Goal: Task Accomplishment & Management: Use online tool/utility

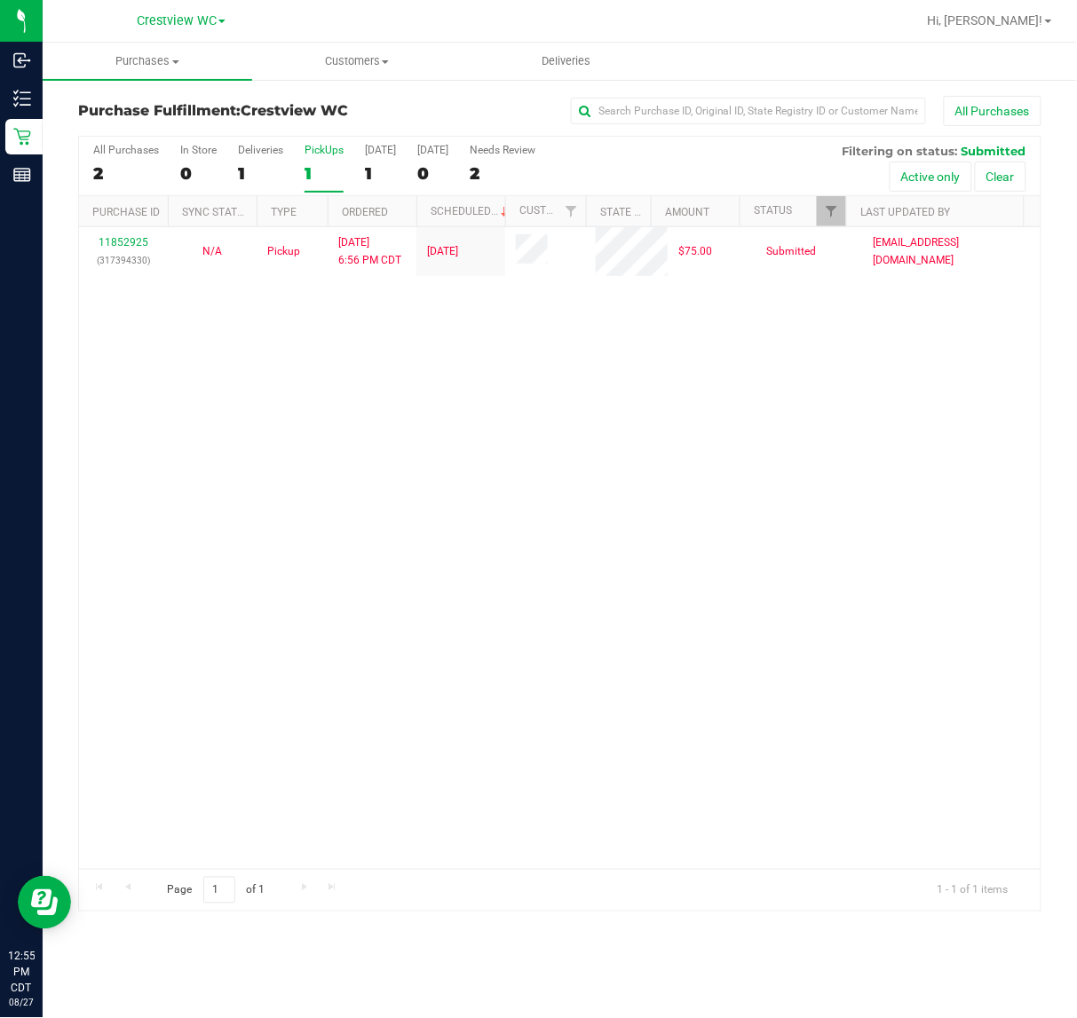
click at [463, 397] on div "11852925 (317394330) N/A Pickup 8/26/2025 6:56 PM CDT 8/27/2025 $75.00 Submitte…" at bounding box center [559, 548] width 961 height 642
click at [328, 154] on div "PickUps" at bounding box center [323, 150] width 39 height 12
click at [0, 0] on input "PickUps 1" at bounding box center [0, 0] width 0 height 0
click at [605, 427] on div "11852925 (317394330) N/A Pickup 8/26/2025 6:56 PM CDT 8/27/2025 $75.00 Submitte…" at bounding box center [559, 548] width 961 height 642
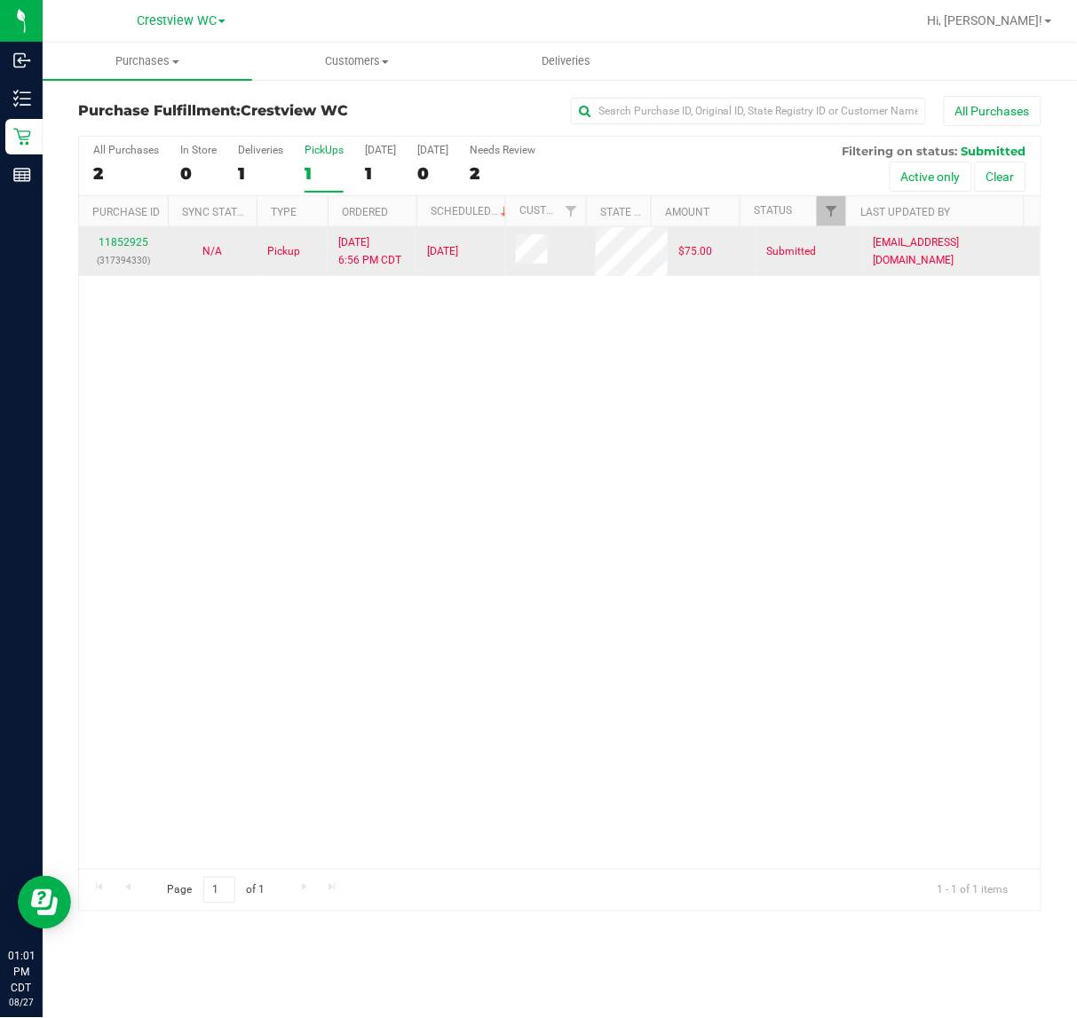
drag, startPoint x: 313, startPoint y: 413, endPoint x: 358, endPoint y: 240, distance: 178.7
click at [322, 391] on div "11852925 (317394330) N/A Pickup 8/26/2025 6:56 PM CDT 8/27/2025 $75.00 Submitte…" at bounding box center [559, 548] width 961 height 642
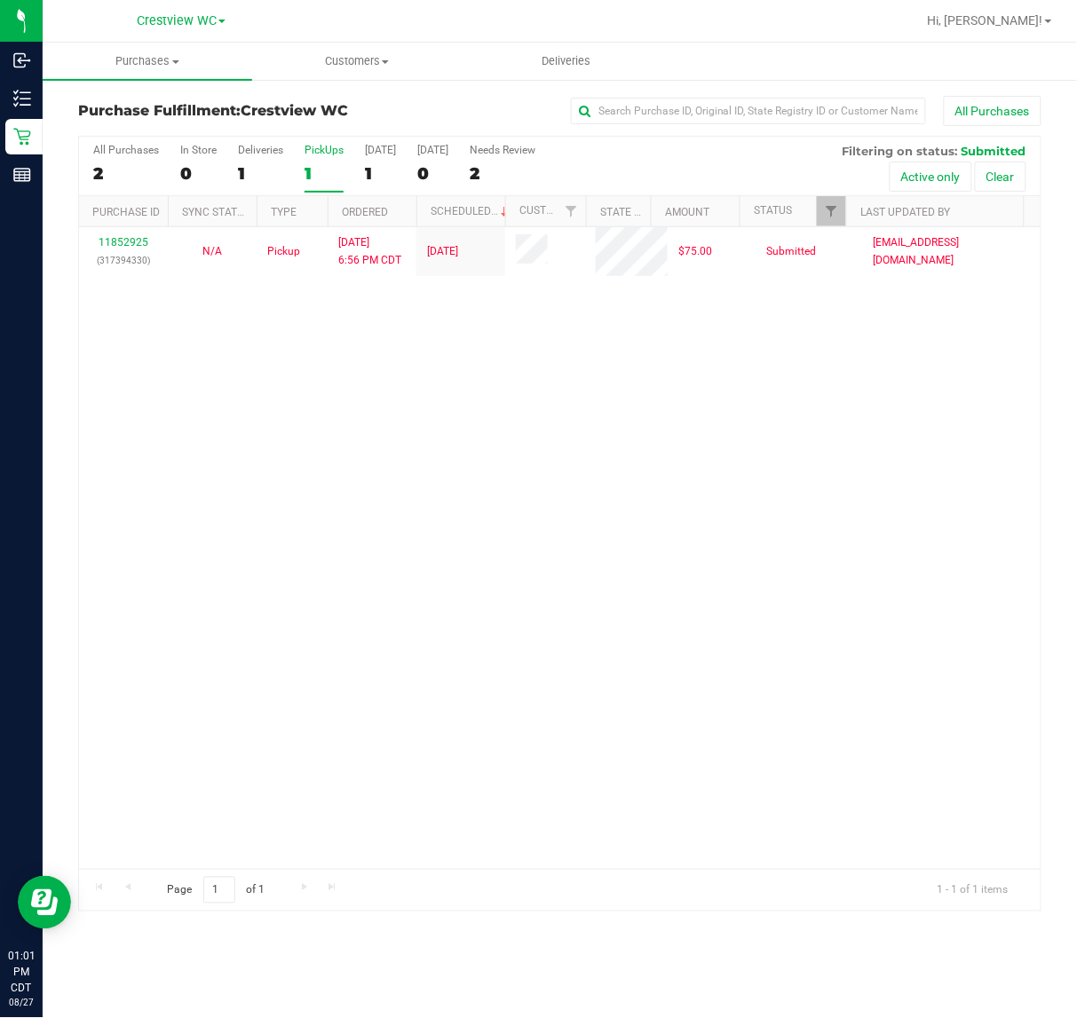
click at [331, 153] on div "PickUps" at bounding box center [323, 150] width 39 height 12
click at [0, 0] on input "PickUps 1" at bounding box center [0, 0] width 0 height 0
click at [331, 153] on div "PickUps" at bounding box center [323, 150] width 39 height 12
click at [0, 0] on input "PickUps 1" at bounding box center [0, 0] width 0 height 0
click at [837, 207] on span "Filter" at bounding box center [831, 211] width 14 height 14
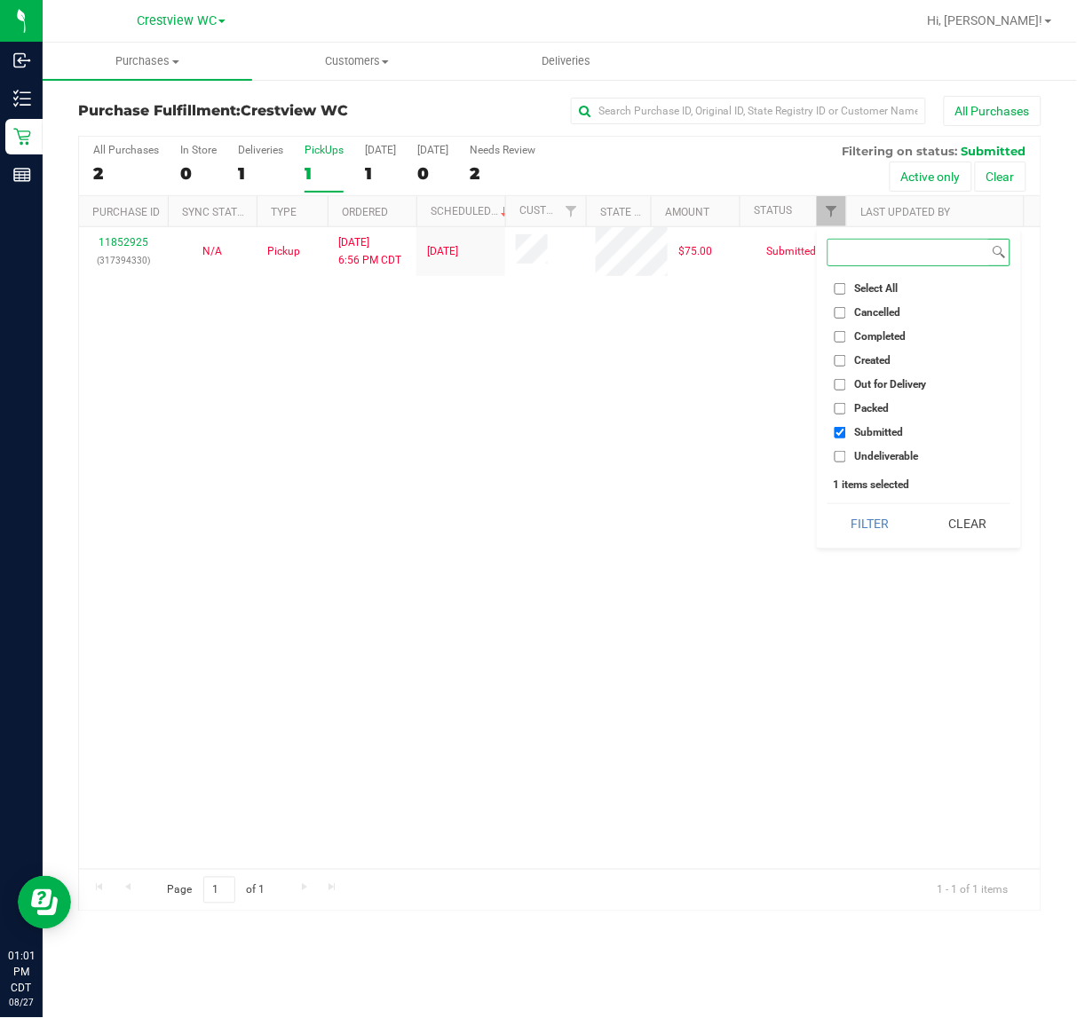
click at [827, 504] on button "Filter" at bounding box center [869, 523] width 85 height 39
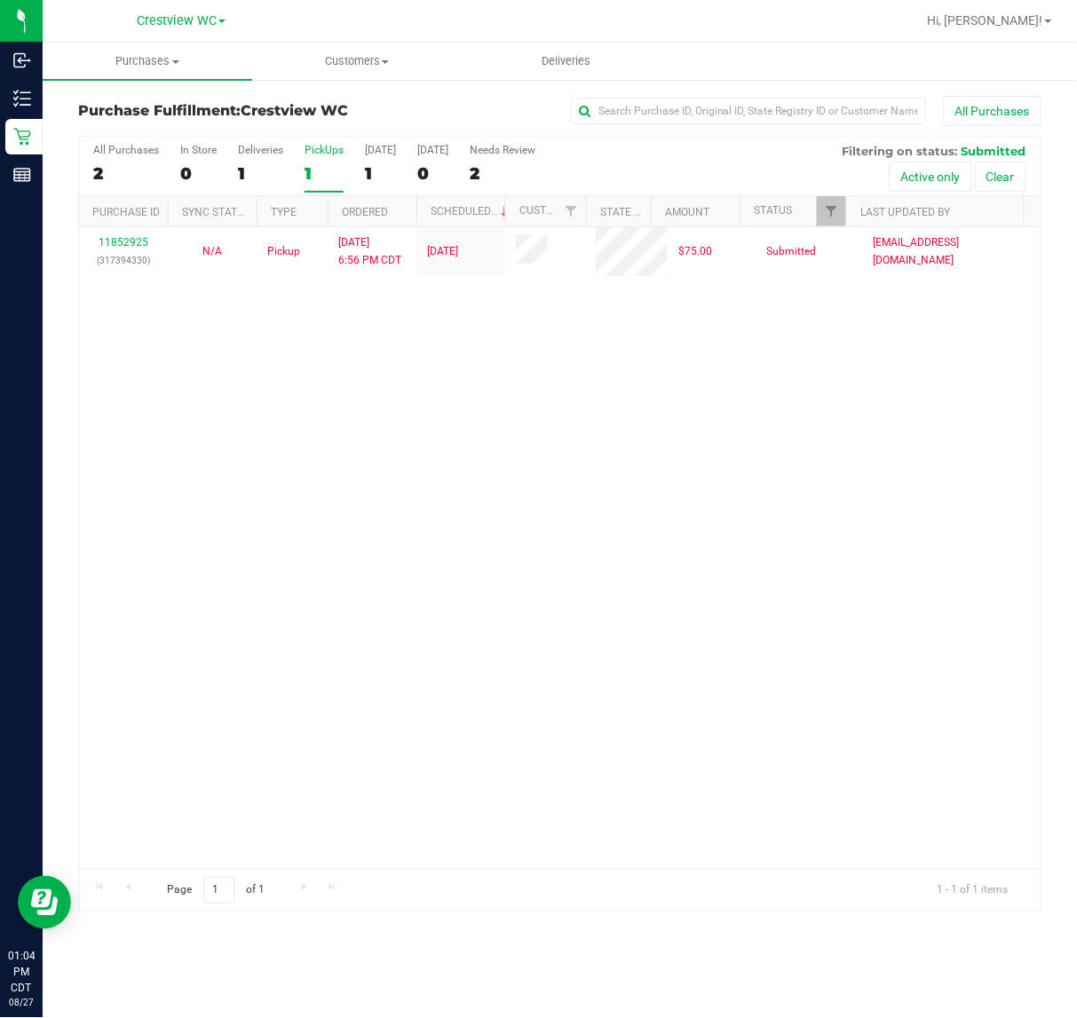
click at [509, 367] on div "11852925 (317394330) N/A Pickup 8/26/2025 6:56 PM CDT 8/27/2025 $75.00 Submitte…" at bounding box center [559, 548] width 961 height 642
drag, startPoint x: 650, startPoint y: 521, endPoint x: 444, endPoint y: 198, distance: 383.2
click at [650, 503] on div "11852925 (317394330) N/A Pickup 8/26/2025 6:56 PM CDT 8/27/2025 $75.00 Submitte…" at bounding box center [559, 548] width 961 height 642
click at [329, 151] on div "PickUps" at bounding box center [323, 150] width 39 height 12
click at [0, 0] on input "PickUps 1" at bounding box center [0, 0] width 0 height 0
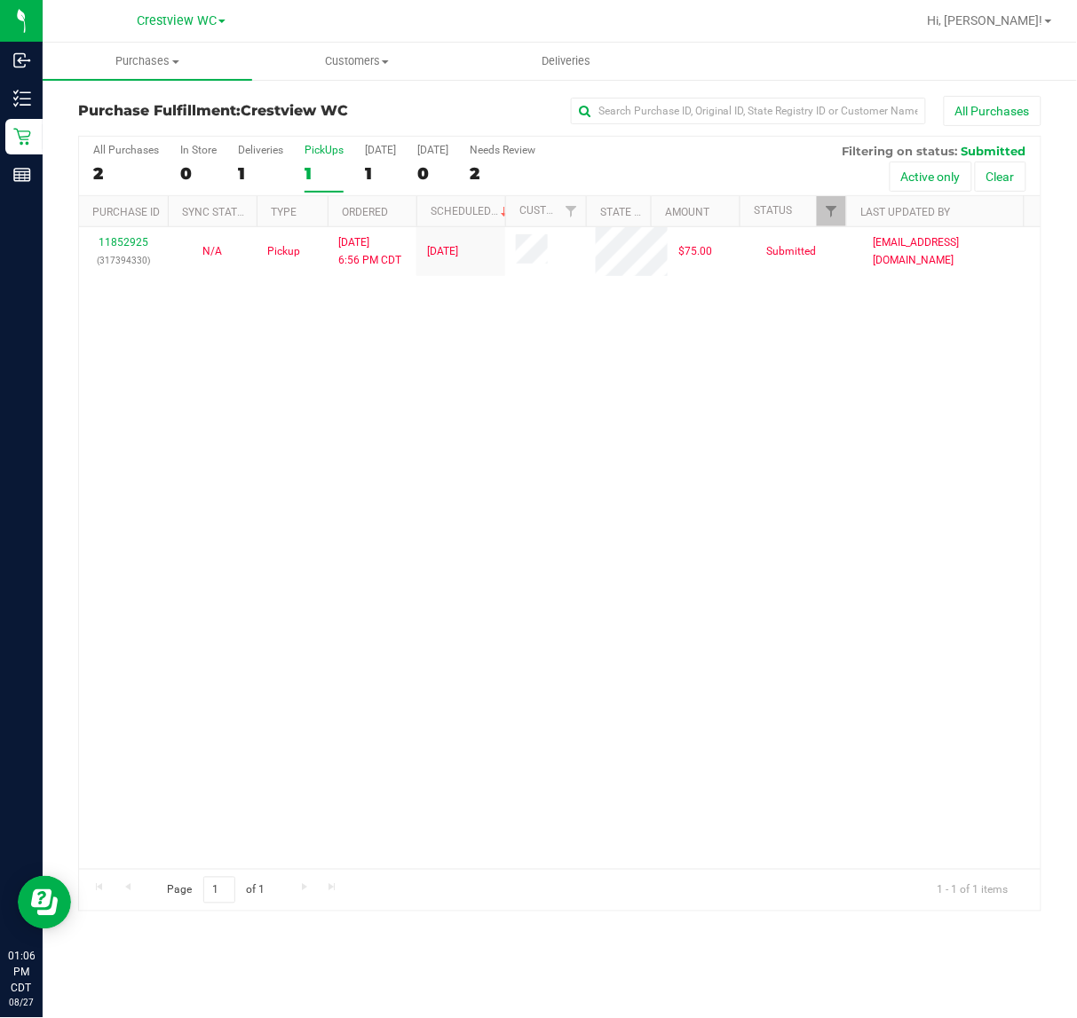
click at [560, 348] on div "11852925 (317394330) N/A Pickup 8/26/2025 6:56 PM CDT 8/27/2025 $75.00 Submitte…" at bounding box center [559, 548] width 961 height 642
click at [723, 389] on div "11852925 (317394330) N/A Pickup 8/26/2025 6:56 PM CDT 8/27/2025 $75.00 Submitte…" at bounding box center [559, 548] width 961 height 642
click at [233, 476] on div "11852925 (317394330) N/A Pickup 8/26/2025 6:56 PM CDT 8/27/2025 $75.00 Submitte…" at bounding box center [559, 548] width 961 height 642
click at [349, 428] on div "11852925 (317394330) N/A Pickup 8/26/2025 6:56 PM CDT 8/27/2025 $75.00 Submitte…" at bounding box center [559, 548] width 961 height 642
click at [383, 510] on div "11852925 (317394330) N/A Pickup 8/26/2025 6:56 PM CDT 8/27/2025 $75.00 Submitte…" at bounding box center [559, 548] width 961 height 642
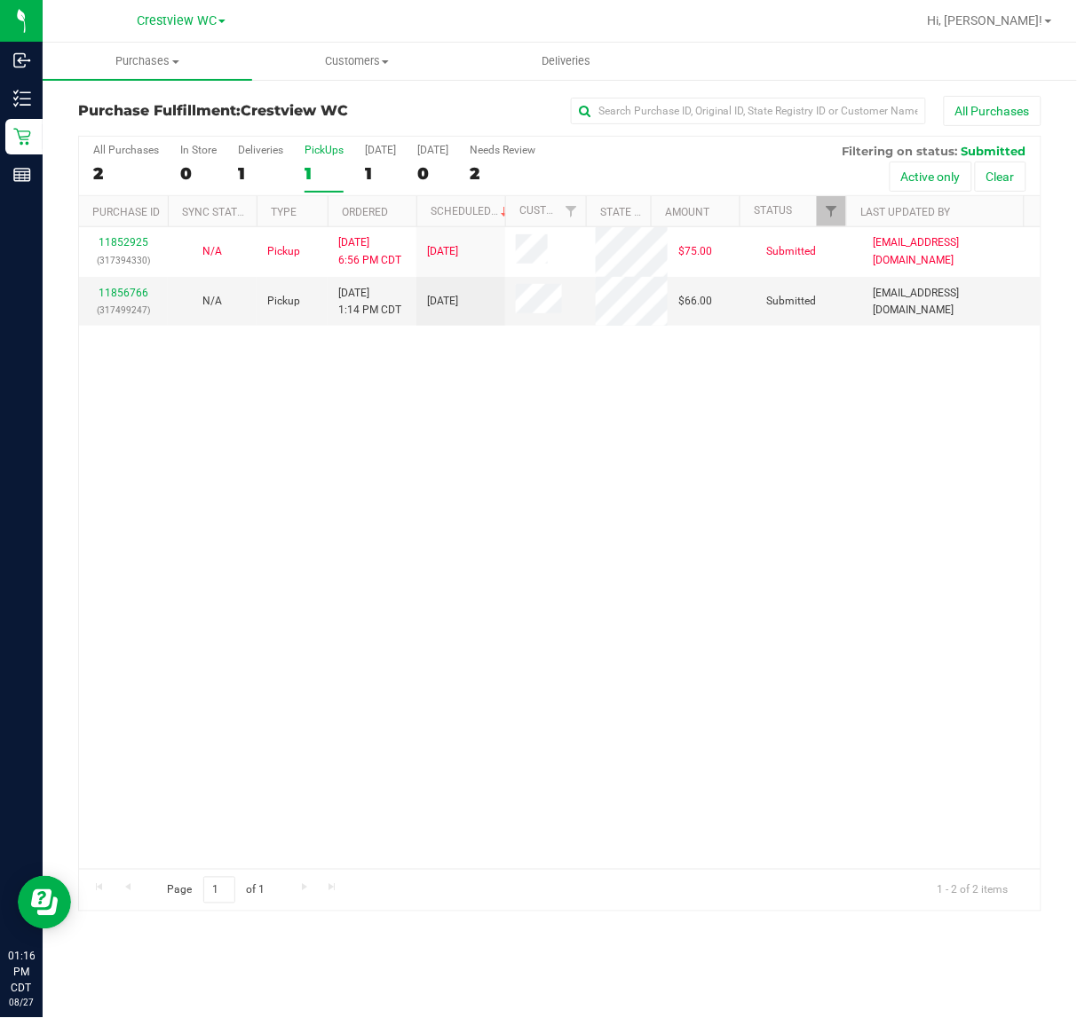
click at [551, 489] on div "11852925 (317394330) N/A Pickup 8/26/2025 6:56 PM CDT 8/27/2025 $75.00 Submitte…" at bounding box center [559, 548] width 961 height 642
click at [590, 525] on div "11852925 (317394330) N/A Pickup 8/26/2025 6:56 PM CDT 8/27/2025 $75.00 Submitte…" at bounding box center [559, 548] width 961 height 642
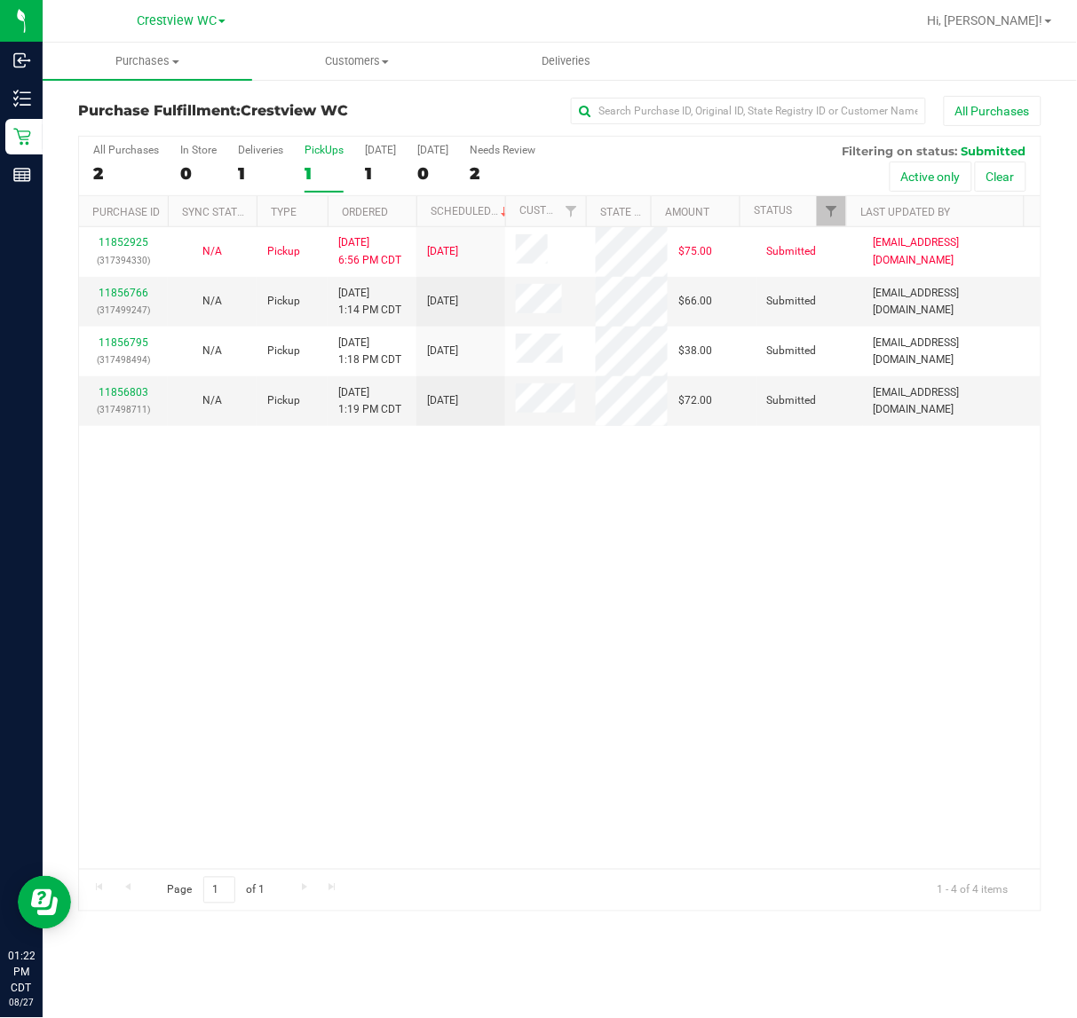
click at [682, 578] on div "11852925 (317394330) N/A Pickup 8/26/2025 6:56 PM CDT 8/27/2025 $75.00 Submitte…" at bounding box center [559, 548] width 961 height 642
click at [330, 154] on div "PickUps" at bounding box center [323, 150] width 39 height 12
click at [0, 0] on input "PickUps 1" at bounding box center [0, 0] width 0 height 0
click at [113, 289] on link "11856766" at bounding box center [124, 293] width 50 height 12
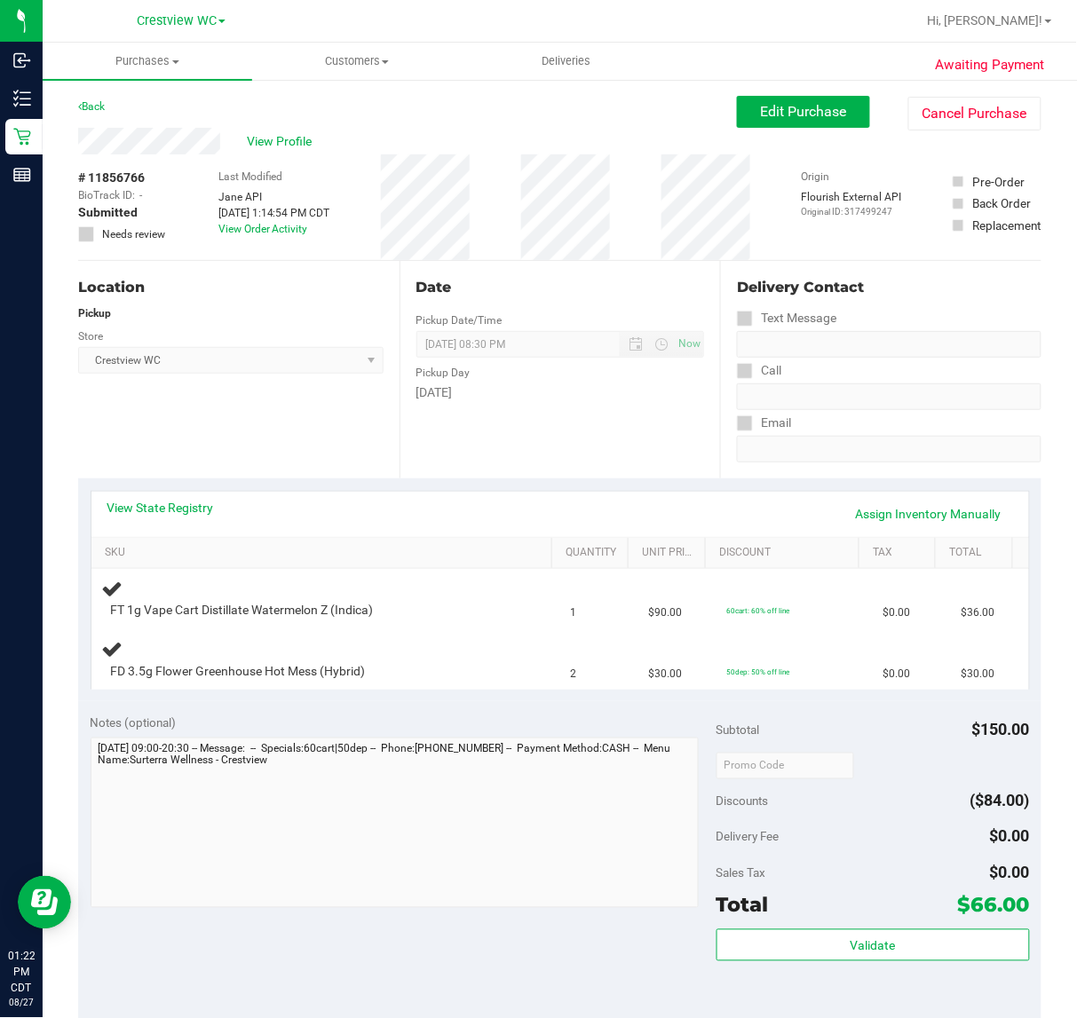
click at [273, 400] on div "Location Pickup Store Crestview WC Select Store Bonita Springs WC Boynton Beach…" at bounding box center [238, 369] width 321 height 217
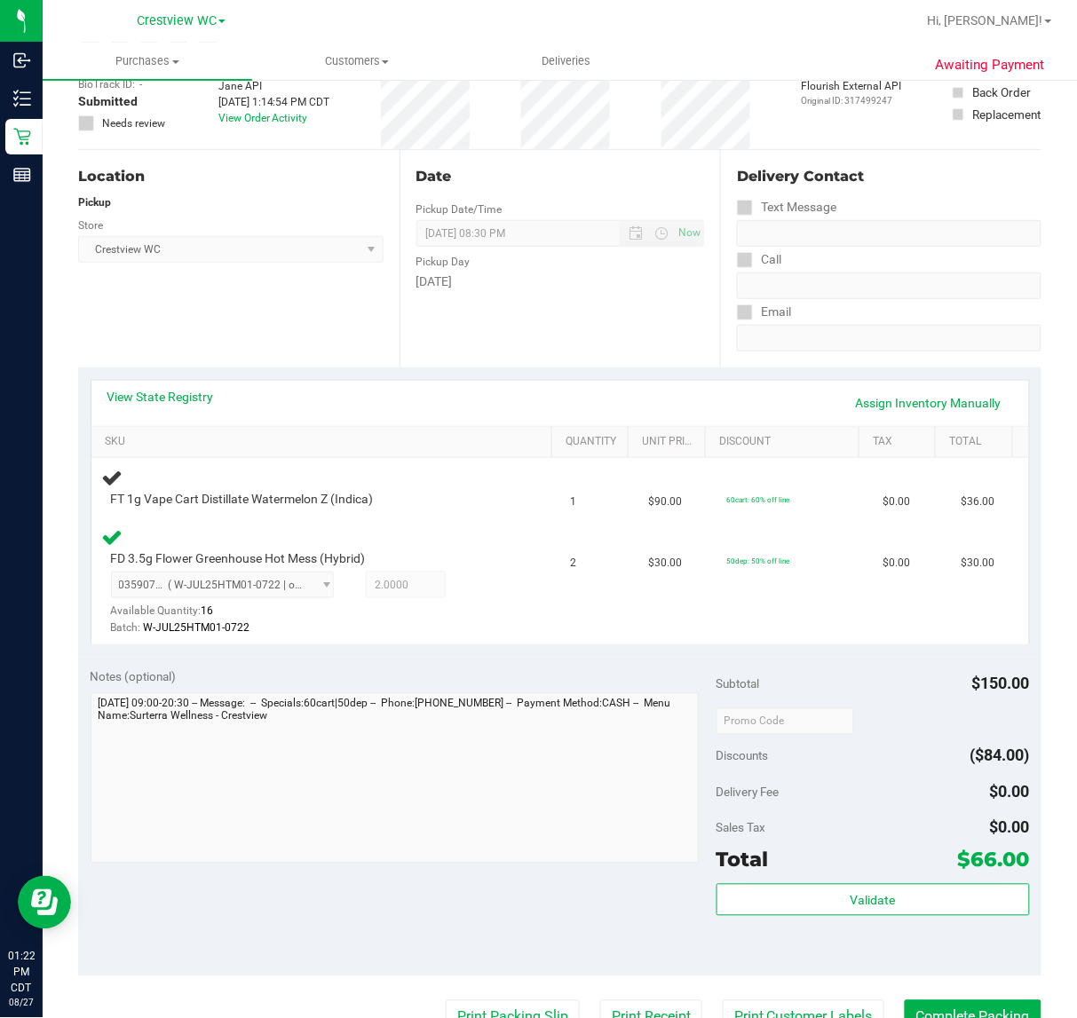
click at [253, 309] on div "Location Pickup Store Crestview WC Select Store Bonita Springs WC Boynton Beach…" at bounding box center [238, 258] width 321 height 217
click at [468, 561] on div "FD 3.5g Flower Greenhouse Hot Mess (Hybrid) 0359072909817345 ( W-JUL25HTM01-072…" at bounding box center [308, 594] width 412 height 88
click at [458, 568] on div "FD 3.5g Flower Greenhouse Hot Mess (Hybrid) 0359072909817345 ( W-JUL25HTM01-072…" at bounding box center [308, 594] width 412 height 88
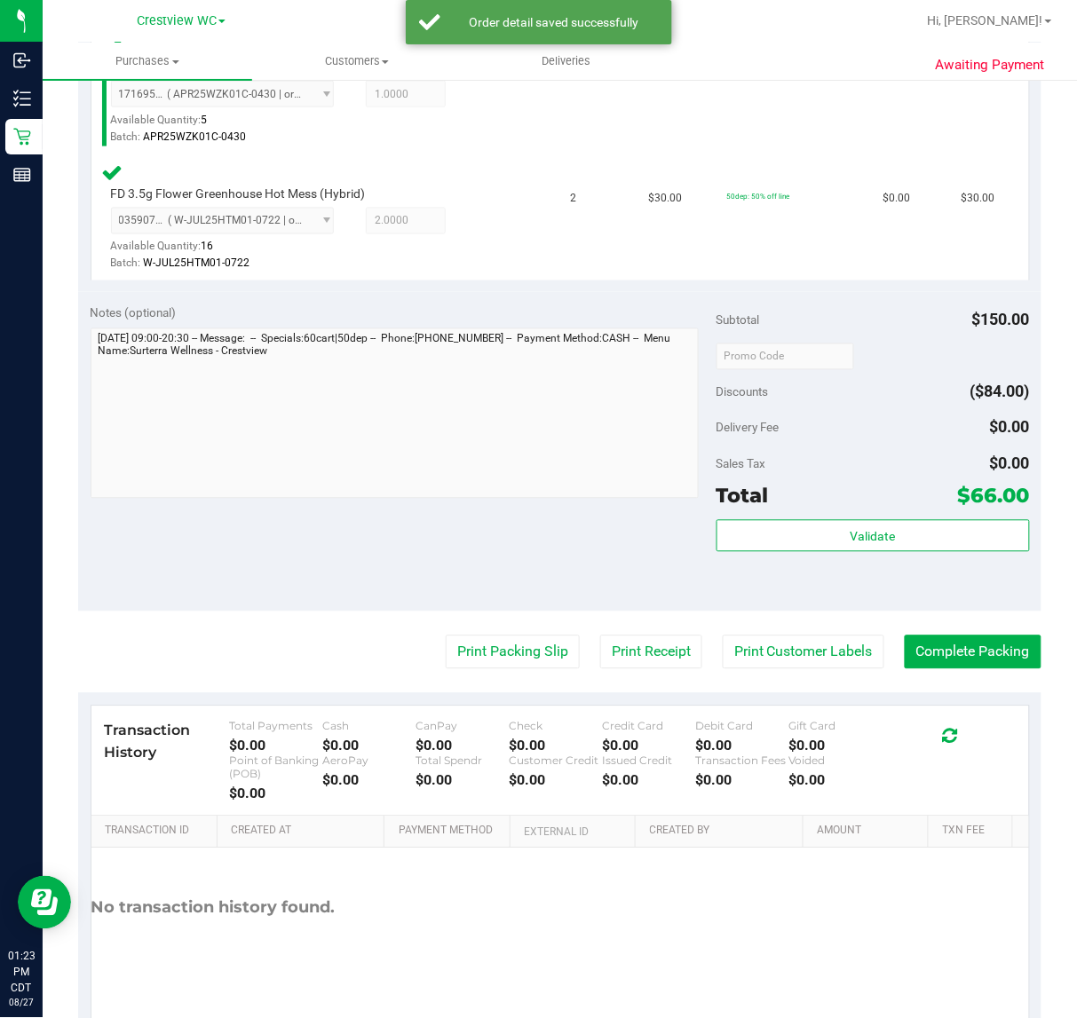
scroll to position [552, 0]
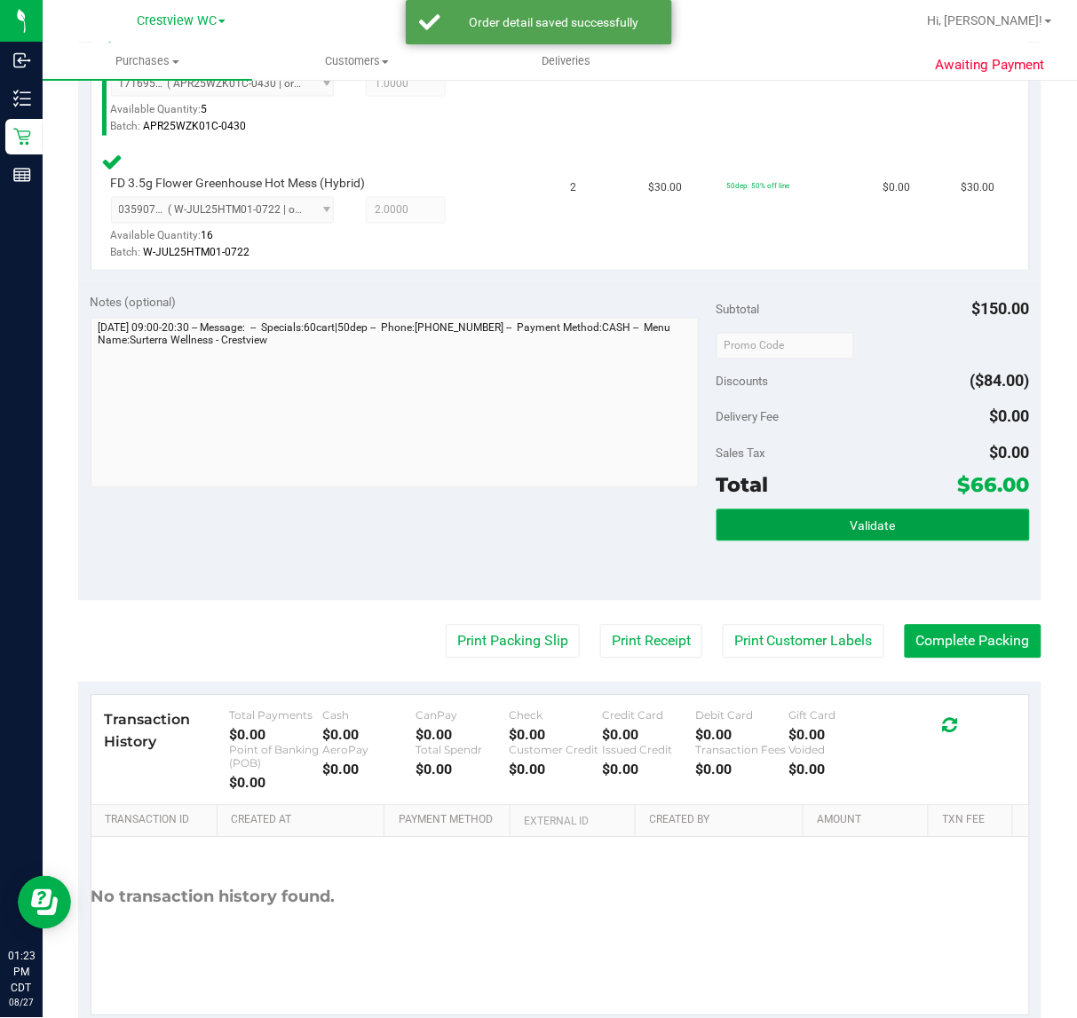
click at [850, 525] on span "Validate" at bounding box center [872, 526] width 45 height 14
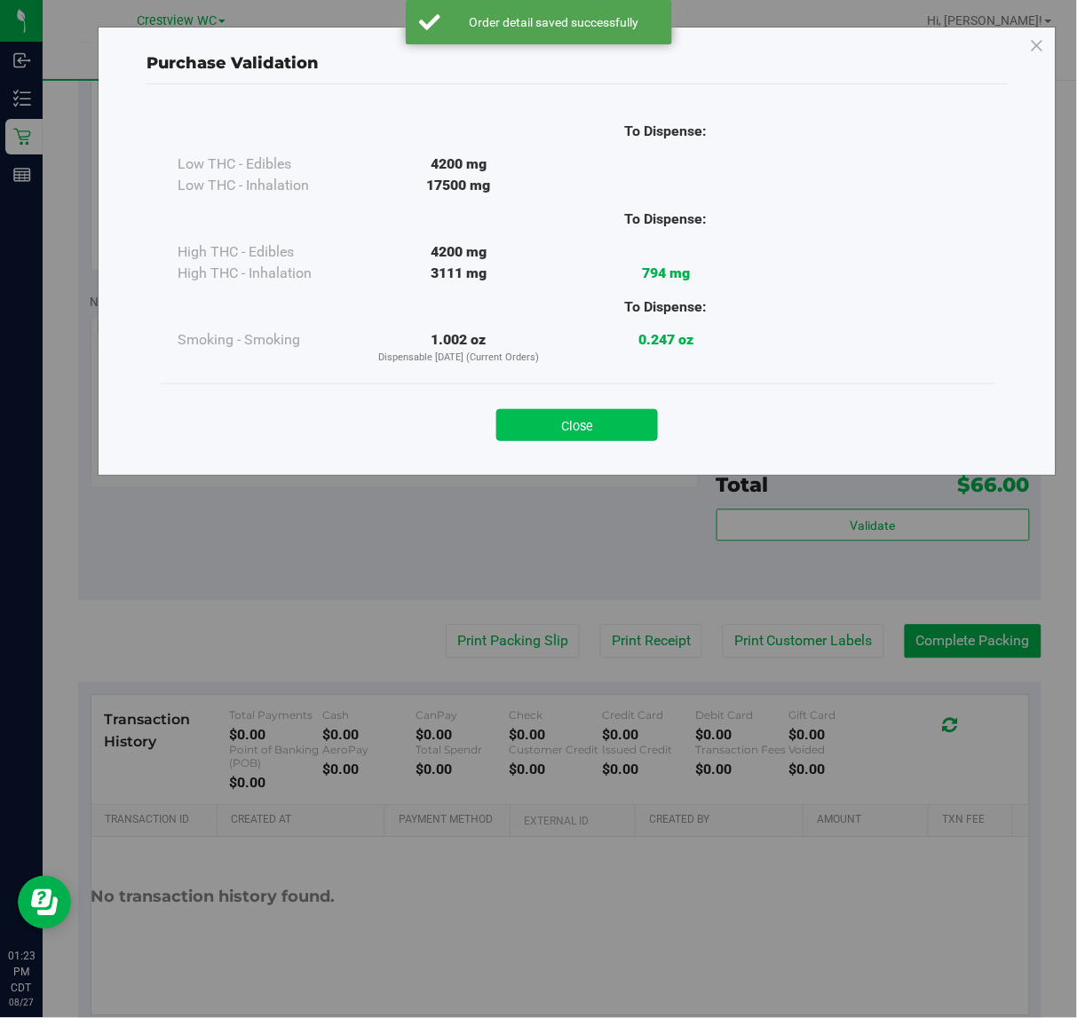
click at [583, 427] on button "Close" at bounding box center [577, 425] width 162 height 32
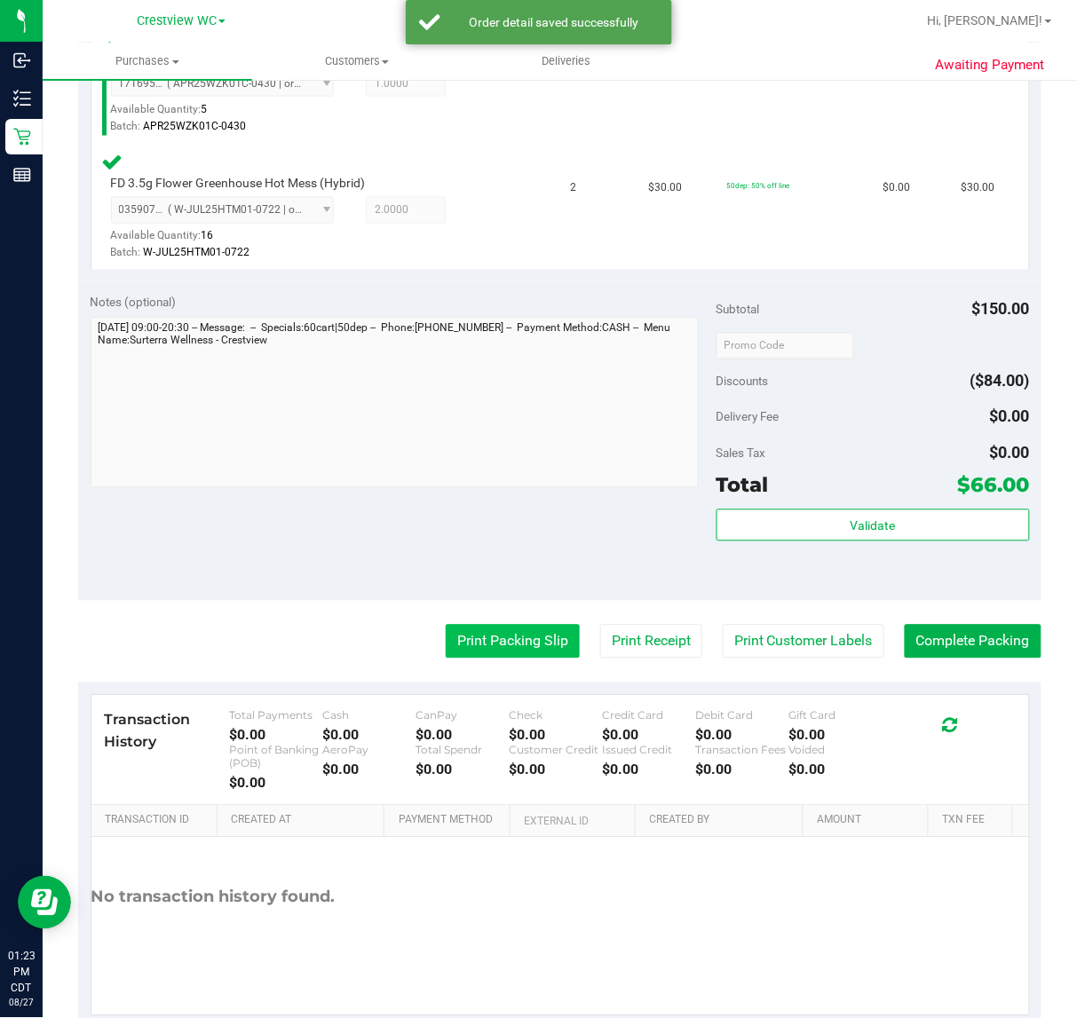
click at [486, 639] on button "Print Packing Slip" at bounding box center [513, 642] width 134 height 34
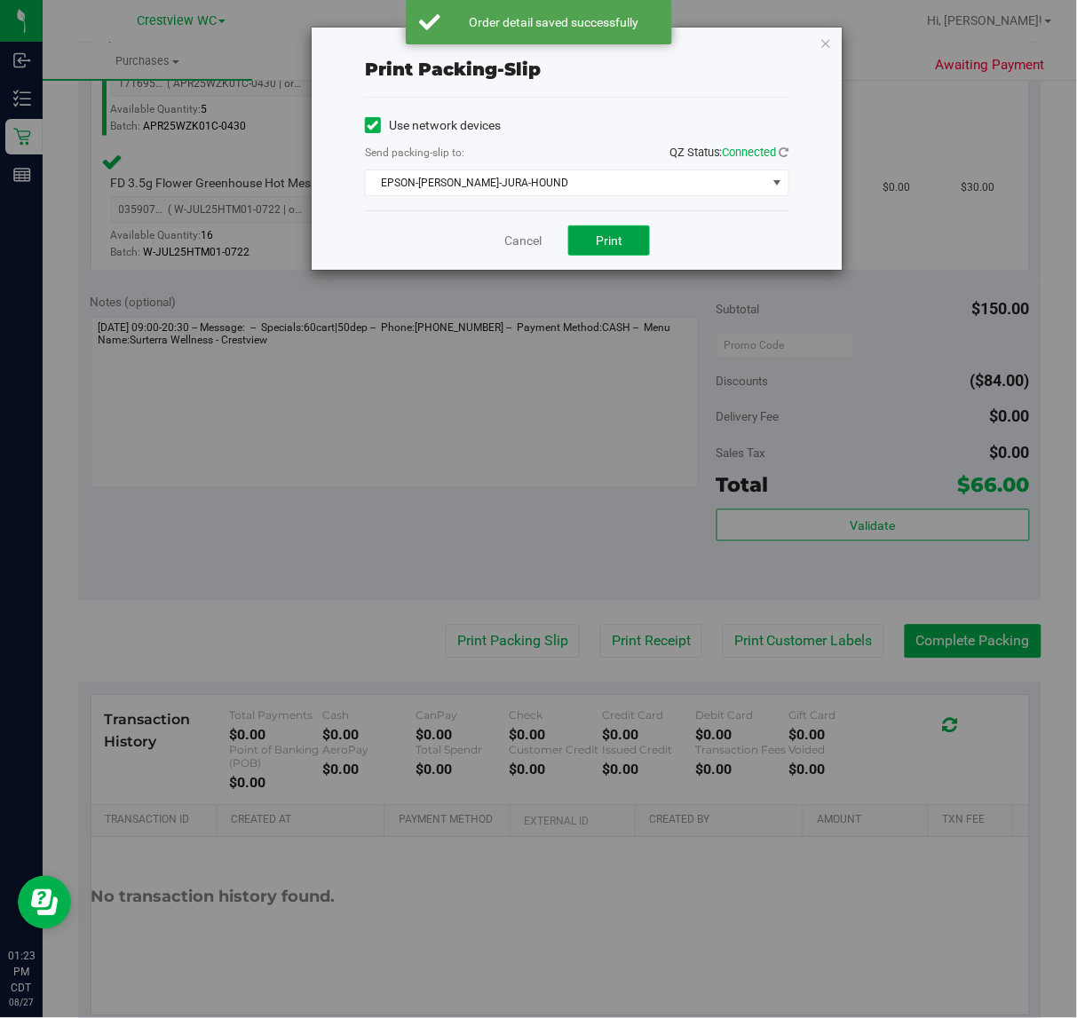
click at [628, 249] on button "Print" at bounding box center [609, 240] width 82 height 30
click at [826, 42] on icon "button" at bounding box center [825, 42] width 12 height 21
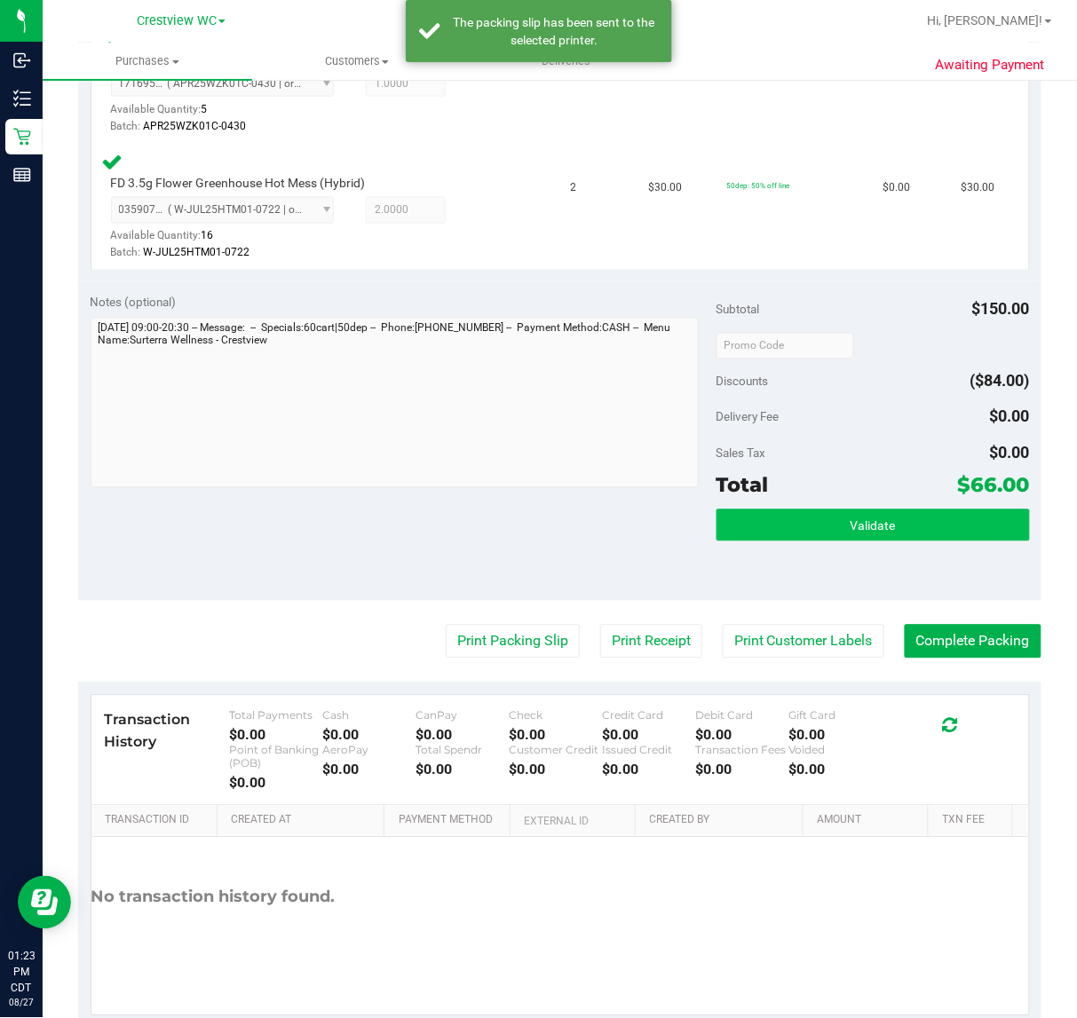
click at [871, 521] on span "Validate" at bounding box center [872, 526] width 45 height 14
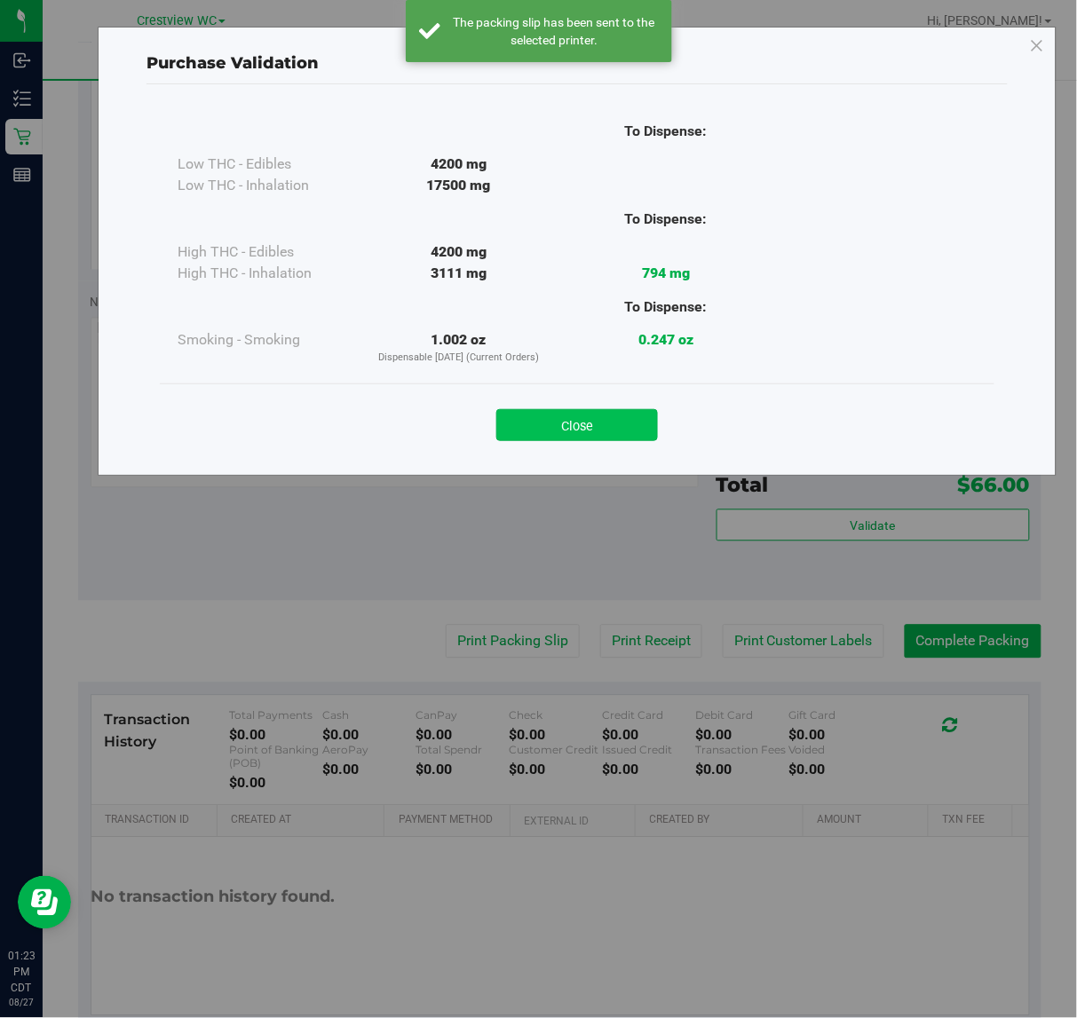
click at [573, 415] on button "Close" at bounding box center [577, 425] width 162 height 32
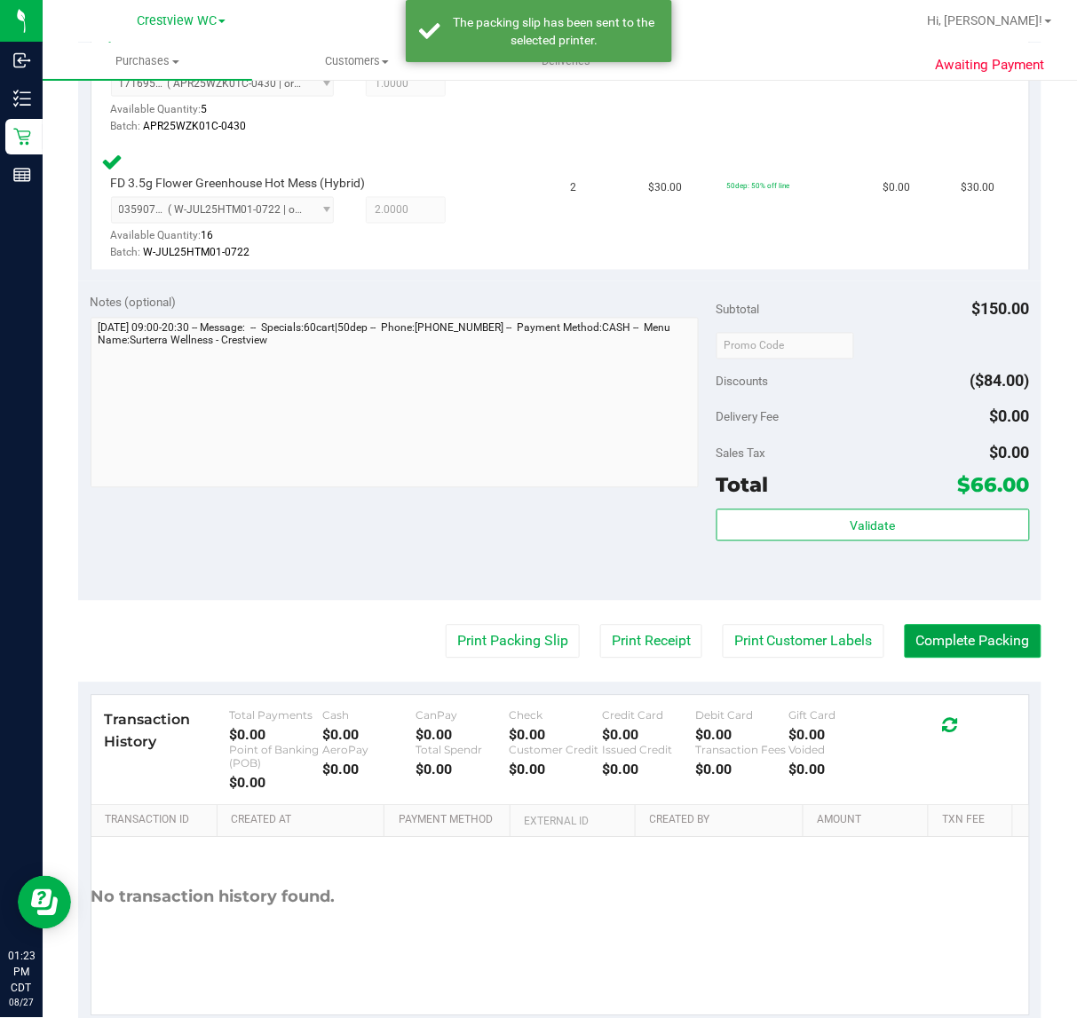
click at [992, 639] on button "Complete Packing" at bounding box center [973, 642] width 137 height 34
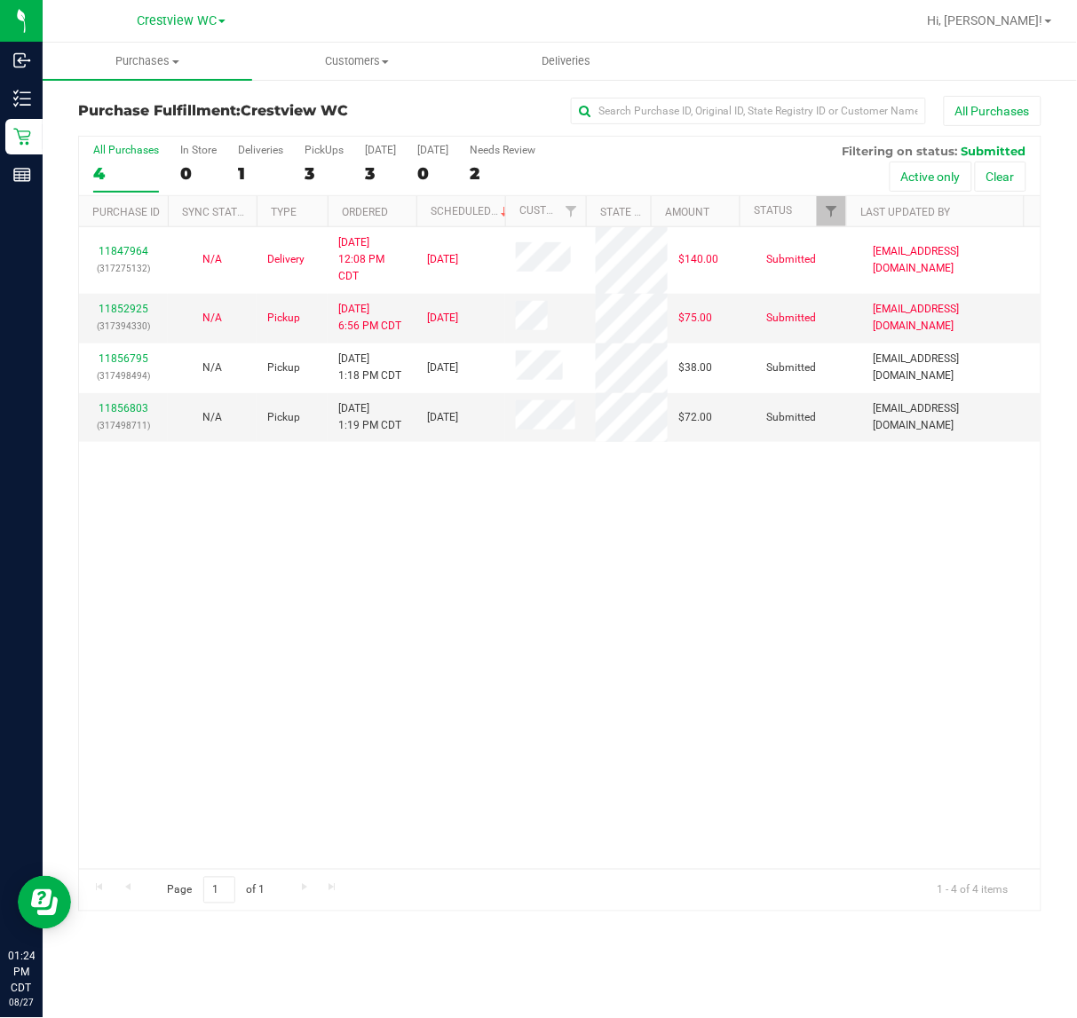
click at [741, 631] on div "11847964 (317275132) N/A Delivery 8/26/2025 12:08 PM CDT 8/29/2025 $140.00 Subm…" at bounding box center [559, 548] width 961 height 642
click at [324, 151] on div "PickUps" at bounding box center [323, 150] width 39 height 12
click at [0, 0] on input "PickUps 3" at bounding box center [0, 0] width 0 height 0
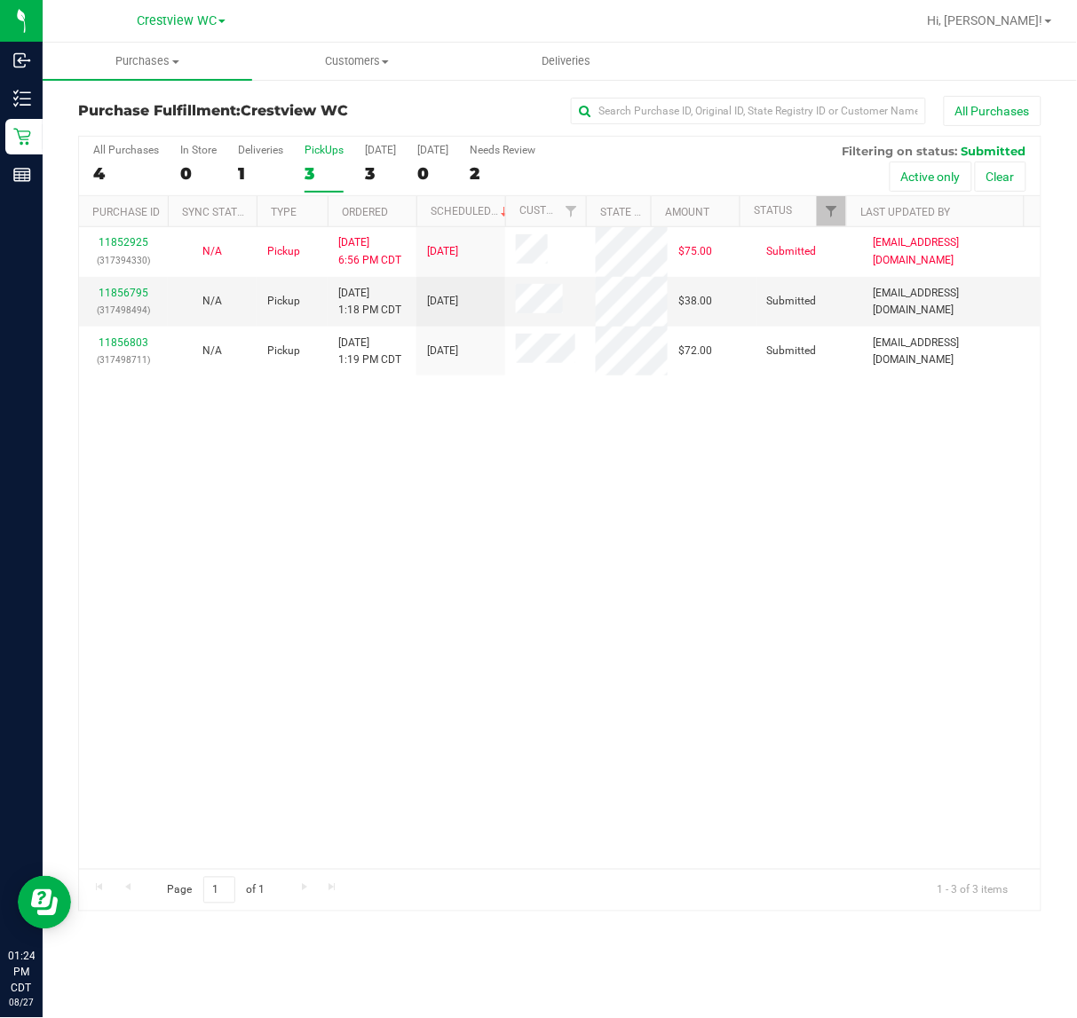
click at [720, 533] on div "11852925 (317394330) N/A Pickup 8/26/2025 6:56 PM CDT 8/27/2025 $75.00 Submitte…" at bounding box center [559, 548] width 961 height 642
click at [122, 297] on link "11856795" at bounding box center [124, 293] width 50 height 12
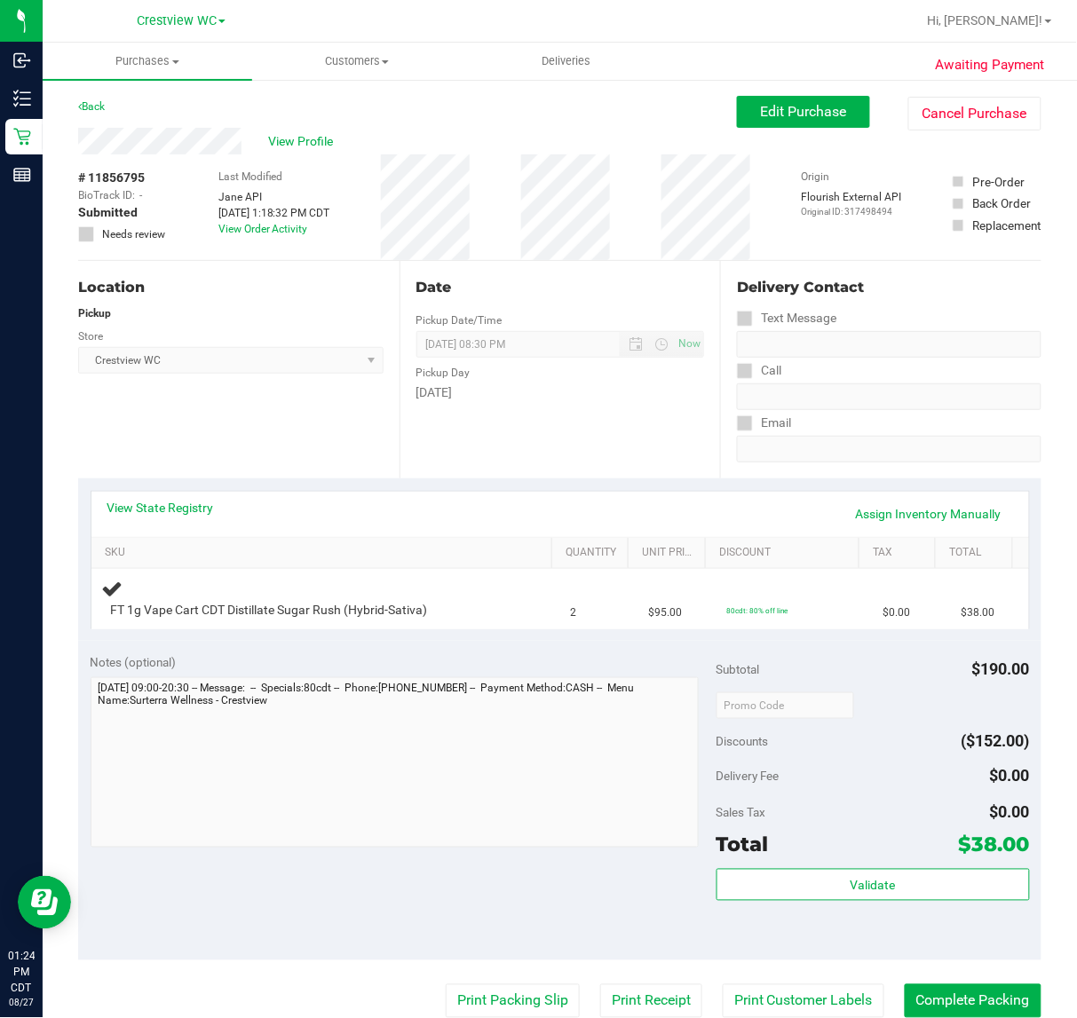
click at [269, 424] on div "Location Pickup Store Crestview WC Select Store Bonita Springs WC Boynton Beach…" at bounding box center [238, 369] width 321 height 217
click at [276, 420] on div "Location Pickup Store Crestview WC Select Store Bonita Springs WC Boynton Beach…" at bounding box center [238, 369] width 321 height 217
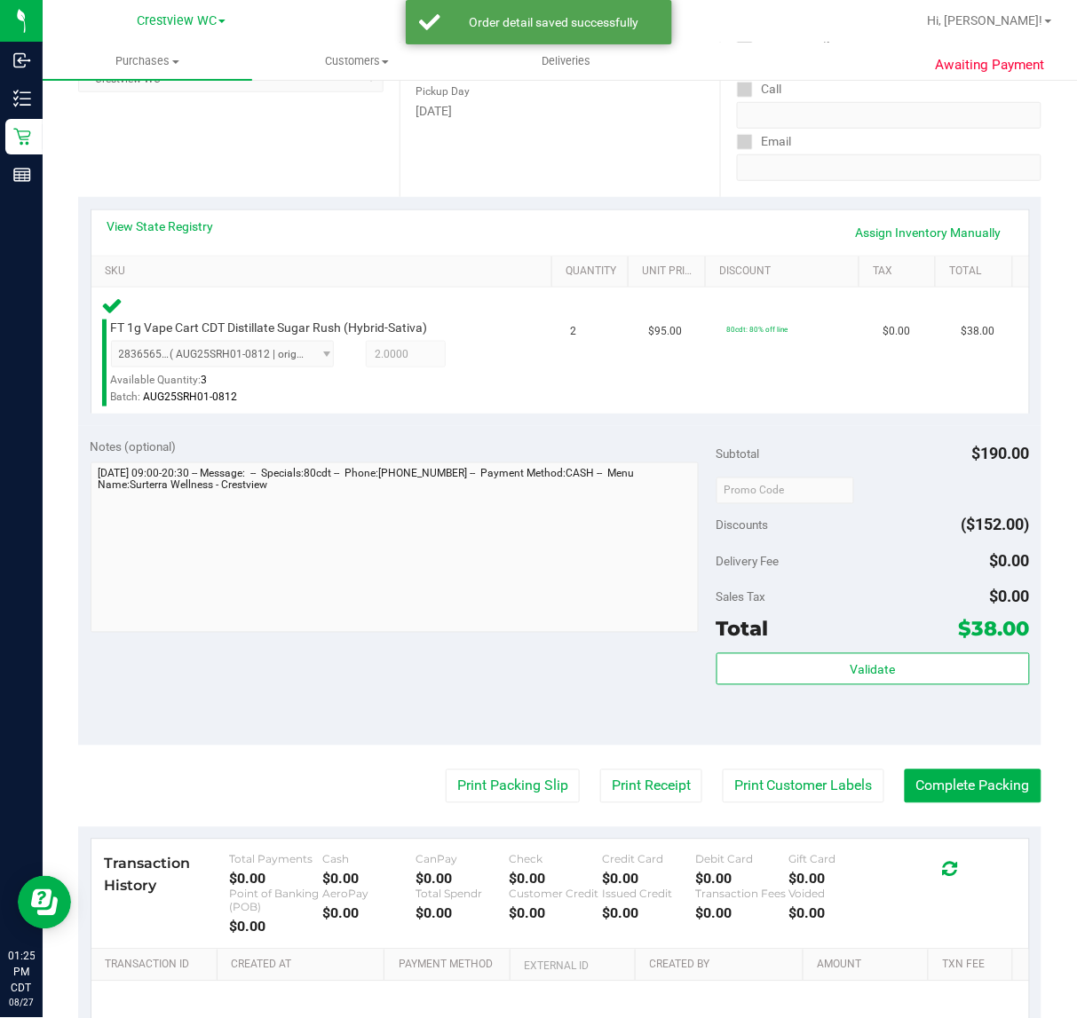
scroll to position [291, 0]
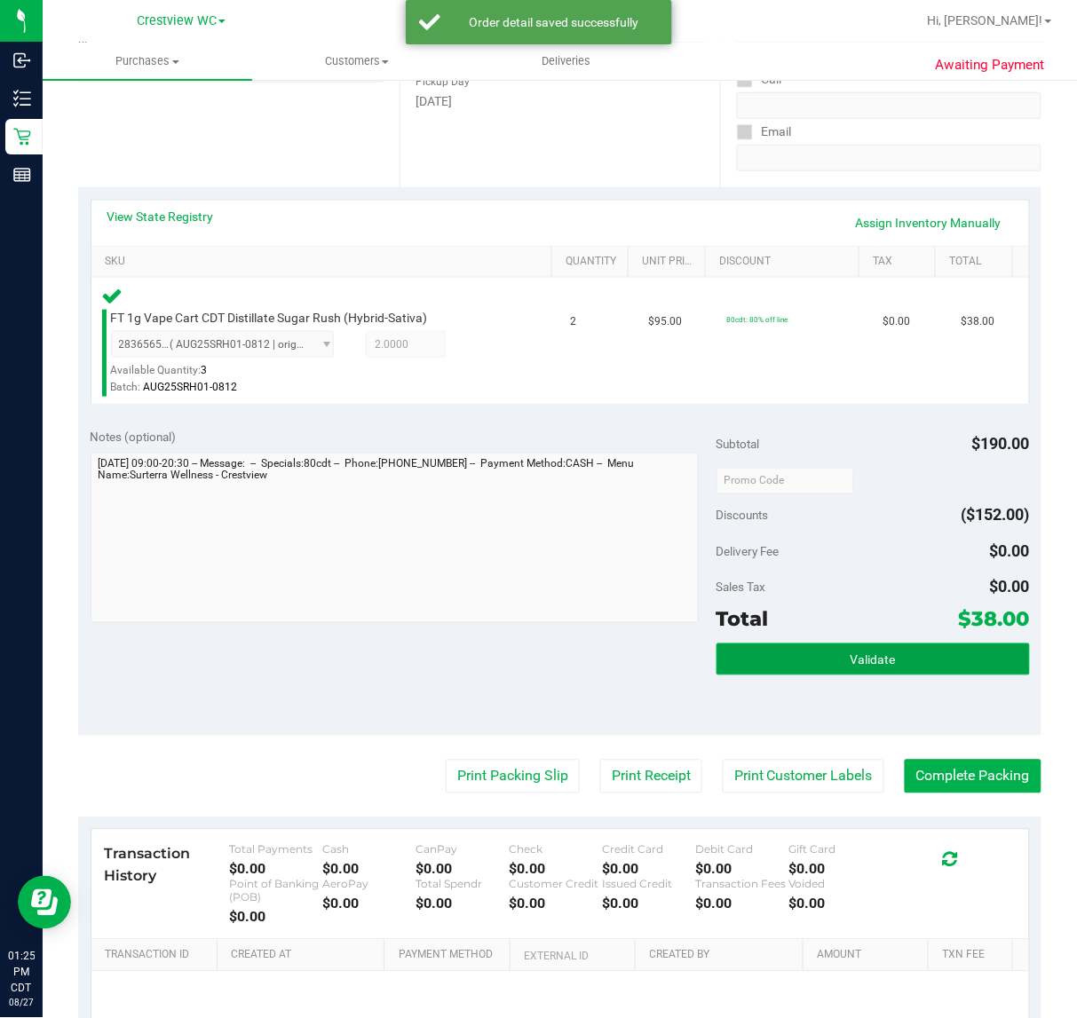
click at [874, 671] on button "Validate" at bounding box center [872, 660] width 313 height 32
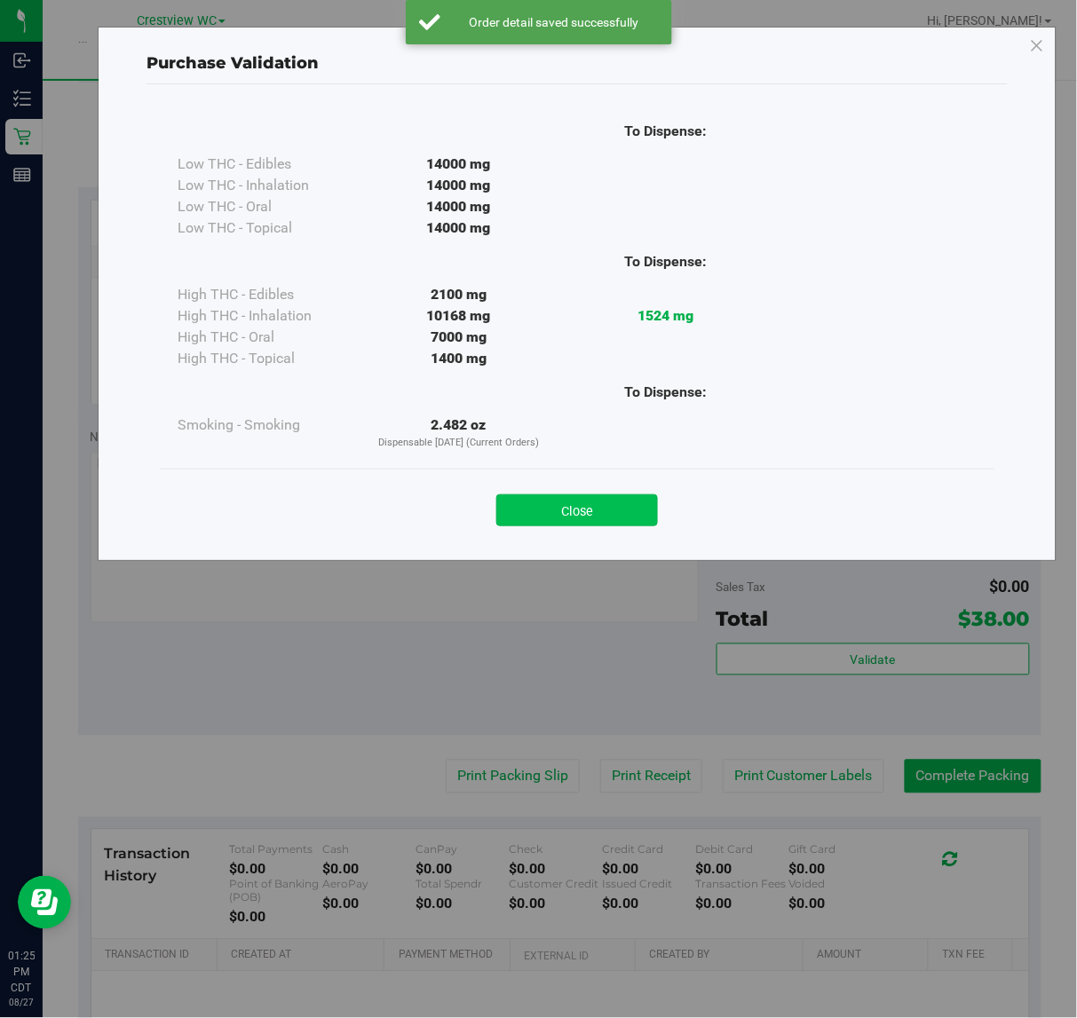
click at [574, 516] on button "Close" at bounding box center [577, 510] width 162 height 32
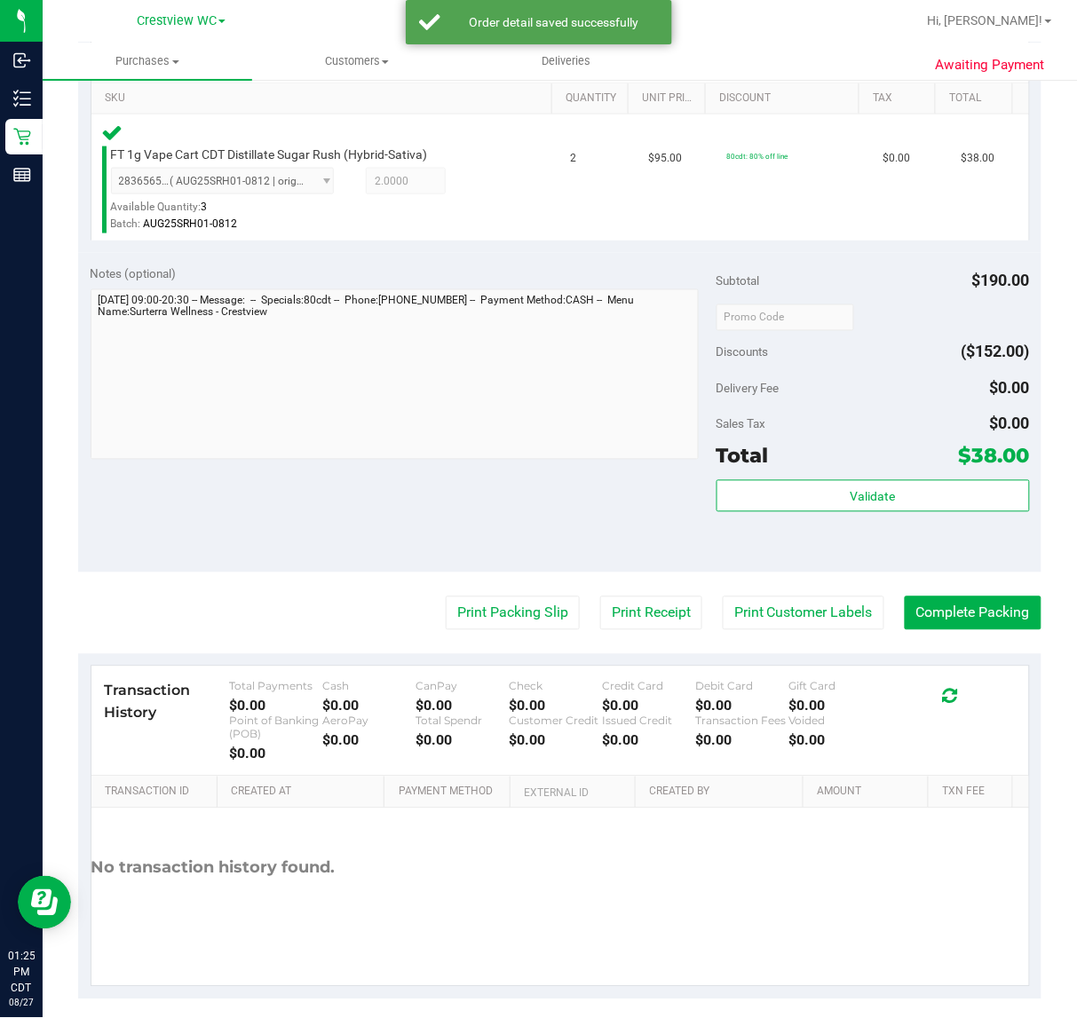
scroll to position [467, 0]
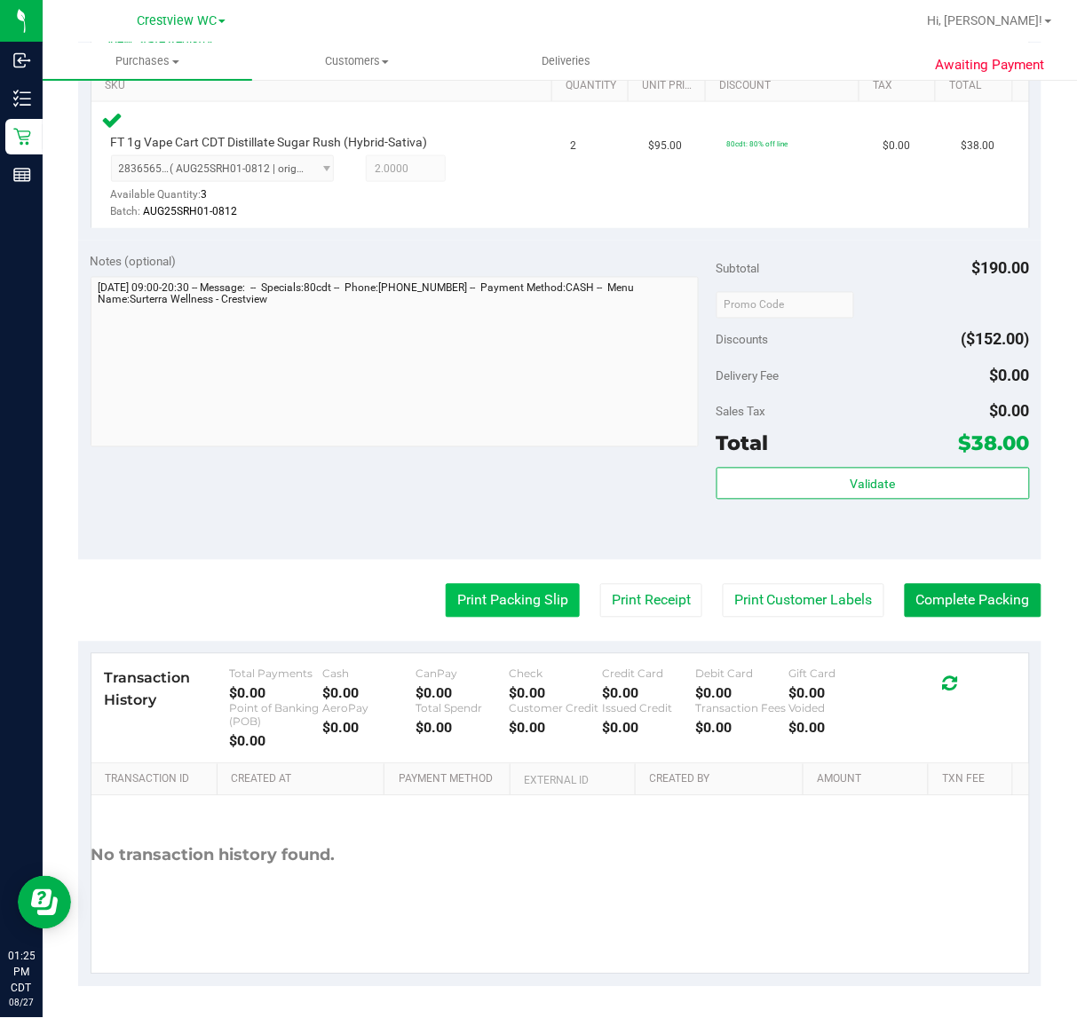
click at [512, 605] on button "Print Packing Slip" at bounding box center [513, 601] width 134 height 34
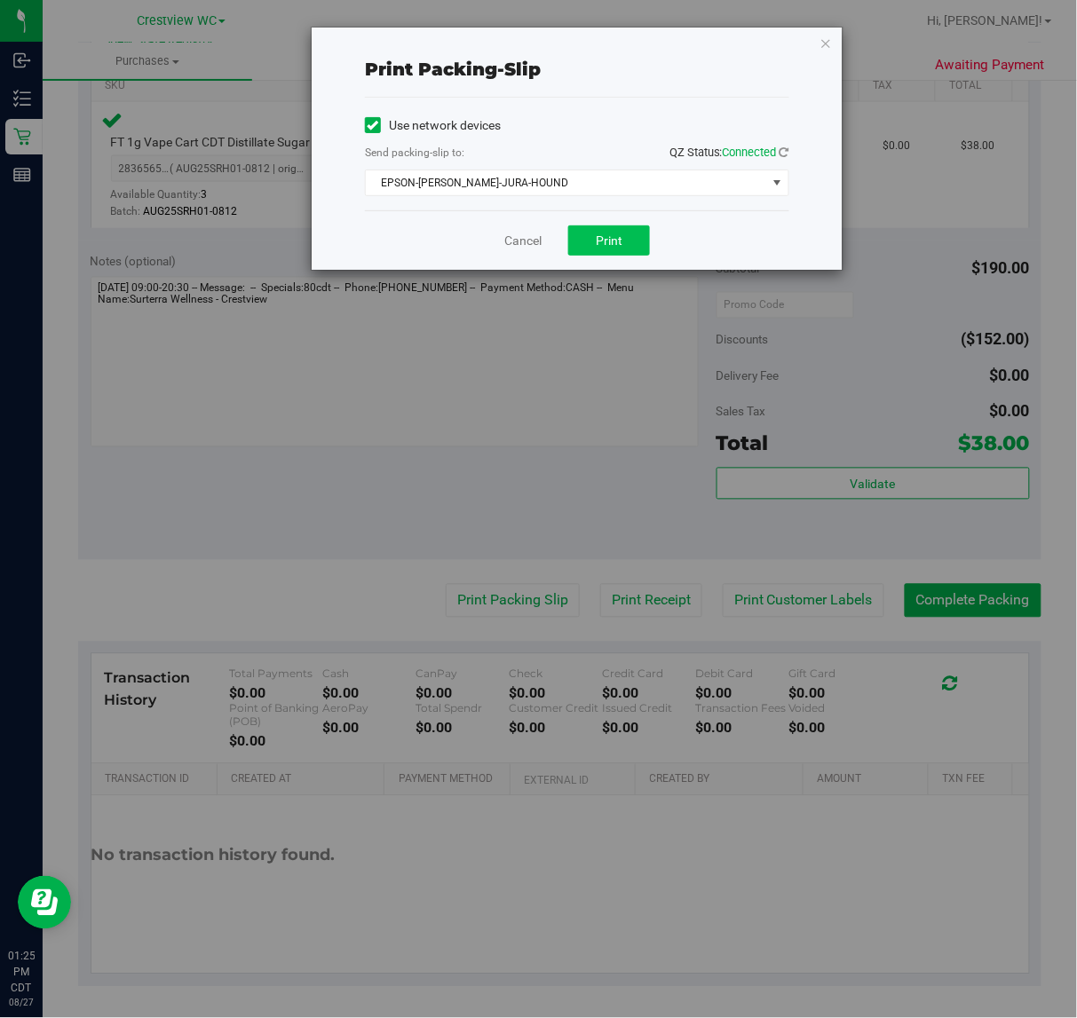
click at [620, 241] on span "Print" at bounding box center [609, 240] width 27 height 14
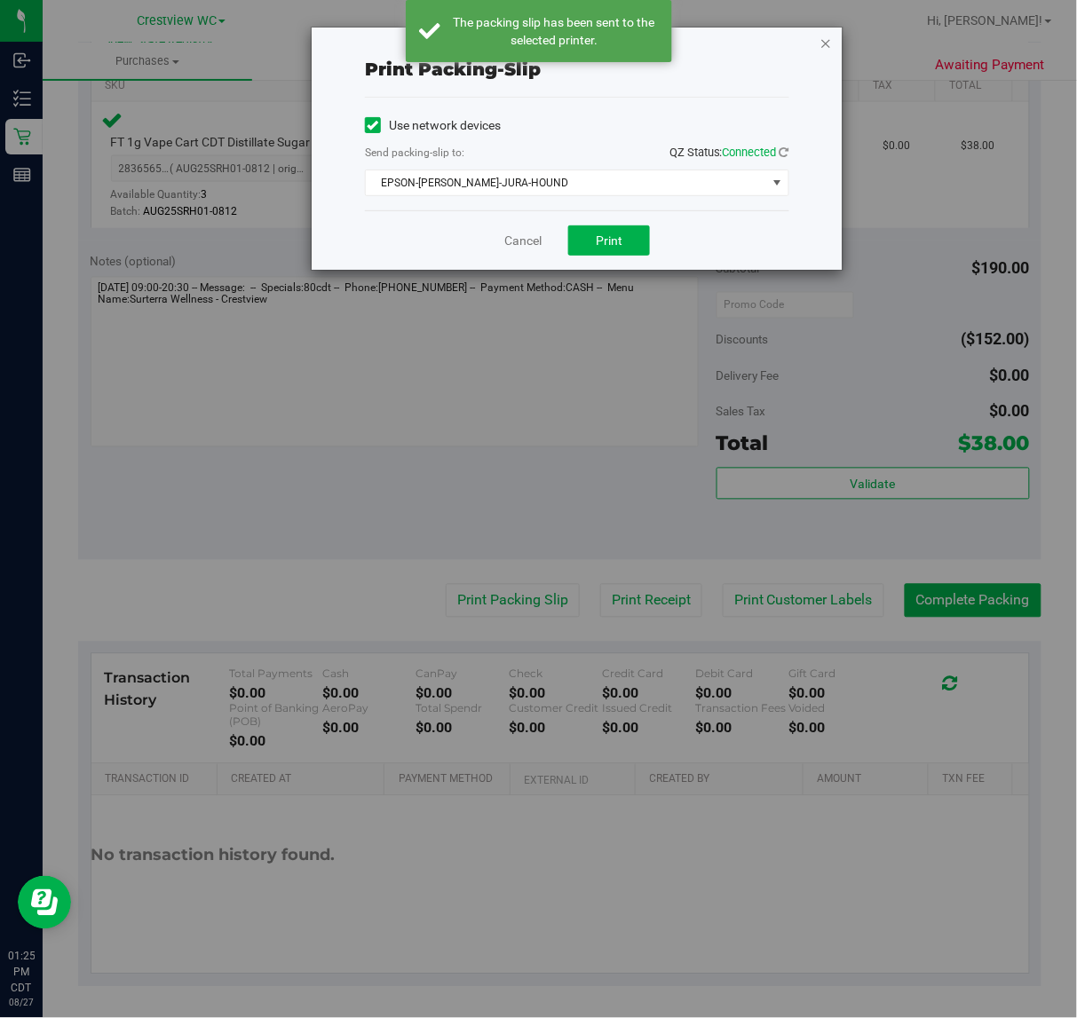
click at [827, 42] on icon "button" at bounding box center [825, 42] width 12 height 21
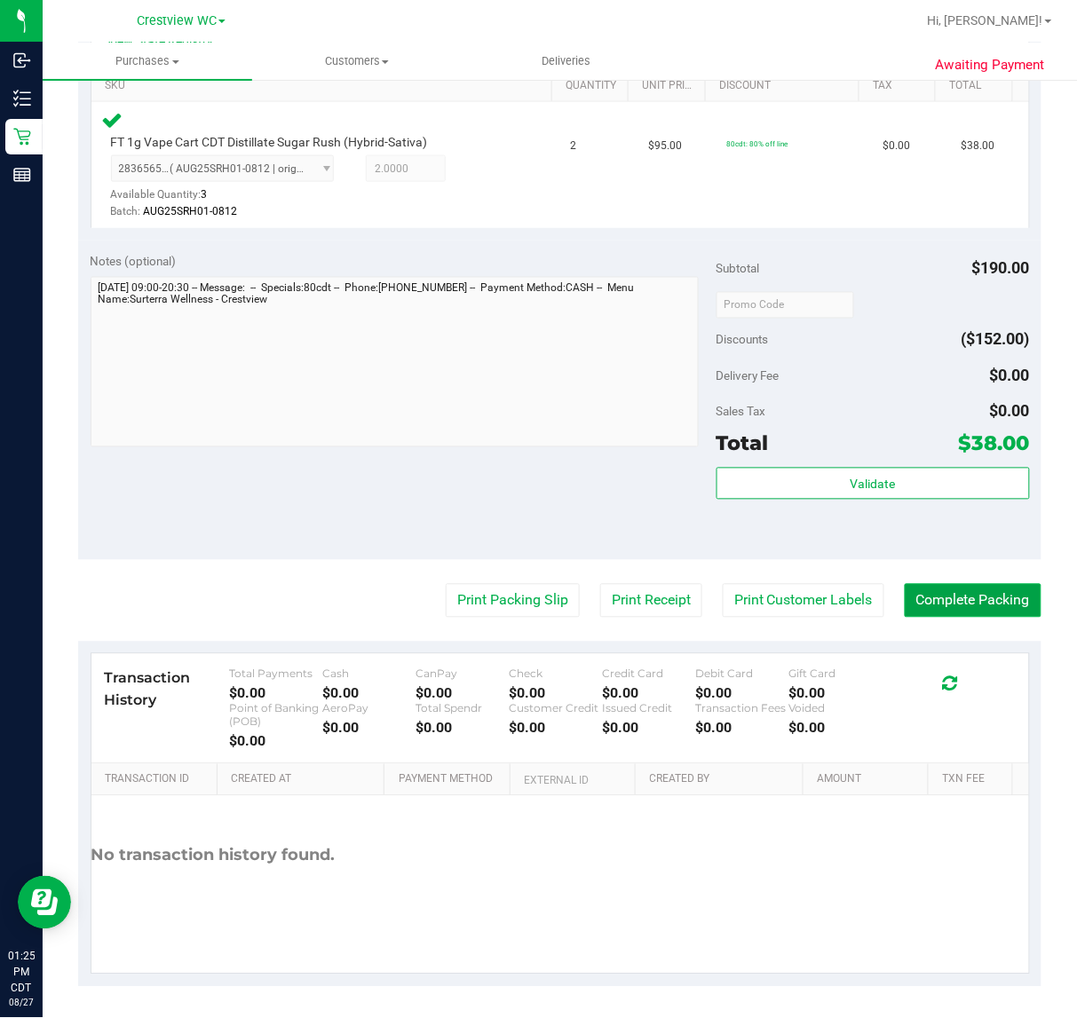
click at [981, 602] on button "Complete Packing" at bounding box center [973, 601] width 137 height 34
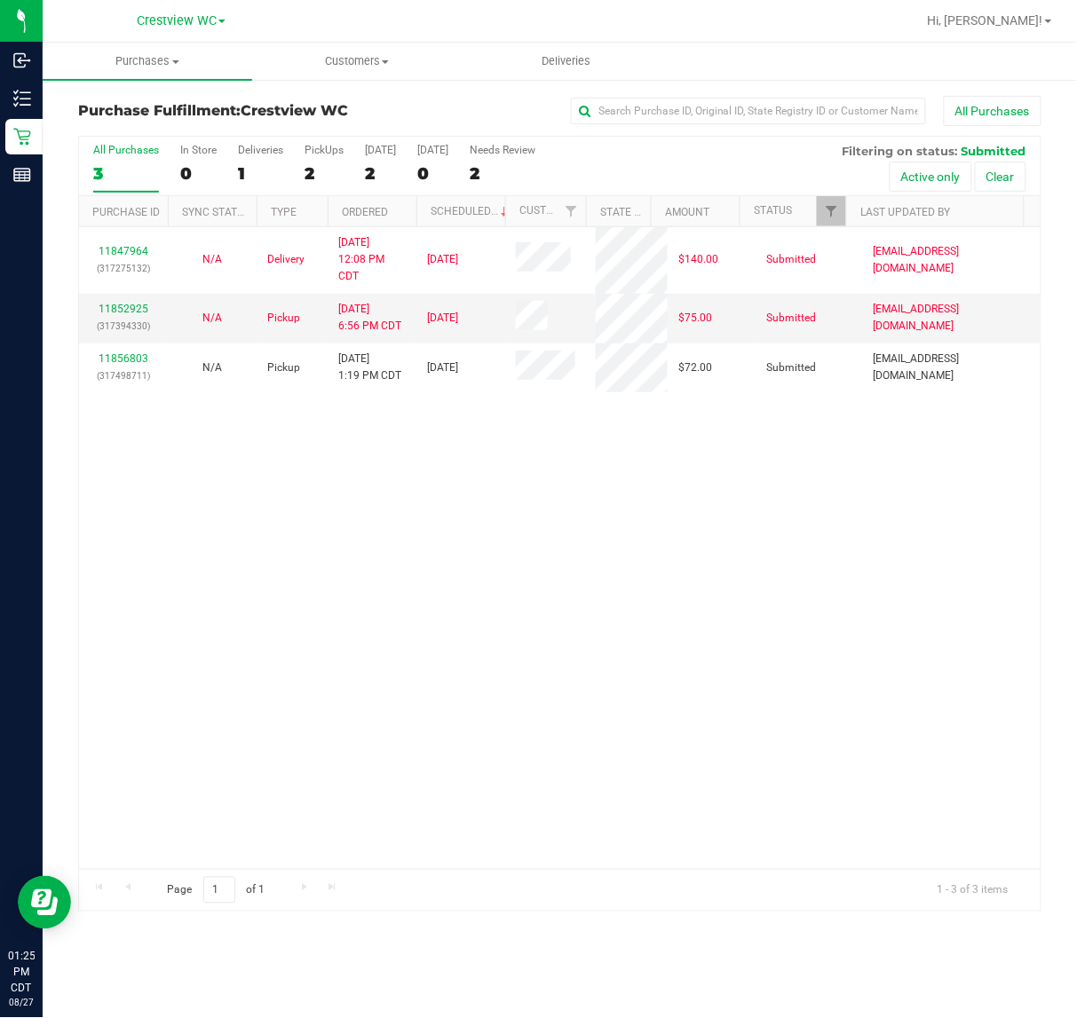
click at [361, 608] on div "11847964 (317275132) N/A Delivery 8/26/2025 12:08 PM CDT 8/29/2025 $140.00 Subm…" at bounding box center [559, 548] width 961 height 642
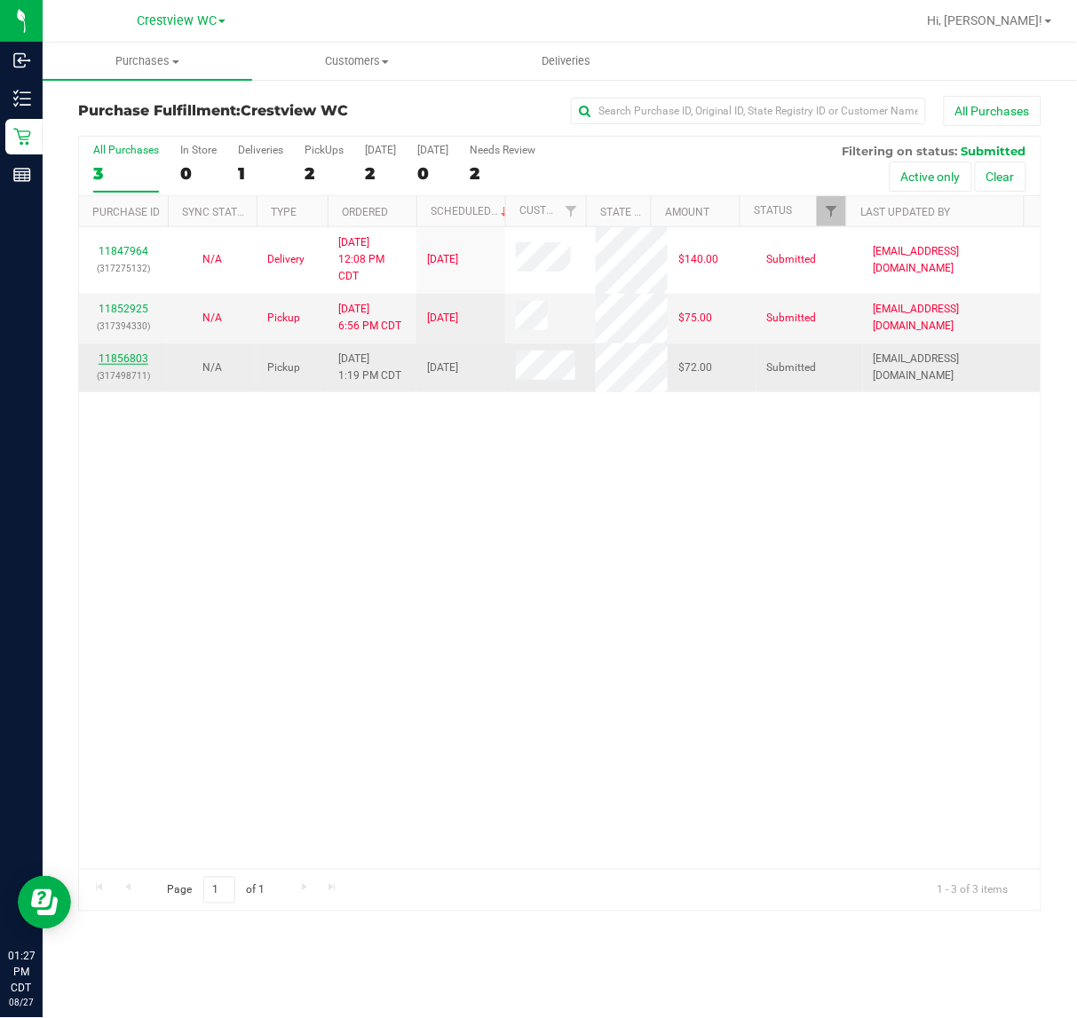
click at [124, 360] on link "11856803" at bounding box center [124, 358] width 50 height 12
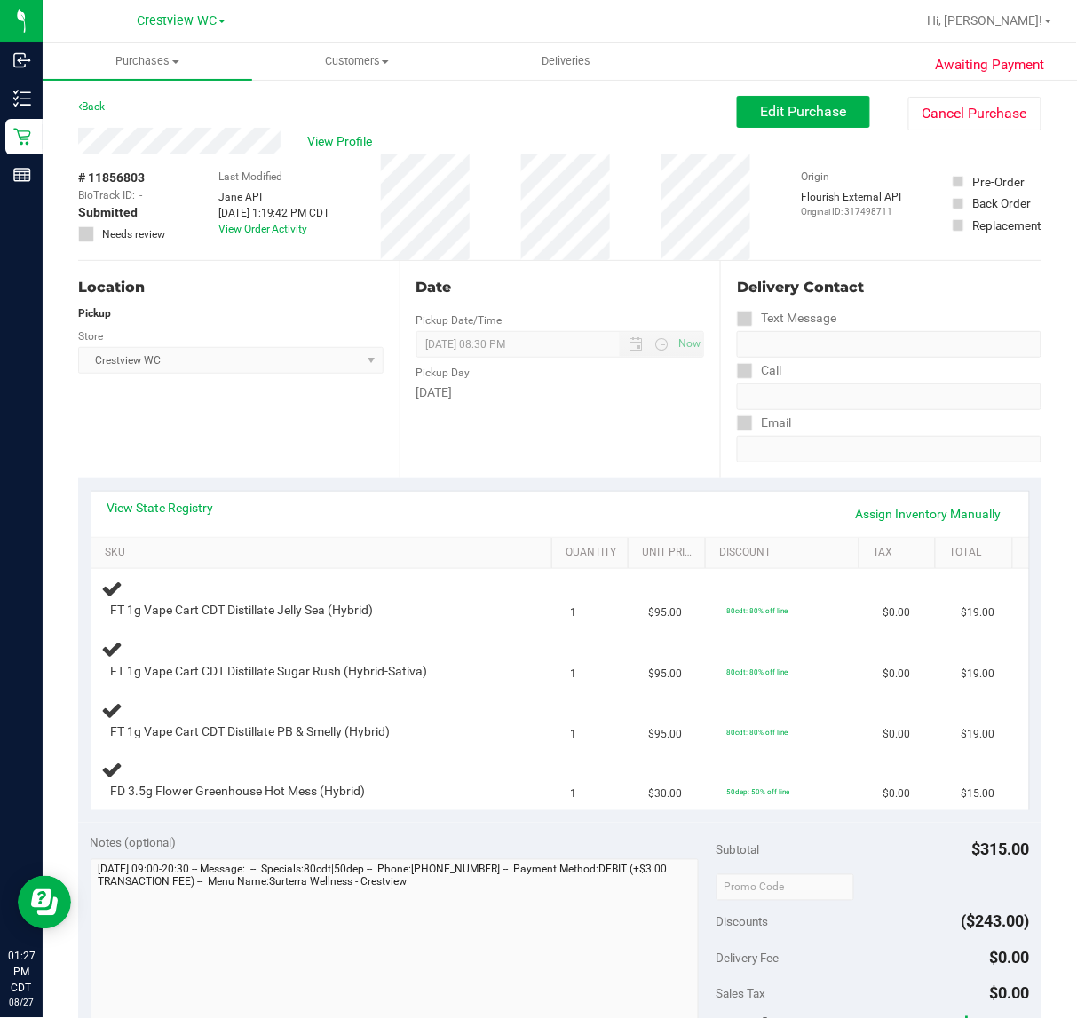
click at [303, 433] on div "Location Pickup Store Crestview WC Select Store Bonita Springs WC Boynton Beach…" at bounding box center [238, 369] width 321 height 217
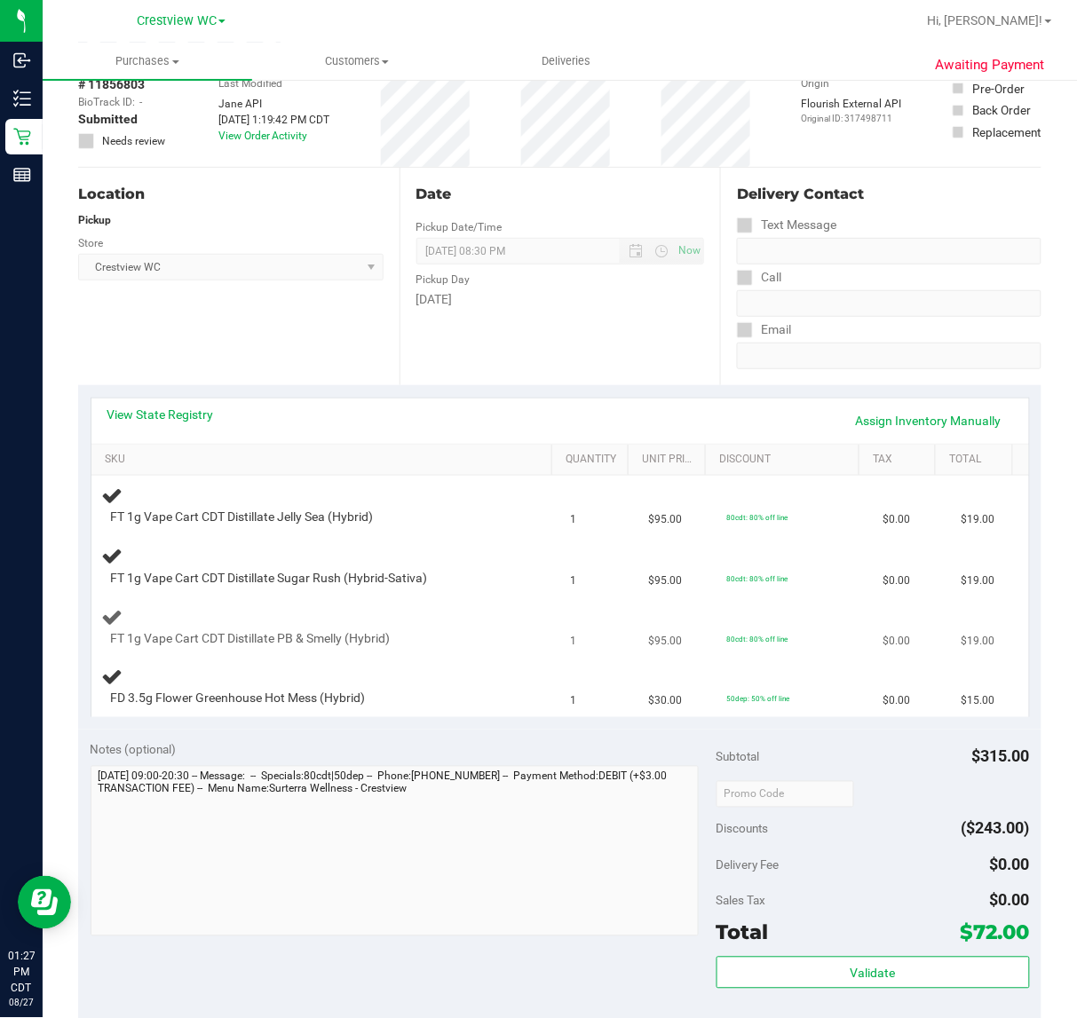
scroll to position [222, 0]
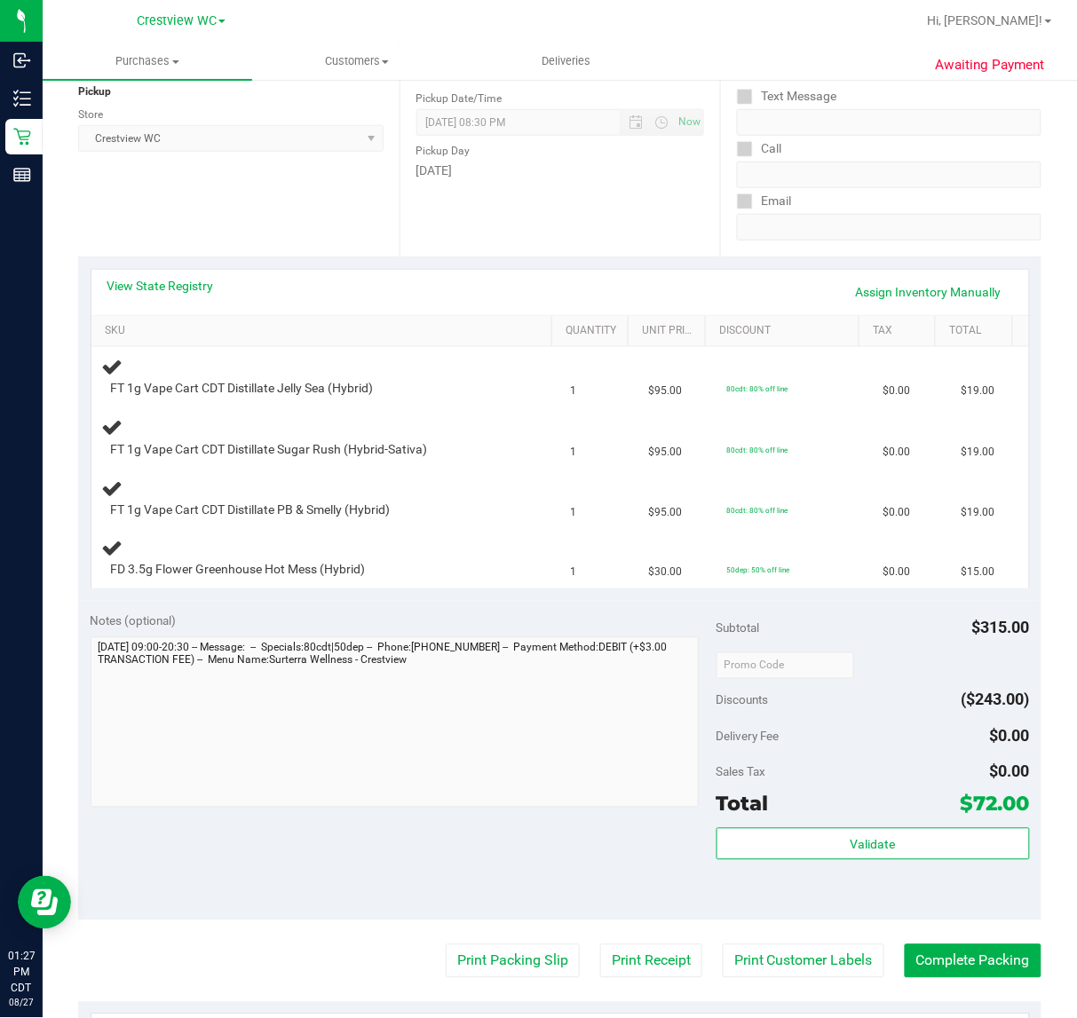
click at [320, 197] on div "Location Pickup Store Crestview WC Select Store Bonita Springs WC Boynton Beach…" at bounding box center [238, 147] width 321 height 217
click at [304, 188] on div "Location Pickup Store Crestview WC Select Store Bonita Springs WC Boynton Beach…" at bounding box center [238, 147] width 321 height 217
click at [263, 216] on div "Location Pickup Store Crestview WC Select Store Bonita Springs WC Boynton Beach…" at bounding box center [238, 147] width 321 height 217
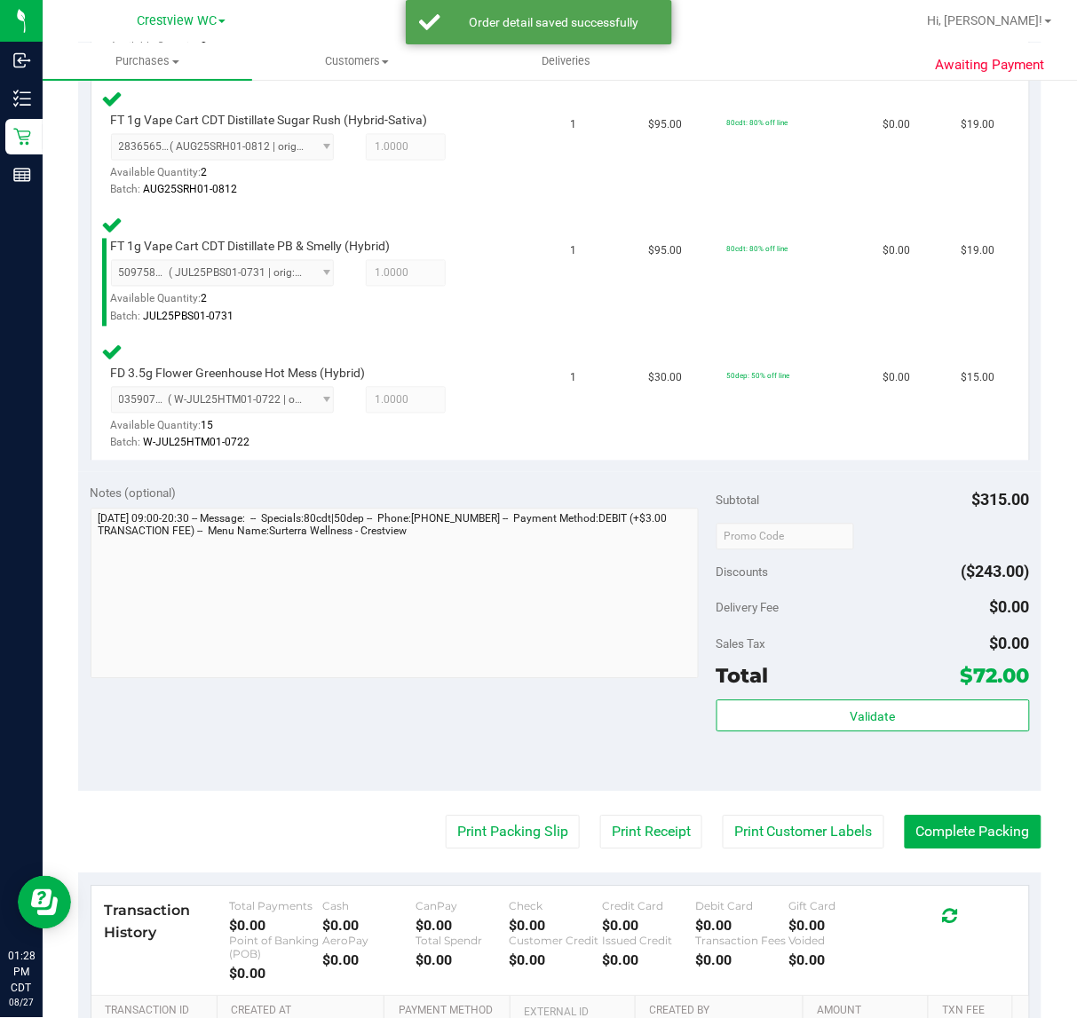
scroll to position [454, 0]
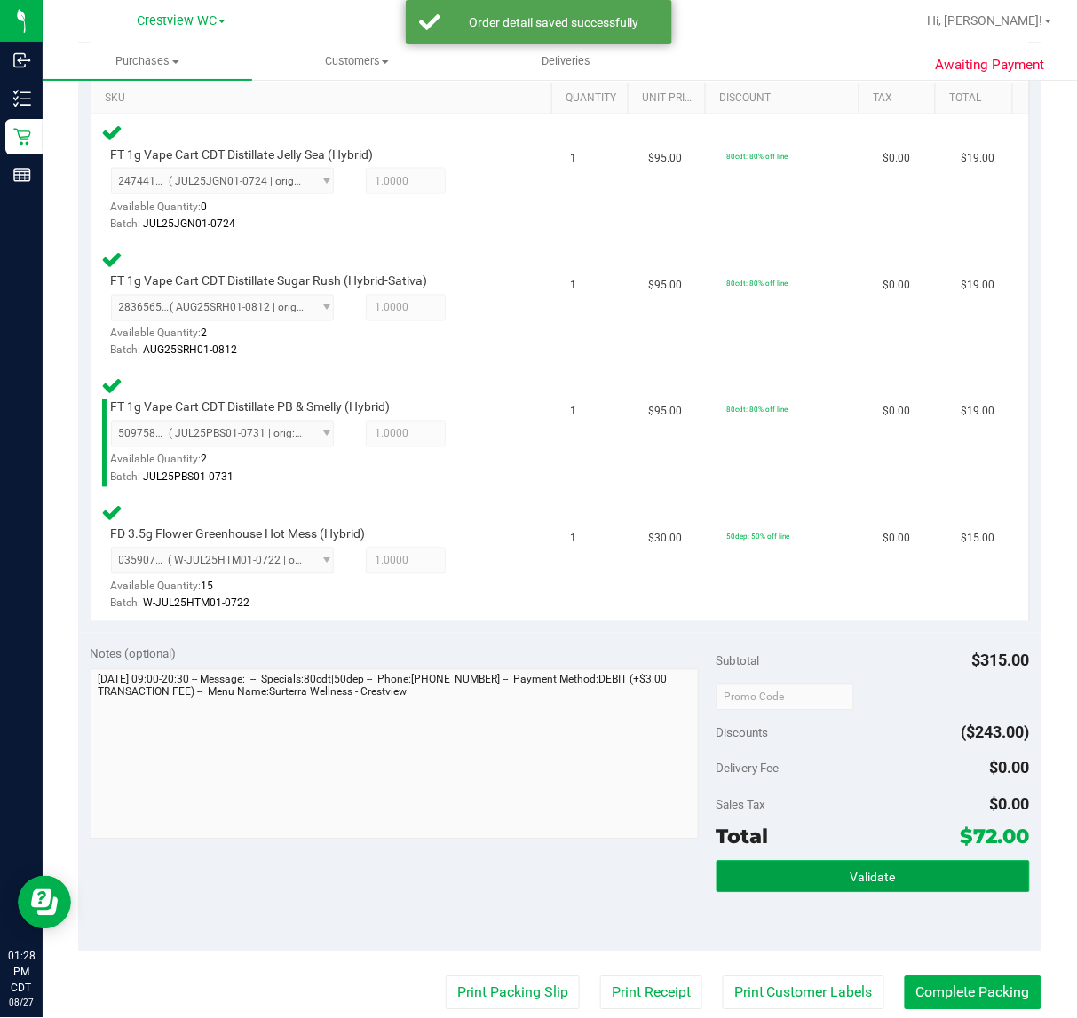
click at [863, 873] on span "Validate" at bounding box center [872, 878] width 45 height 14
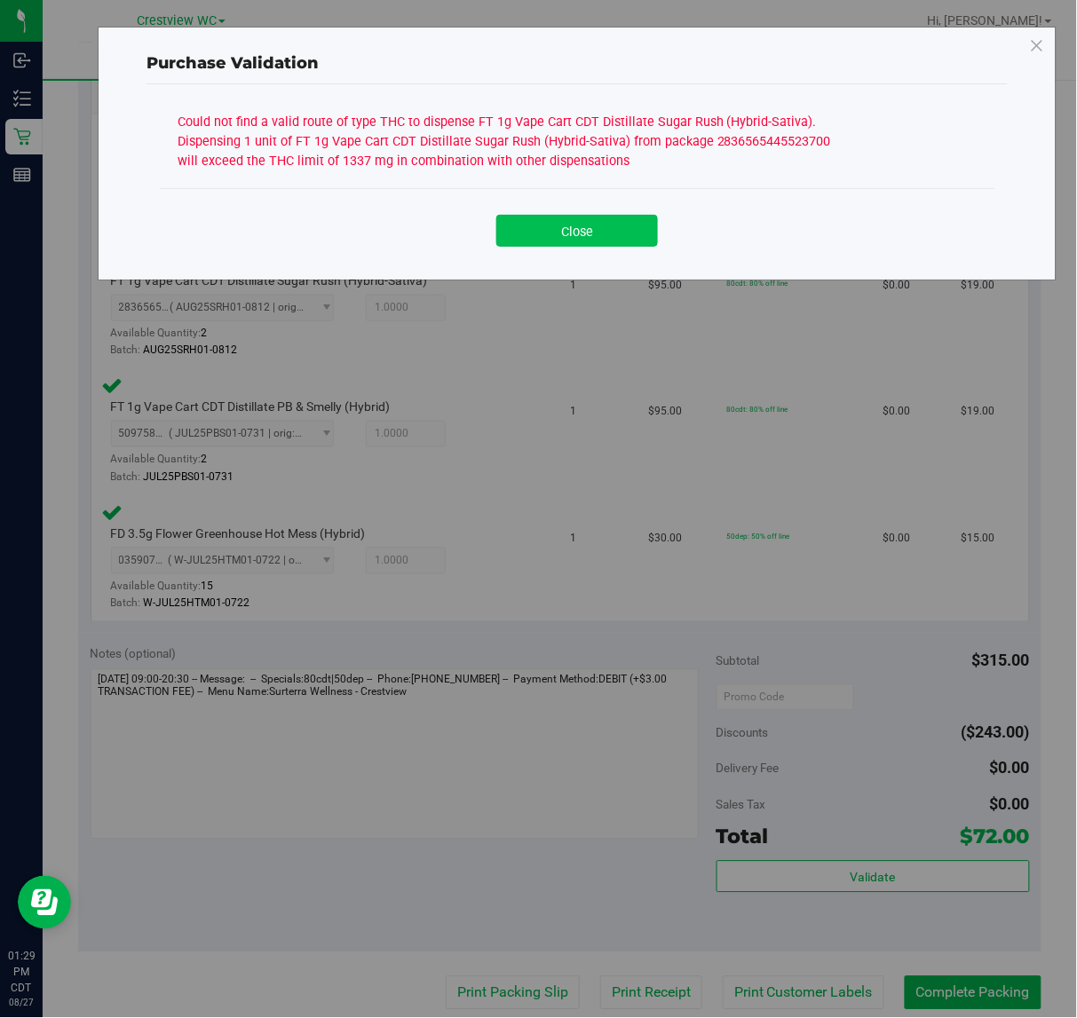
click at [571, 235] on button "Close" at bounding box center [577, 231] width 162 height 32
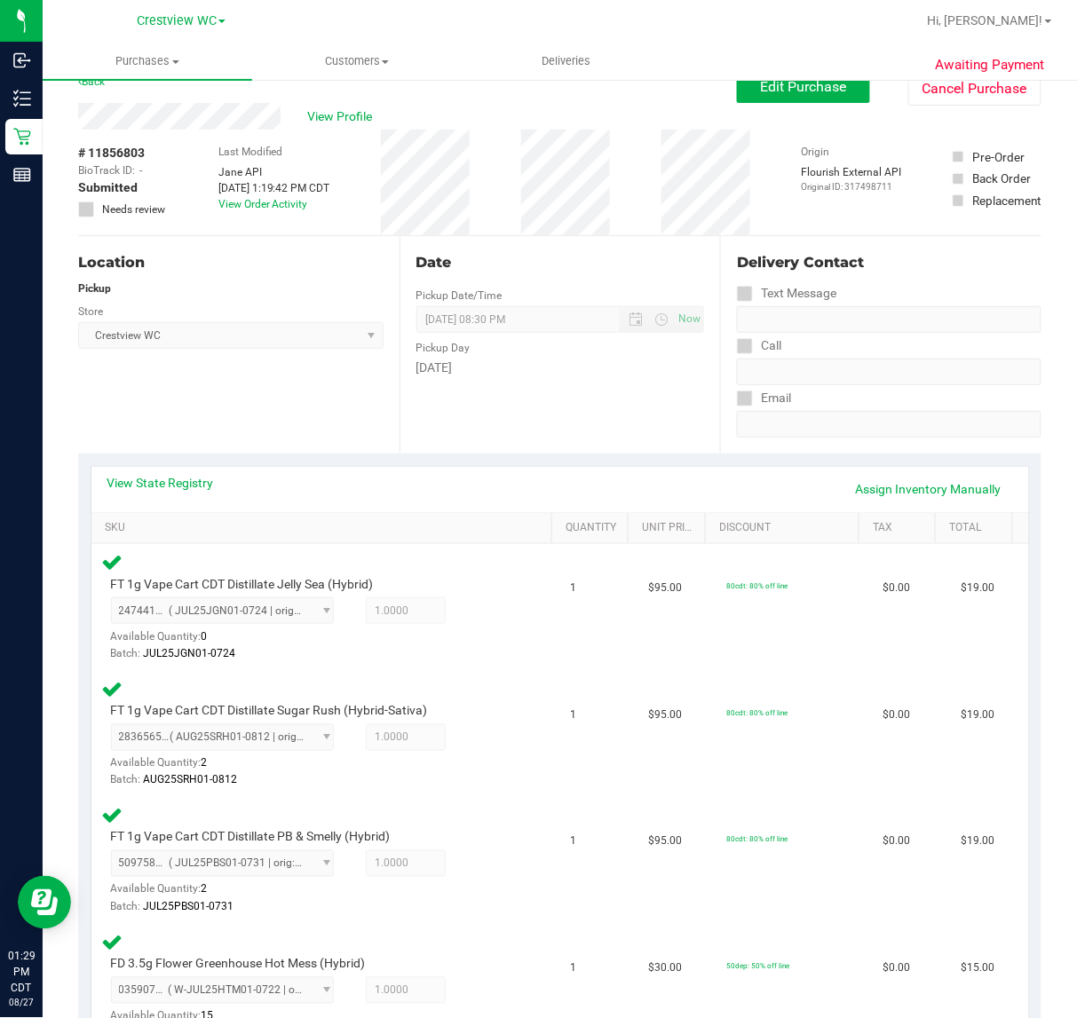
scroll to position [28, 0]
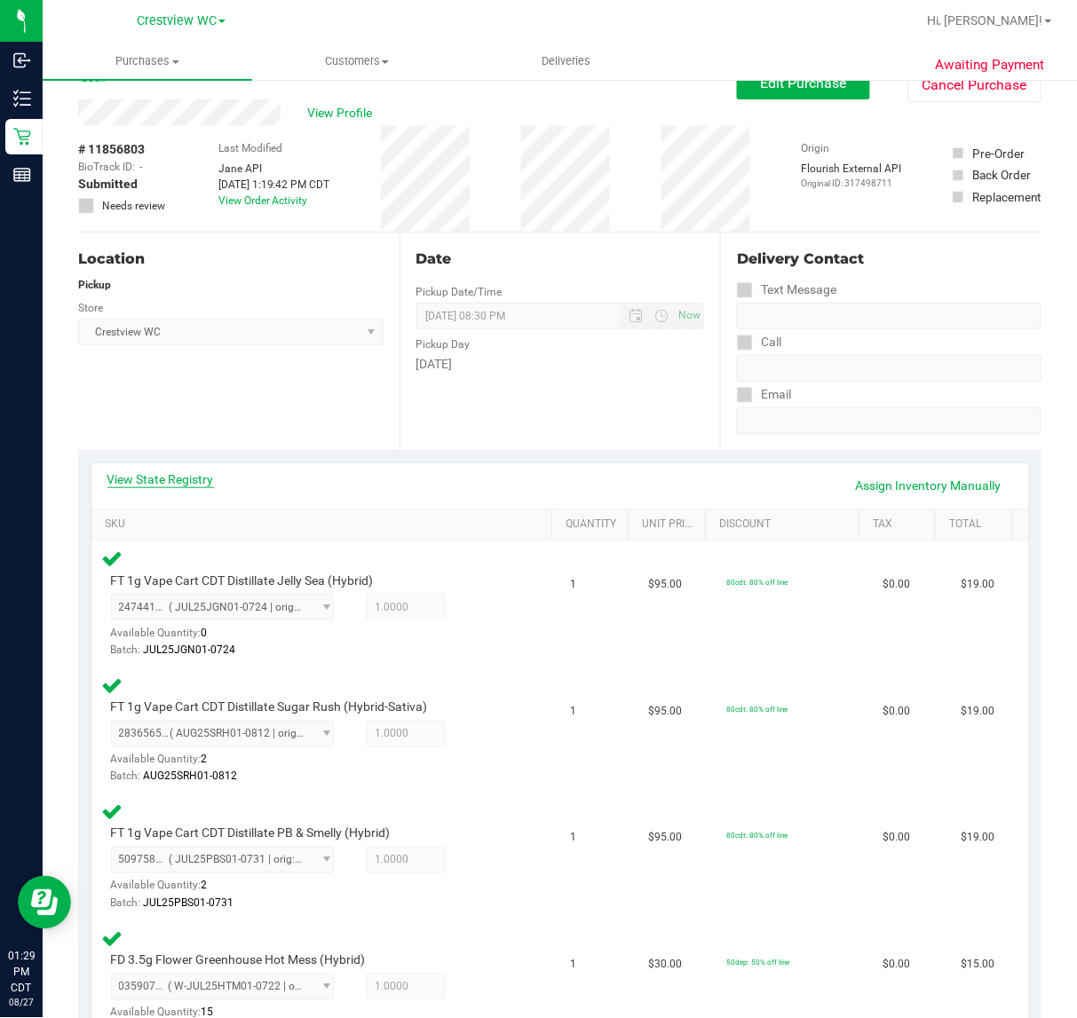
click at [165, 486] on link "View State Registry" at bounding box center [160, 479] width 107 height 18
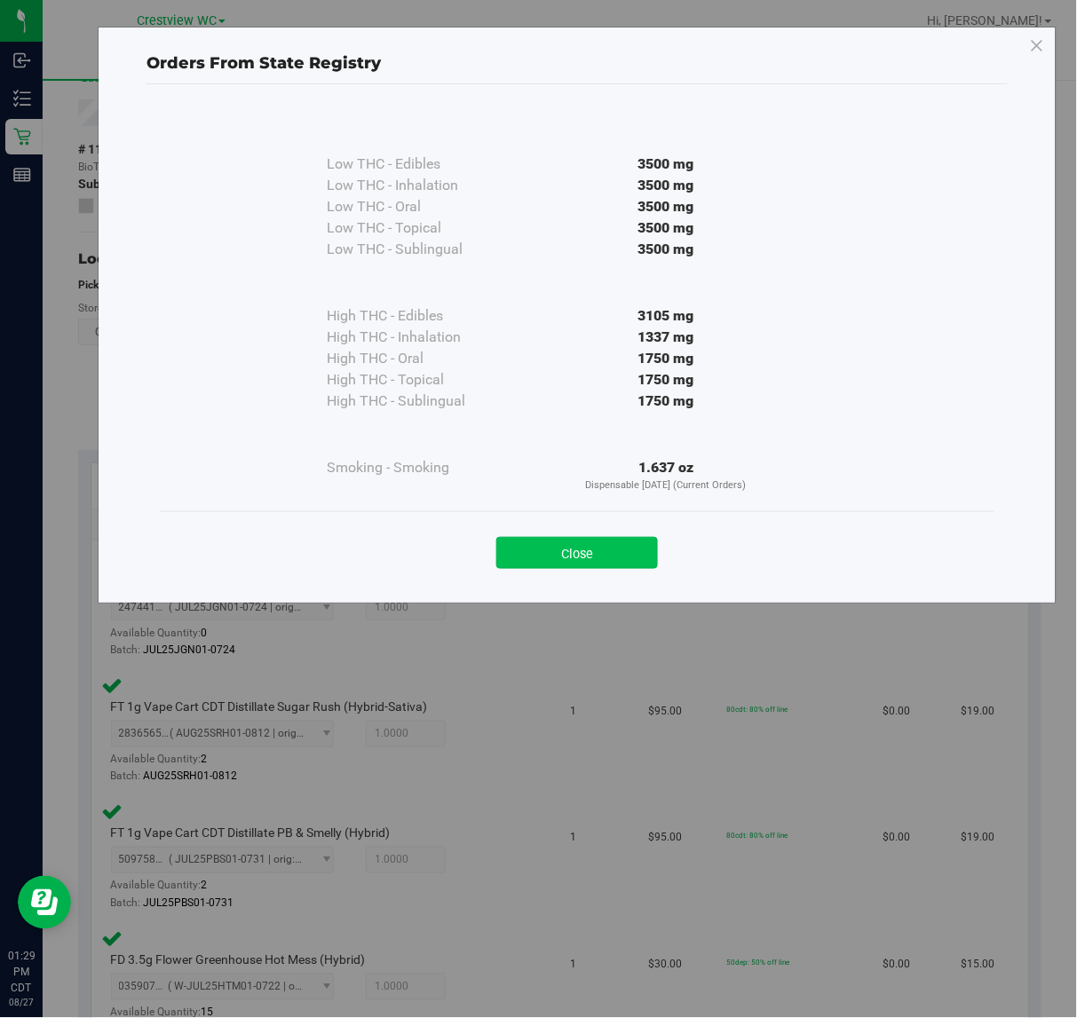
click at [580, 547] on button "Close" at bounding box center [577, 553] width 162 height 32
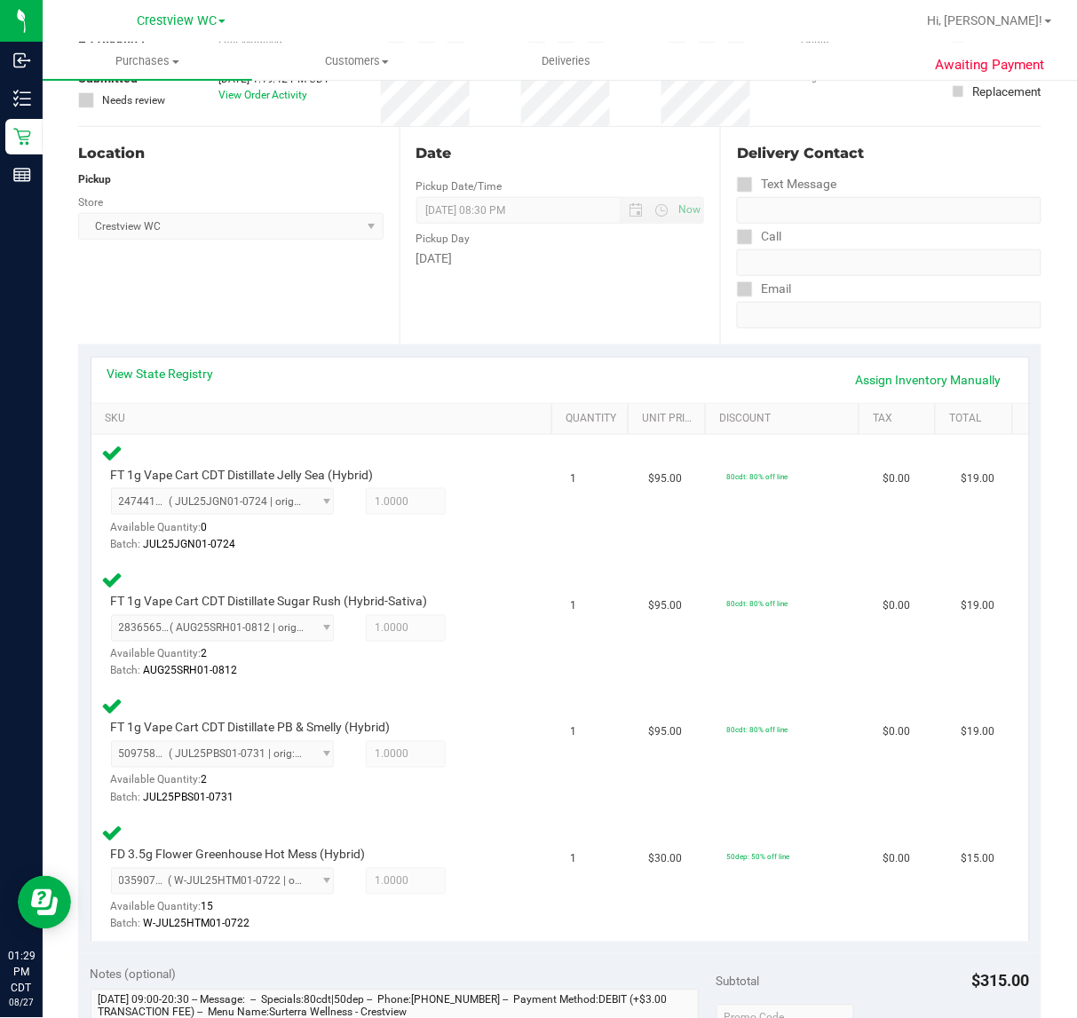
scroll to position [0, 0]
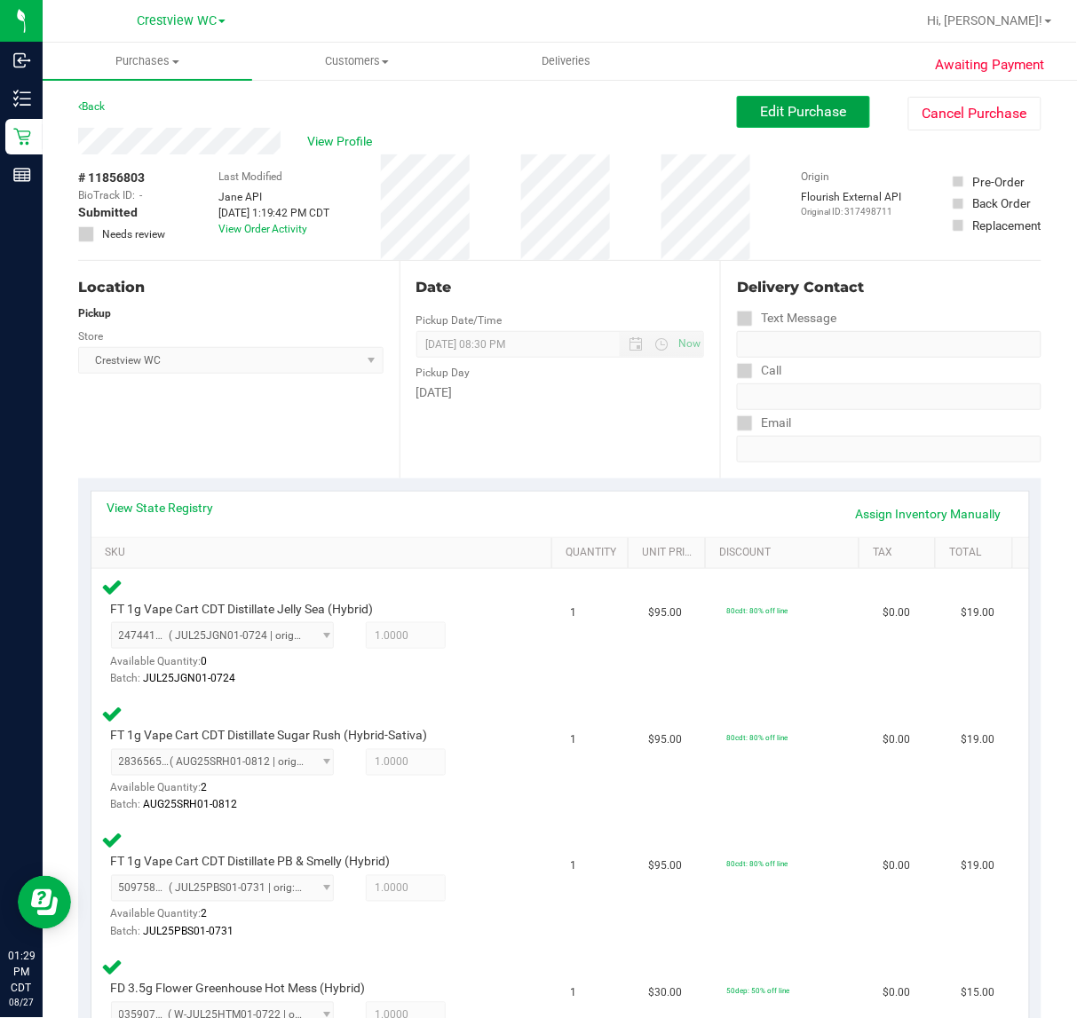
click at [823, 125] on button "Edit Purchase" at bounding box center [803, 112] width 133 height 32
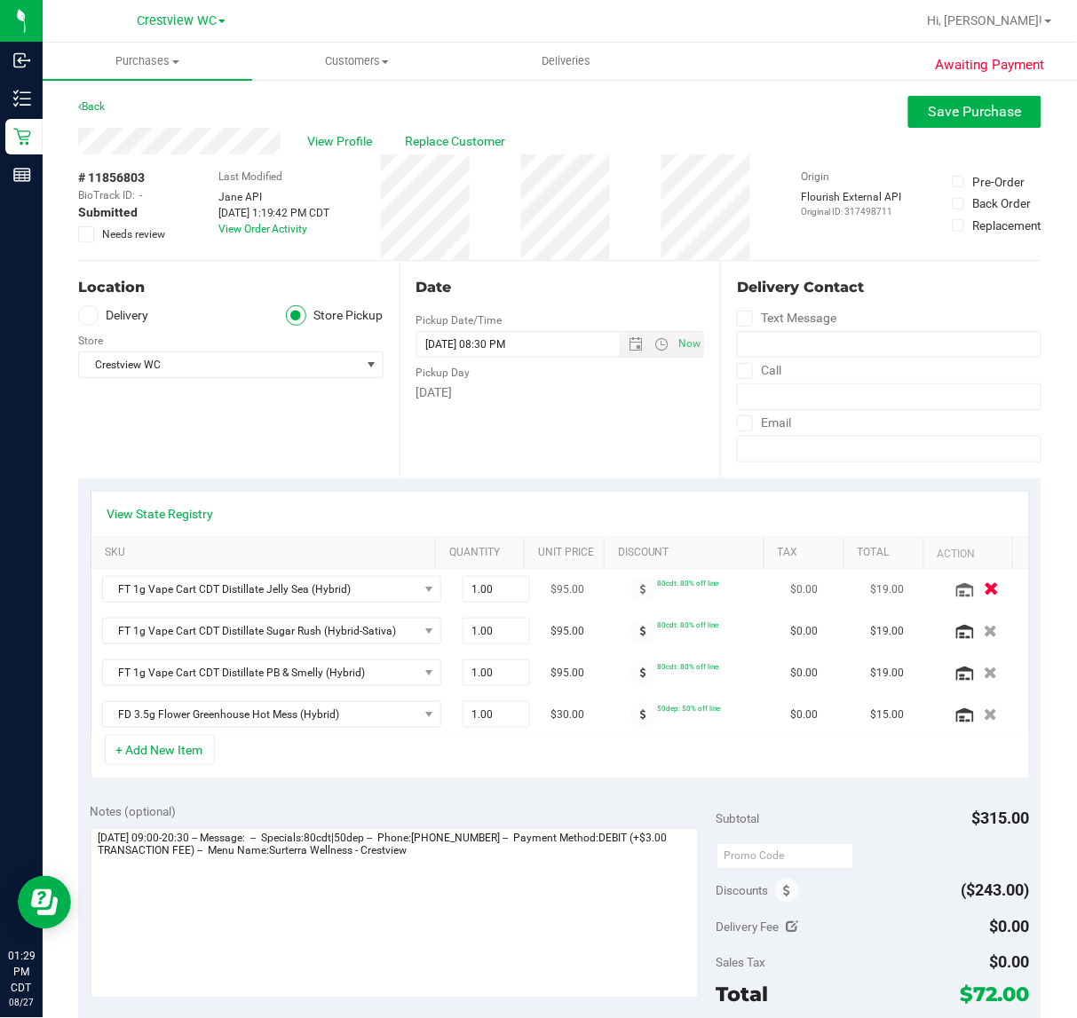
click at [984, 596] on icon "button" at bounding box center [991, 589] width 15 height 13
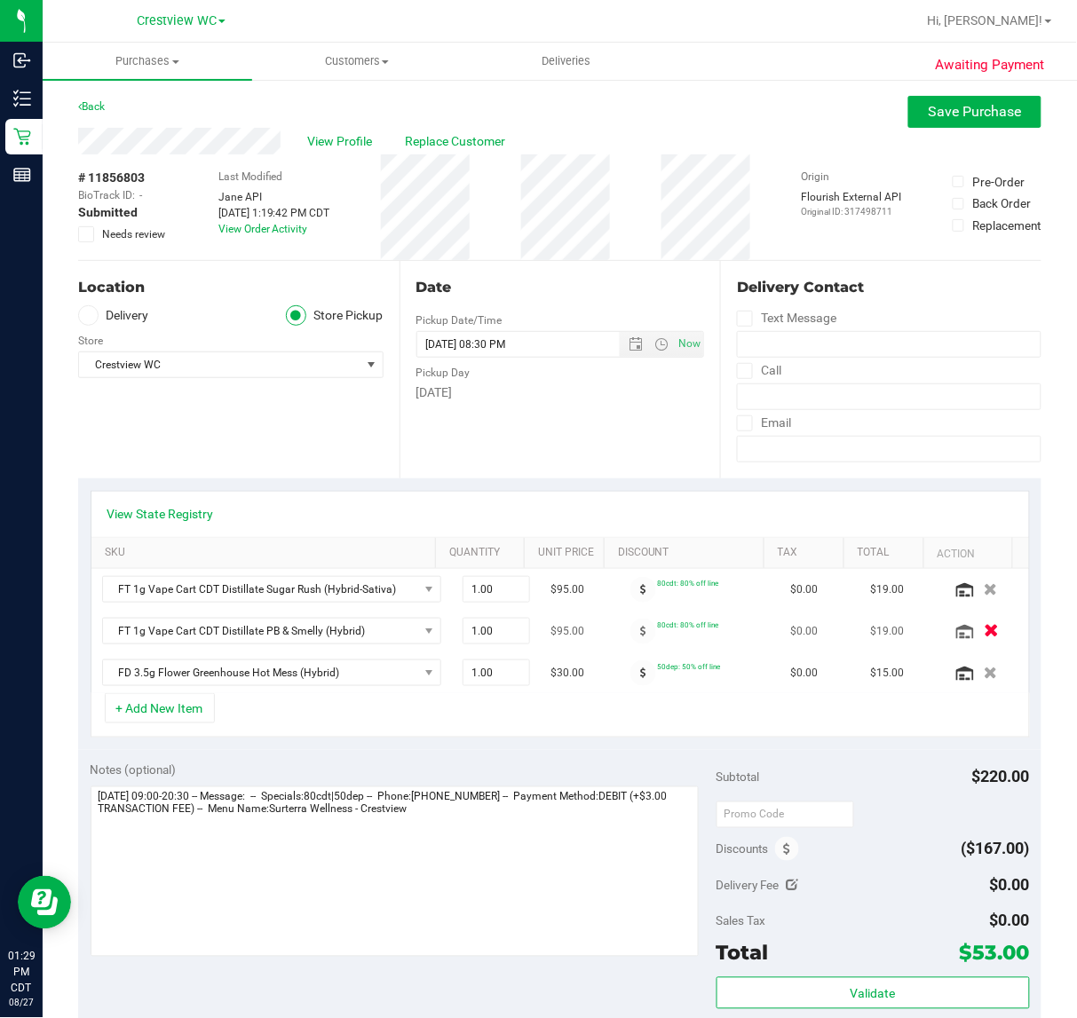
click at [984, 632] on icon "button" at bounding box center [991, 631] width 15 height 13
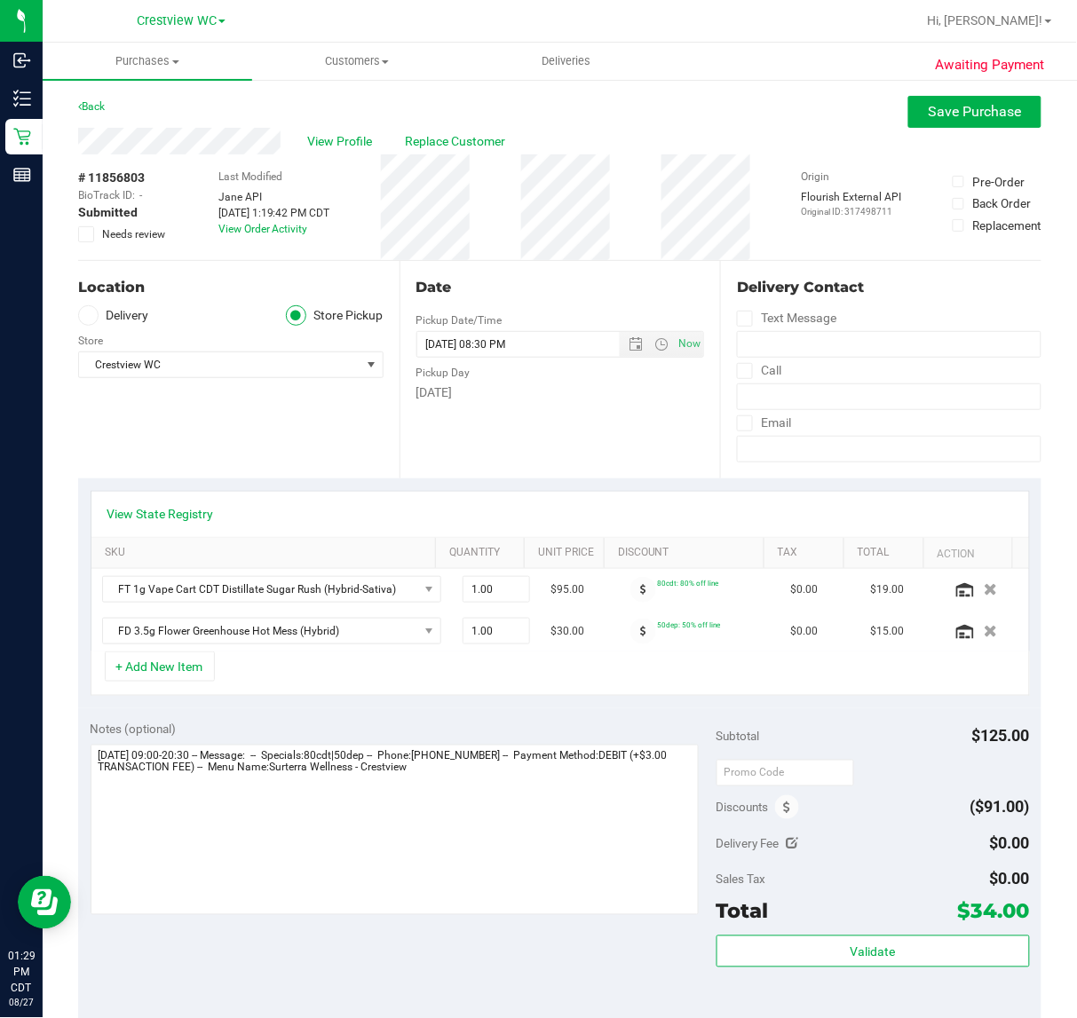
click at [289, 426] on div "Location Delivery Store Pickup Store Crestview WC Select Store Bonita Springs W…" at bounding box center [238, 369] width 321 height 217
click at [951, 114] on span "Save Purchase" at bounding box center [975, 111] width 93 height 17
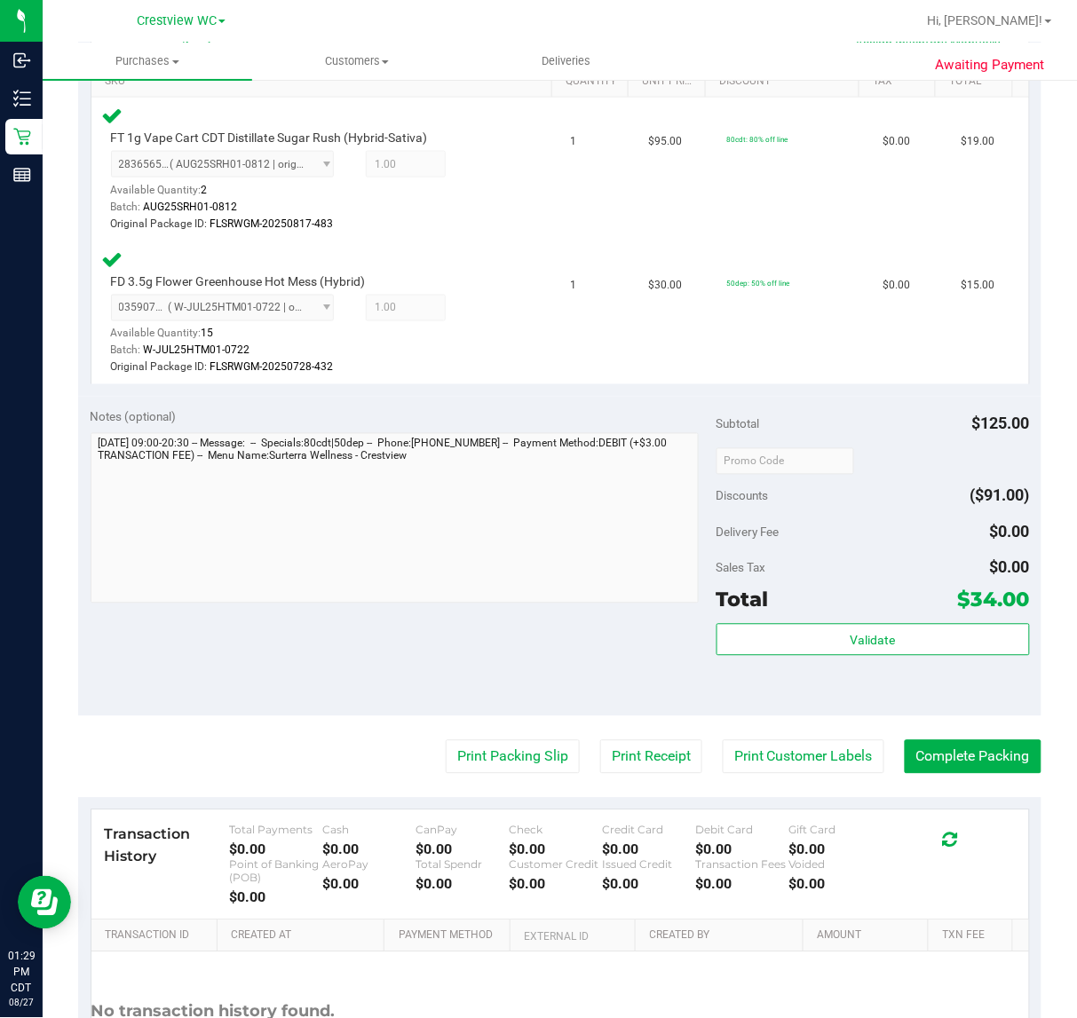
scroll to position [472, 0]
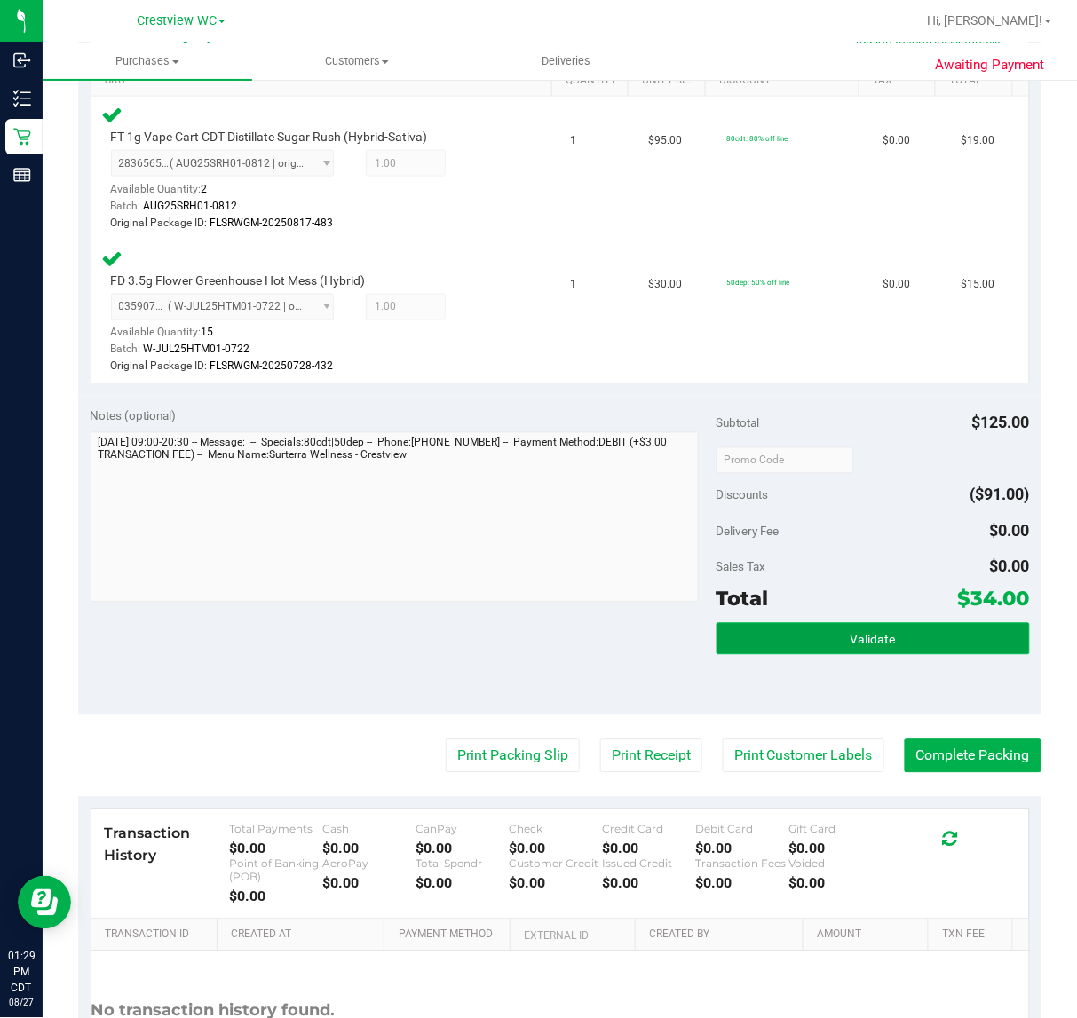
click at [865, 645] on span "Validate" at bounding box center [872, 640] width 45 height 14
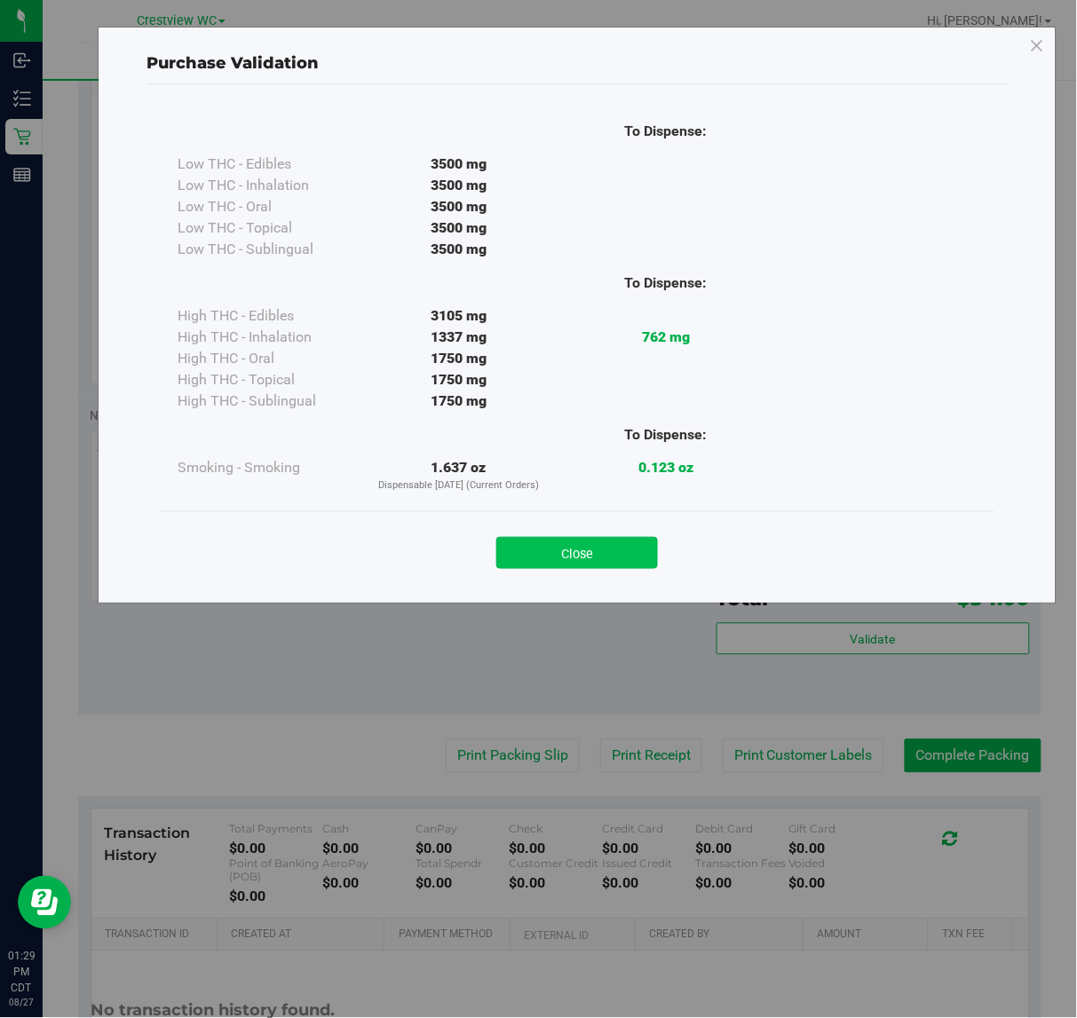
click at [597, 565] on button "Close" at bounding box center [577, 553] width 162 height 32
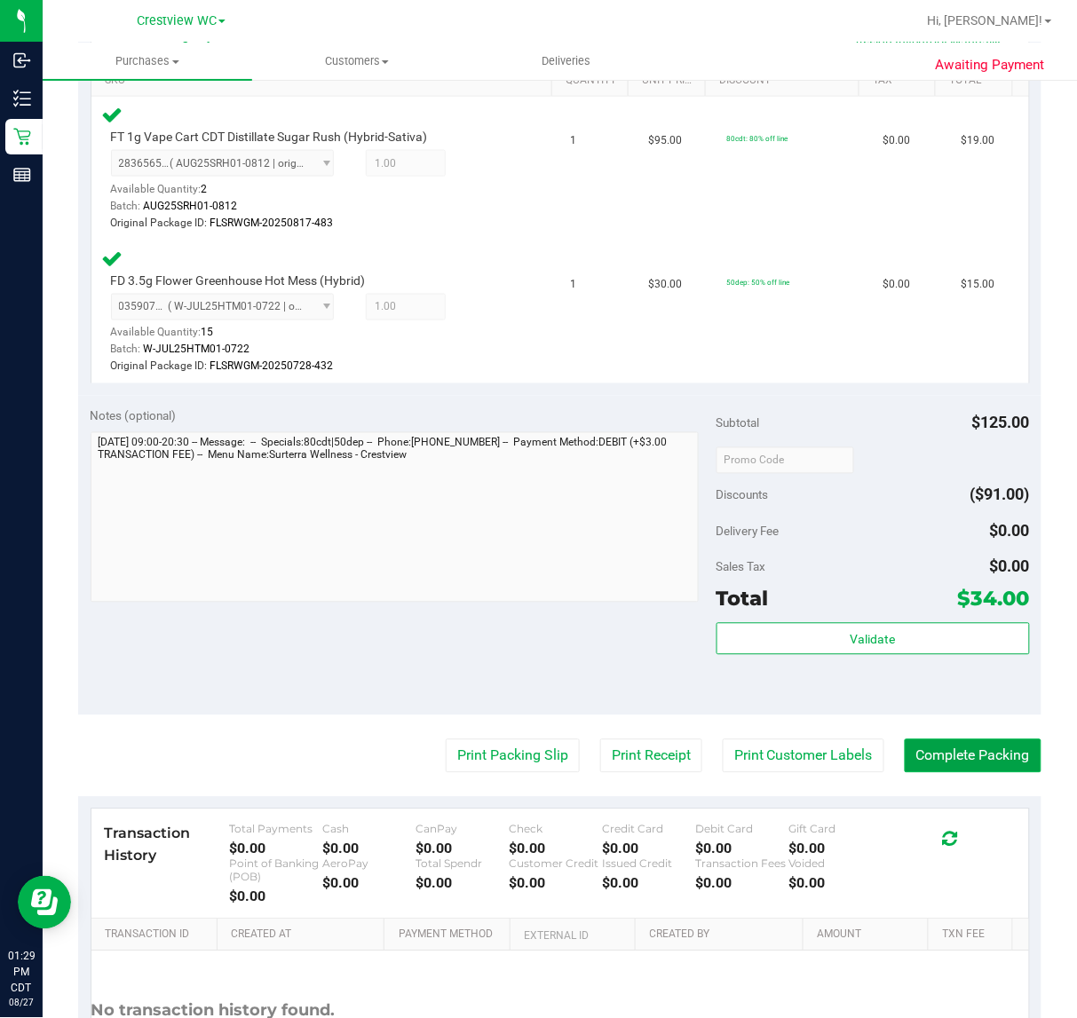
click at [952, 756] on button "Complete Packing" at bounding box center [973, 756] width 137 height 34
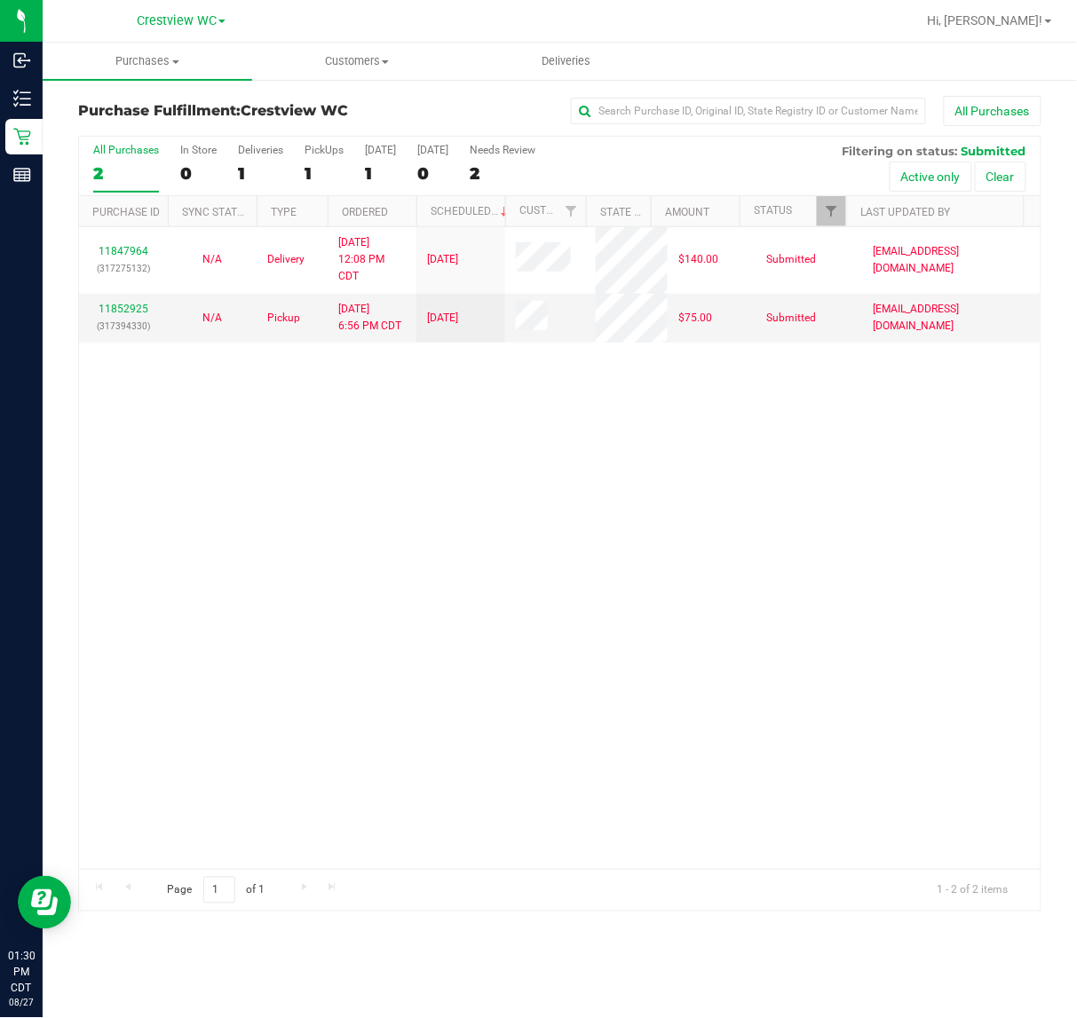
drag, startPoint x: 573, startPoint y: 580, endPoint x: 579, endPoint y: 568, distance: 12.7
click at [573, 580] on div "11847964 (317275132) N/A Delivery 8/26/2025 12:08 PM CDT 8/29/2025 $140.00 Subm…" at bounding box center [559, 548] width 961 height 642
click at [374, 597] on div "11847964 (317275132) N/A Delivery 8/26/2025 12:08 PM CDT 8/29/2025 $140.00 Subm…" at bounding box center [559, 548] width 961 height 642
drag, startPoint x: 707, startPoint y: 620, endPoint x: 715, endPoint y: 547, distance: 73.2
click at [707, 619] on div "11847964 (317275132) N/A Delivery 8/26/2025 12:08 PM CDT 8/29/2025 $140.00 Subm…" at bounding box center [559, 548] width 961 height 642
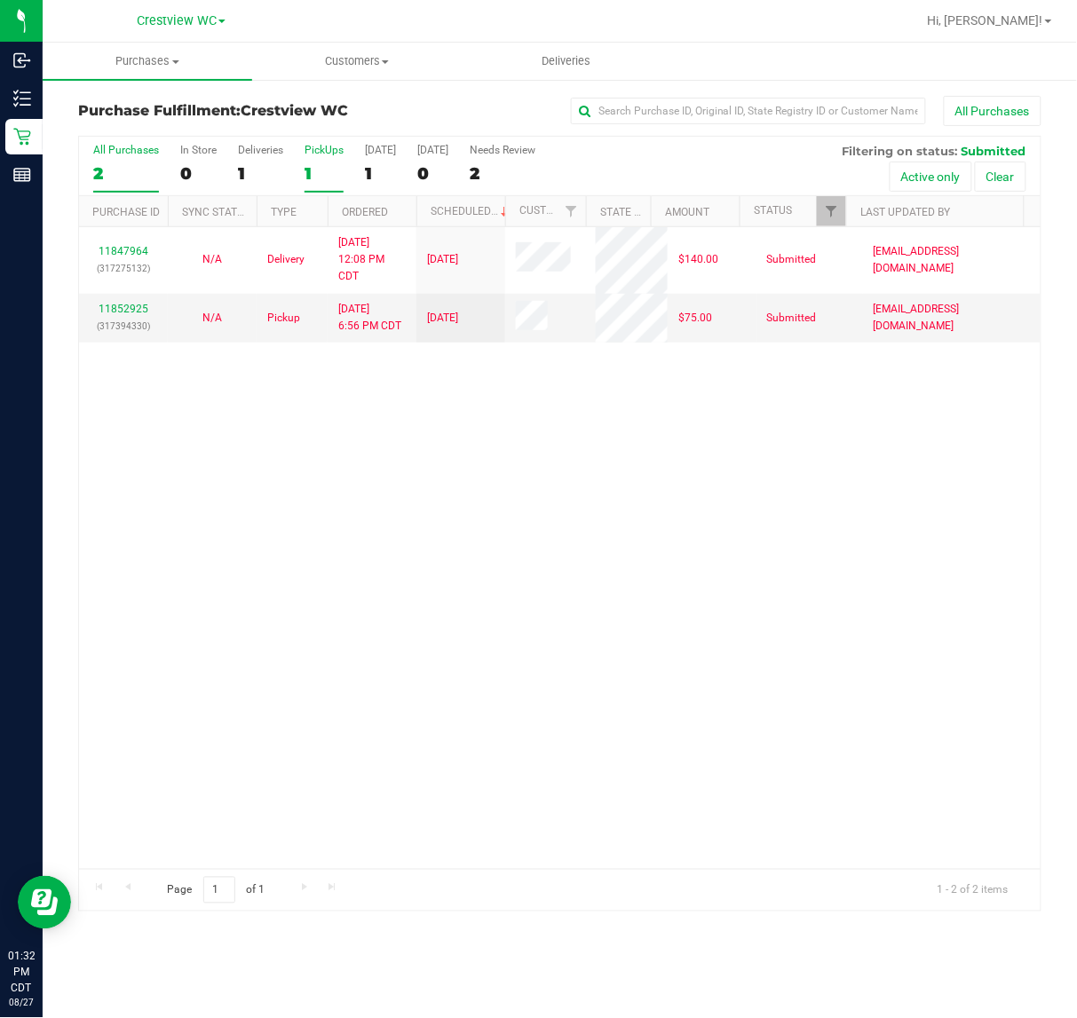
click at [339, 146] on div "PickUps" at bounding box center [323, 150] width 39 height 12
click at [0, 0] on input "PickUps 1" at bounding box center [0, 0] width 0 height 0
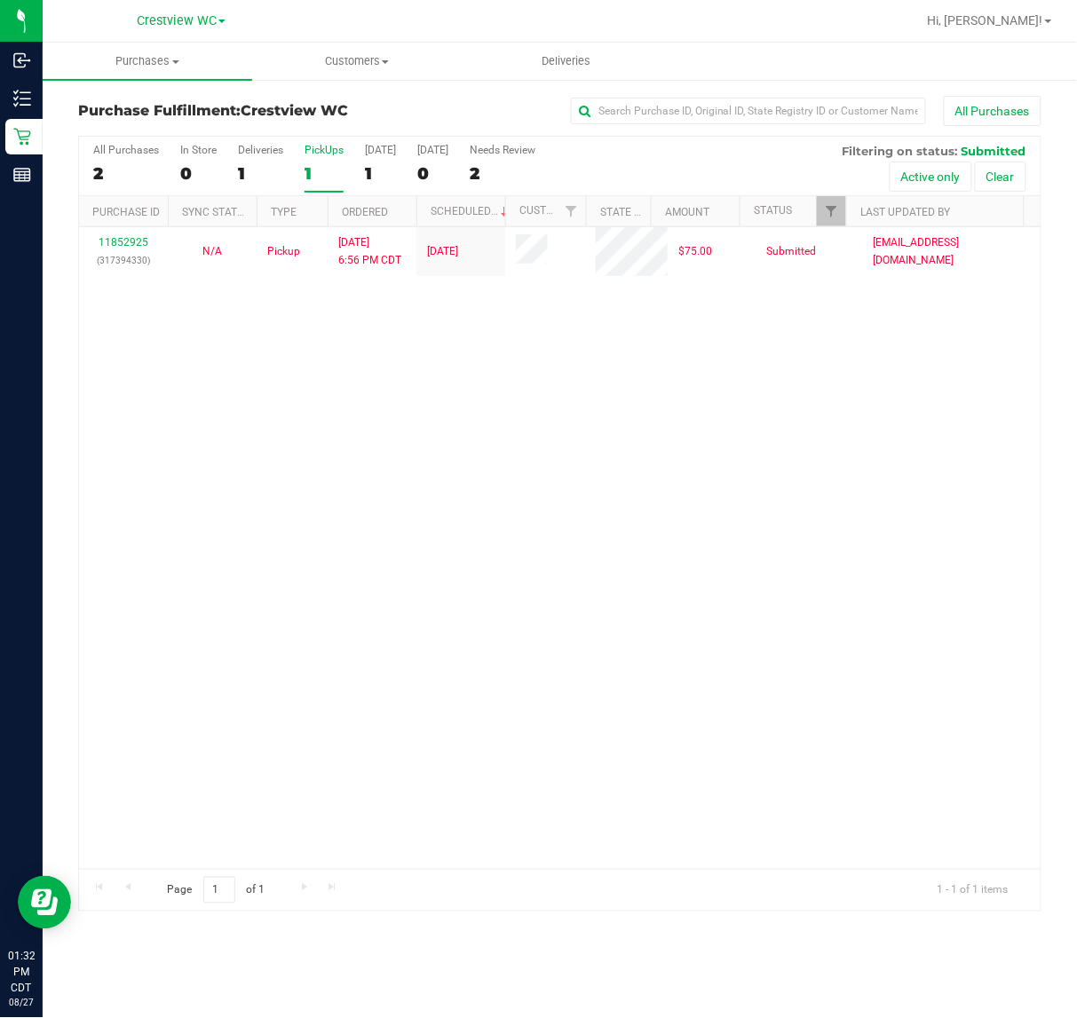
click at [339, 148] on div "PickUps" at bounding box center [323, 150] width 39 height 12
click at [0, 0] on input "PickUps 1" at bounding box center [0, 0] width 0 height 0
click at [839, 206] on link "Filter" at bounding box center [831, 211] width 29 height 30
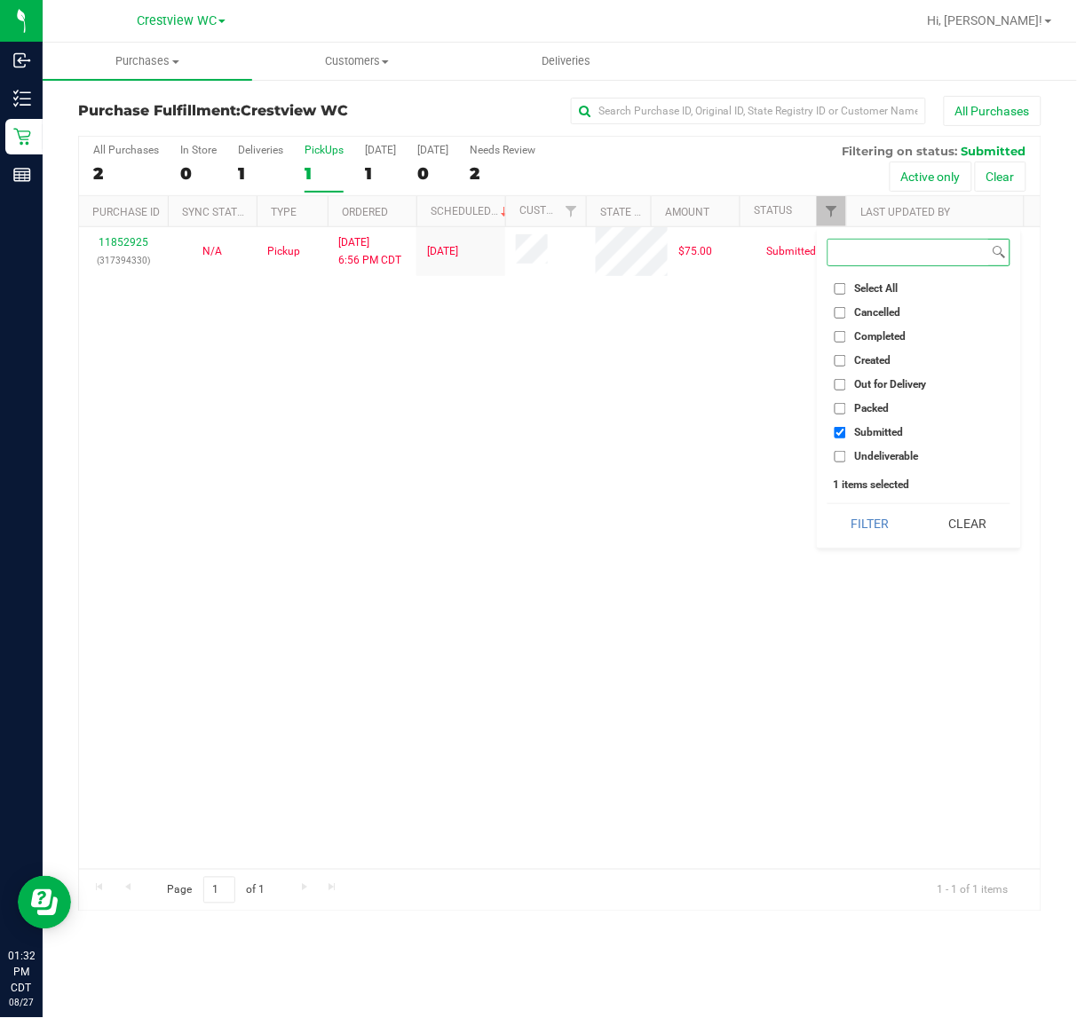
click at [827, 504] on button "Filter" at bounding box center [869, 523] width 85 height 39
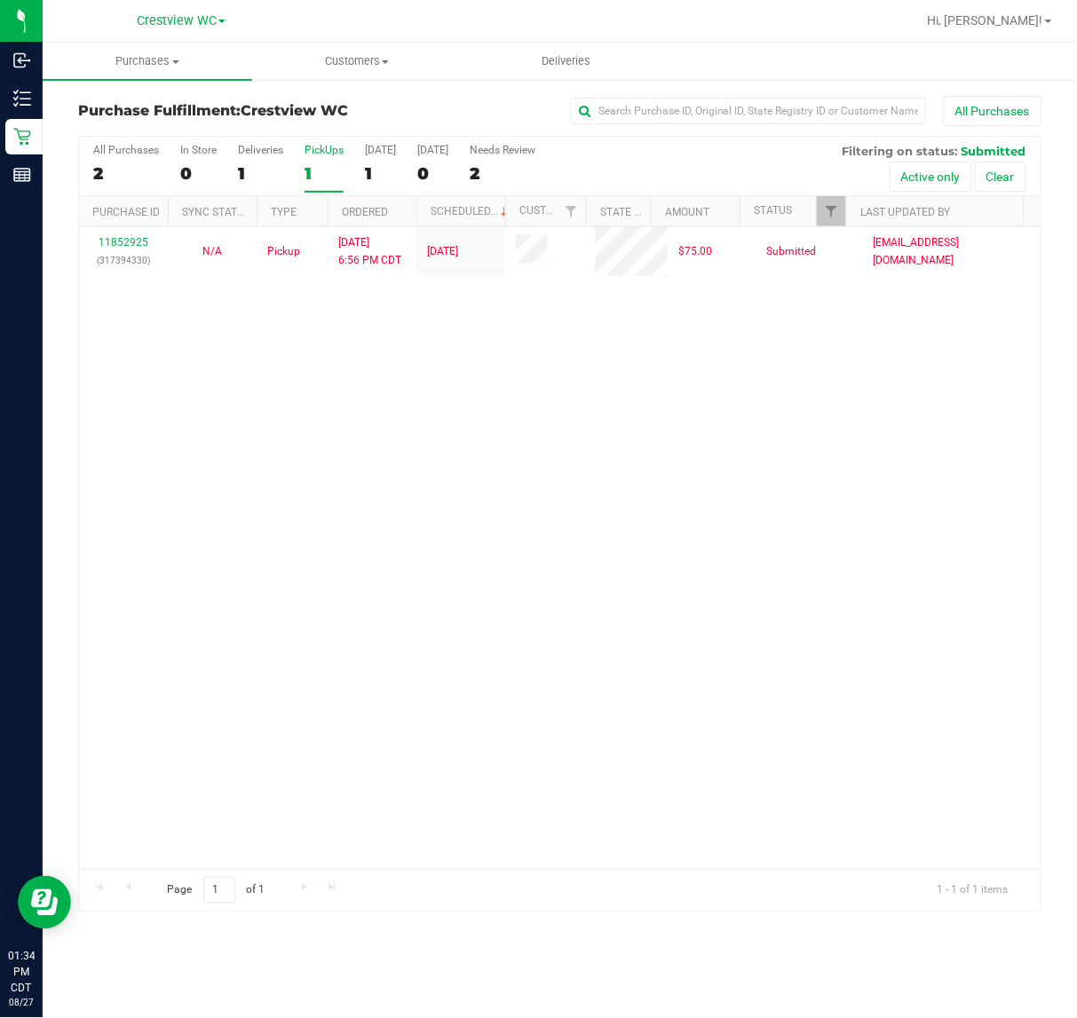
click at [490, 480] on div "11852925 (317394330) N/A Pickup 8/26/2025 6:56 PM CDT 8/27/2025 $75.00 Submitte…" at bounding box center [559, 548] width 961 height 642
click at [357, 549] on div "11852925 (317394330) N/A Pickup 8/26/2025 6:56 PM CDT 8/27/2025 $75.00 Submitte…" at bounding box center [559, 548] width 961 height 642
click at [374, 537] on div "11852925 (317394330) N/A Pickup 8/26/2025 6:56 PM CDT 8/27/2025 $75.00 Submitte…" at bounding box center [559, 548] width 961 height 642
click at [321, 149] on div "PickUps" at bounding box center [323, 150] width 39 height 12
click at [0, 0] on input "PickUps 1" at bounding box center [0, 0] width 0 height 0
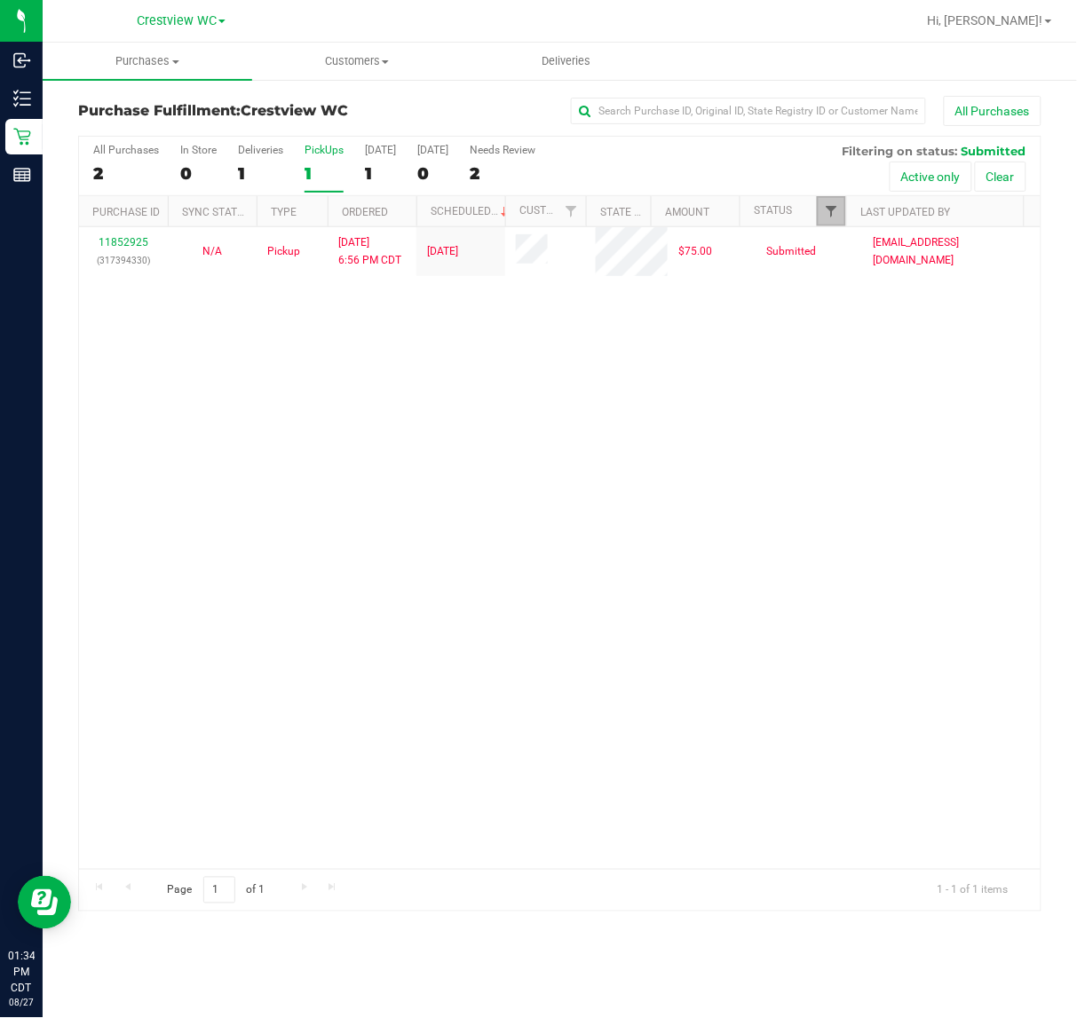
click at [831, 215] on span "Filter" at bounding box center [831, 211] width 14 height 14
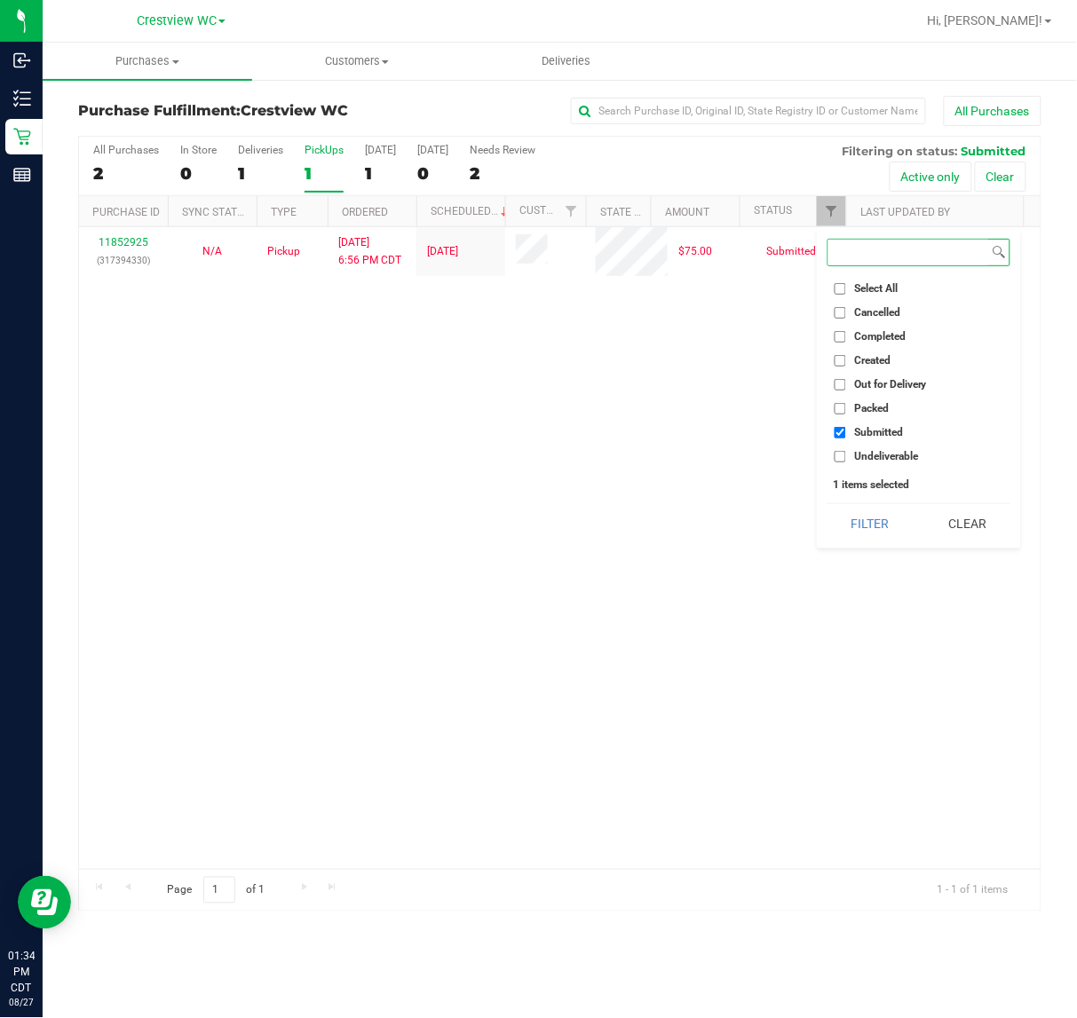
checkbox input "true"
click at [827, 504] on button "Filter" at bounding box center [869, 523] width 85 height 39
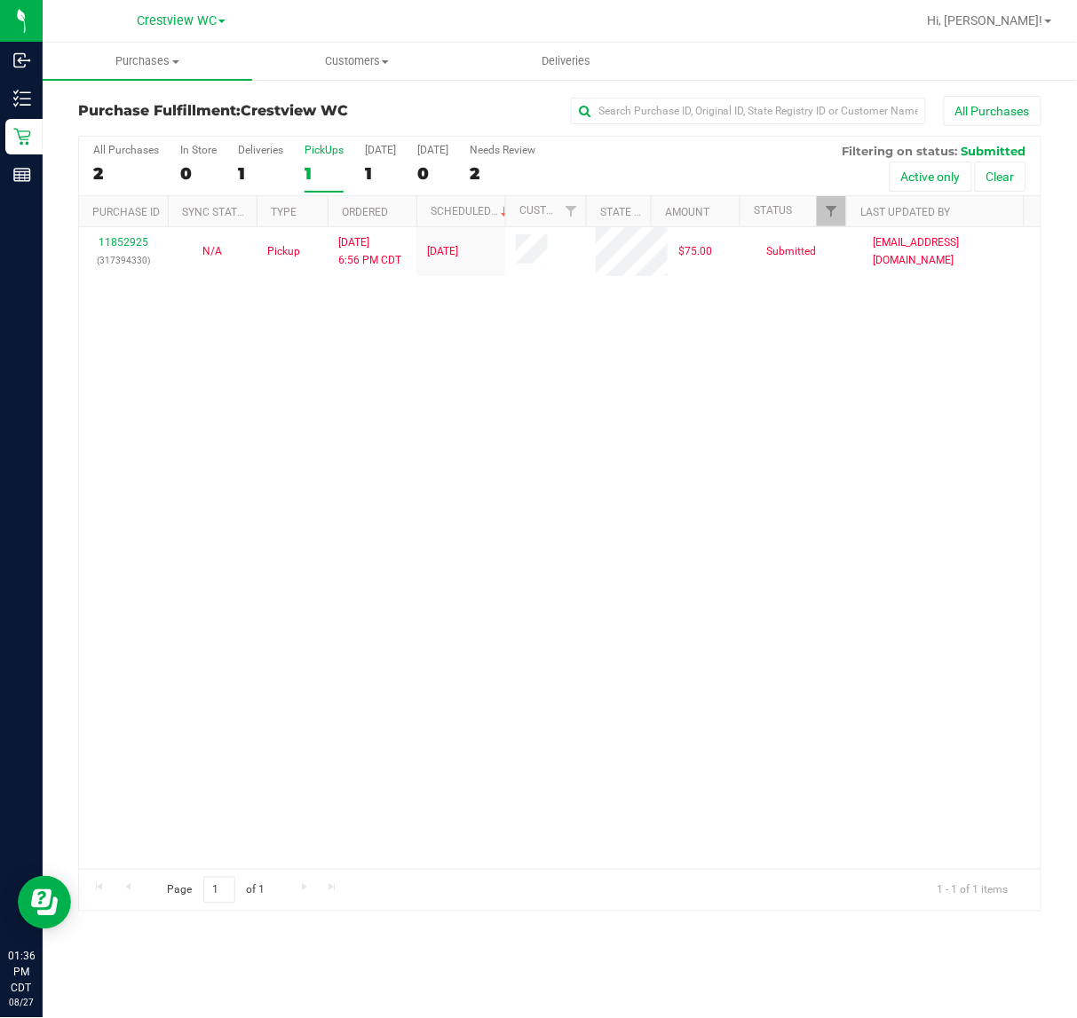
click at [293, 408] on div "11852925 (317394330) N/A Pickup 8/26/2025 6:56 PM CDT 8/27/2025 $75.00 Submitte…" at bounding box center [559, 548] width 961 height 642
click at [298, 405] on div "11852925 (317394330) N/A Pickup 8/26/2025 6:56 PM CDT 8/27/2025 $75.00 Submitte…" at bounding box center [559, 548] width 961 height 642
click at [502, 484] on div "11852925 (317394330) N/A Pickup 8/26/2025 6:56 PM CDT 8/27/2025 $75.00 Submitte…" at bounding box center [559, 548] width 961 height 642
click at [467, 402] on div "11852925 (317394330) N/A Pickup 8/26/2025 6:56 PM CDT 8/27/2025 $75.00 Submitte…" at bounding box center [559, 548] width 961 height 642
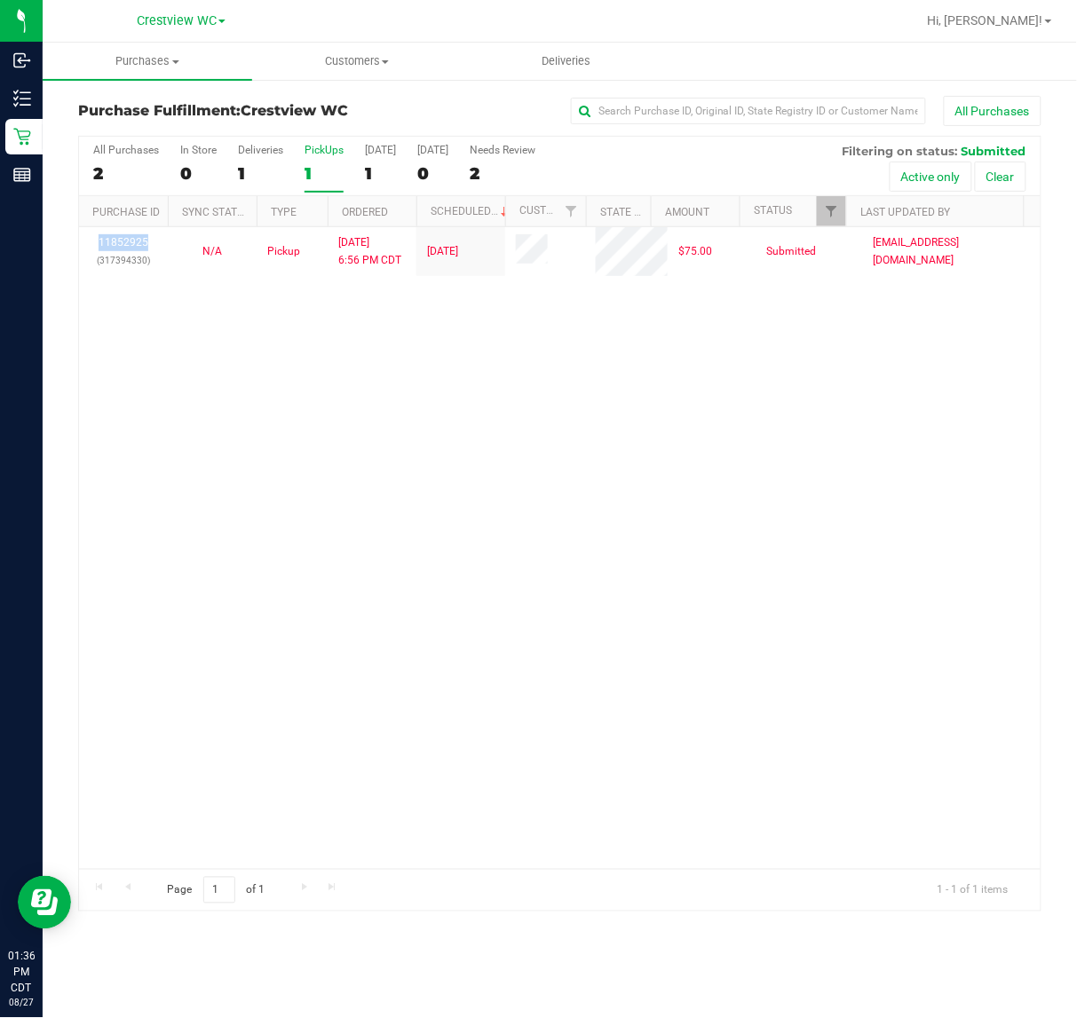
click at [548, 383] on div "11852925 (317394330) N/A Pickup 8/26/2025 6:56 PM CDT 8/27/2025 $75.00 Submitte…" at bounding box center [559, 548] width 961 height 642
click at [549, 382] on div "11852925 (317394330) N/A Pickup 8/26/2025 6:56 PM CDT 8/27/2025 $75.00 Submitte…" at bounding box center [559, 548] width 961 height 642
click at [484, 401] on div "11852925 (317394330) N/A Pickup 8/26/2025 6:56 PM CDT 8/27/2025 $75.00 Submitte…" at bounding box center [559, 548] width 961 height 642
click at [395, 574] on div "11852925 (317394330) N/A Pickup 8/26/2025 6:56 PM CDT 8/27/2025 $75.00 Submitte…" at bounding box center [559, 548] width 961 height 642
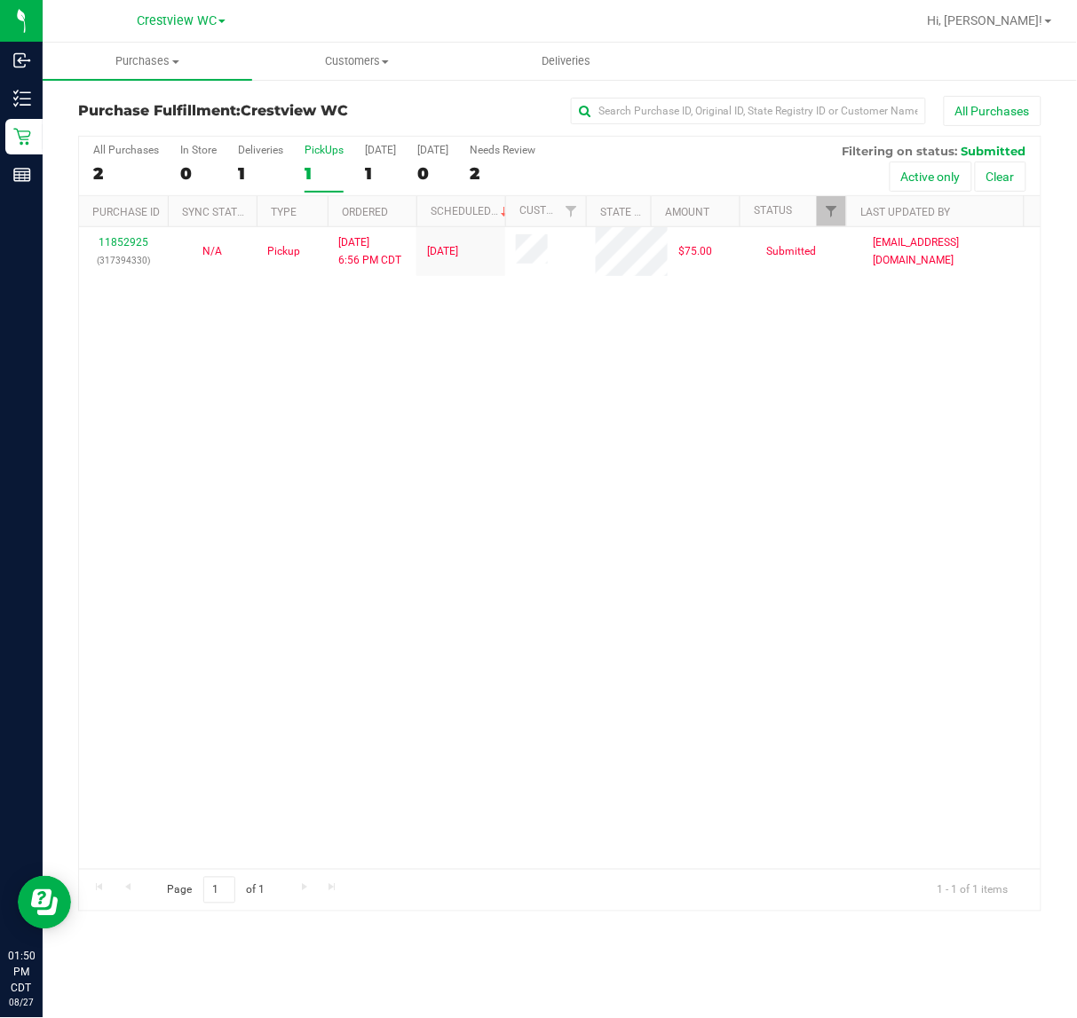
click at [520, 459] on div "11852925 (317394330) N/A Pickup 8/26/2025 6:56 PM CDT 8/27/2025 $75.00 Submitte…" at bounding box center [559, 548] width 961 height 642
click at [713, 530] on div "11852925 (317394330) N/A Pickup 8/26/2025 6:56 PM CDT 8/27/2025 $75.00 Submitte…" at bounding box center [559, 548] width 961 height 642
click at [602, 454] on div "11852925 (317394330) N/A Pickup 8/26/2025 6:56 PM CDT 8/27/2025 $75.00 Submitte…" at bounding box center [559, 548] width 961 height 642
click at [333, 151] on div "PickUps" at bounding box center [323, 150] width 39 height 12
click at [0, 0] on input "PickUps 1" at bounding box center [0, 0] width 0 height 0
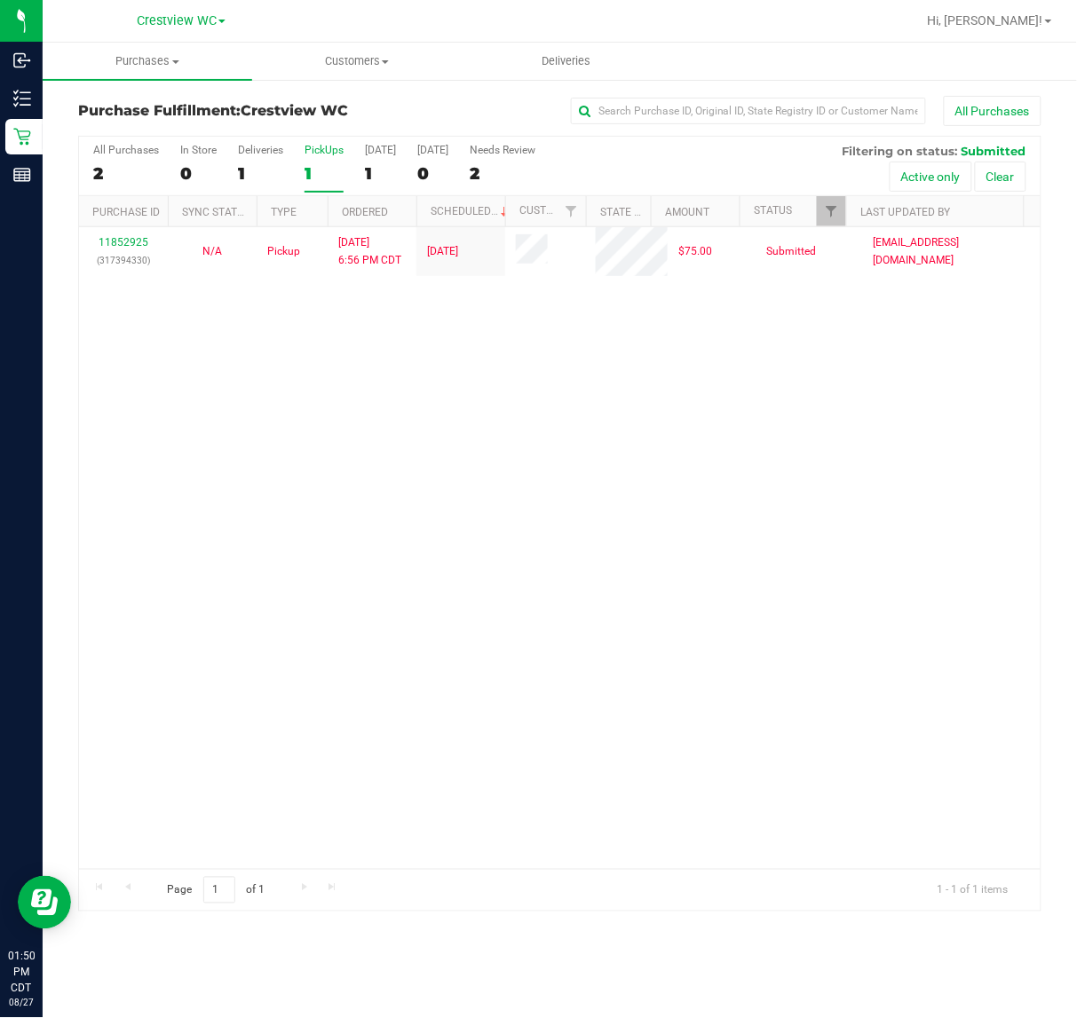
click at [739, 436] on div "11852925 (317394330) N/A Pickup 8/26/2025 6:56 PM CDT 8/27/2025 $75.00 Submitte…" at bounding box center [559, 548] width 961 height 642
click at [787, 413] on div "11852925 (317394330) N/A Pickup 8/26/2025 6:56 PM CDT 8/27/2025 $75.00 Submitte…" at bounding box center [559, 548] width 961 height 642
click at [542, 454] on div "11852925 (317394330) N/A Pickup 8/26/2025 6:56 PM CDT 8/27/2025 $75.00 Submitte…" at bounding box center [559, 548] width 961 height 642
drag, startPoint x: 721, startPoint y: 628, endPoint x: 67, endPoint y: 224, distance: 768.1
click at [722, 615] on div "11852925 (317394330) N/A Pickup 8/26/2025 6:56 PM CDT 8/27/2025 $75.00 Submitte…" at bounding box center [559, 548] width 961 height 642
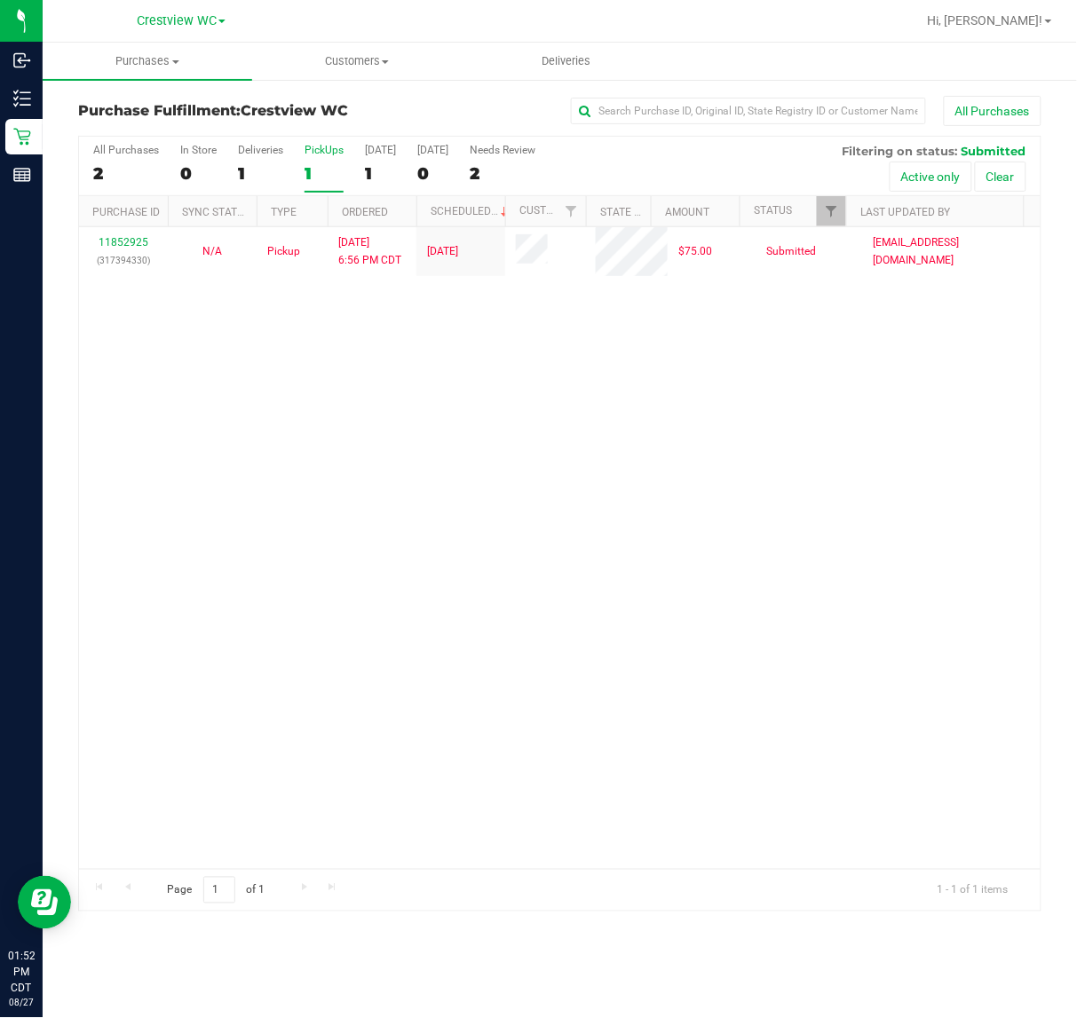
click at [278, 556] on div "11852925 (317394330) N/A Pickup 8/26/2025 6:56 PM CDT 8/27/2025 $75.00 Submitte…" at bounding box center [559, 548] width 961 height 642
click at [427, 438] on div "11852925 (317394330) N/A Pickup 8/26/2025 6:56 PM CDT 8/27/2025 $75.00 Submitte…" at bounding box center [559, 548] width 961 height 642
click at [260, 410] on div "11852925 (317394330) N/A Pickup 8/26/2025 6:56 PM CDT 8/27/2025 $75.00 Submitte…" at bounding box center [559, 548] width 961 height 642
click at [188, 361] on div "11852925 (317394330) N/A Pickup 8/26/2025 6:56 PM CDT 8/27/2025 $75.00 Submitte…" at bounding box center [559, 548] width 961 height 642
click at [207, 384] on div "11852925 (317394330) N/A Pickup 8/26/2025 6:56 PM CDT 8/27/2025 $75.00 Submitte…" at bounding box center [559, 548] width 961 height 642
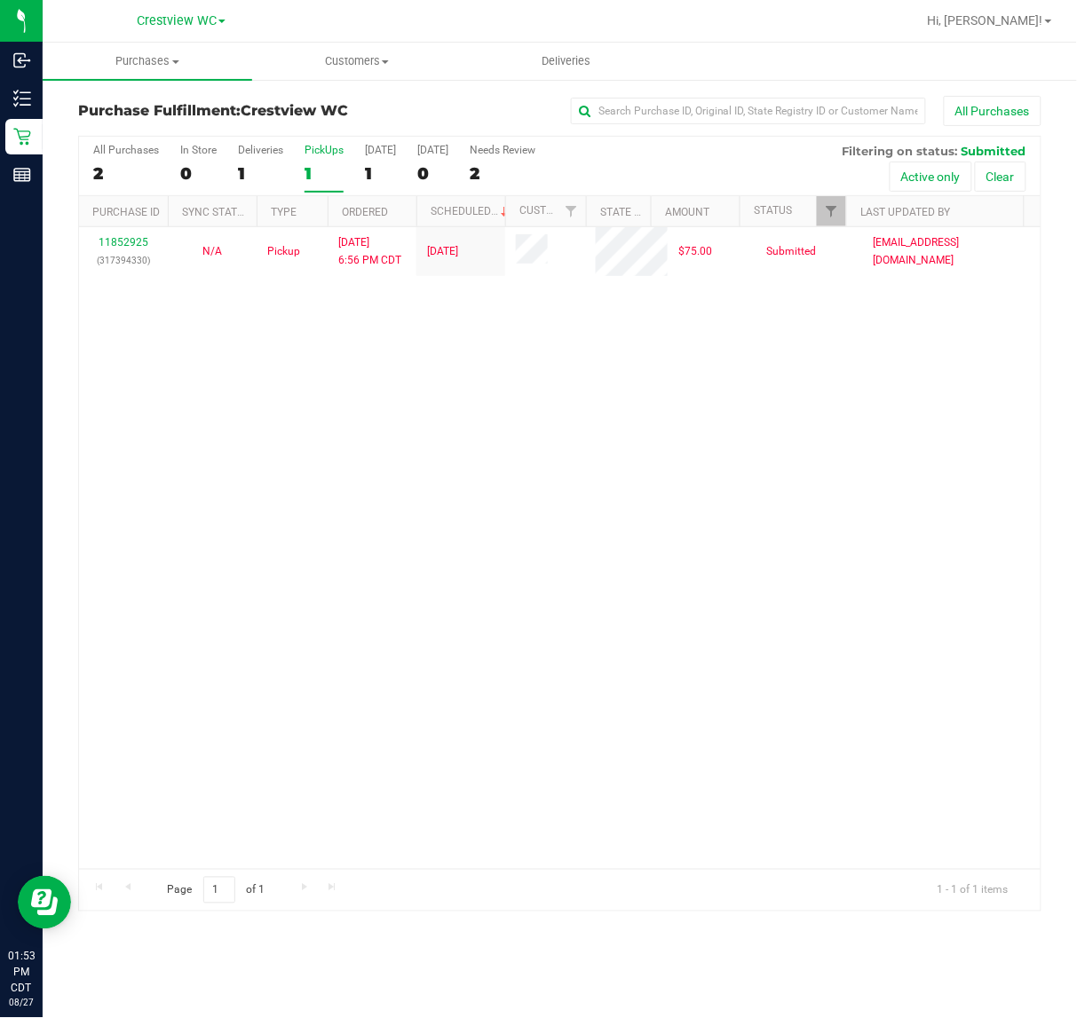
click at [266, 573] on div "11852925 (317394330) N/A Pickup 8/26/2025 6:56 PM CDT 8/27/2025 $75.00 Submitte…" at bounding box center [559, 548] width 961 height 642
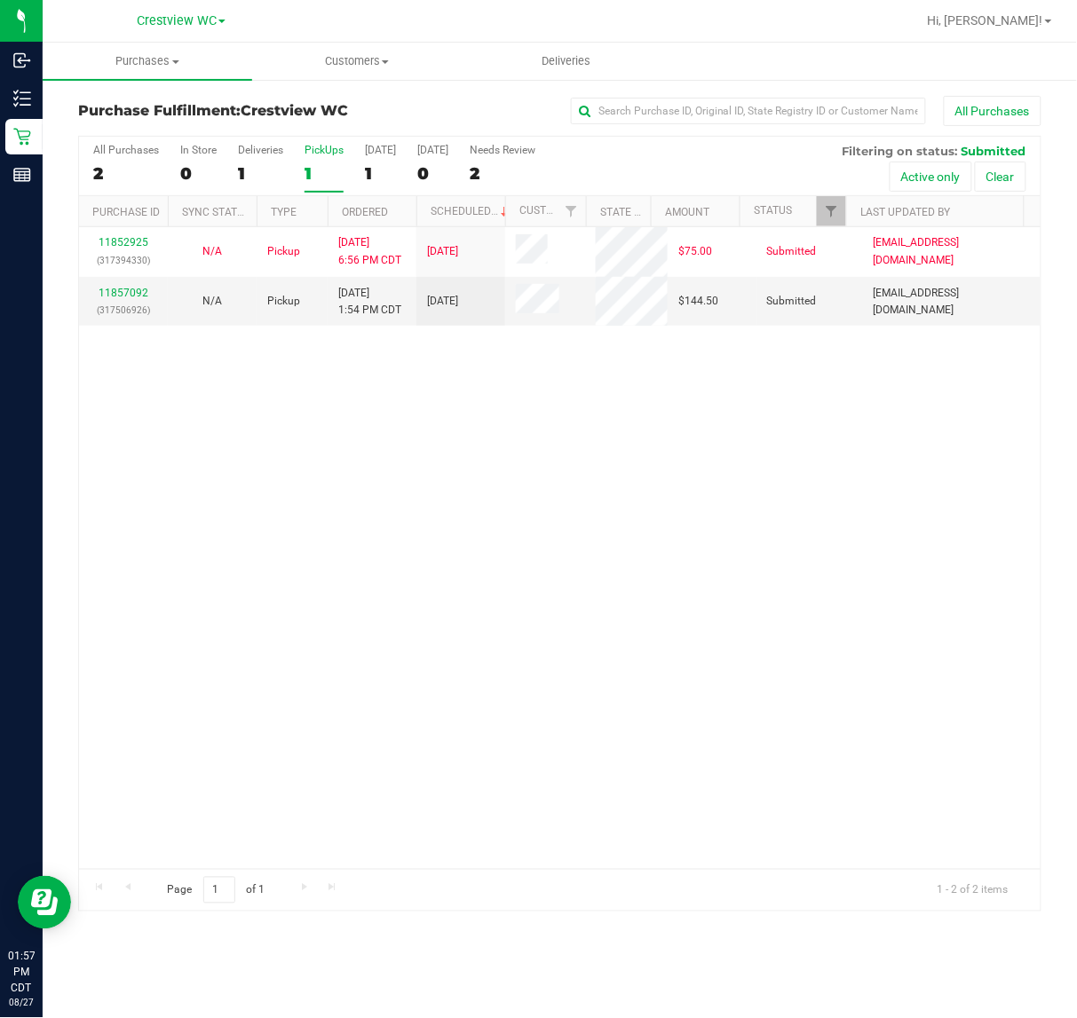
click at [458, 534] on div "11852925 (317394330) N/A Pickup 8/26/2025 6:56 PM CDT 8/27/2025 $75.00 Submitte…" at bounding box center [559, 548] width 961 height 642
click at [352, 541] on div "11852925 (317394330) N/A Pickup 8/26/2025 6:56 PM CDT 8/27/2025 $75.00 Submitte…" at bounding box center [559, 548] width 961 height 642
click at [356, 522] on div "11852925 (317394330) N/A Pickup 8/26/2025 6:56 PM CDT 8/27/2025 $75.00 Submitte…" at bounding box center [559, 548] width 961 height 642
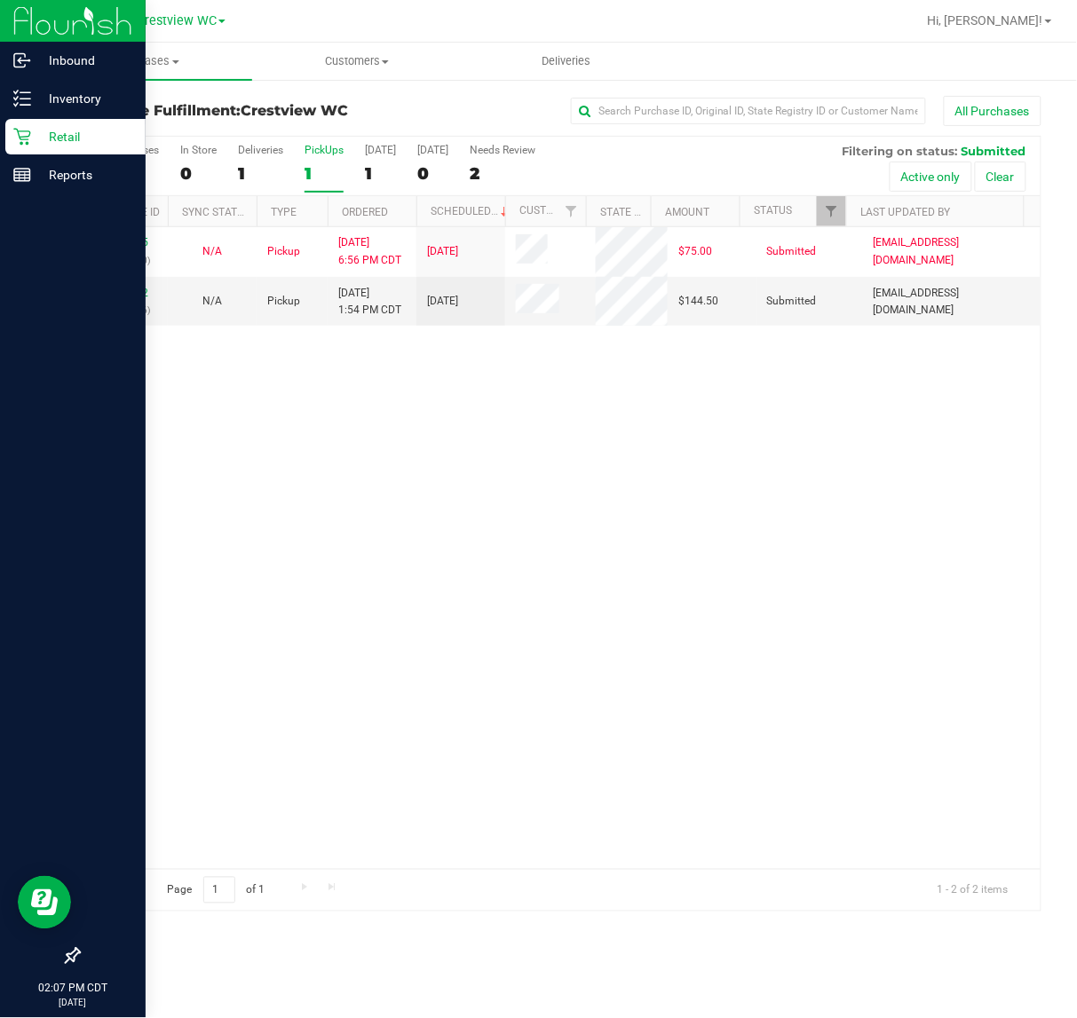
drag, startPoint x: 573, startPoint y: 473, endPoint x: 20, endPoint y: 237, distance: 602.1
click at [574, 473] on div "11852925 (317394330) N/A Pickup 8/26/2025 6:56 PM CDT 8/27/2025 $75.00 Submitte…" at bounding box center [559, 548] width 961 height 642
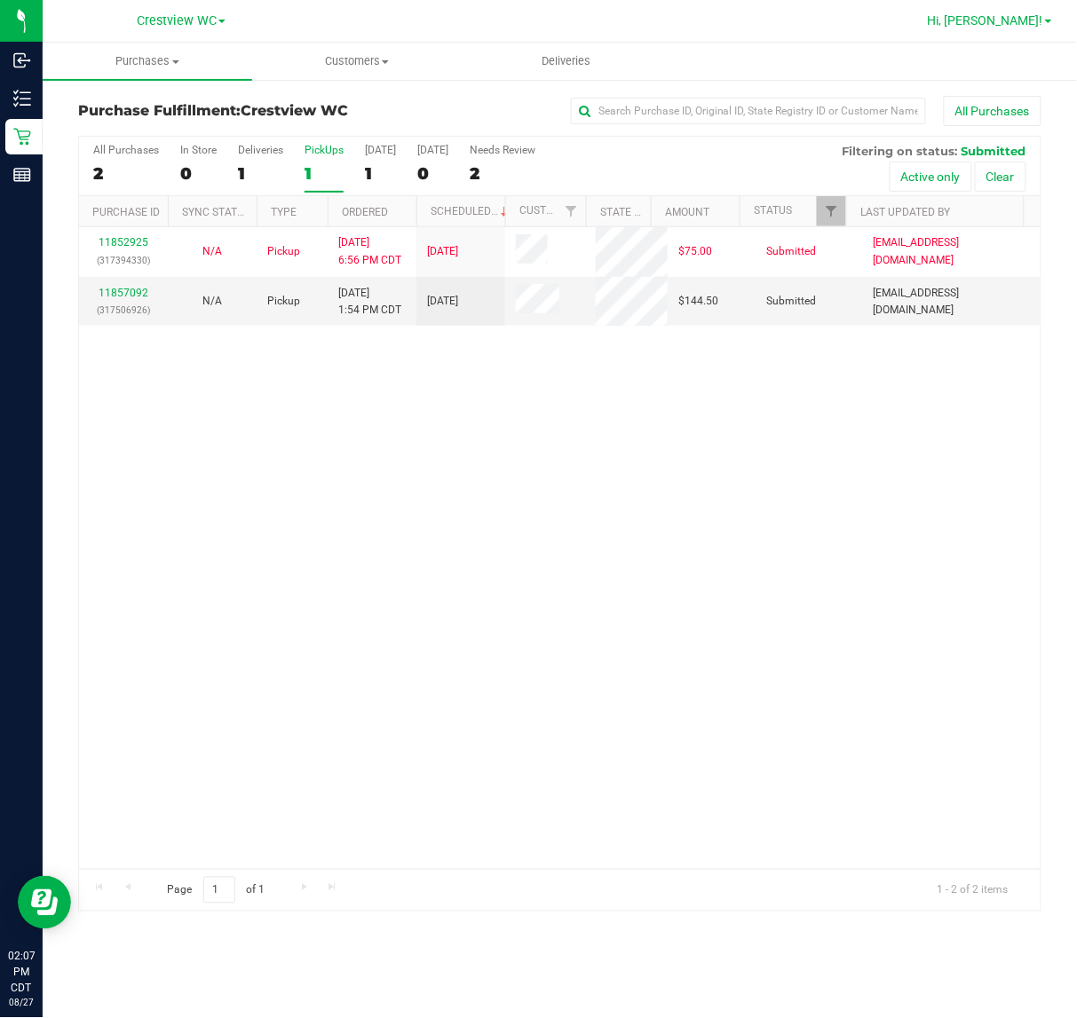
click at [1041, 20] on span "Hi, Eric!" at bounding box center [985, 20] width 115 height 14
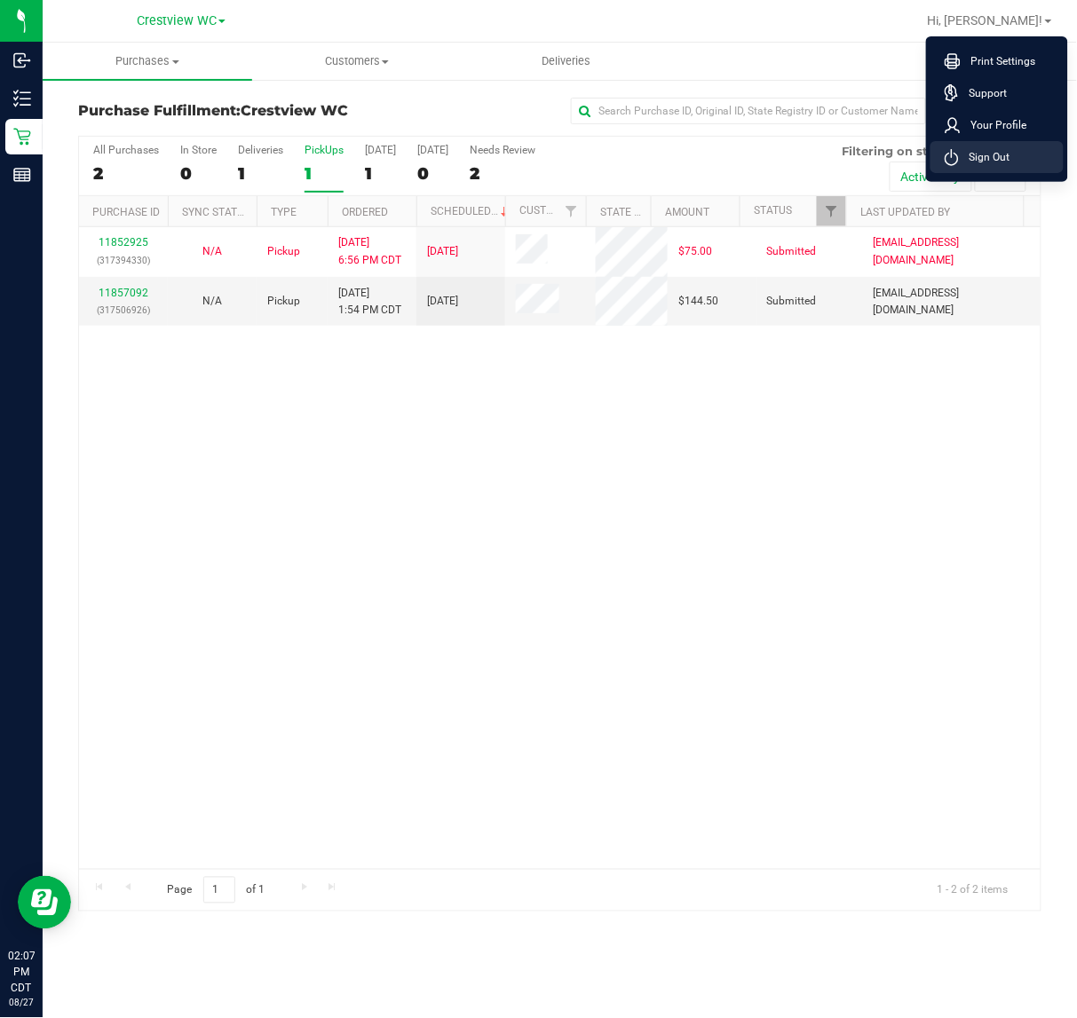
click at [1004, 160] on span "Sign Out" at bounding box center [984, 157] width 51 height 18
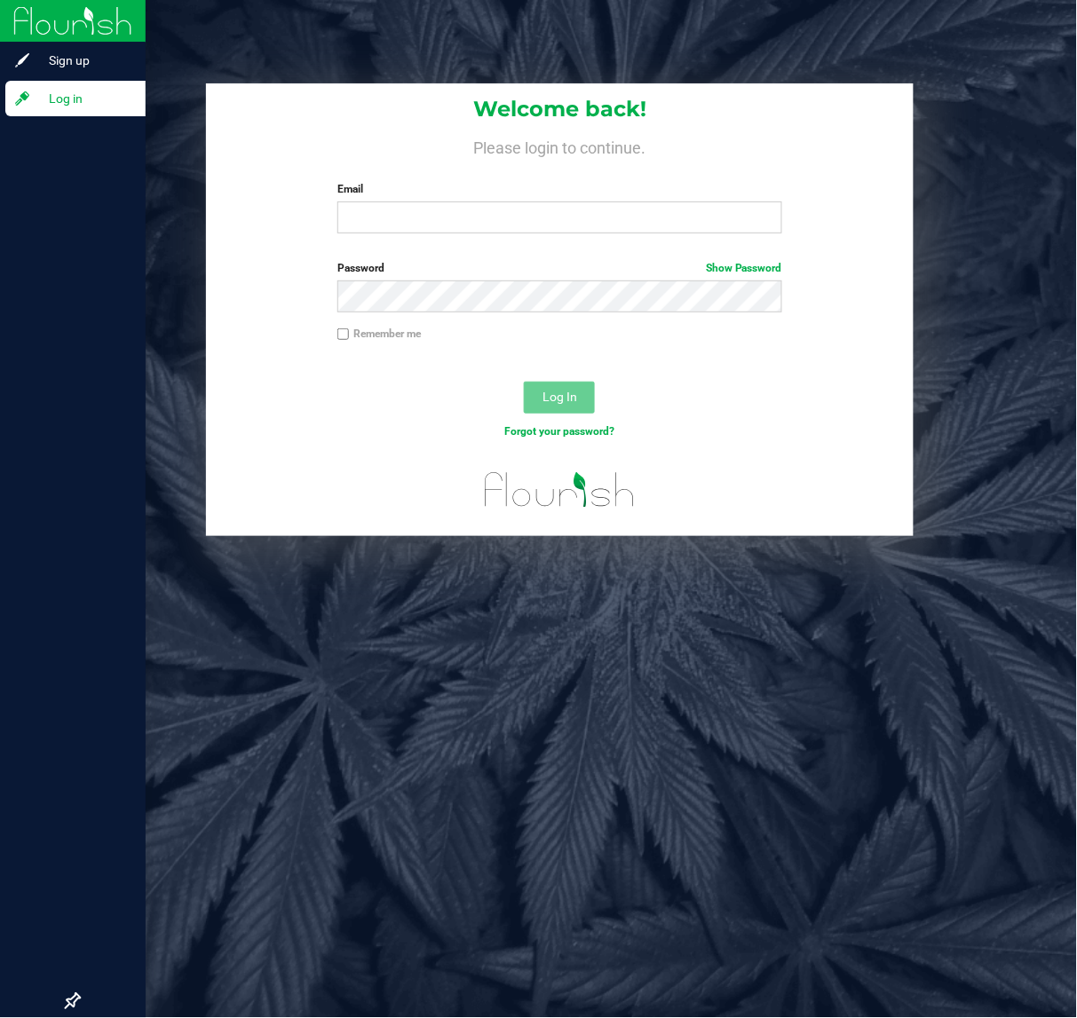
click at [627, 747] on div "Welcome back! Please login to continue. Email Required Please format your email…" at bounding box center [560, 509] width 1034 height 1018
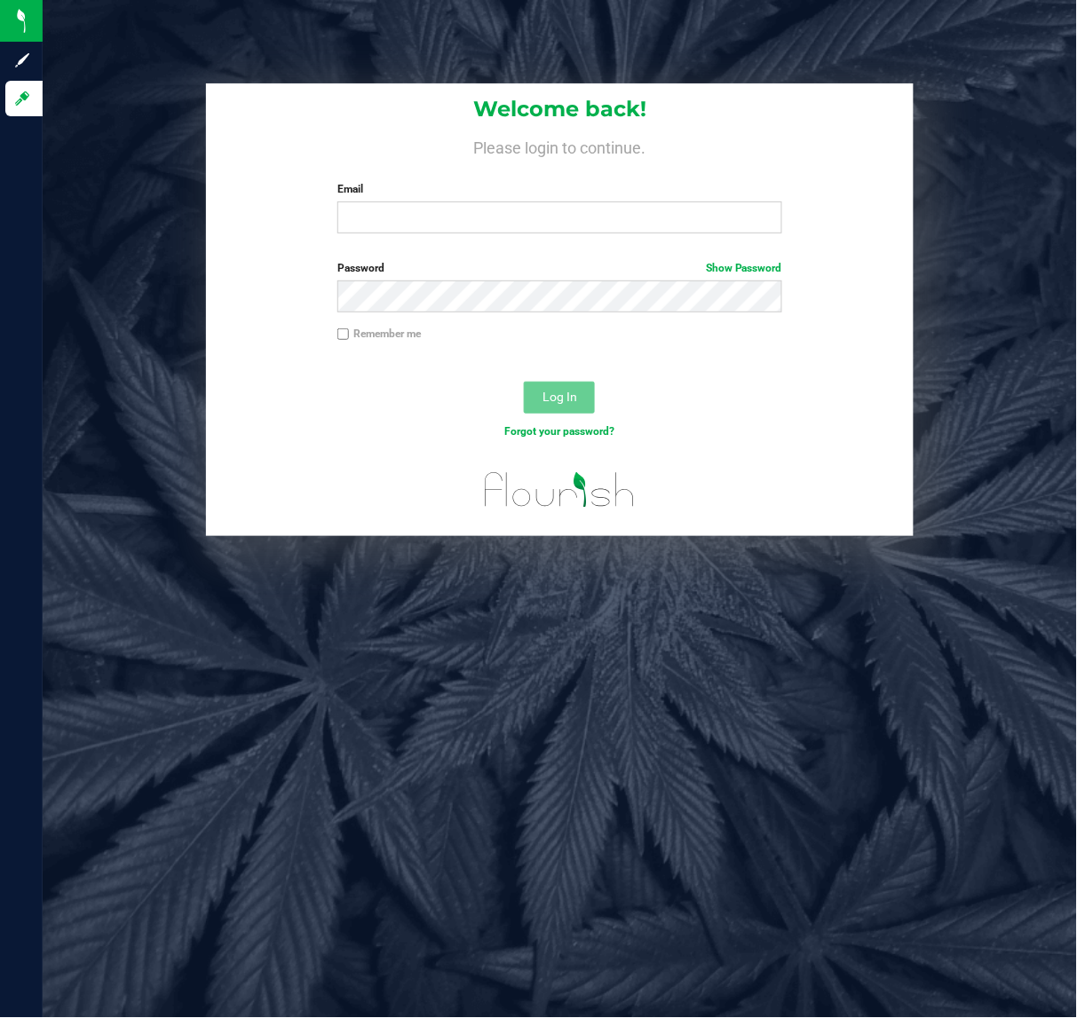
click at [467, 707] on div "Welcome back! Please login to continue. Email Required Please format your email…" at bounding box center [560, 509] width 1034 height 1018
click at [422, 216] on input "Email" at bounding box center [559, 218] width 445 height 32
type input "[EMAIL_ADDRESS][DOMAIN_NAME]"
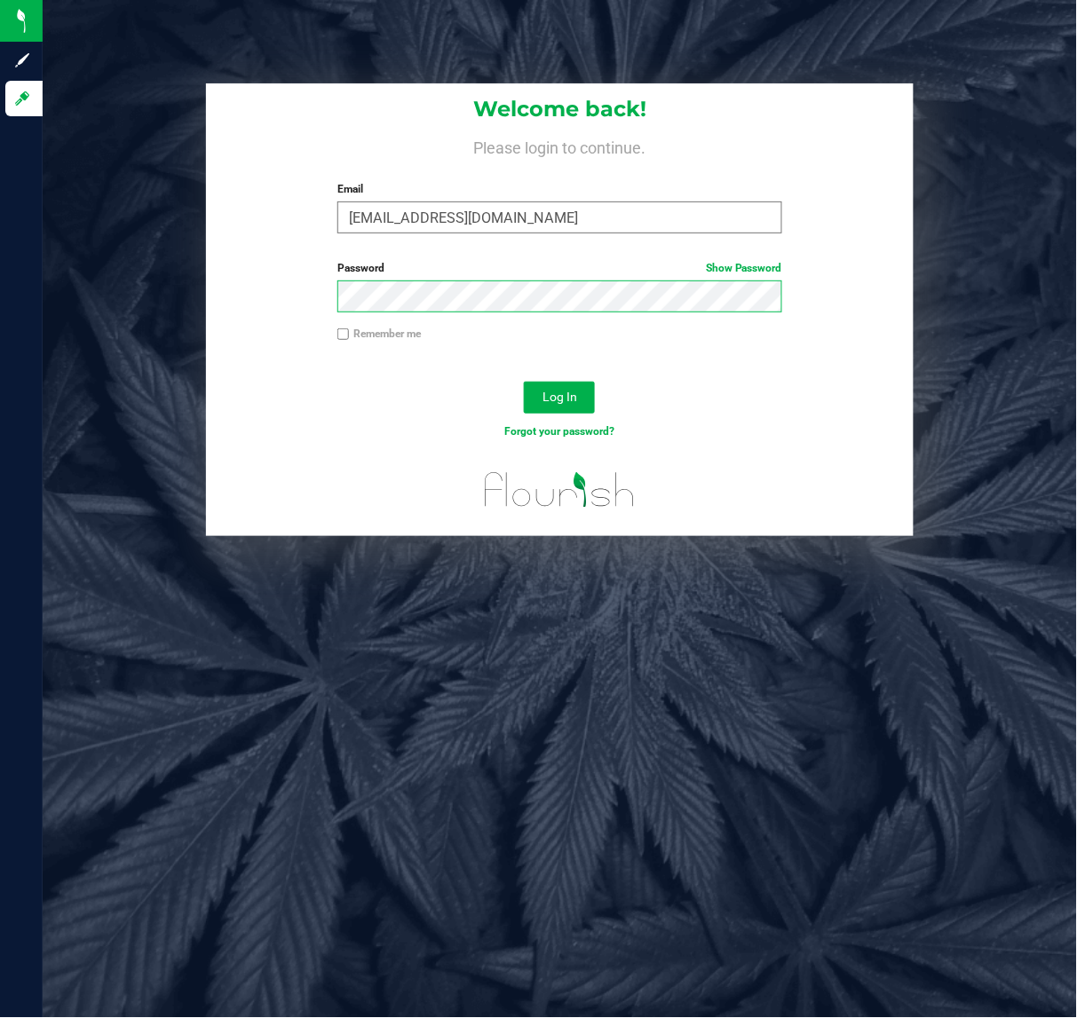
click at [524, 382] on button "Log In" at bounding box center [559, 398] width 71 height 32
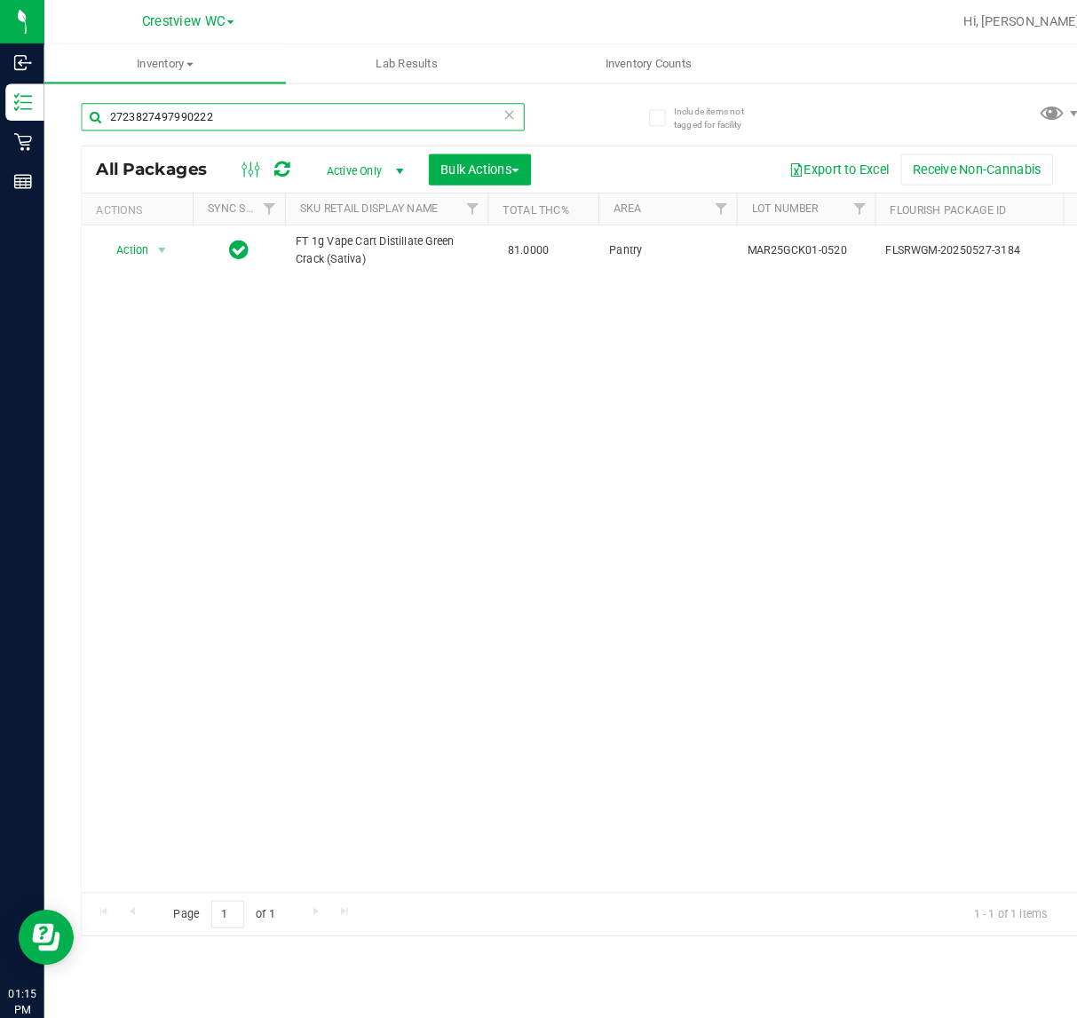
click at [242, 114] on input "2723827497990222" at bounding box center [291, 112] width 427 height 27
type input "2"
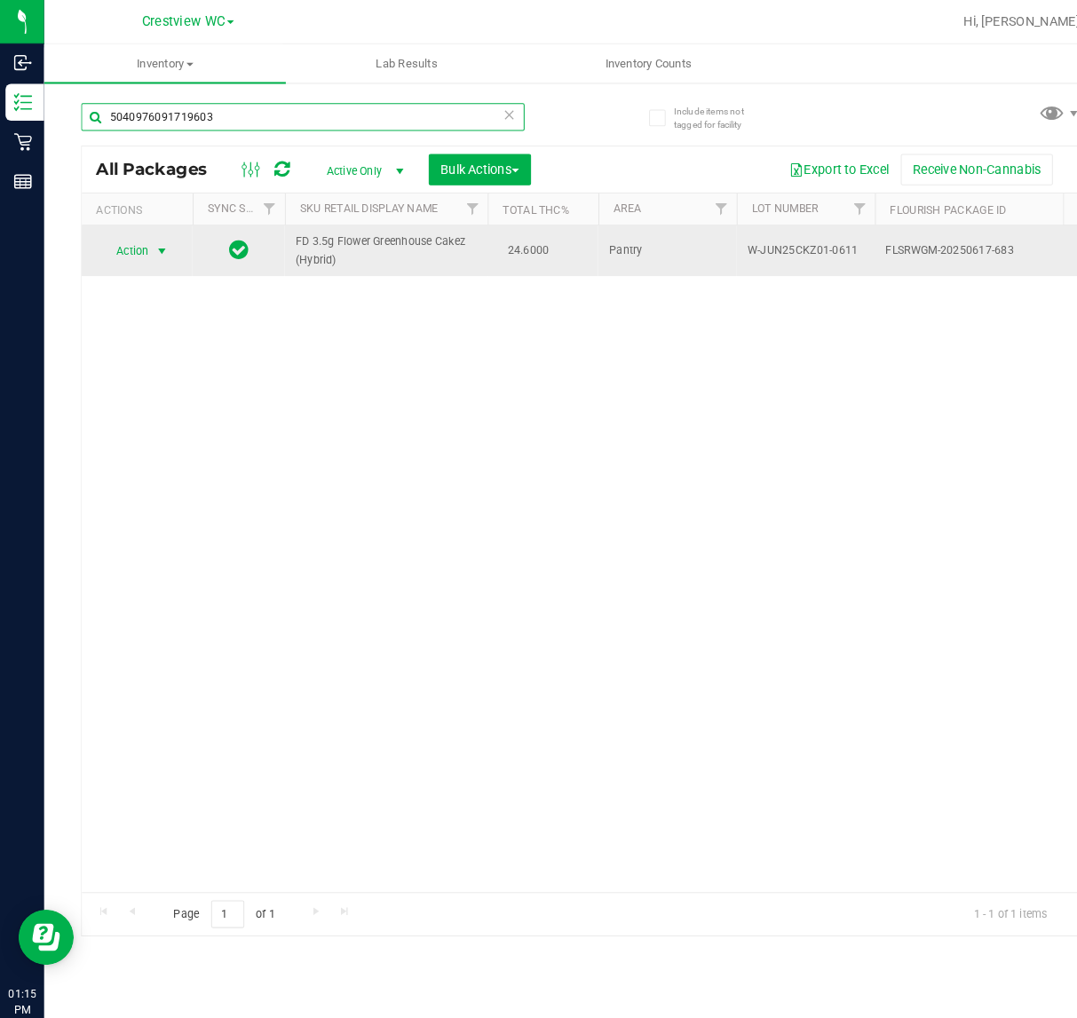
type input "5040976091719603"
click at [147, 238] on span "select" at bounding box center [157, 242] width 22 height 25
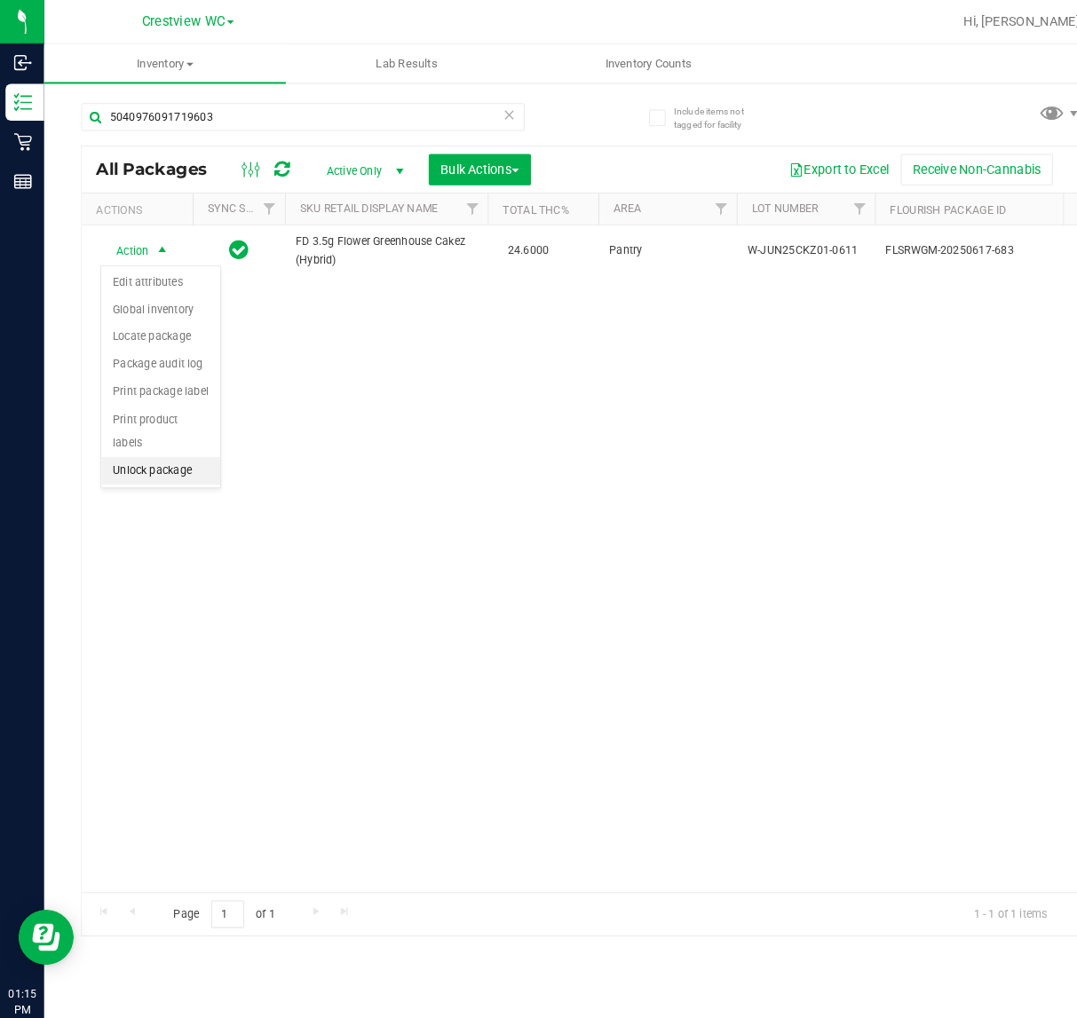
click at [108, 440] on li "Unlock package" at bounding box center [155, 453] width 115 height 27
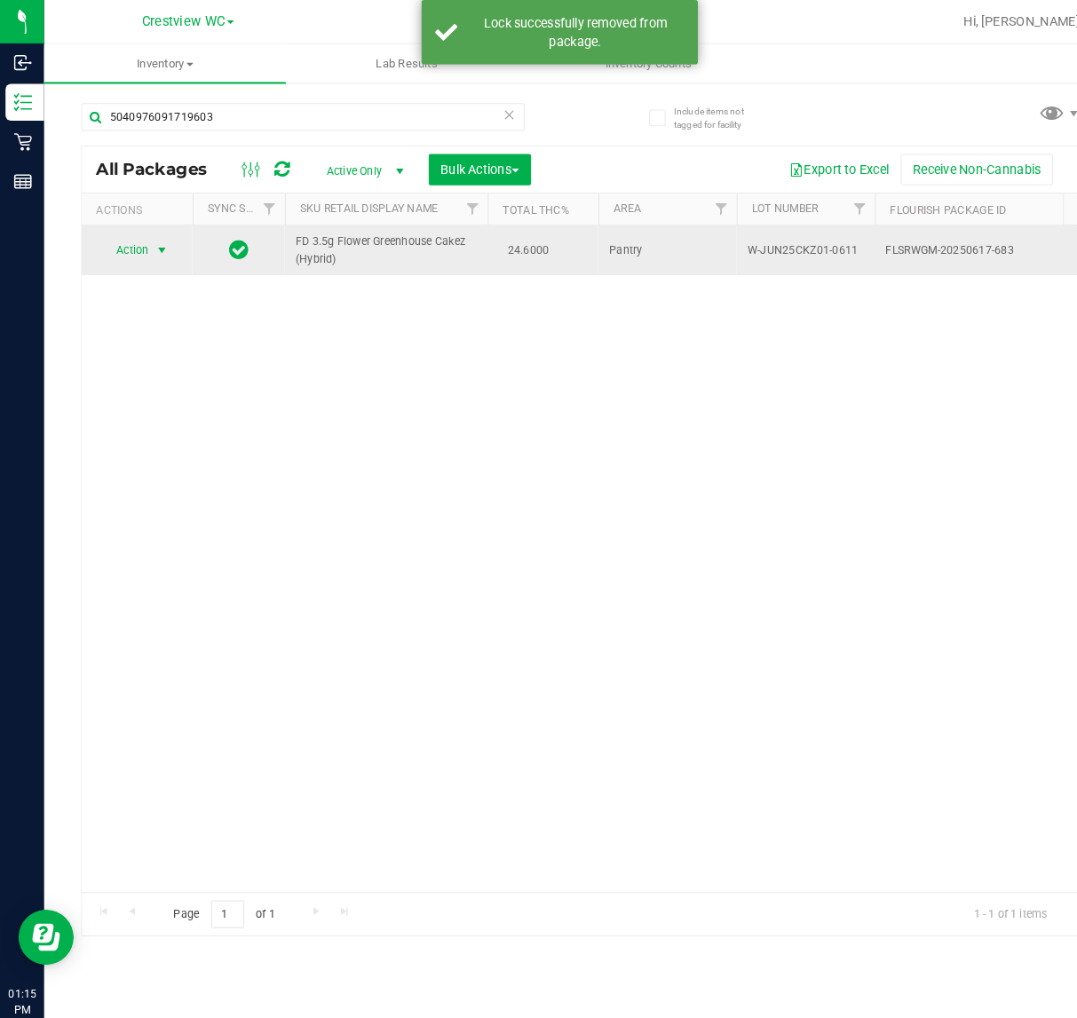
click at [161, 240] on span "select" at bounding box center [156, 241] width 14 height 14
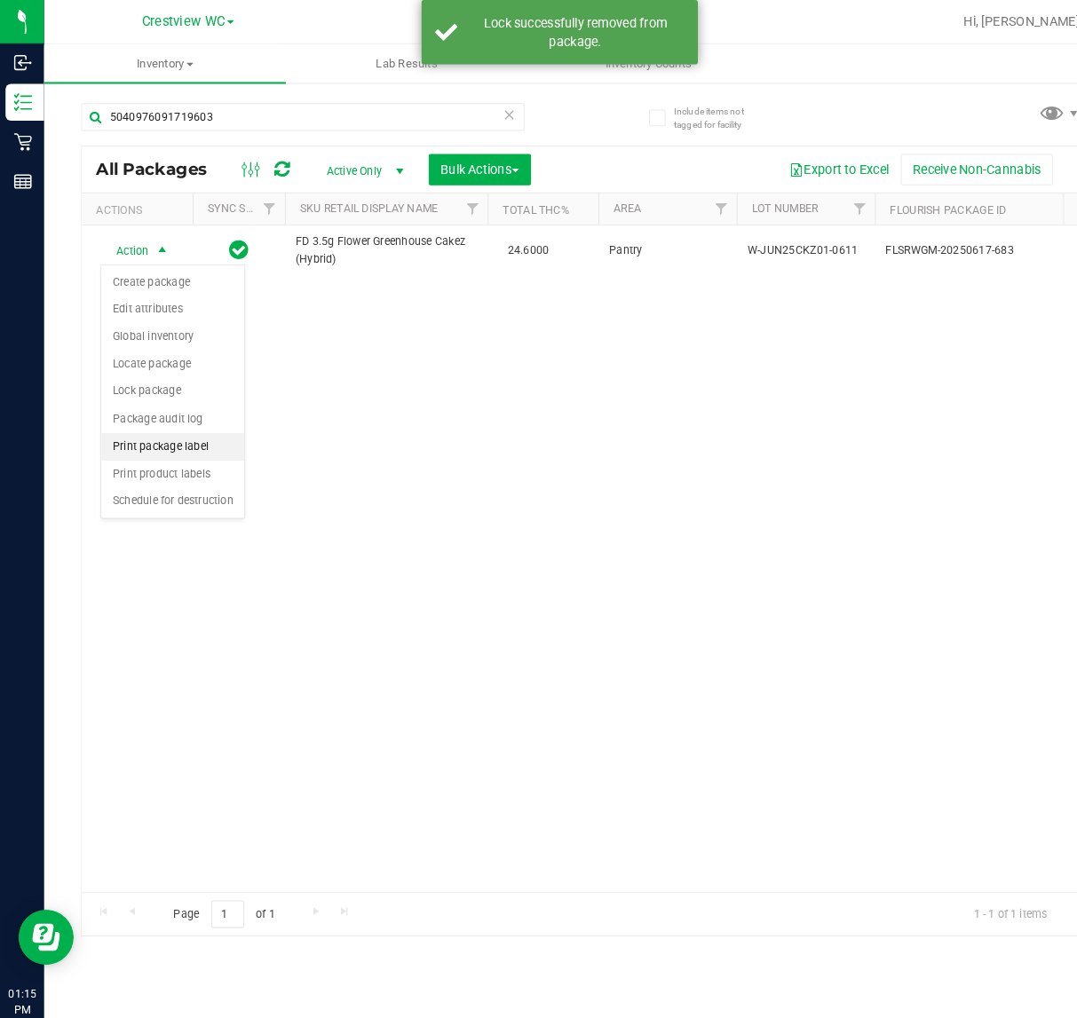
click at [201, 439] on li "Print package label" at bounding box center [167, 430] width 138 height 27
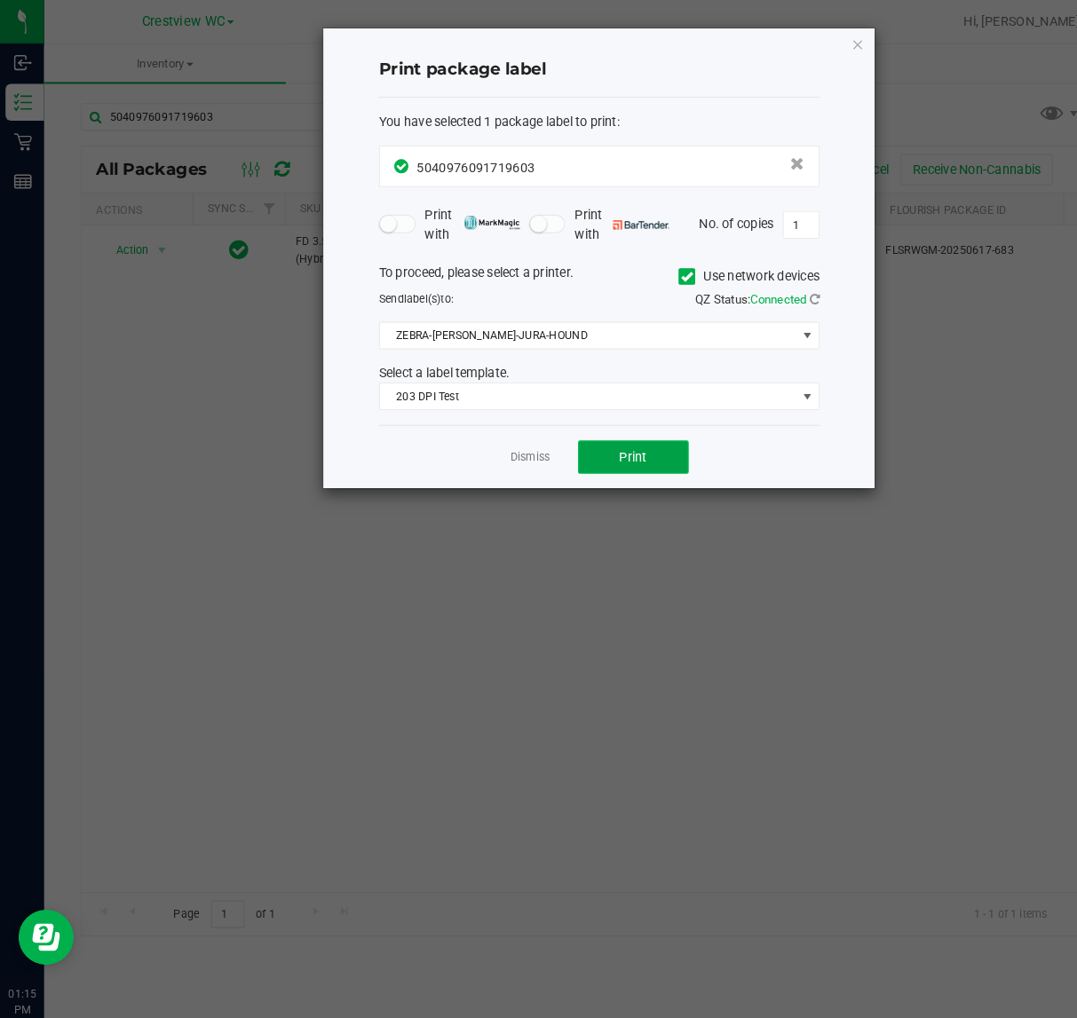
drag, startPoint x: 625, startPoint y: 438, endPoint x: 636, endPoint y: 439, distance: 11.6
click at [636, 439] on button "Print" at bounding box center [610, 440] width 107 height 32
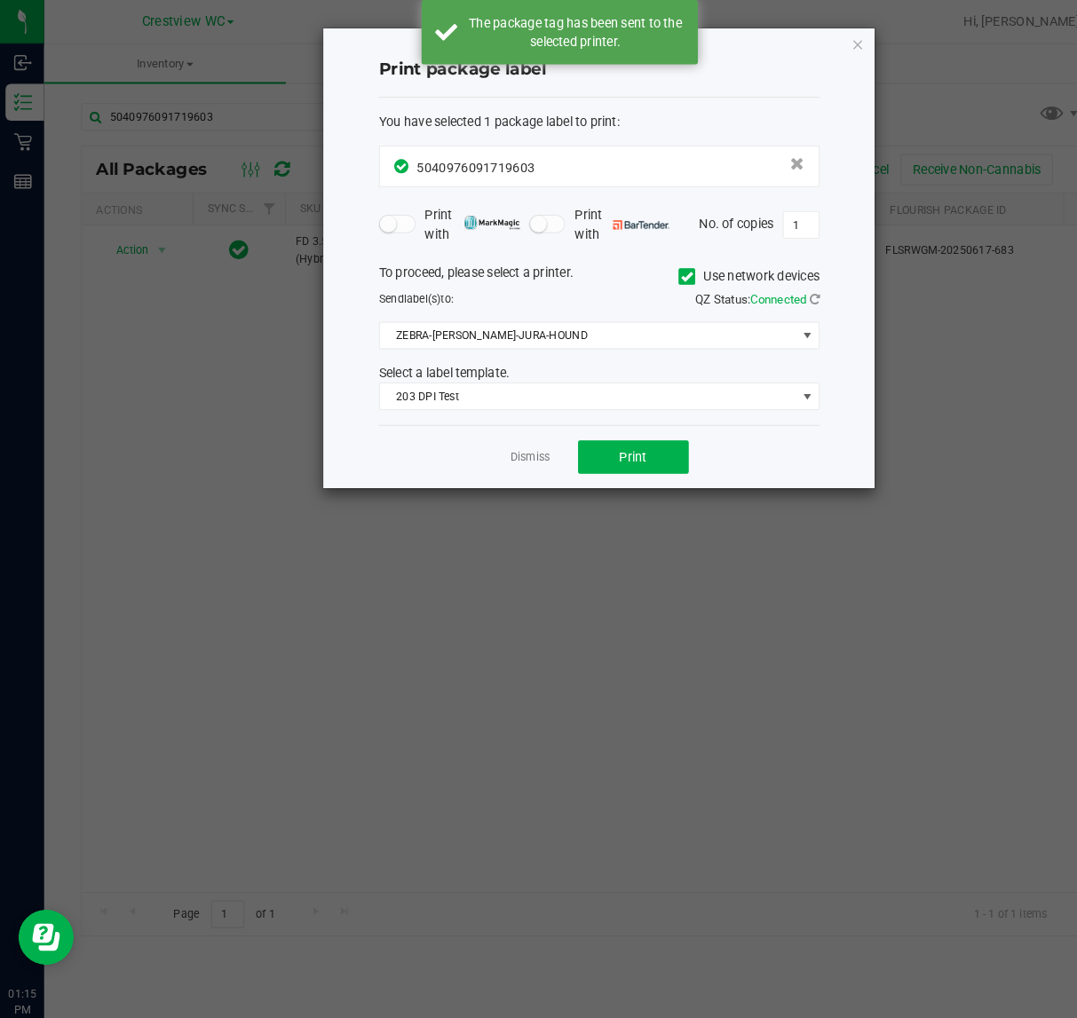
click at [933, 423] on ngb-modal-window "Print package label You have selected 1 package label to print : 50409760917196…" at bounding box center [545, 509] width 1090 height 1018
click at [822, 44] on icon "button" at bounding box center [825, 42] width 12 height 21
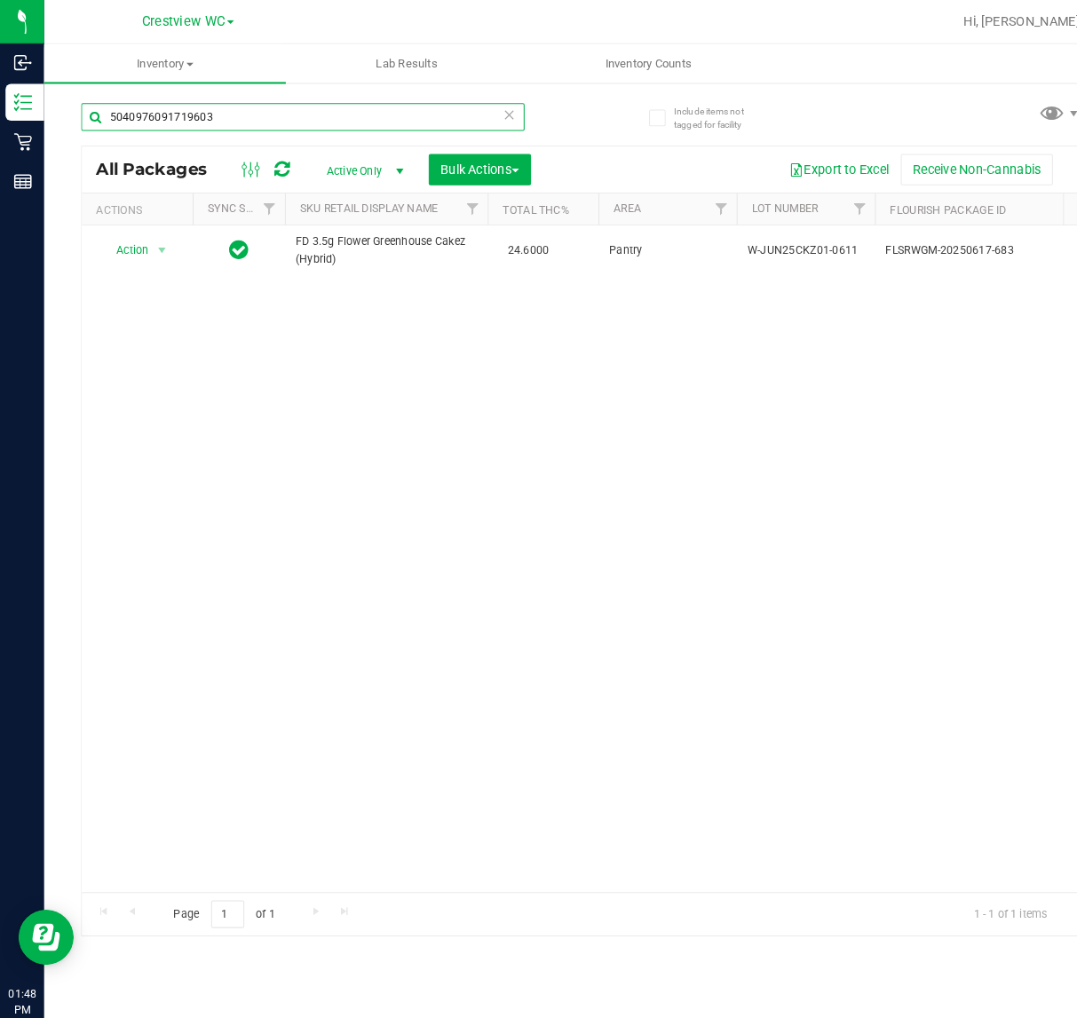
click at [244, 112] on input "5040976091719603" at bounding box center [291, 112] width 427 height 27
type input "5"
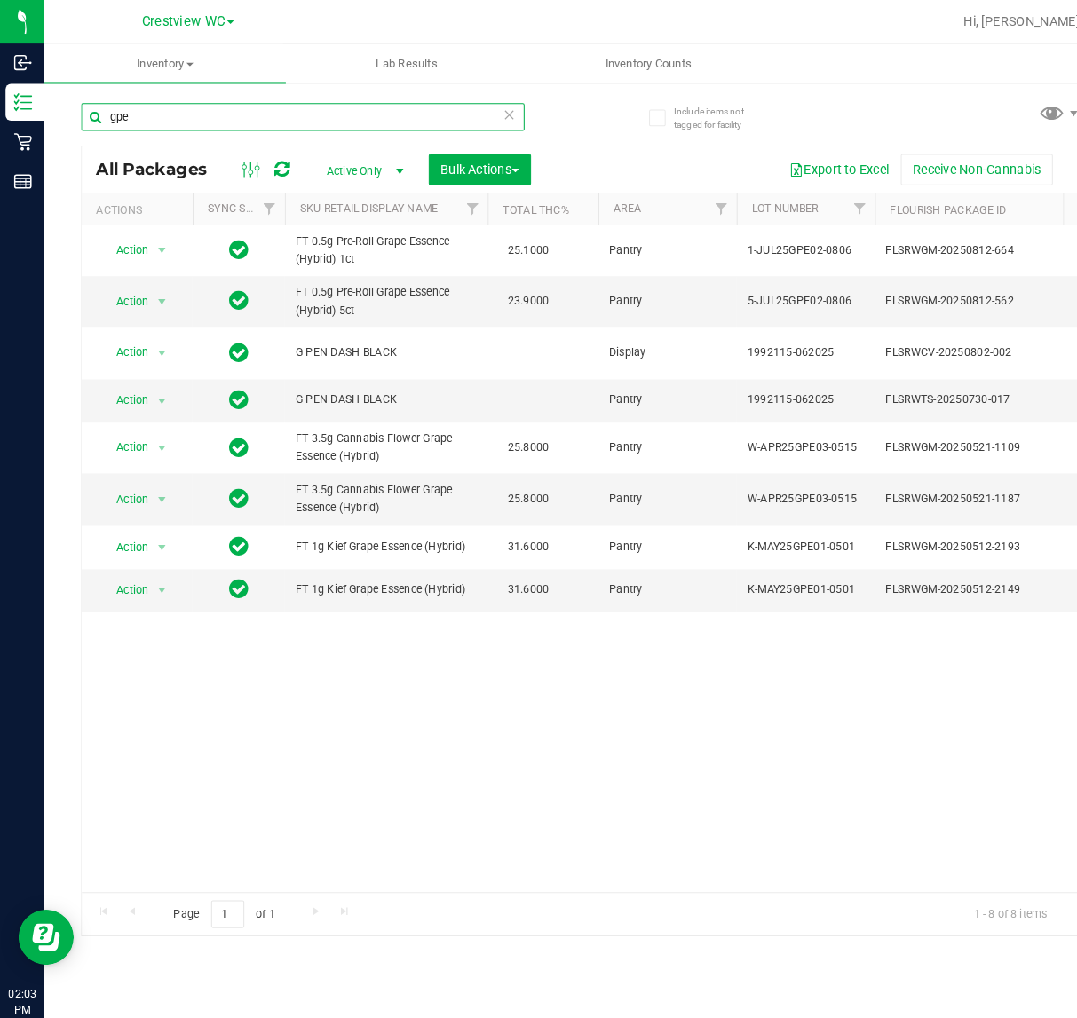
click at [182, 112] on input "gpe" at bounding box center [291, 112] width 427 height 27
type input "g"
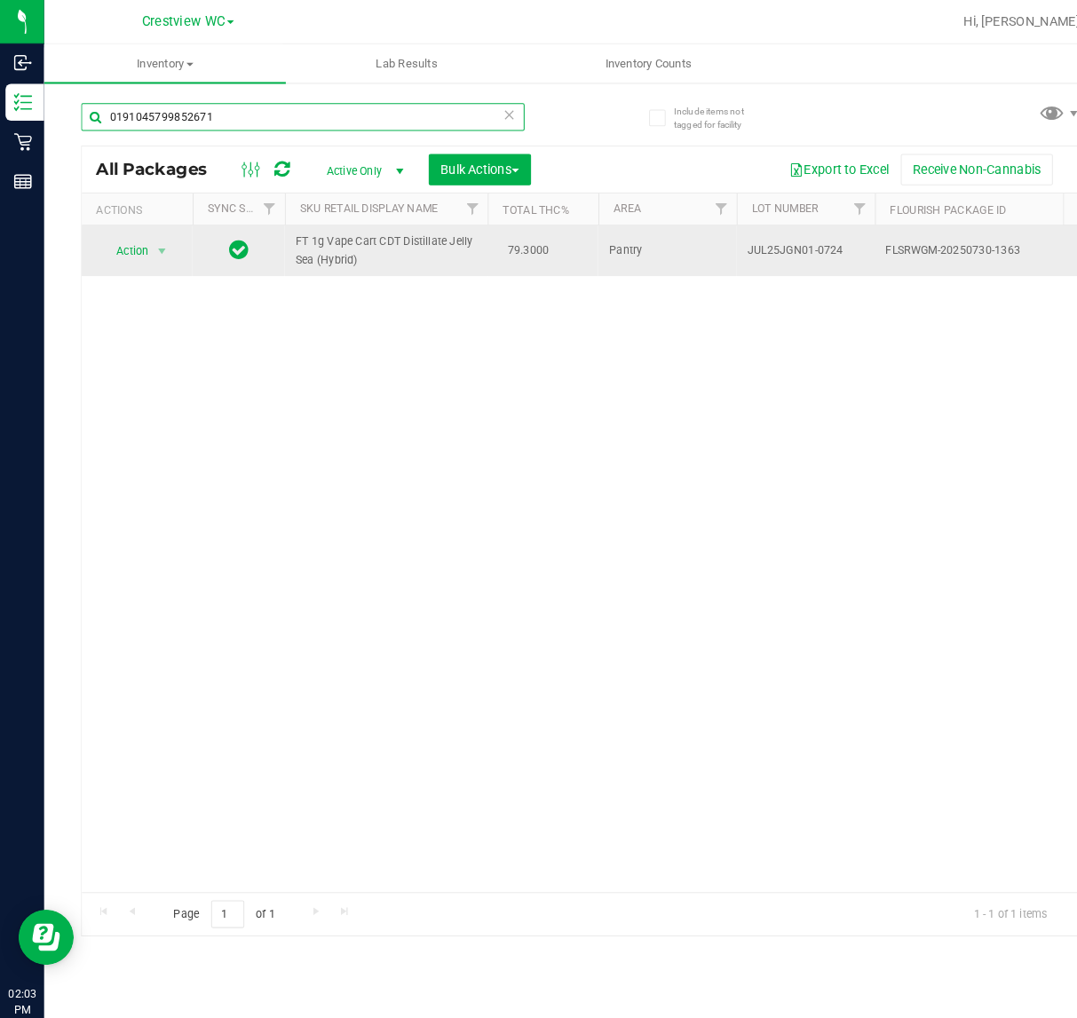
type input "0191045799852671"
click at [162, 241] on span "select" at bounding box center [157, 242] width 22 height 25
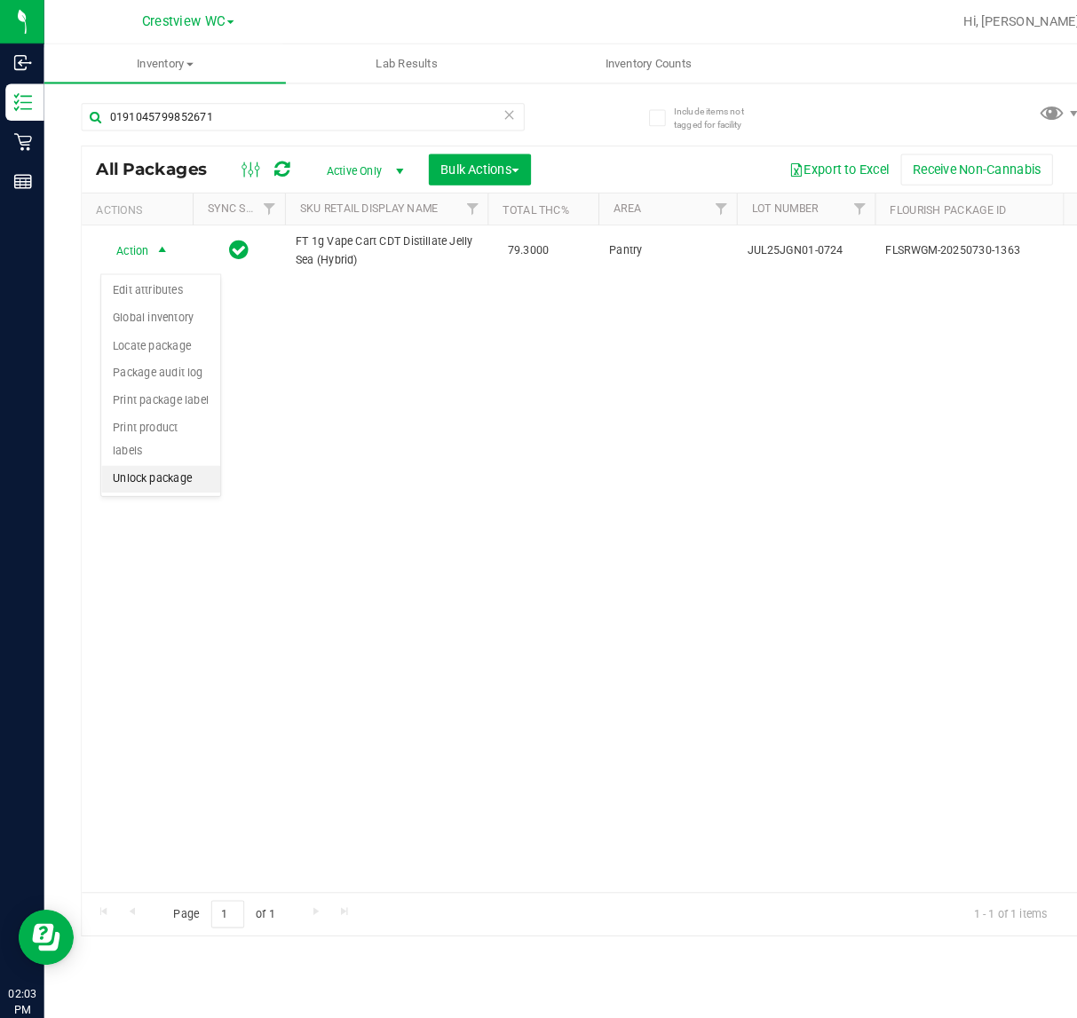
click at [174, 448] on li "Unlock package" at bounding box center [155, 461] width 115 height 27
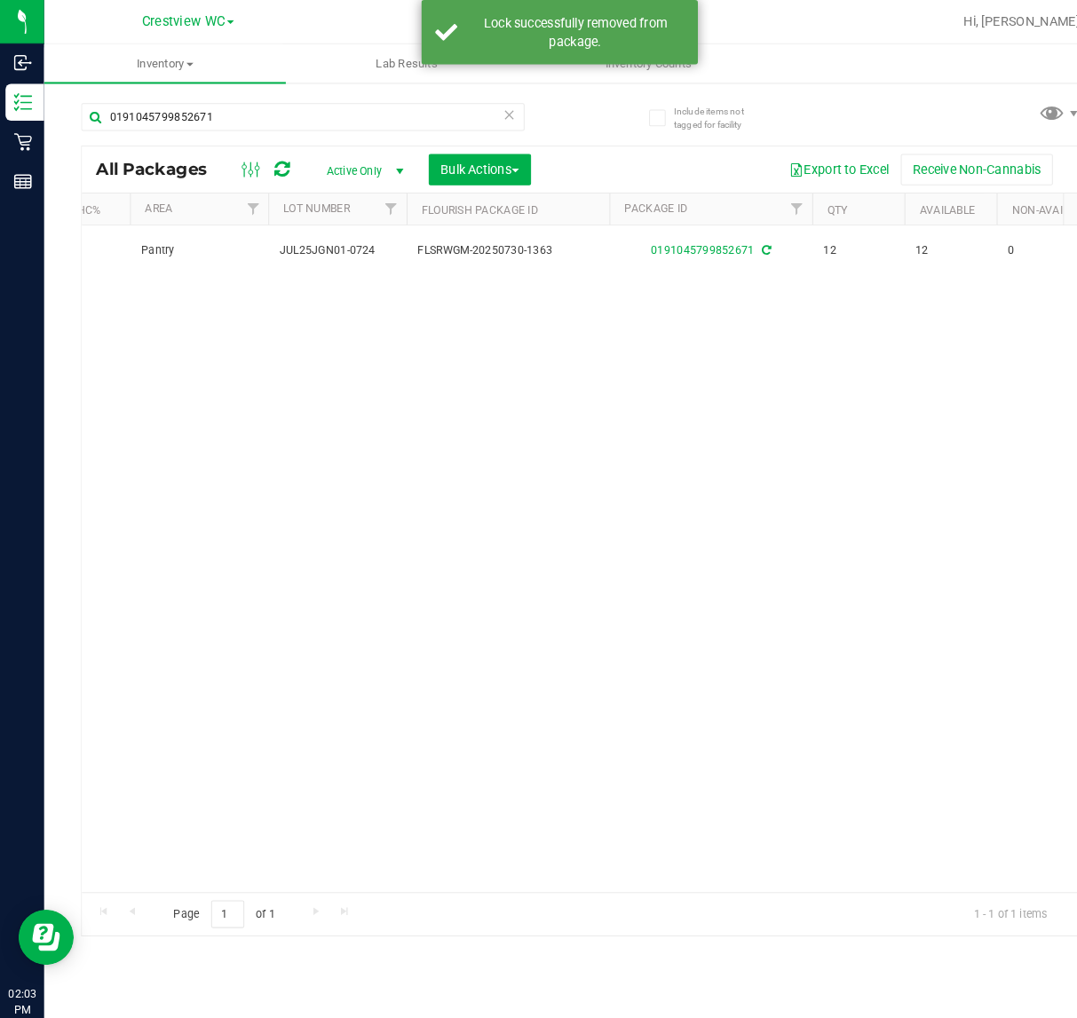
scroll to position [0, 397]
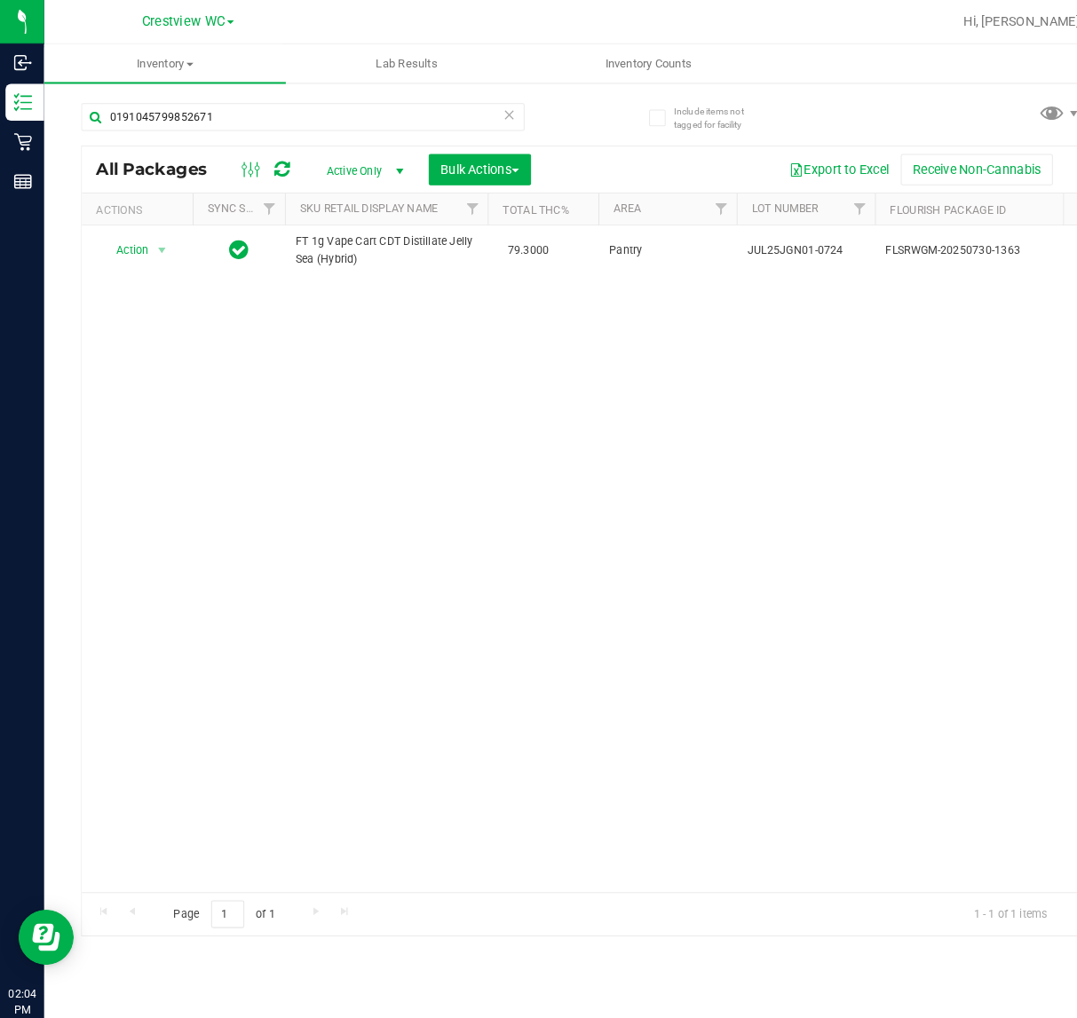
click at [698, 422] on div "Action Action Create package Edit attributes Global inventory Locate package Lo…" at bounding box center [559, 538] width 961 height 642
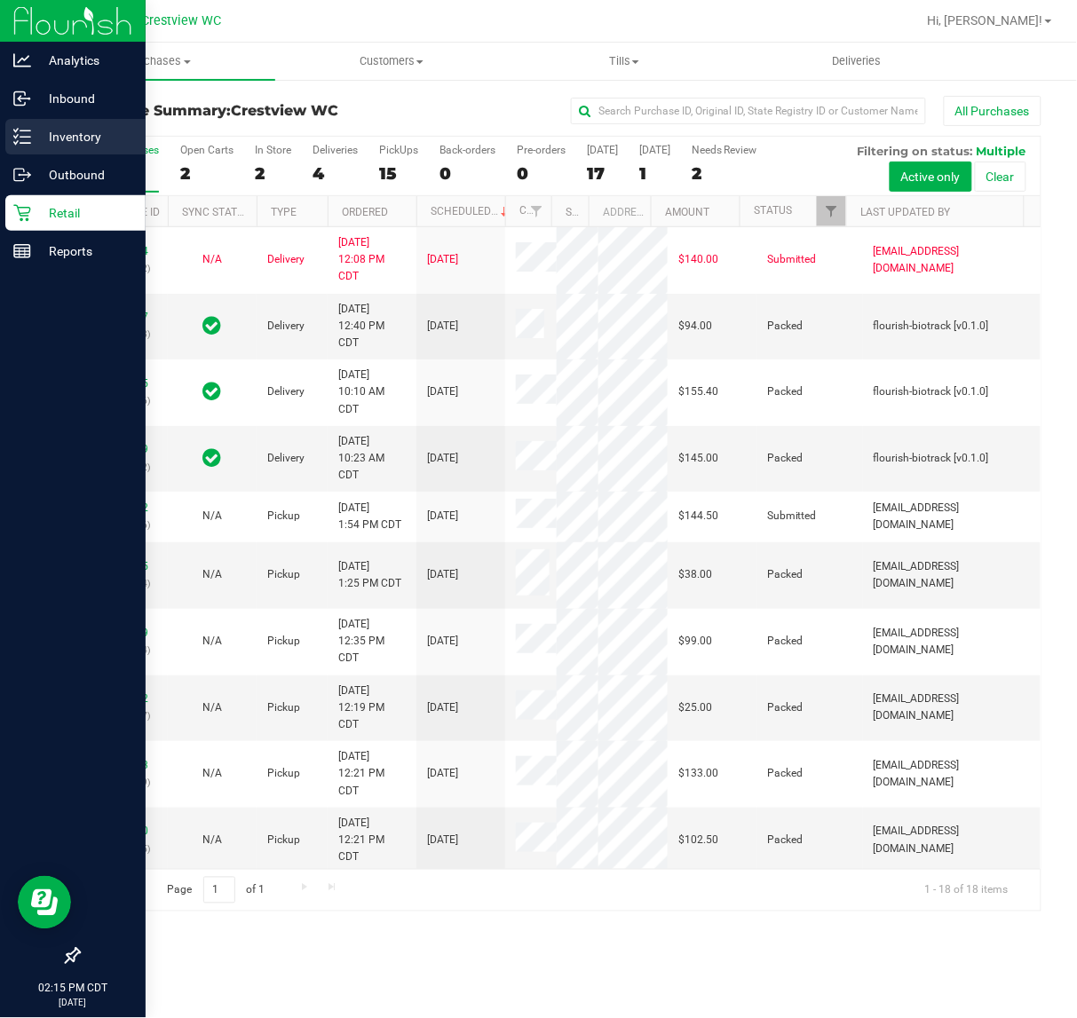
click at [37, 140] on p "Inventory" at bounding box center [84, 136] width 107 height 21
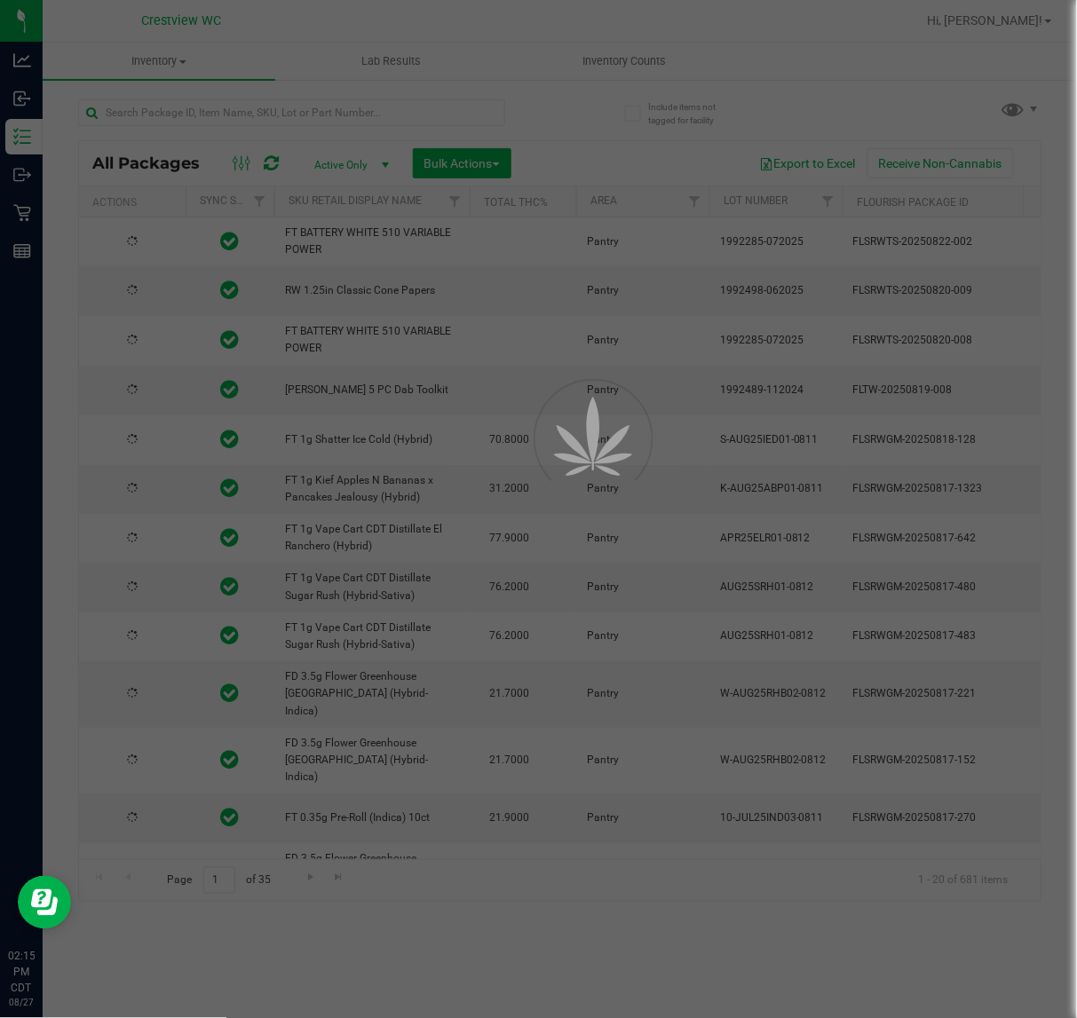
click at [250, 107] on div at bounding box center [538, 509] width 1077 height 1018
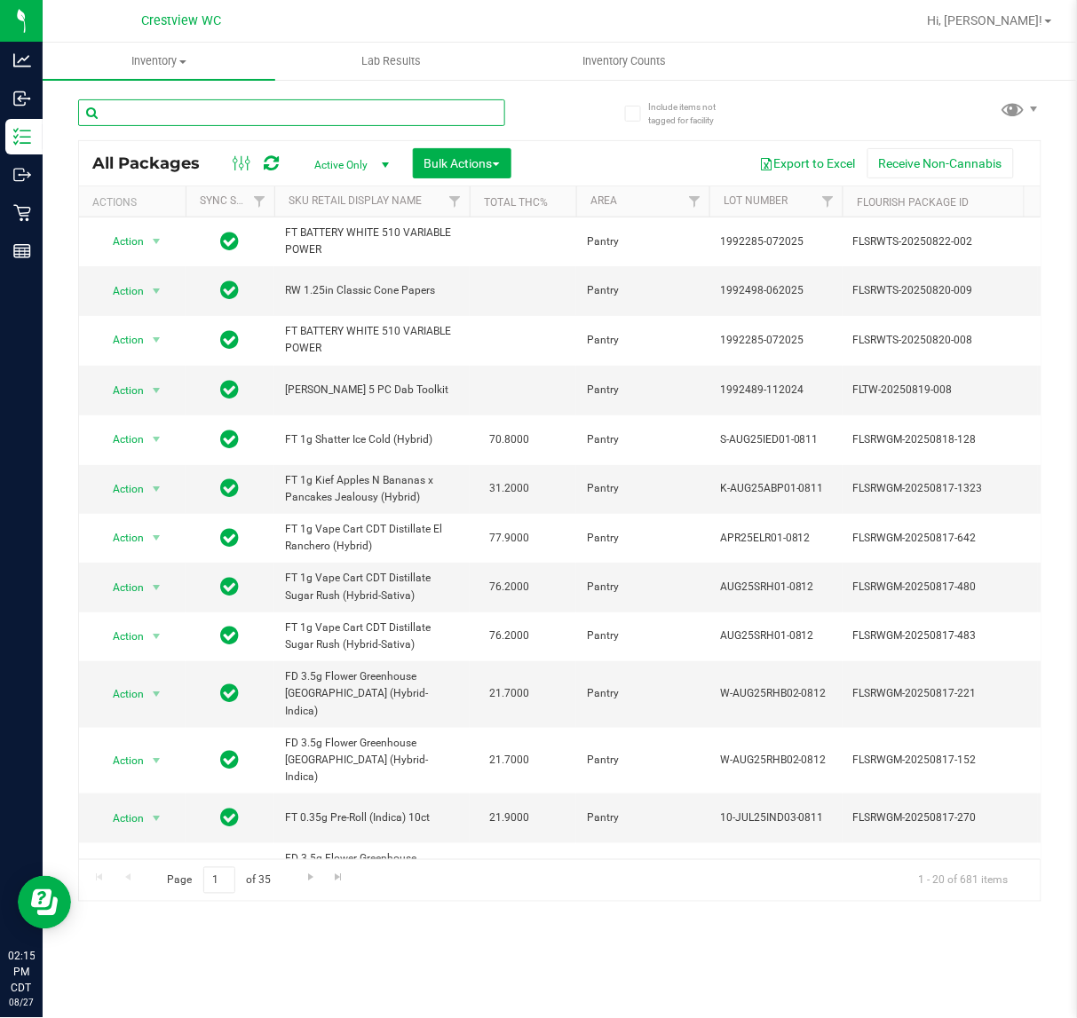
click at [250, 107] on input "text" at bounding box center [291, 112] width 427 height 27
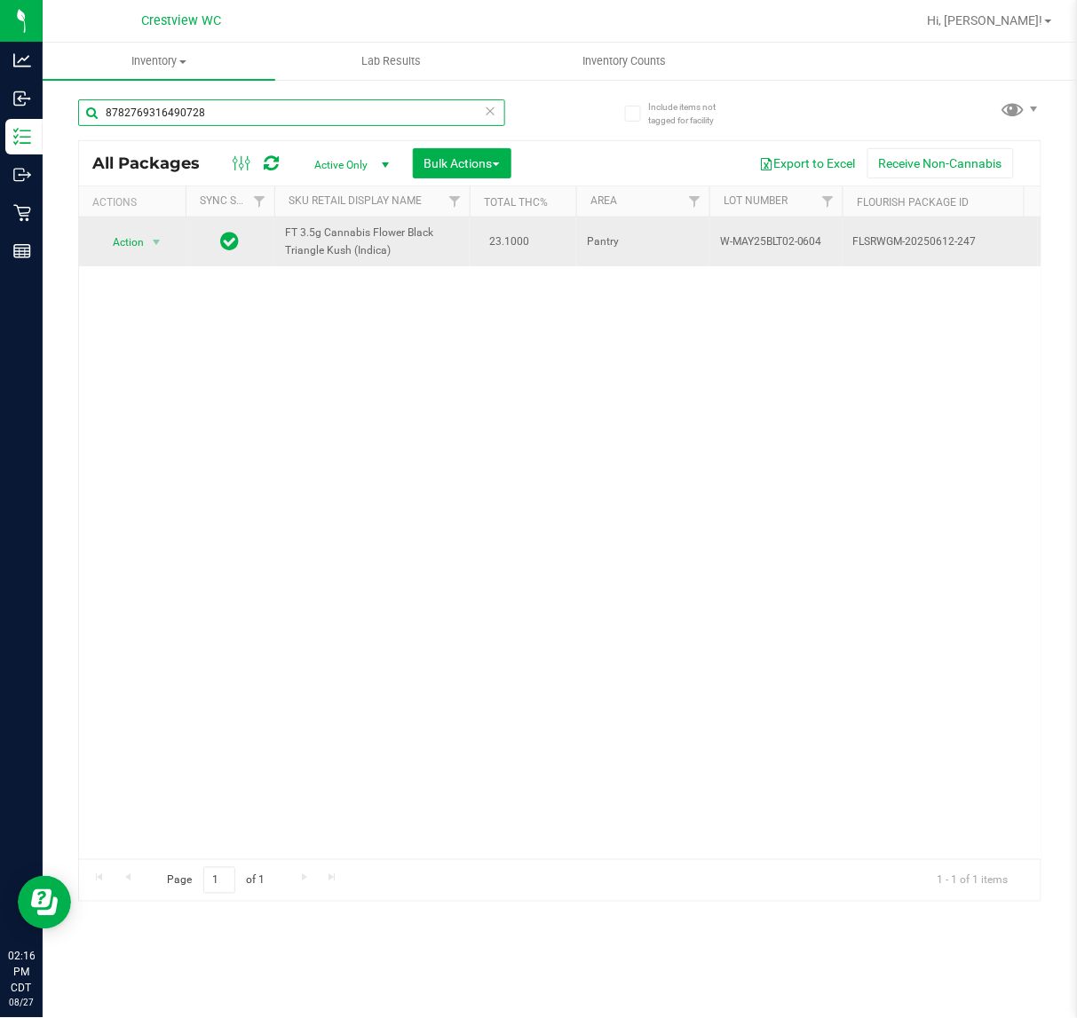
type input "8782769316490728"
click at [169, 241] on div "Action Action Edit attributes Global inventory Locate package Package audit log…" at bounding box center [132, 242] width 85 height 25
click at [127, 250] on span "Action" at bounding box center [121, 242] width 48 height 25
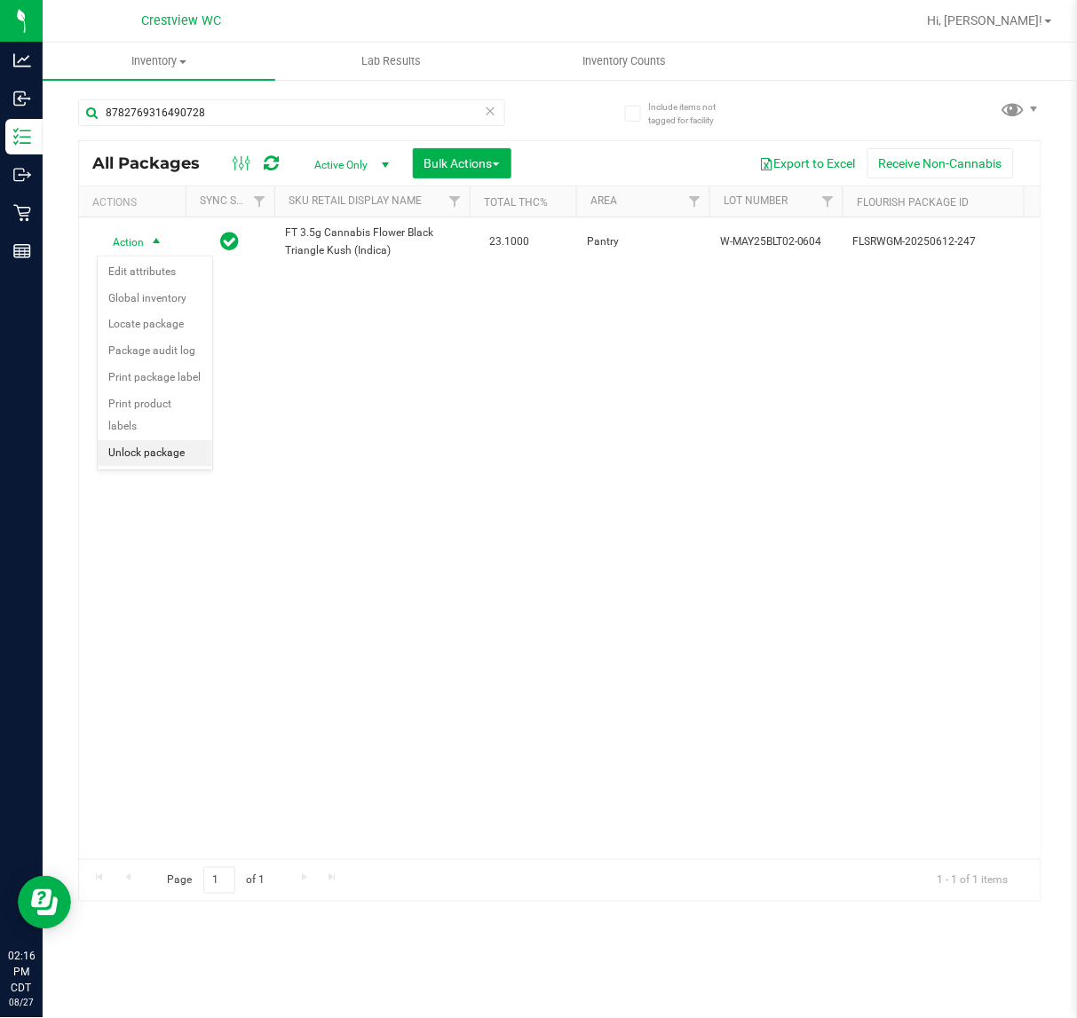
click at [140, 440] on li "Unlock package" at bounding box center [155, 453] width 115 height 27
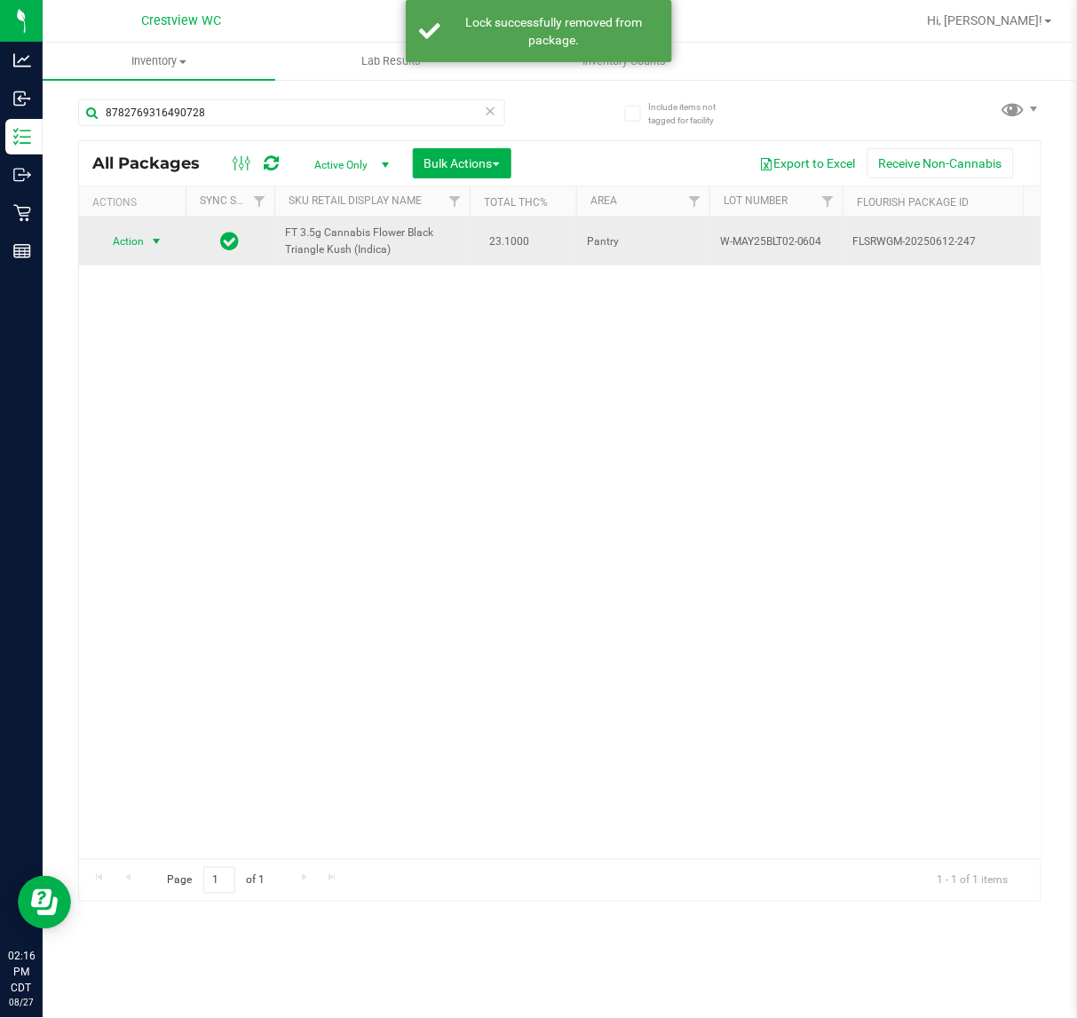
click at [149, 245] on span "select" at bounding box center [156, 241] width 14 height 14
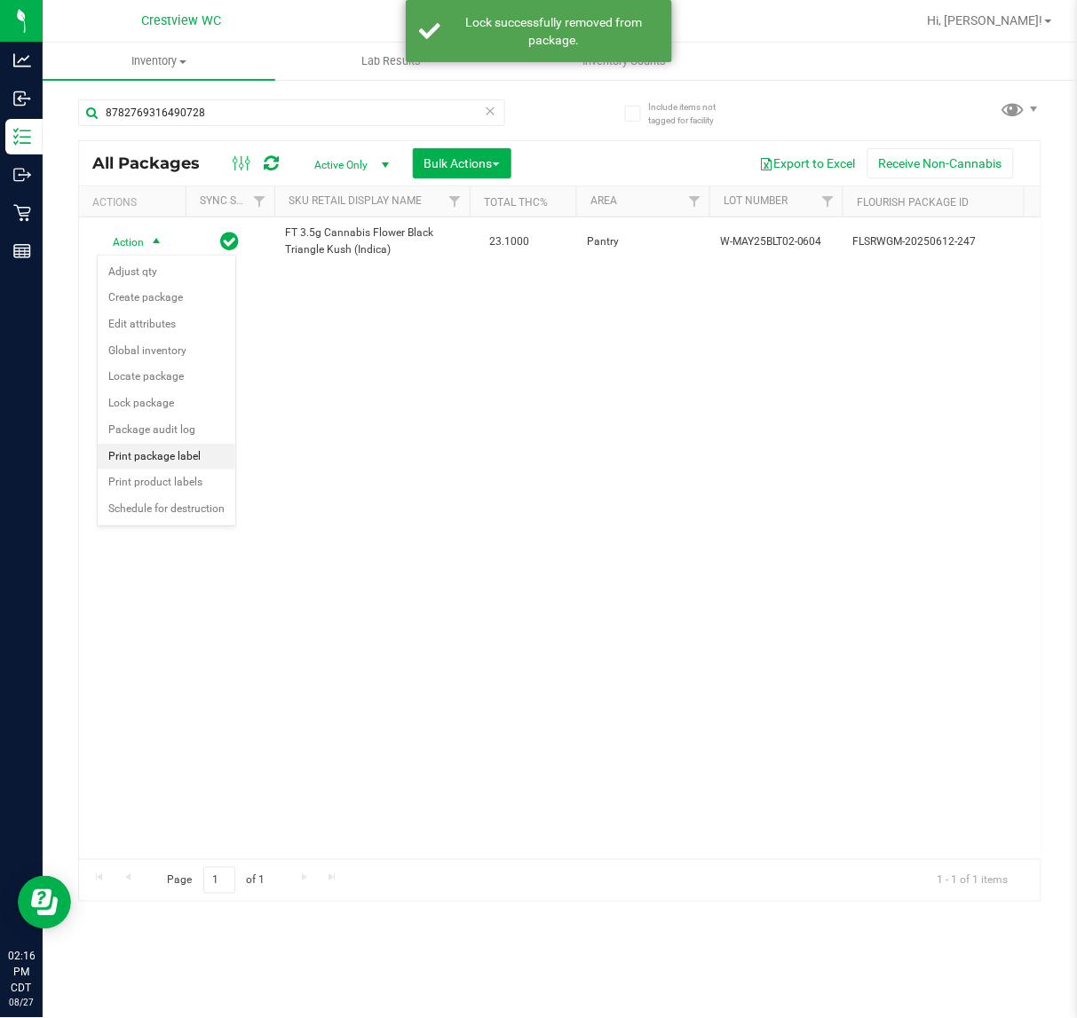
click at [156, 462] on li "Print package label" at bounding box center [167, 457] width 138 height 27
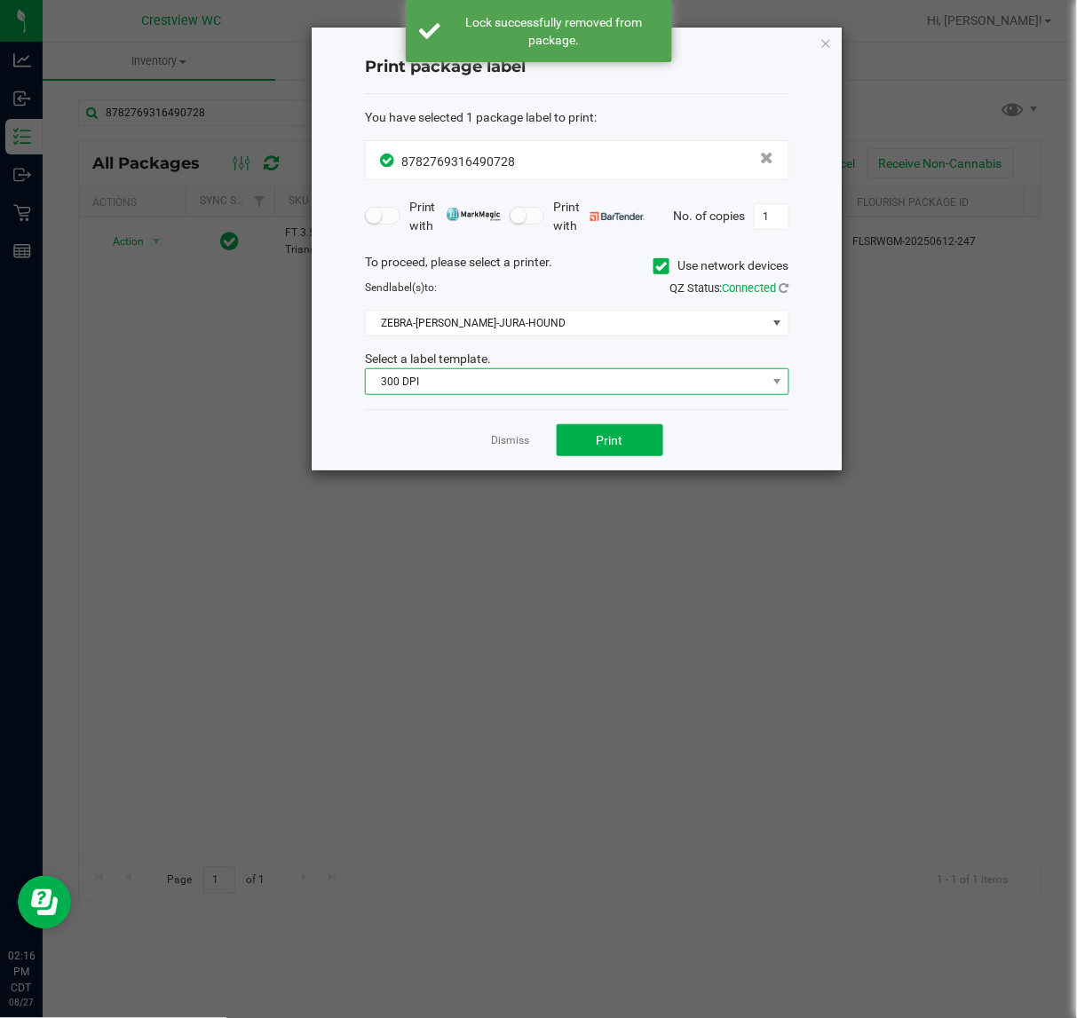
click at [595, 375] on span "300 DPI" at bounding box center [566, 381] width 400 height 25
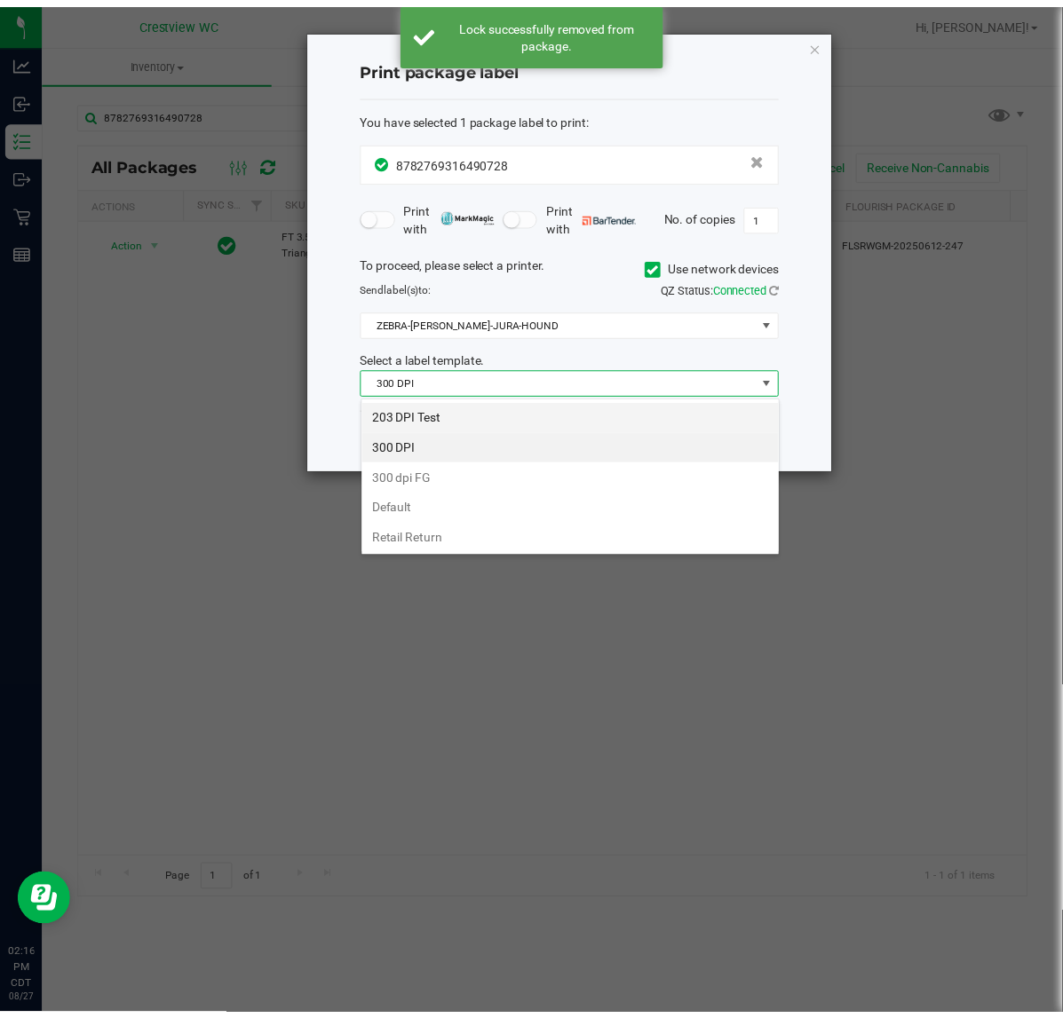
scroll to position [28, 423]
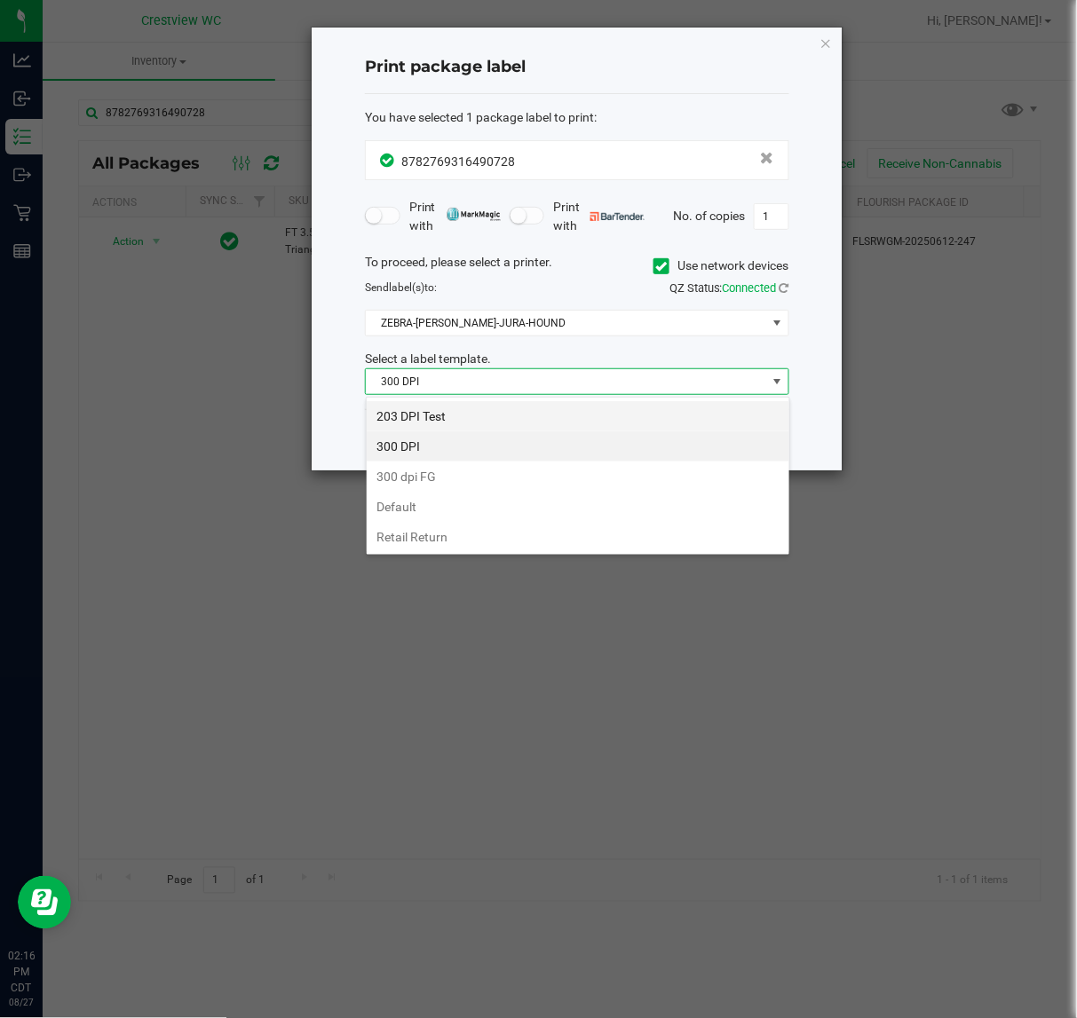
click at [518, 415] on li "203 DPI Test" at bounding box center [578, 416] width 423 height 30
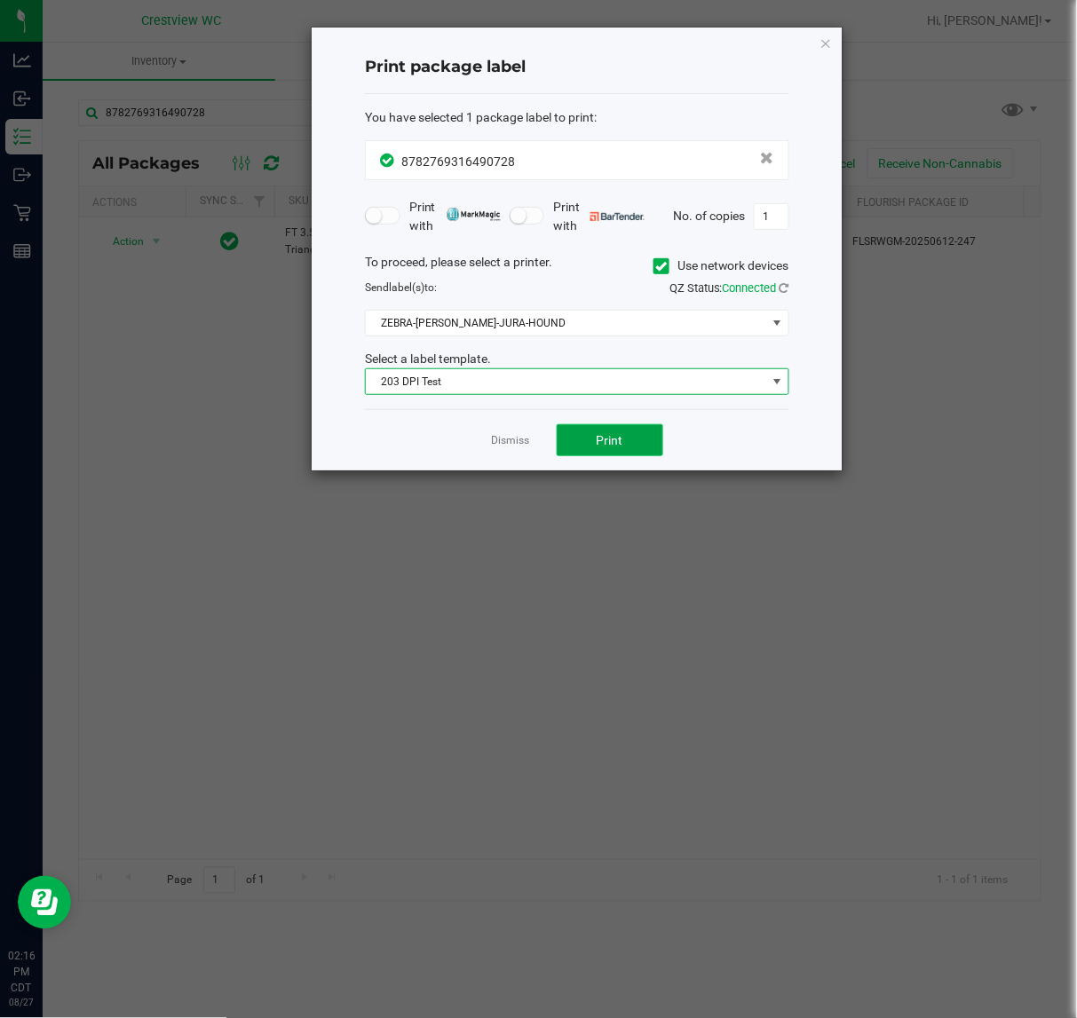
click at [600, 437] on span "Print" at bounding box center [610, 440] width 27 height 14
click at [500, 442] on link "Dismiss" at bounding box center [511, 440] width 38 height 15
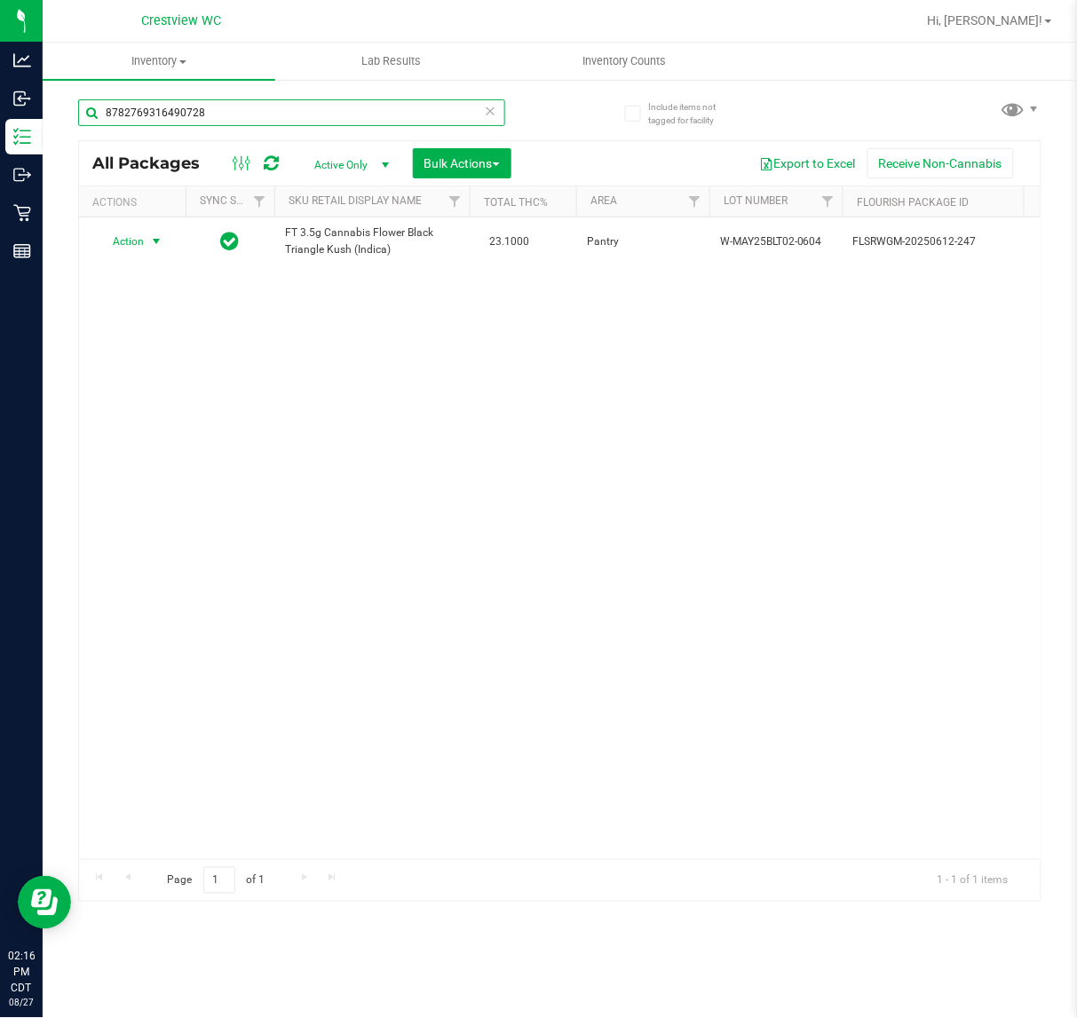
click at [260, 107] on input "8782769316490728" at bounding box center [291, 112] width 427 height 27
click at [130, 249] on span "Action" at bounding box center [121, 241] width 48 height 25
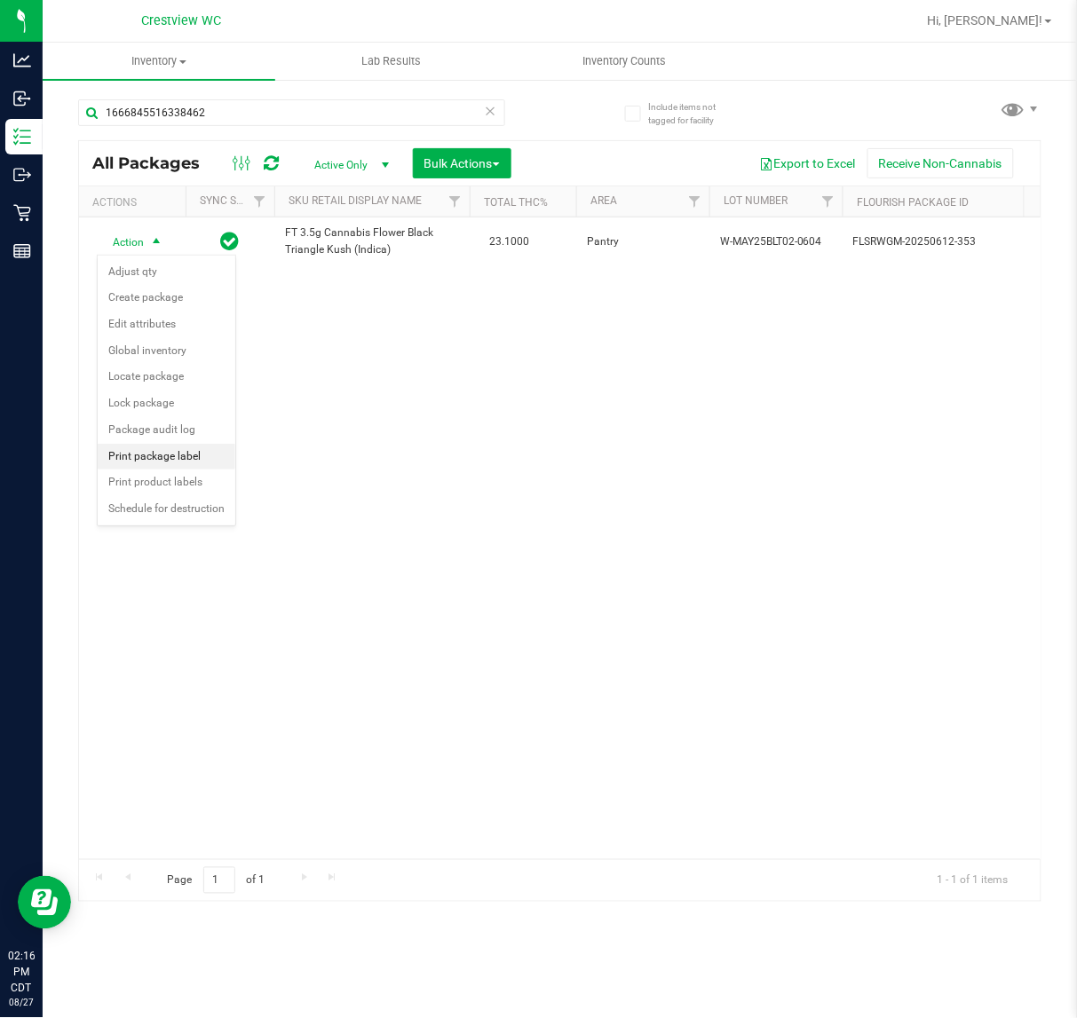
click at [165, 457] on li "Print package label" at bounding box center [167, 457] width 138 height 27
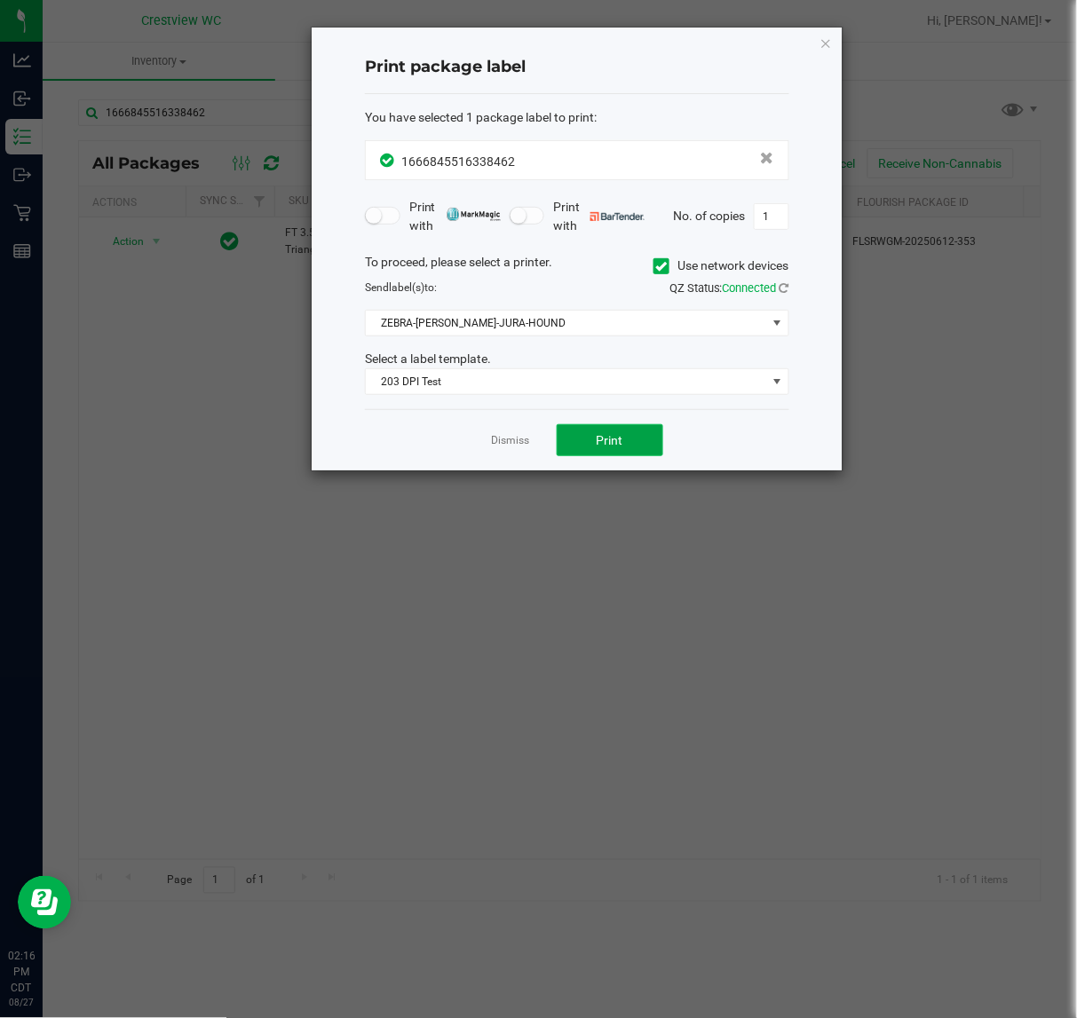
click at [622, 442] on span "Print" at bounding box center [610, 440] width 27 height 14
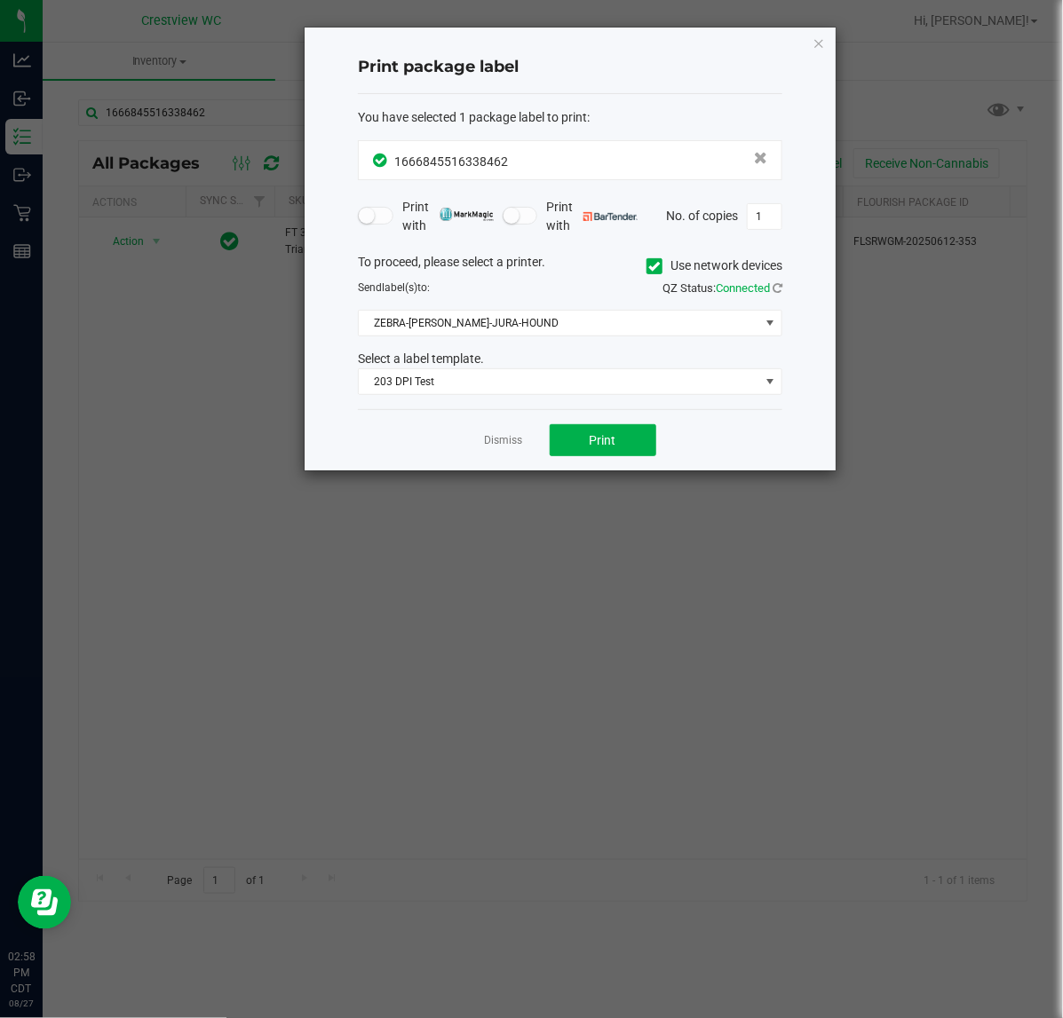
drag, startPoint x: 507, startPoint y: 448, endPoint x: 486, endPoint y: 422, distance: 33.6
click at [507, 448] on link "Dismiss" at bounding box center [504, 440] width 38 height 15
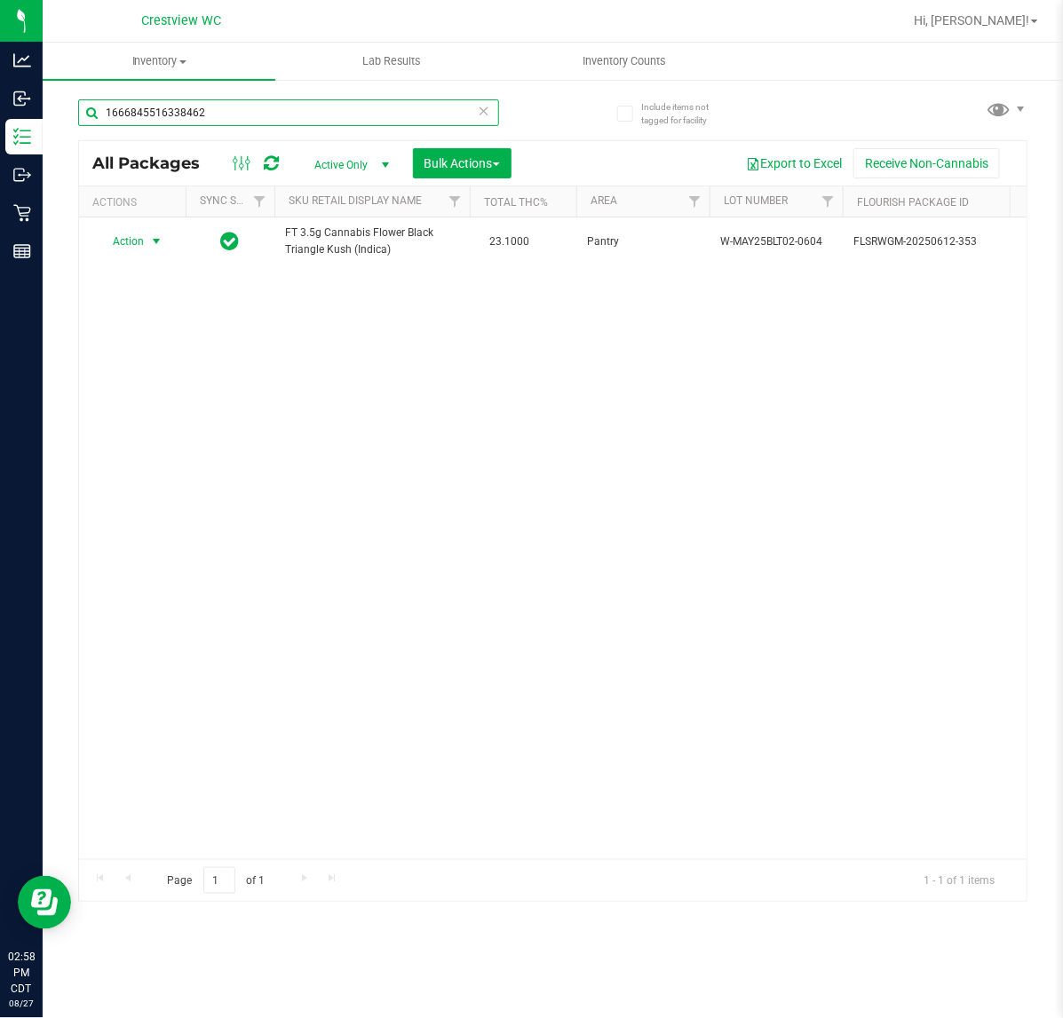
click at [300, 100] on input "1666845516338462" at bounding box center [288, 112] width 421 height 27
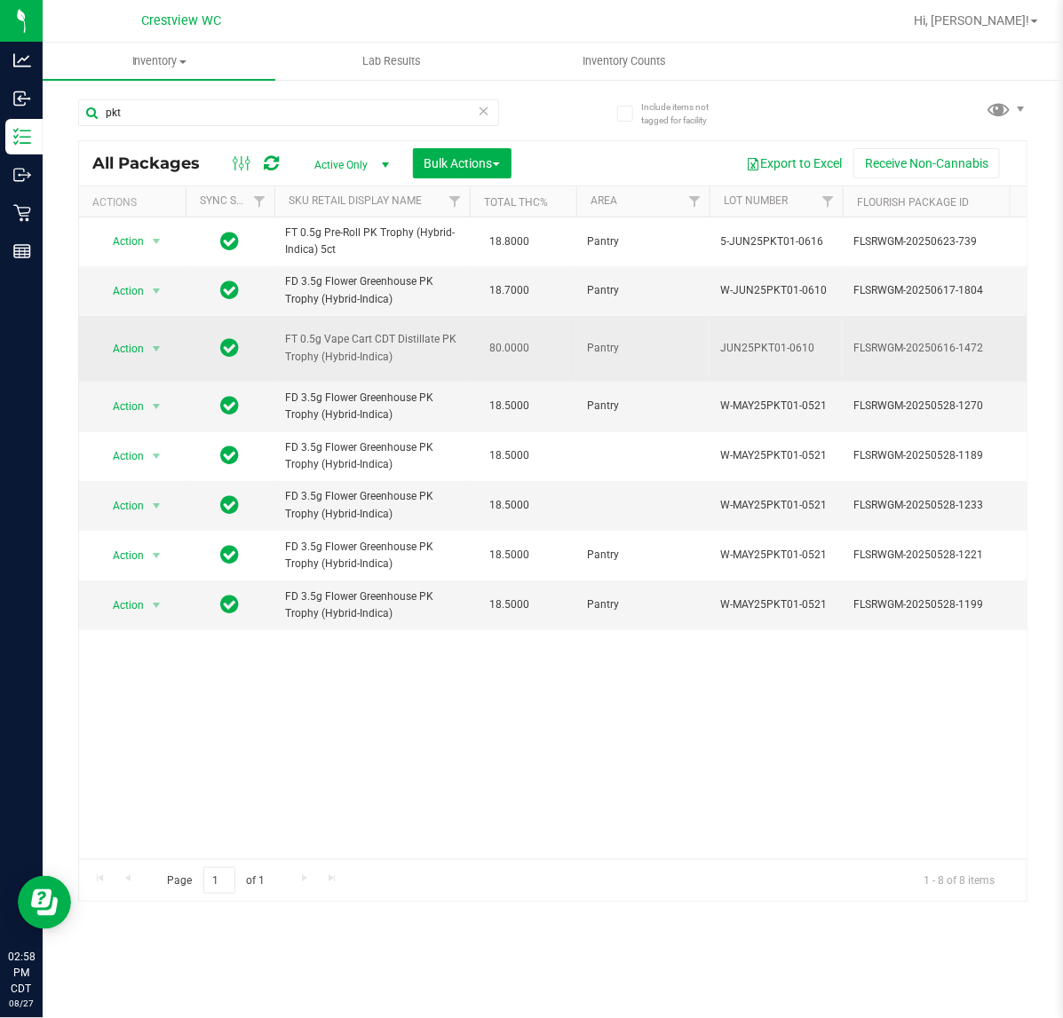
click at [344, 342] on span "FT 0.5g Vape Cart CDT Distillate PK Trophy (Hybrid-Indica)" at bounding box center [372, 348] width 174 height 34
copy td "FT 0.5g Vape Cart CDT Distillate PK Trophy (Hybrid-Indica)"
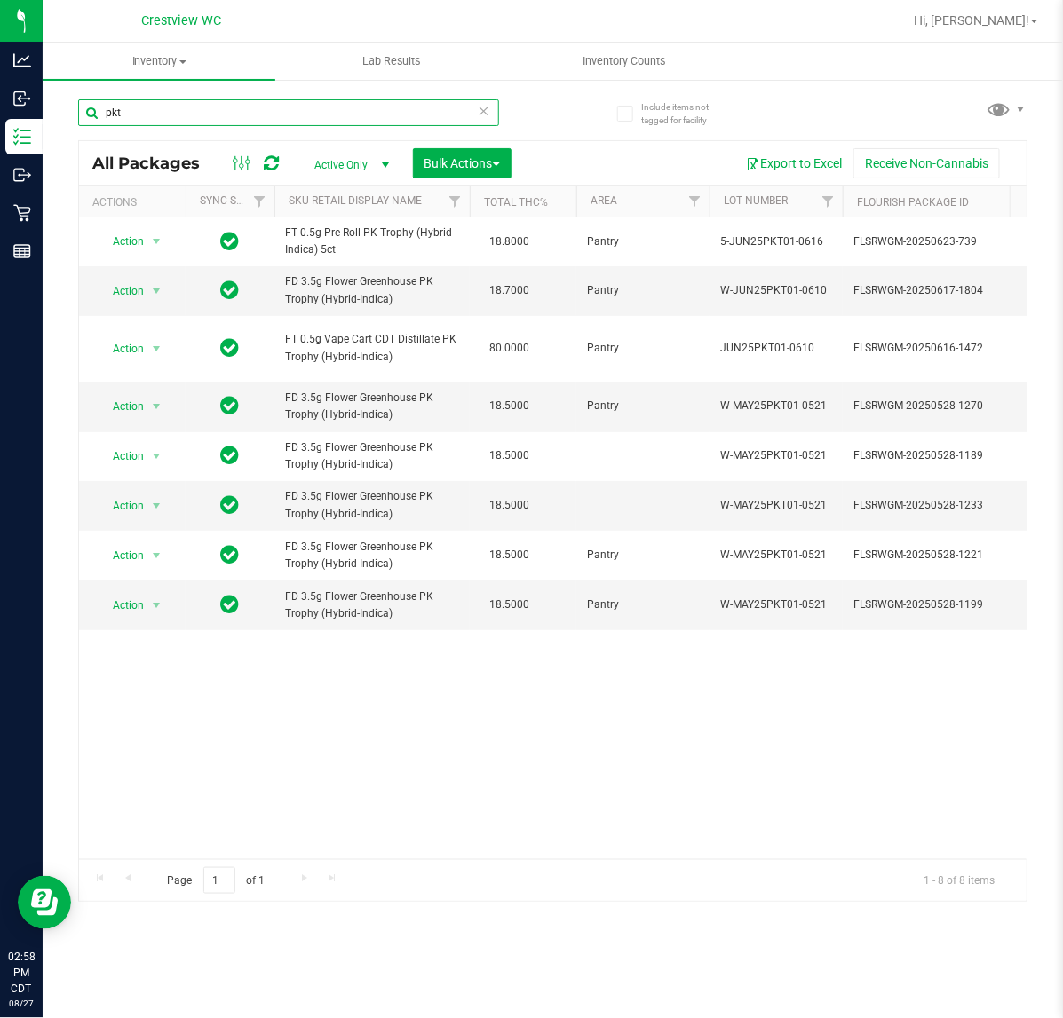
click at [188, 103] on input "pkt" at bounding box center [288, 112] width 421 height 27
paste input "FT 0.5g Vape Cart CDT Distillate PK Trophy (Hybrid-Indica)"
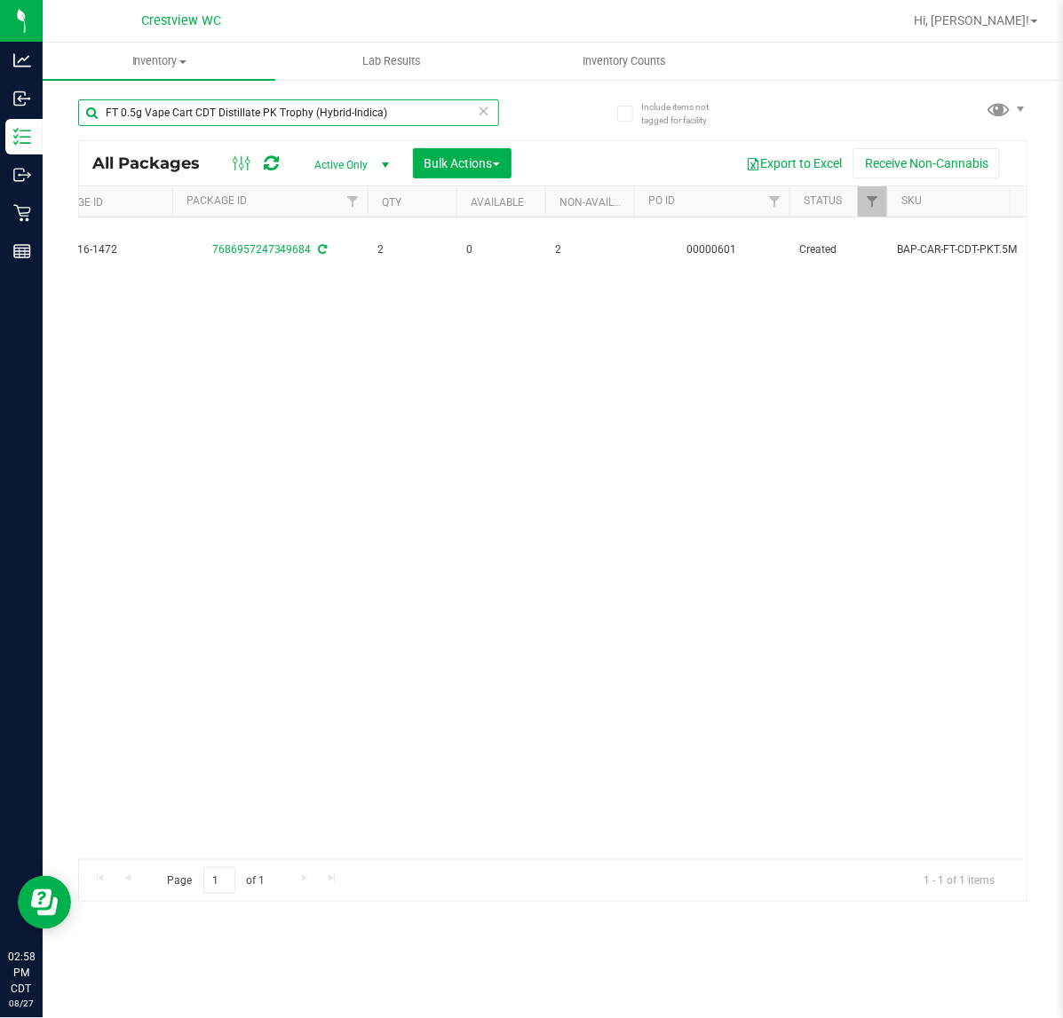
scroll to position [0, 933]
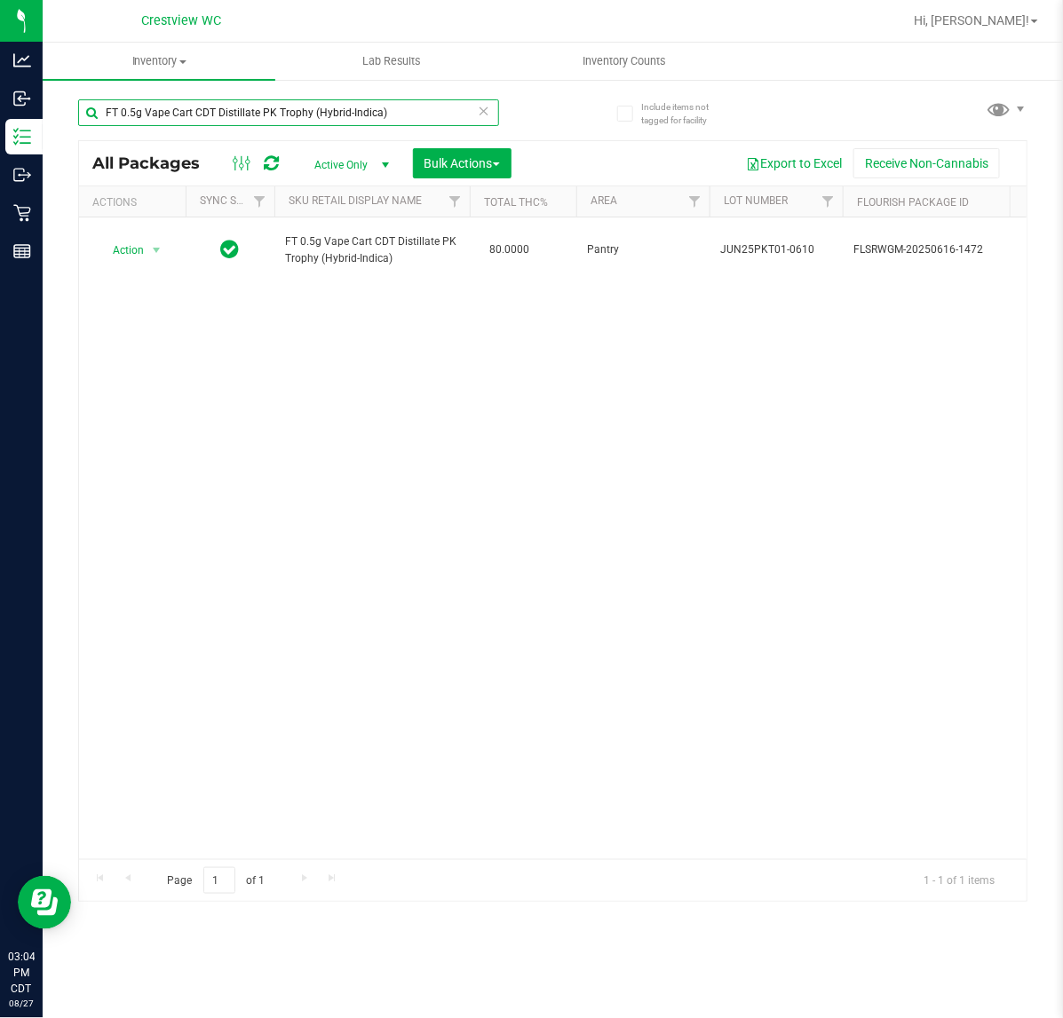
click at [347, 104] on input "FT 0.5g Vape Cart CDT Distillate PK Trophy (Hybrid-Indica)" at bounding box center [288, 112] width 421 height 27
click at [347, 103] on input "FT 0.5g Vape Cart CDT Distillate PK Trophy (Hybrid-Indica)" at bounding box center [288, 112] width 421 height 27
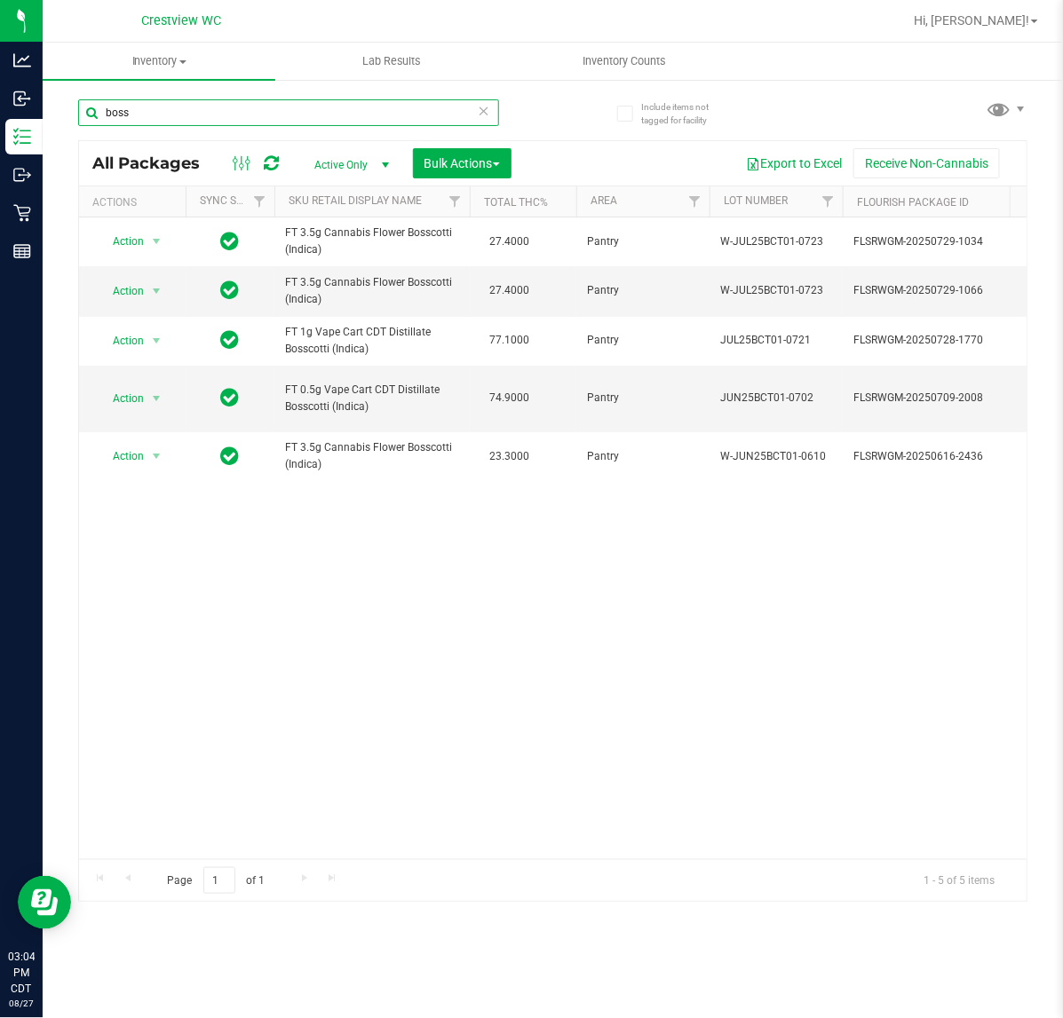
click at [173, 113] on input "boss" at bounding box center [288, 112] width 421 height 27
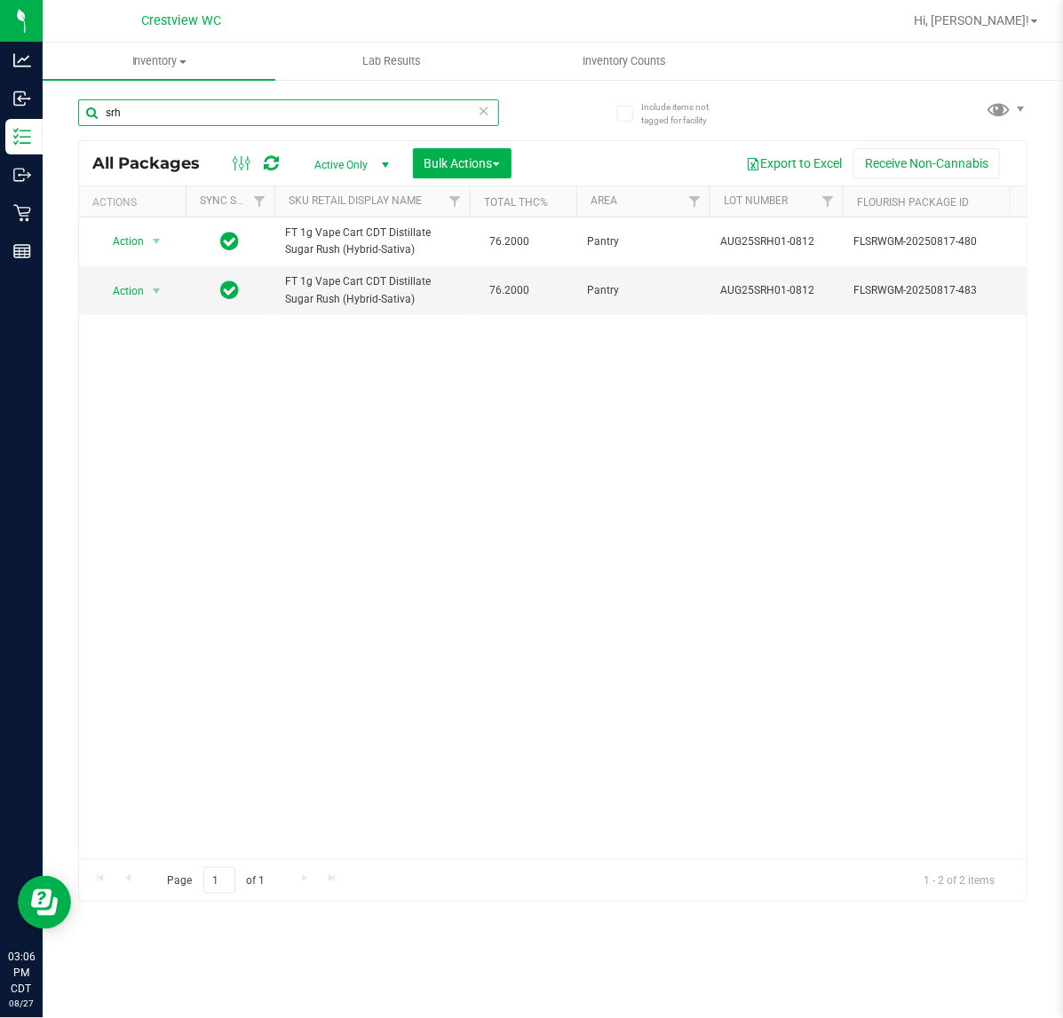
click at [196, 121] on input "srh" at bounding box center [288, 112] width 421 height 27
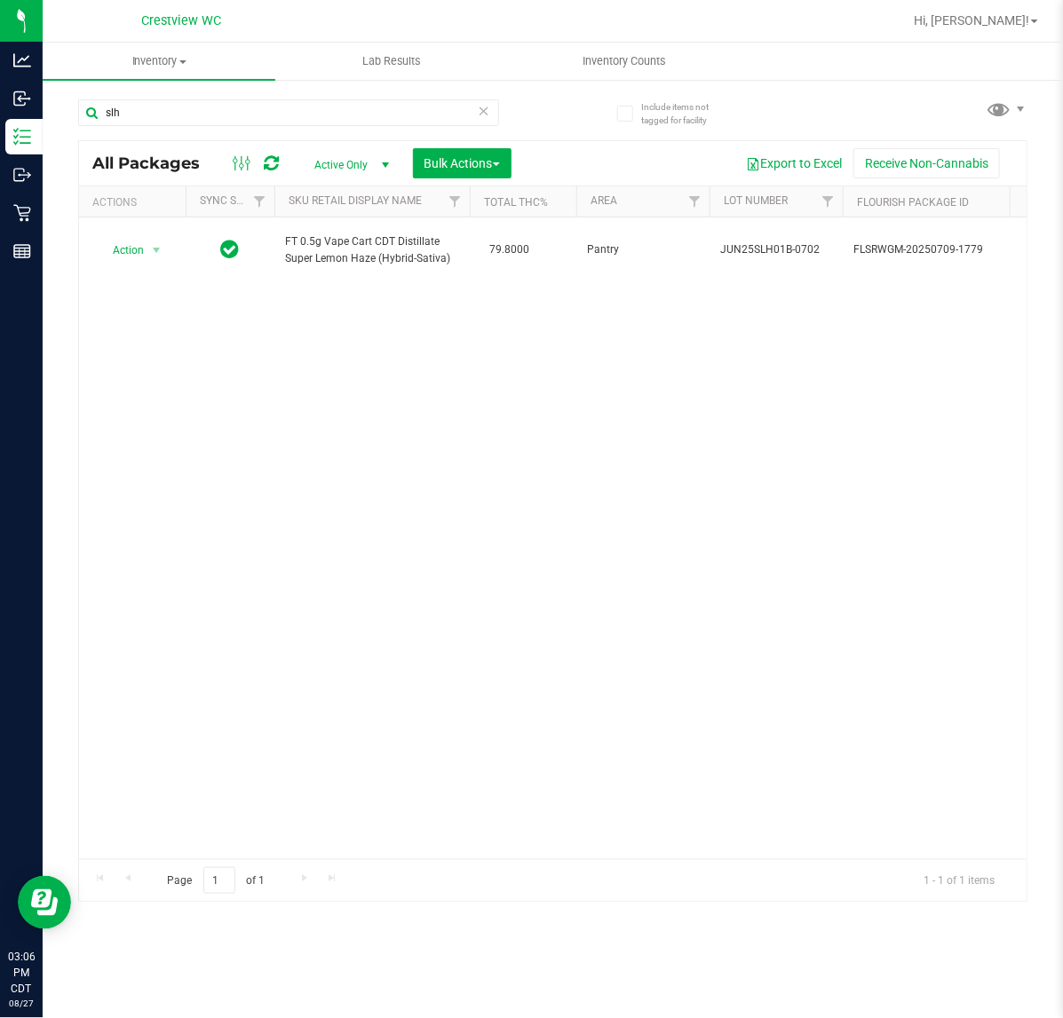
click at [470, 518] on div "Action Action Adjust qty Create package Edit attributes Global inventory Locate…" at bounding box center [552, 538] width 947 height 642
click at [336, 124] on input "slh" at bounding box center [288, 112] width 421 height 27
type input "cim"
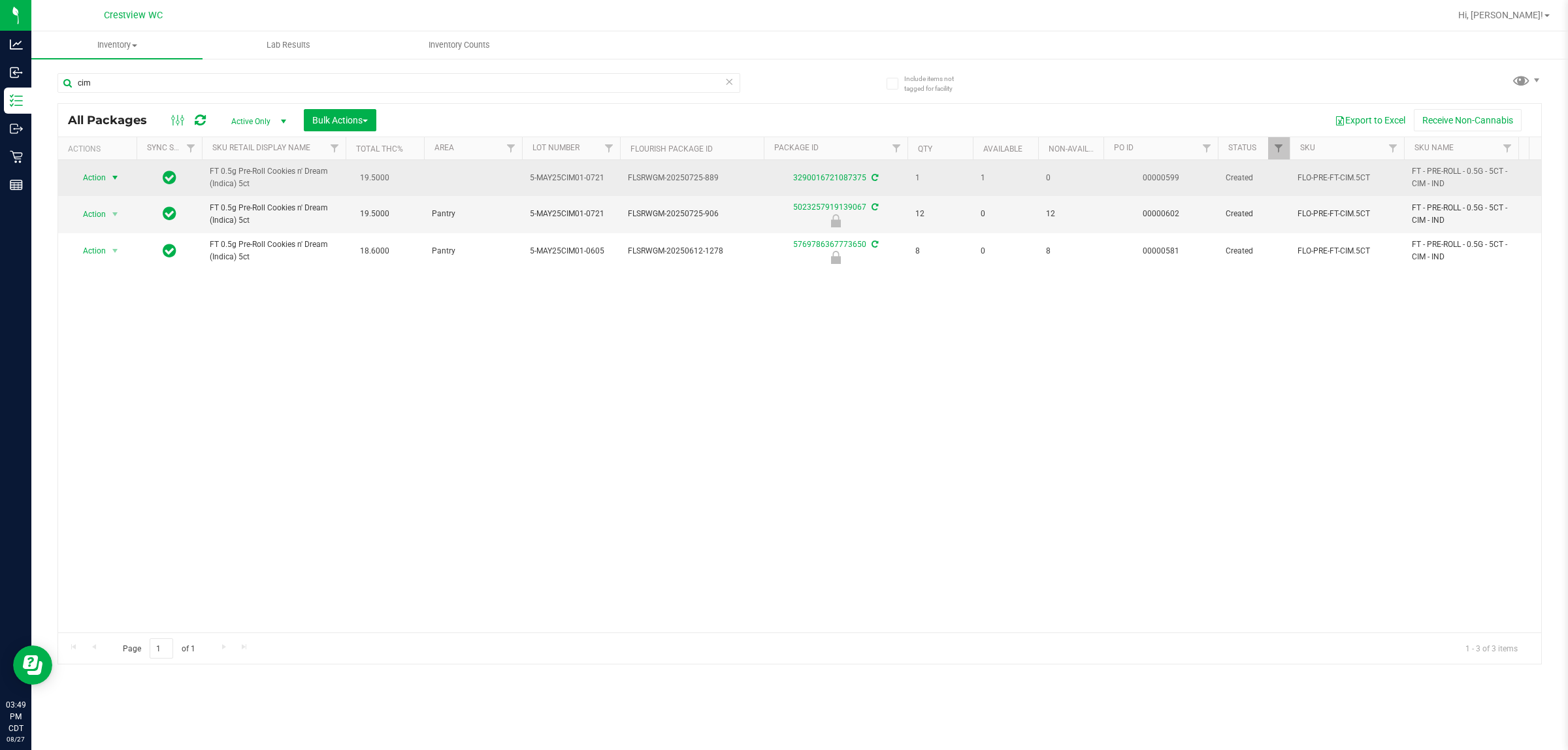
click at [108, 181] on span "select" at bounding box center [116, 177] width 16 height 18
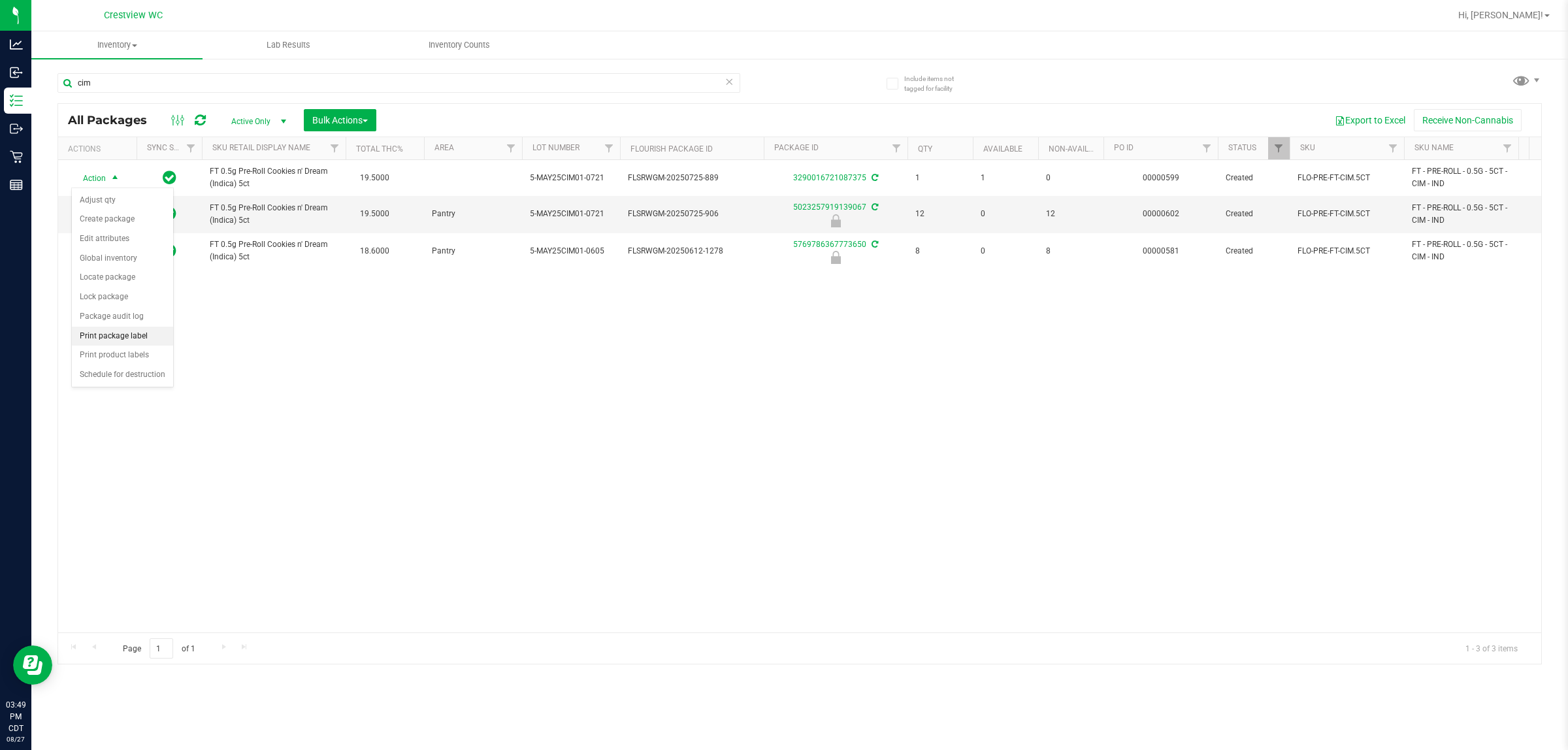
click at [119, 336] on li "Print package label" at bounding box center [123, 336] width 102 height 20
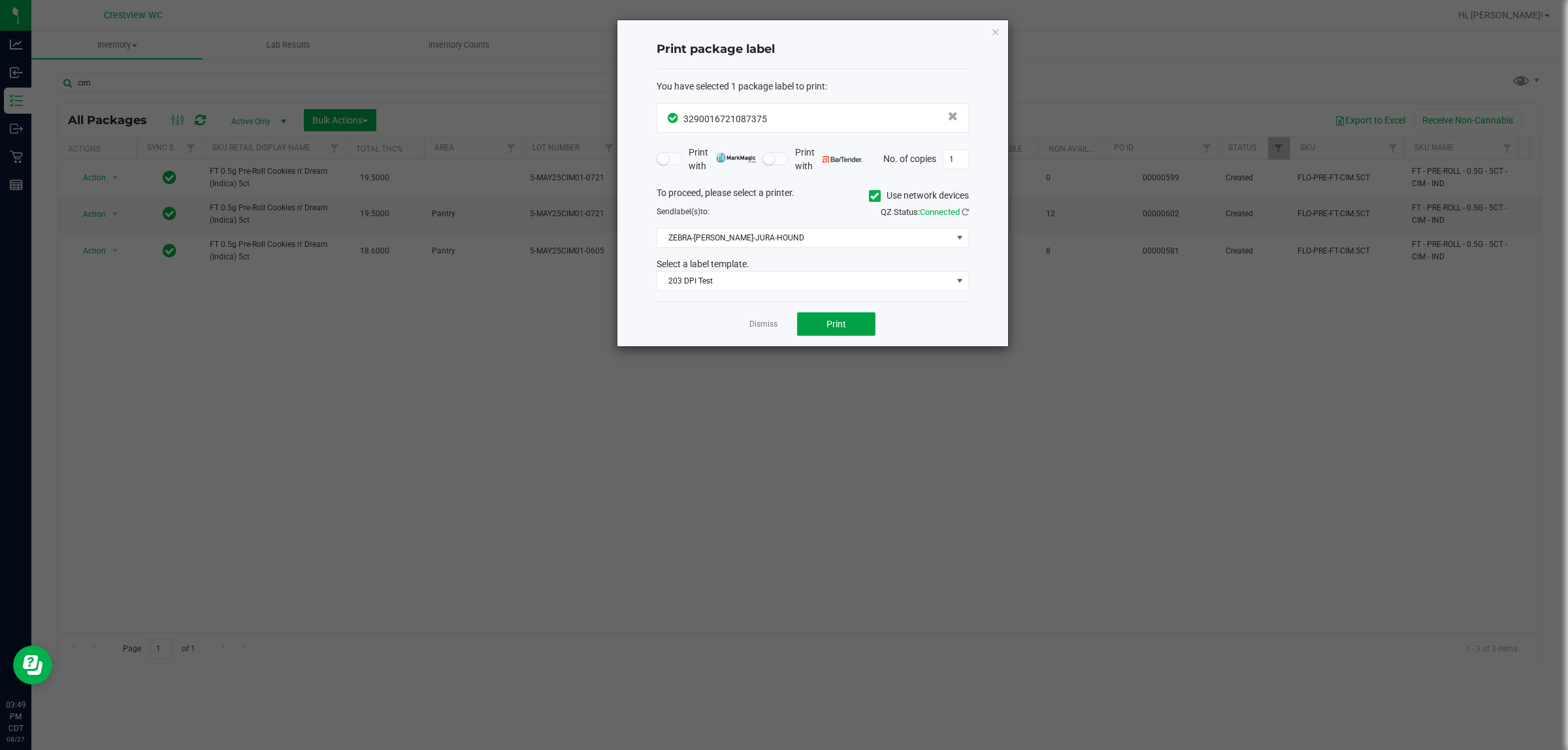
click at [792, 325] on button "Print" at bounding box center [836, 324] width 79 height 24
click at [762, 328] on link "Dismiss" at bounding box center [763, 324] width 28 height 11
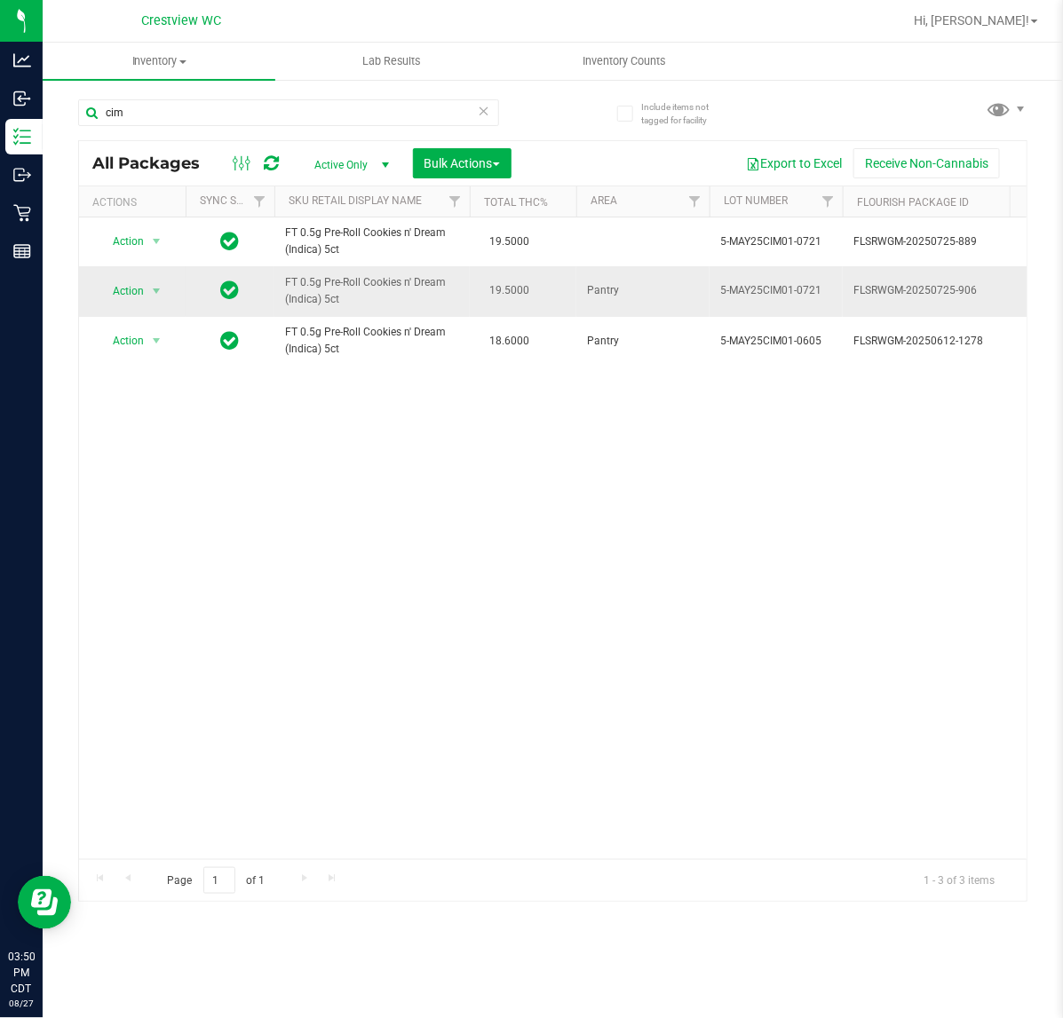
click at [115, 296] on span "Action" at bounding box center [121, 291] width 48 height 25
click at [147, 490] on li "Unlock package" at bounding box center [155, 503] width 115 height 27
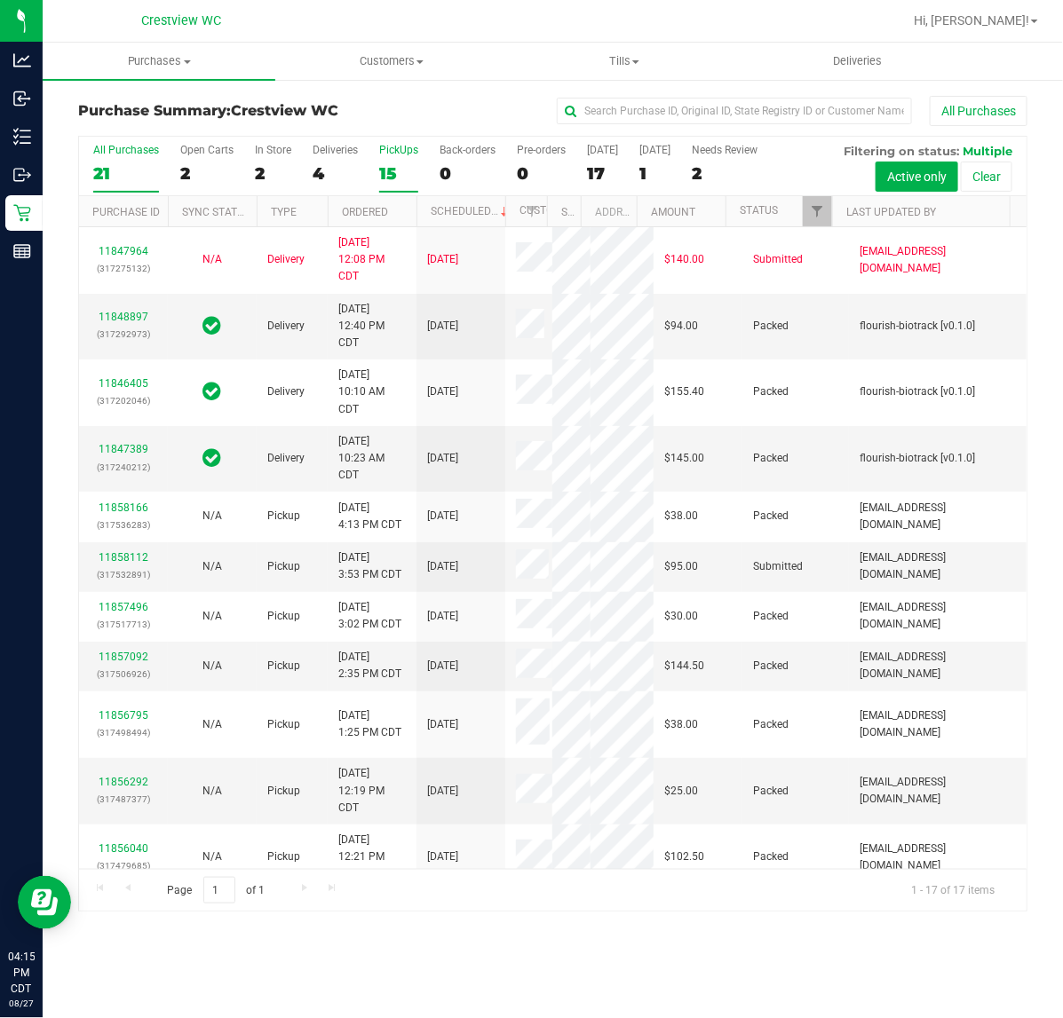
click at [406, 171] on div "15" at bounding box center [398, 173] width 39 height 20
click at [0, 0] on input "PickUps 15" at bounding box center [0, 0] width 0 height 0
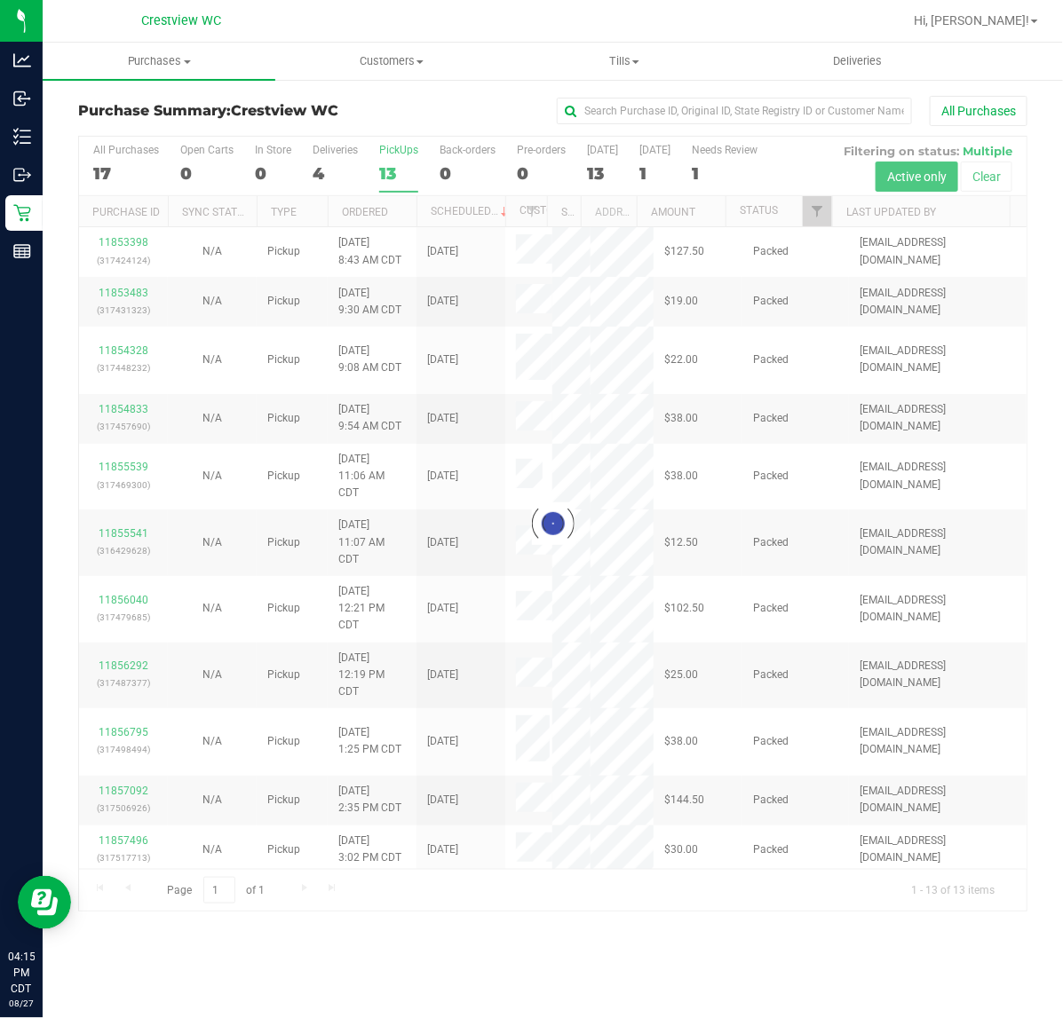
click at [823, 209] on div at bounding box center [552, 524] width 947 height 775
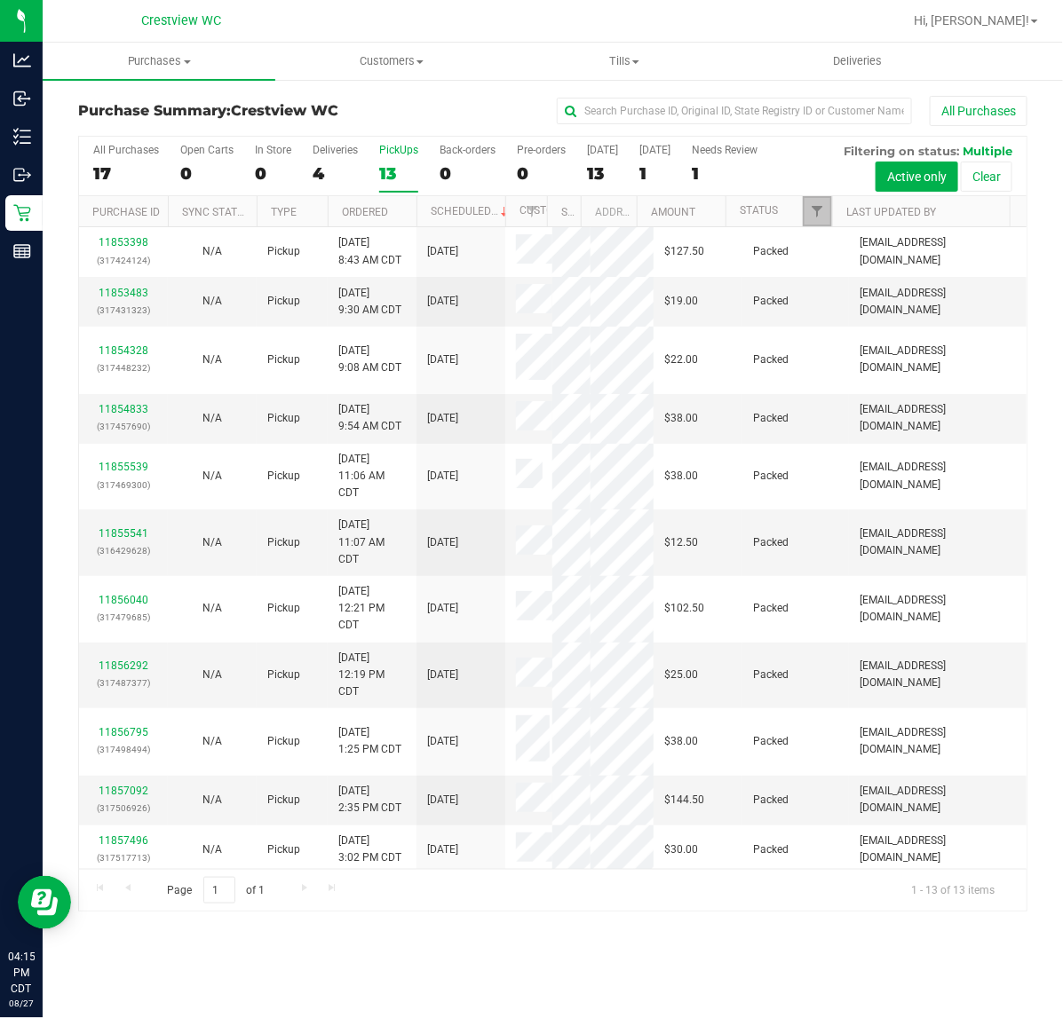
click at [824, 214] on link "Filter" at bounding box center [816, 211] width 29 height 30
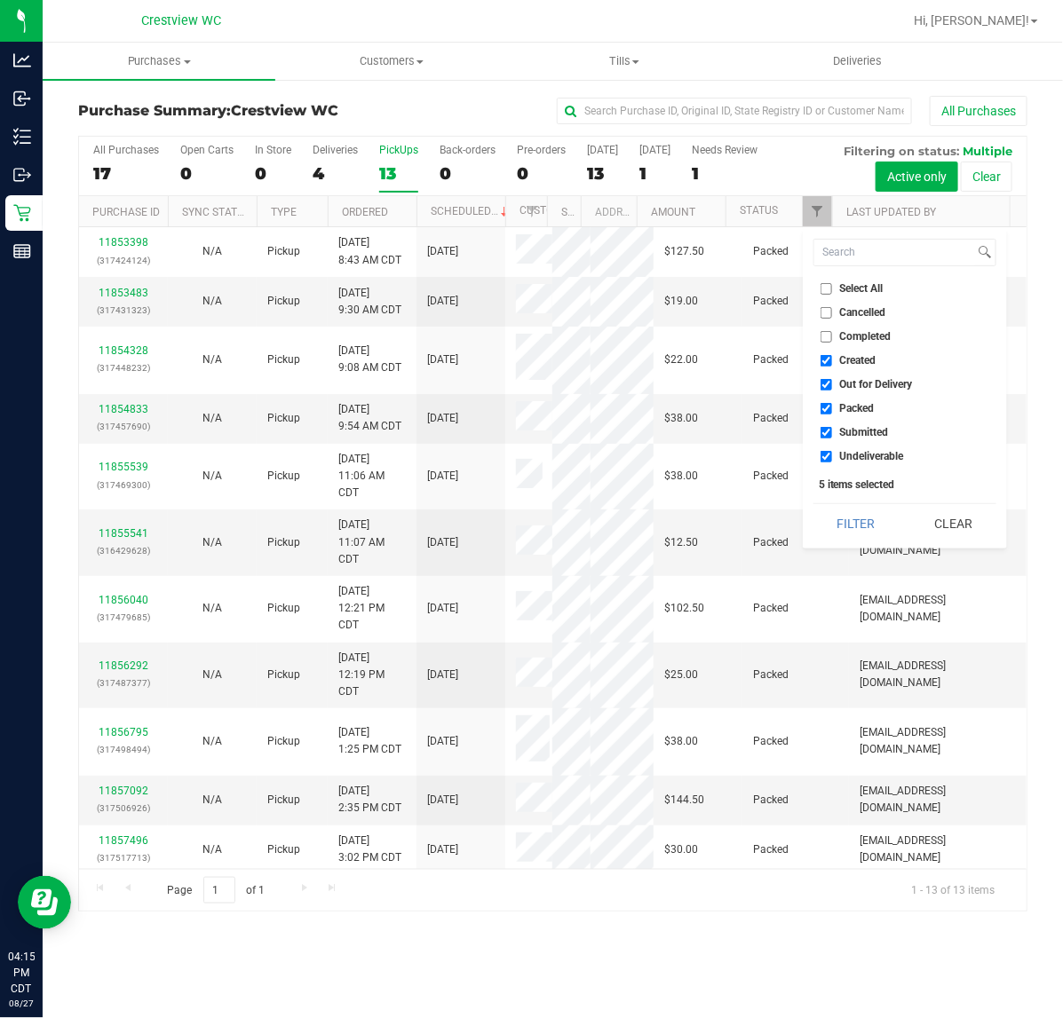
click at [834, 364] on label "Created" at bounding box center [848, 361] width 56 height 12
click at [832, 364] on input "Created" at bounding box center [826, 361] width 12 height 12
checkbox input "false"
click at [840, 383] on span "Out for Delivery" at bounding box center [876, 384] width 73 height 11
click at [832, 383] on input "Out for Delivery" at bounding box center [826, 385] width 12 height 12
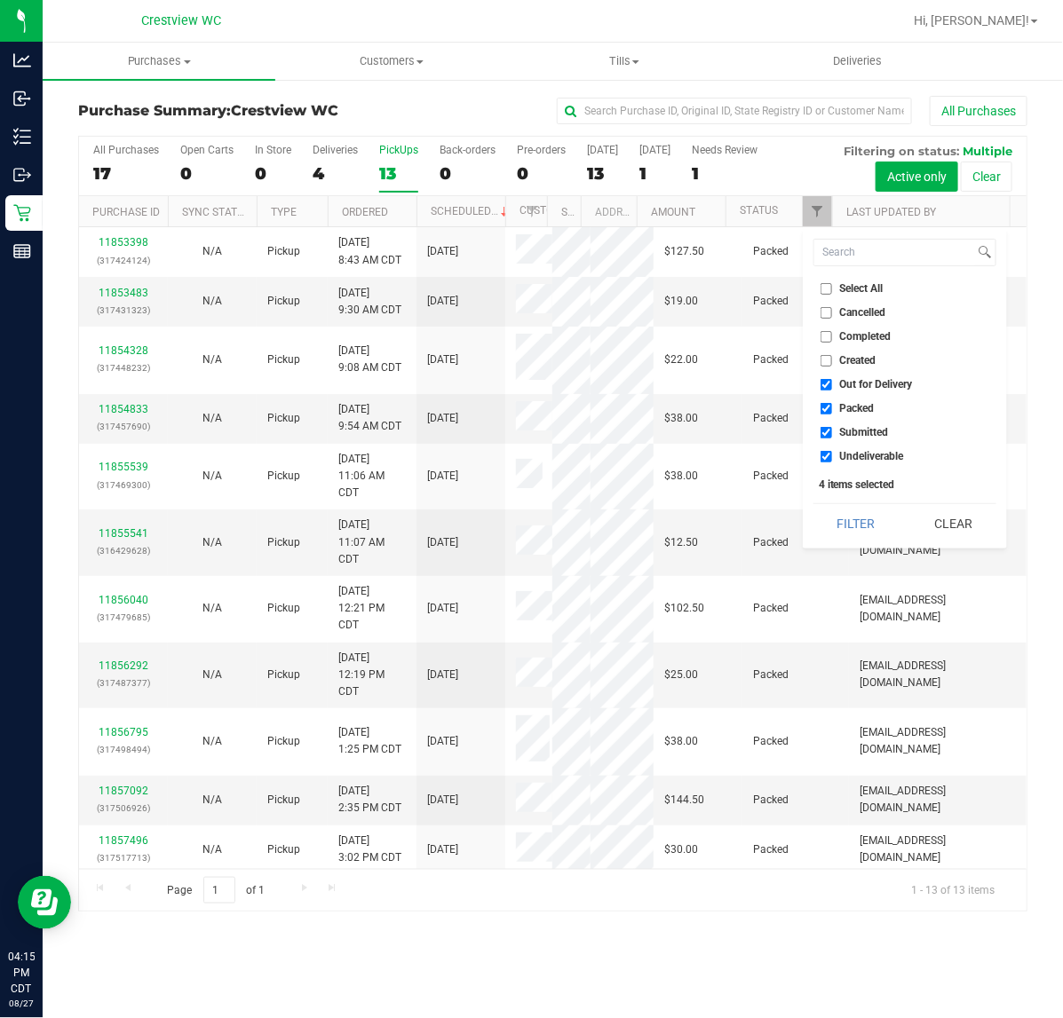
checkbox input "false"
click at [840, 407] on span "Packed" at bounding box center [857, 408] width 35 height 11
click at [832, 407] on input "Packed" at bounding box center [826, 409] width 12 height 12
checkbox input "false"
click at [841, 454] on span "Undeliverable" at bounding box center [872, 456] width 64 height 11
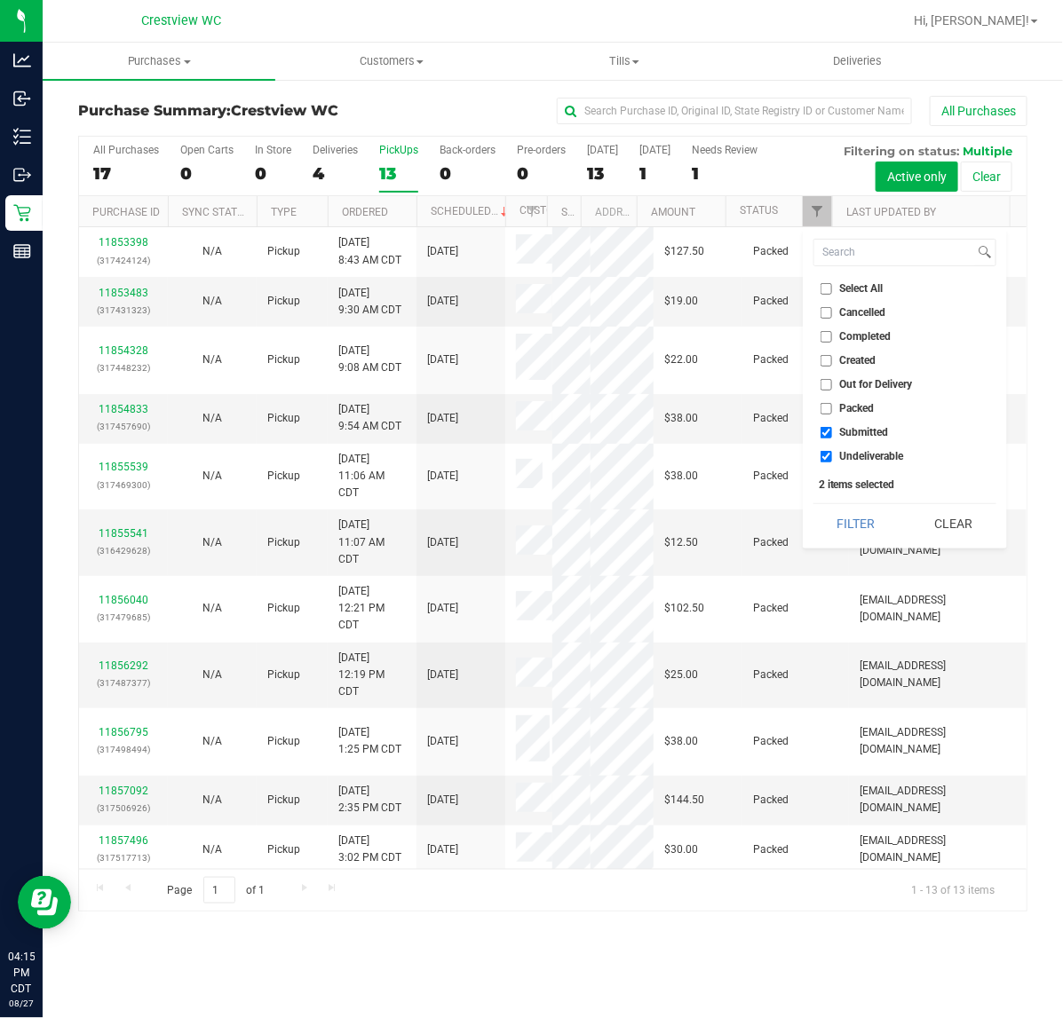
click at [832, 454] on input "Undeliverable" at bounding box center [826, 457] width 12 height 12
checkbox input "false"
click at [850, 540] on button "Filter" at bounding box center [855, 523] width 85 height 39
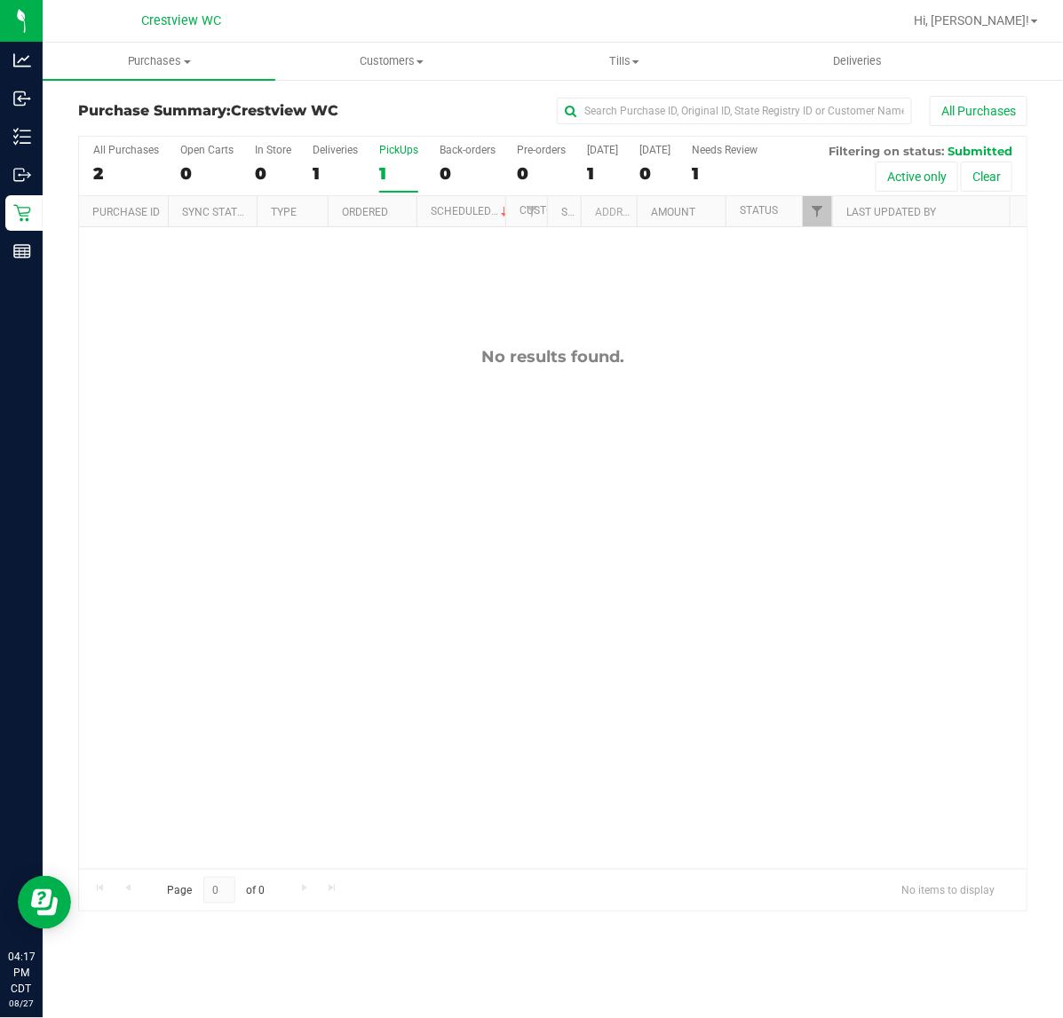
click at [400, 171] on div "1" at bounding box center [398, 173] width 39 height 20
click at [0, 0] on input "PickUps 1" at bounding box center [0, 0] width 0 height 0
click at [830, 198] on div at bounding box center [552, 524] width 947 height 775
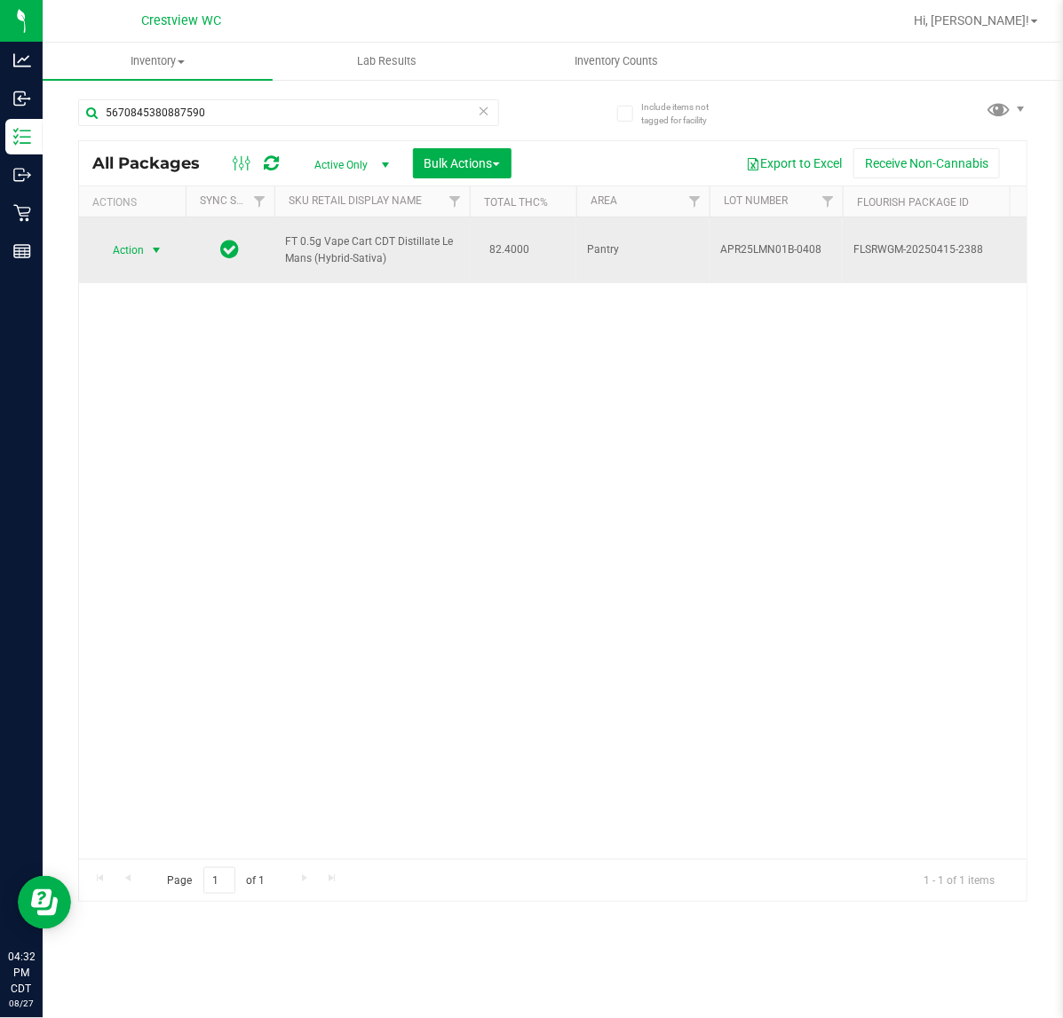
click at [139, 253] on span "Action" at bounding box center [121, 250] width 48 height 25
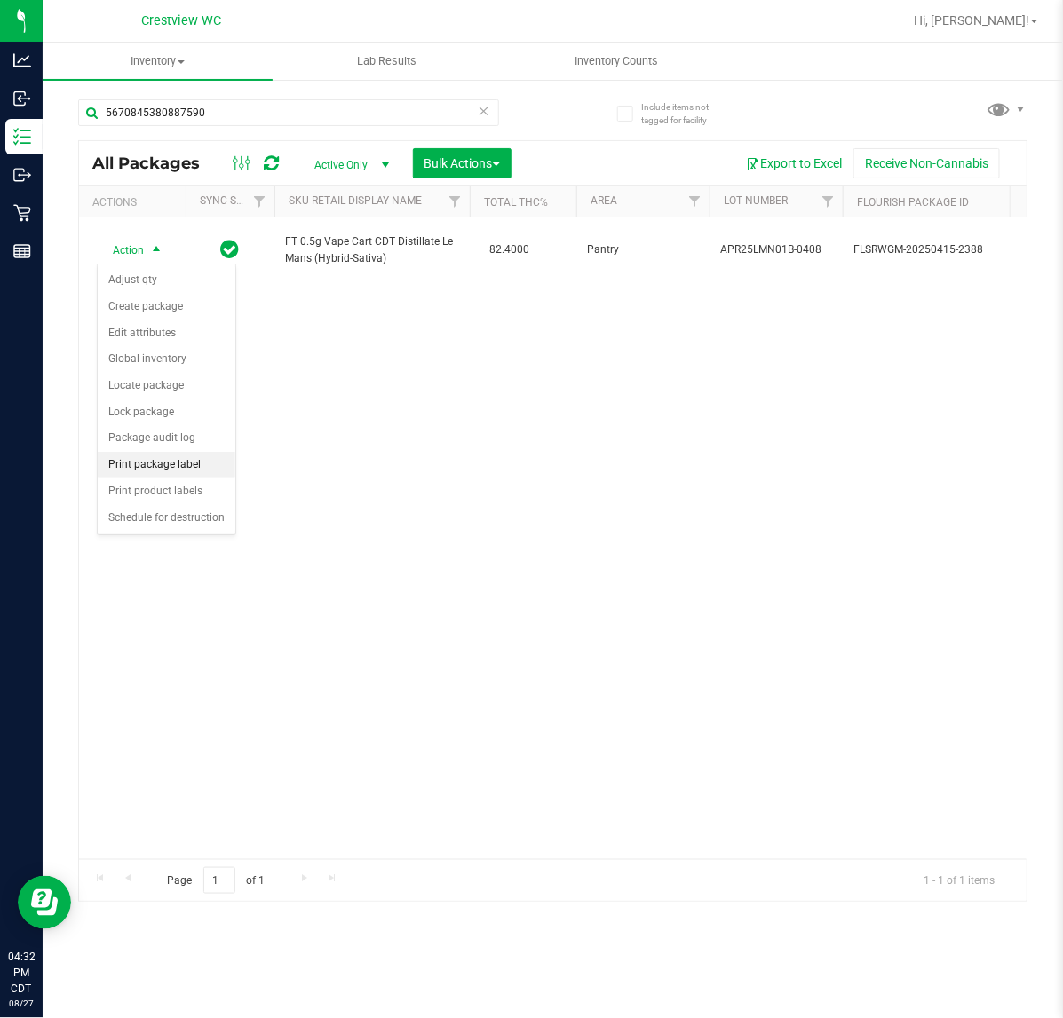
click at [176, 467] on li "Print package label" at bounding box center [167, 465] width 138 height 27
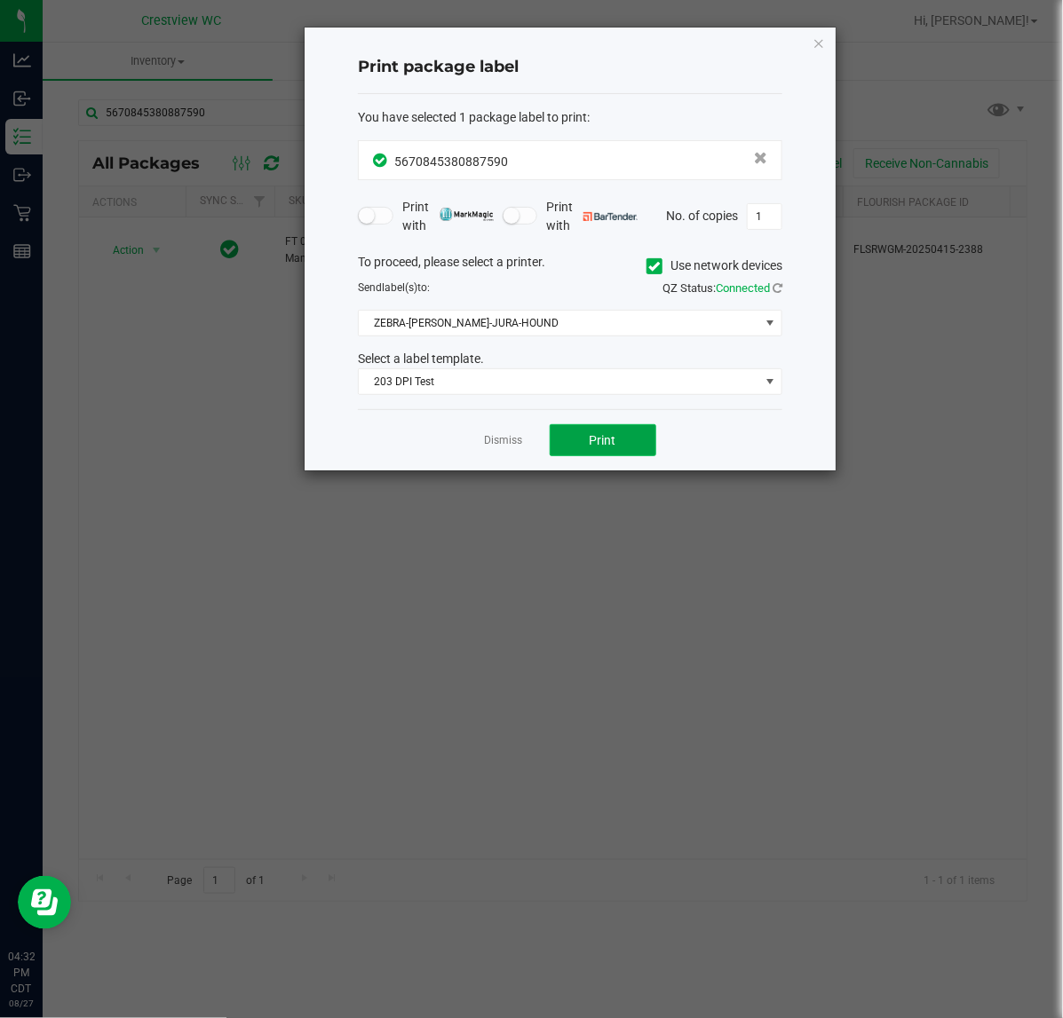
click at [611, 441] on span "Print" at bounding box center [602, 440] width 27 height 14
click at [499, 448] on link "Dismiss" at bounding box center [504, 440] width 38 height 15
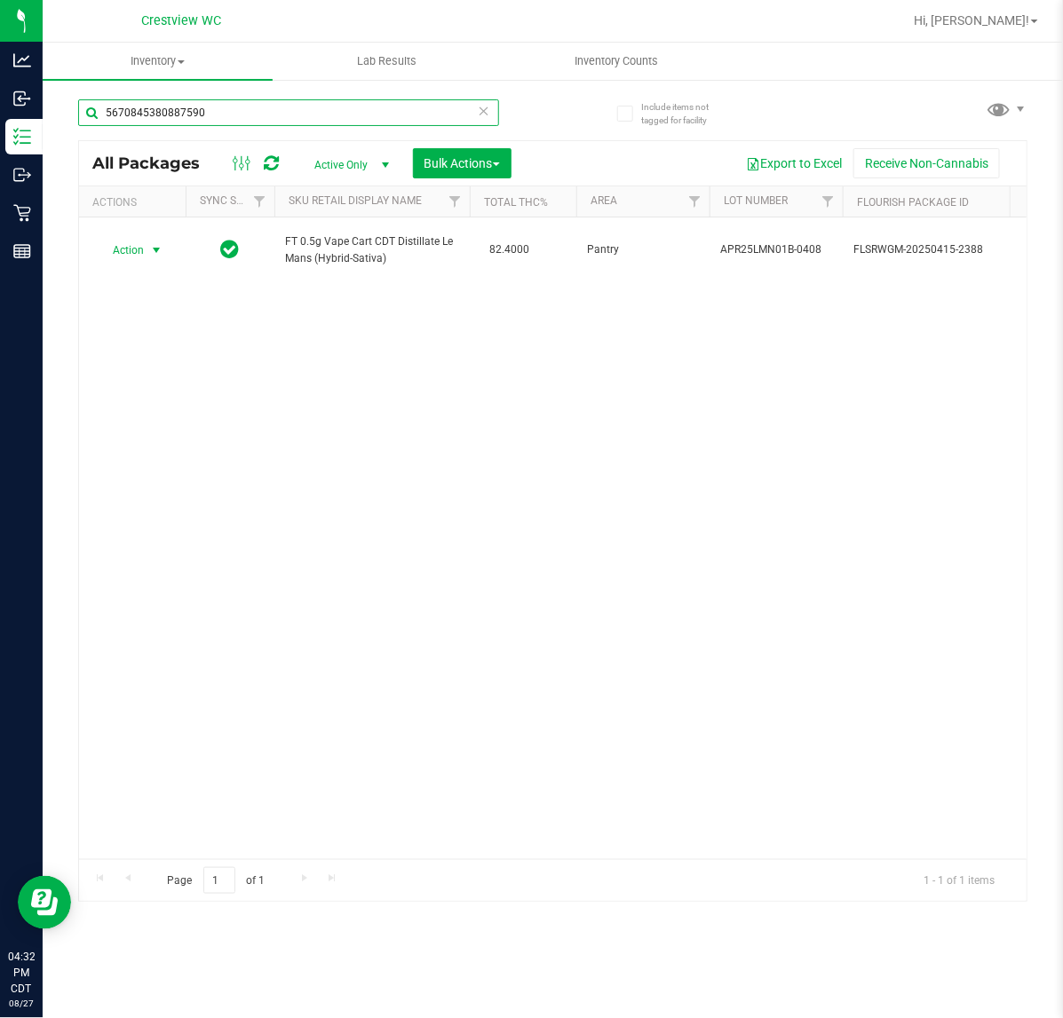
click at [356, 112] on input "5670845380887590" at bounding box center [288, 112] width 421 height 27
click at [348, 112] on input "5670845380887590" at bounding box center [288, 112] width 421 height 27
click at [338, 112] on input "5670845380887590" at bounding box center [288, 112] width 421 height 27
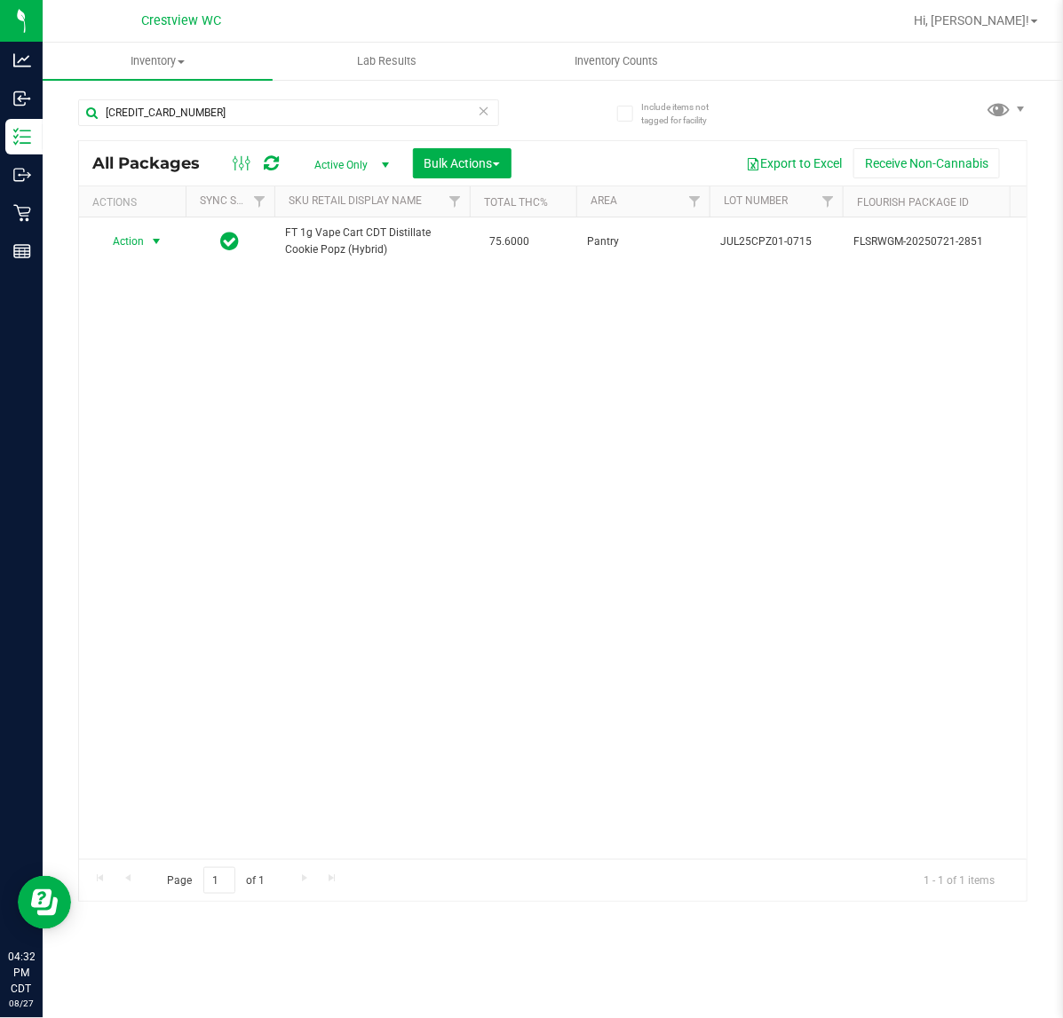
click at [162, 233] on span "select" at bounding box center [157, 241] width 22 height 25
click at [145, 512] on li "Print product labels" at bounding box center [135, 532] width 75 height 72
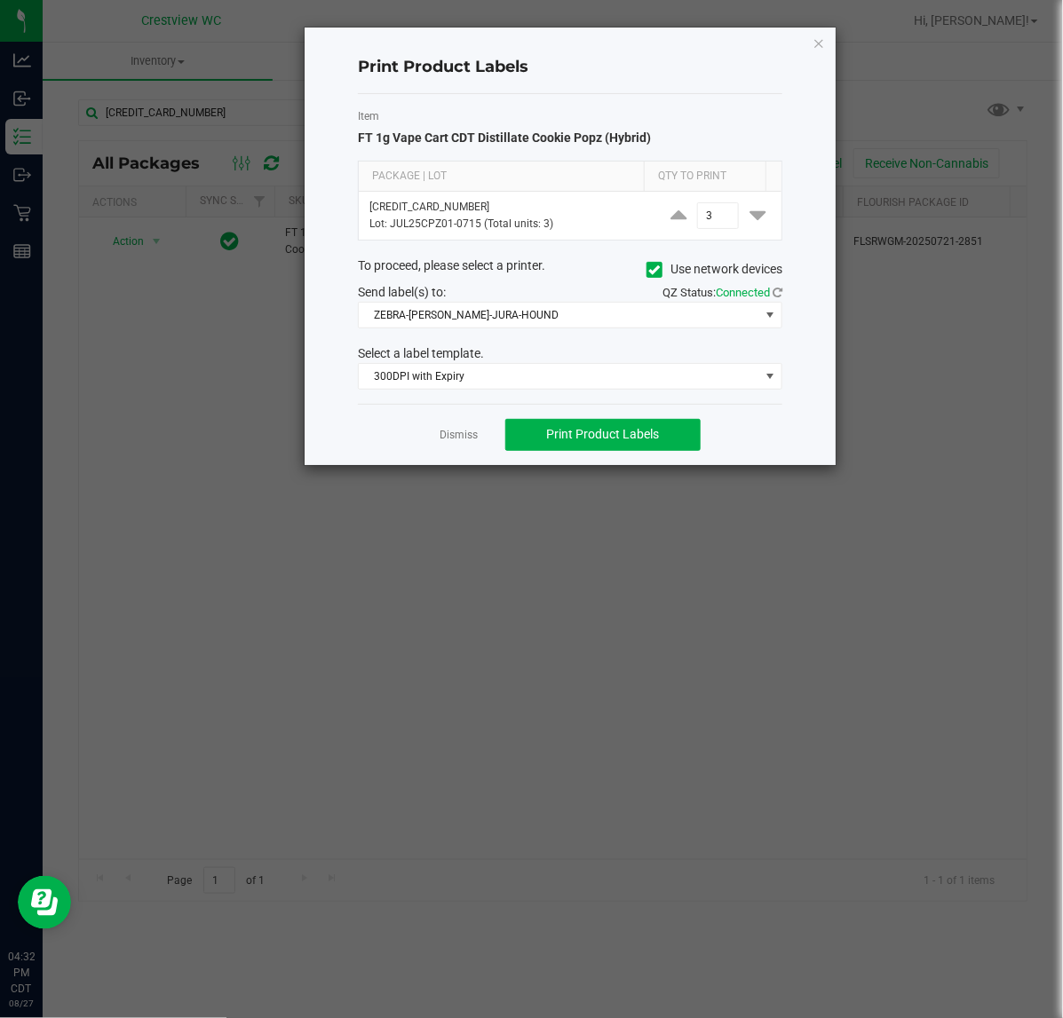
click at [477, 428] on app-cancel-button "Dismiss" at bounding box center [459, 434] width 38 height 19
click at [477, 440] on link "Dismiss" at bounding box center [459, 435] width 38 height 15
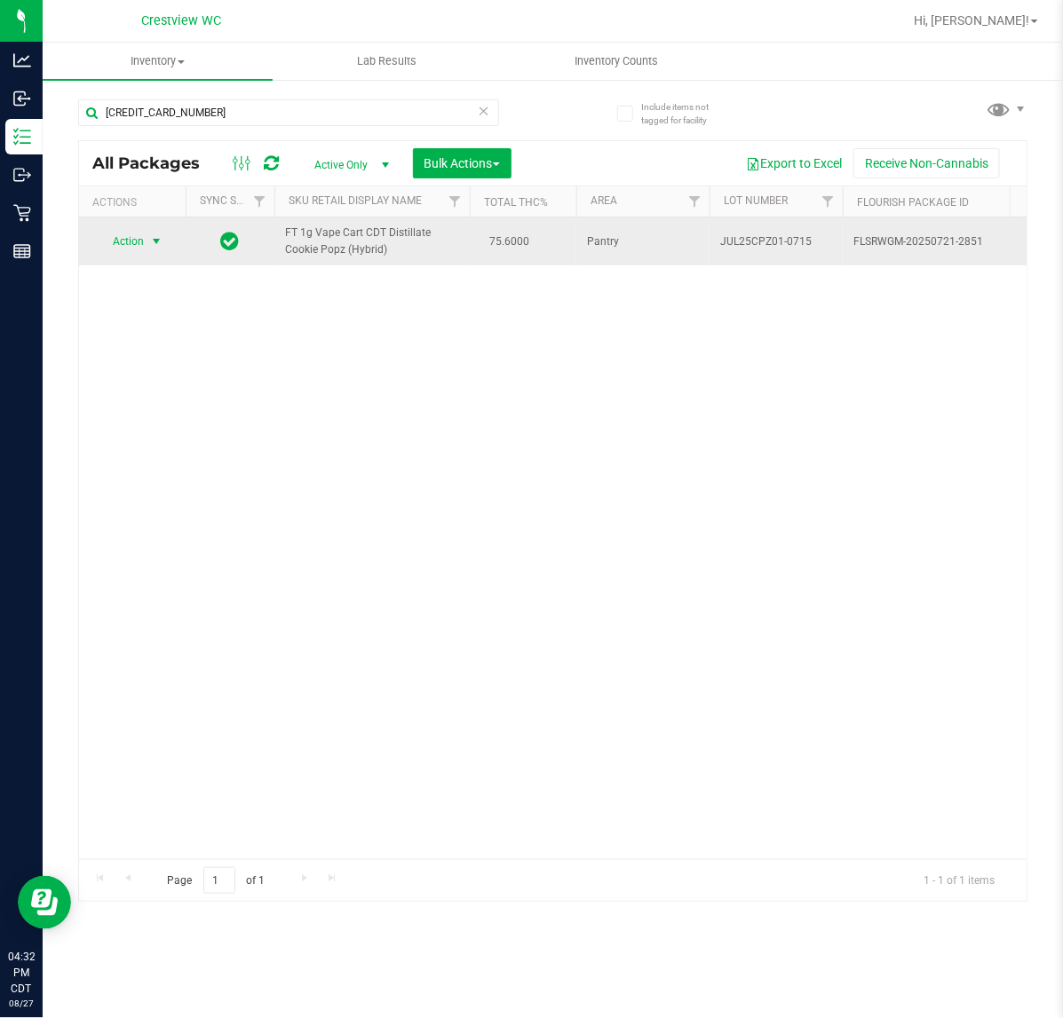
click at [158, 246] on span "select" at bounding box center [156, 241] width 14 height 14
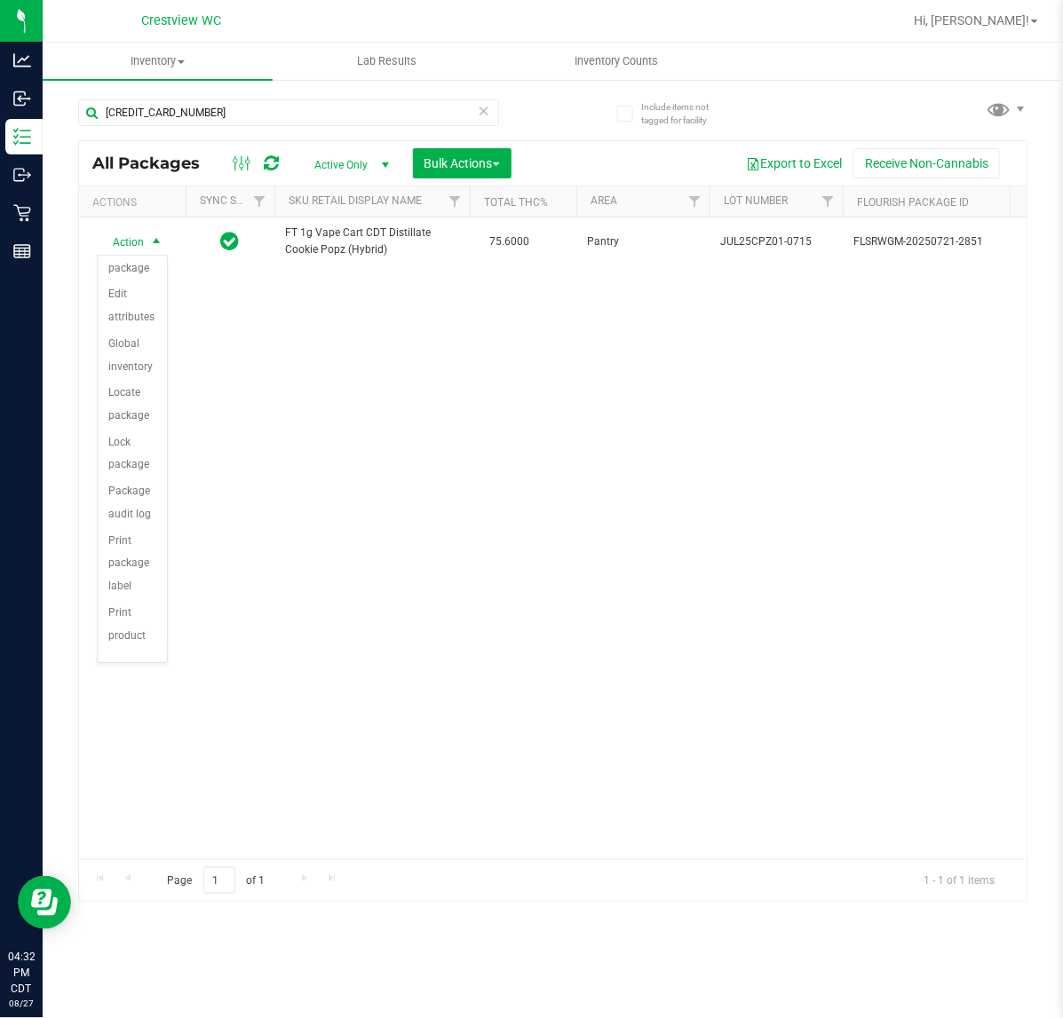
scroll to position [206, 0]
click at [138, 468] on li "Print package label" at bounding box center [132, 460] width 69 height 72
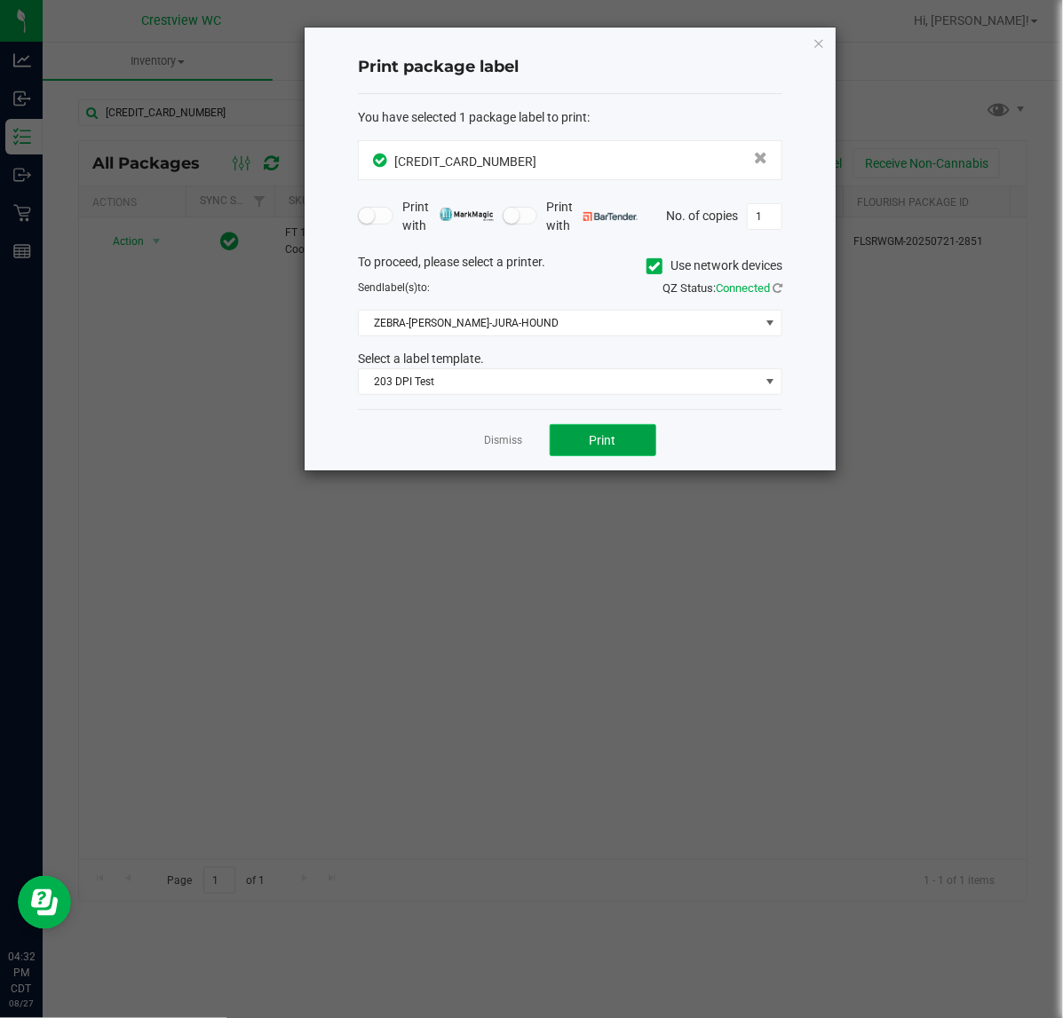
click at [624, 454] on button "Print" at bounding box center [602, 440] width 107 height 32
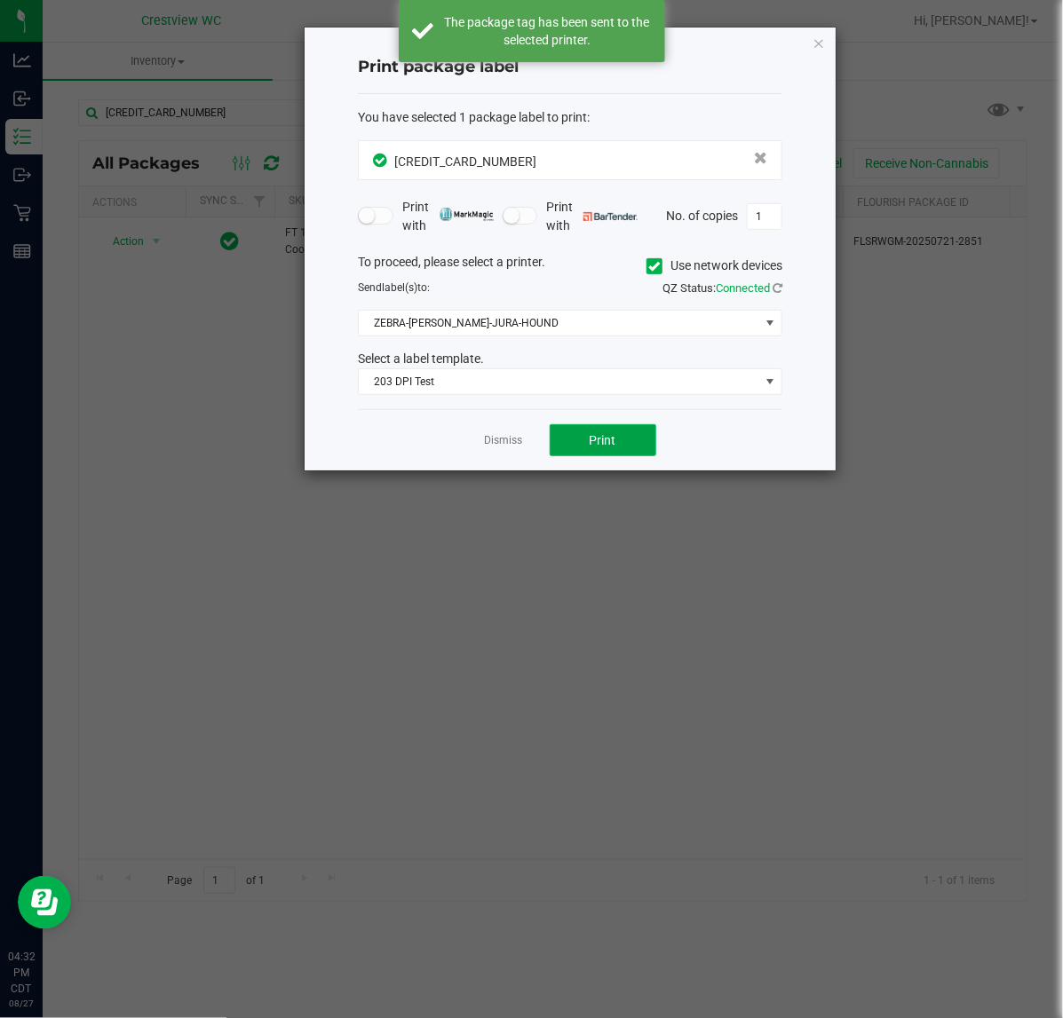
click at [621, 455] on button "Print" at bounding box center [602, 440] width 107 height 32
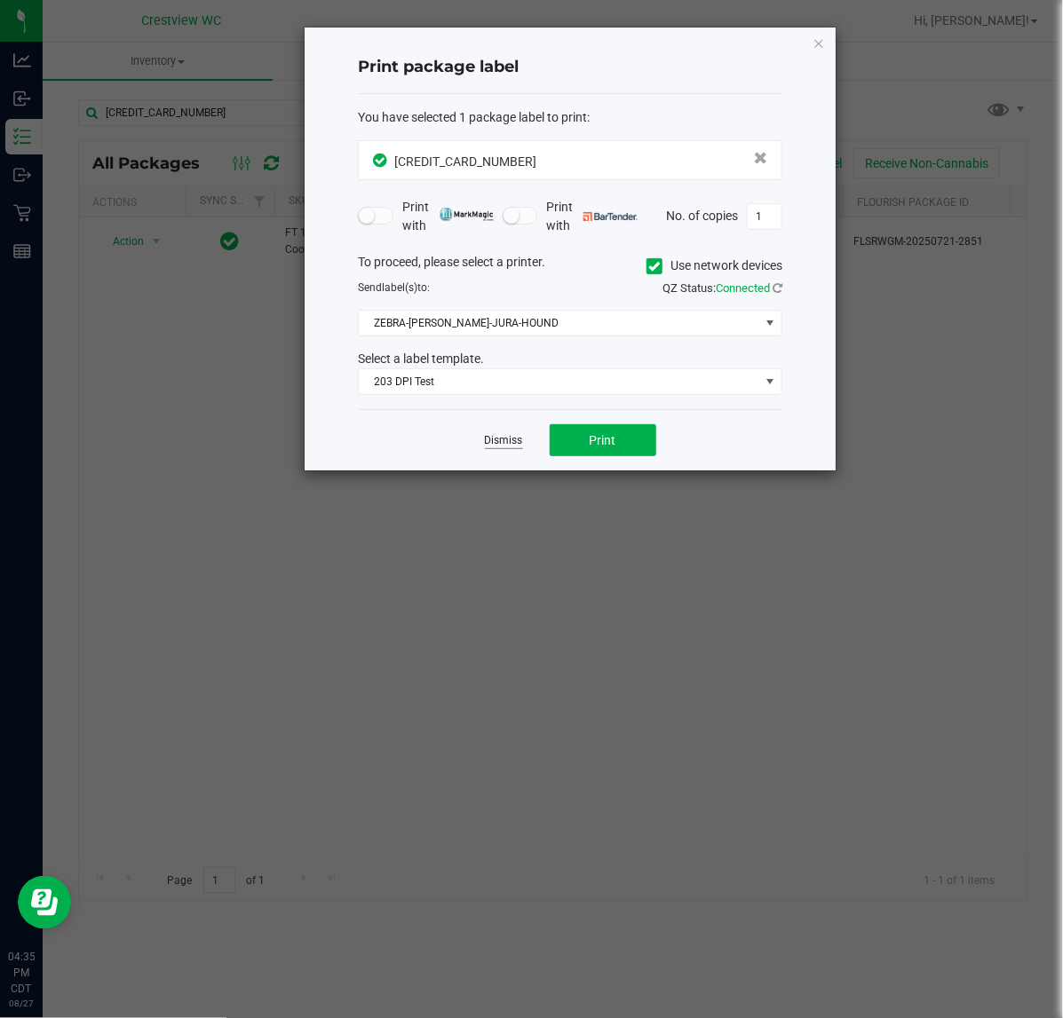
click at [513, 447] on link "Dismiss" at bounding box center [504, 440] width 38 height 15
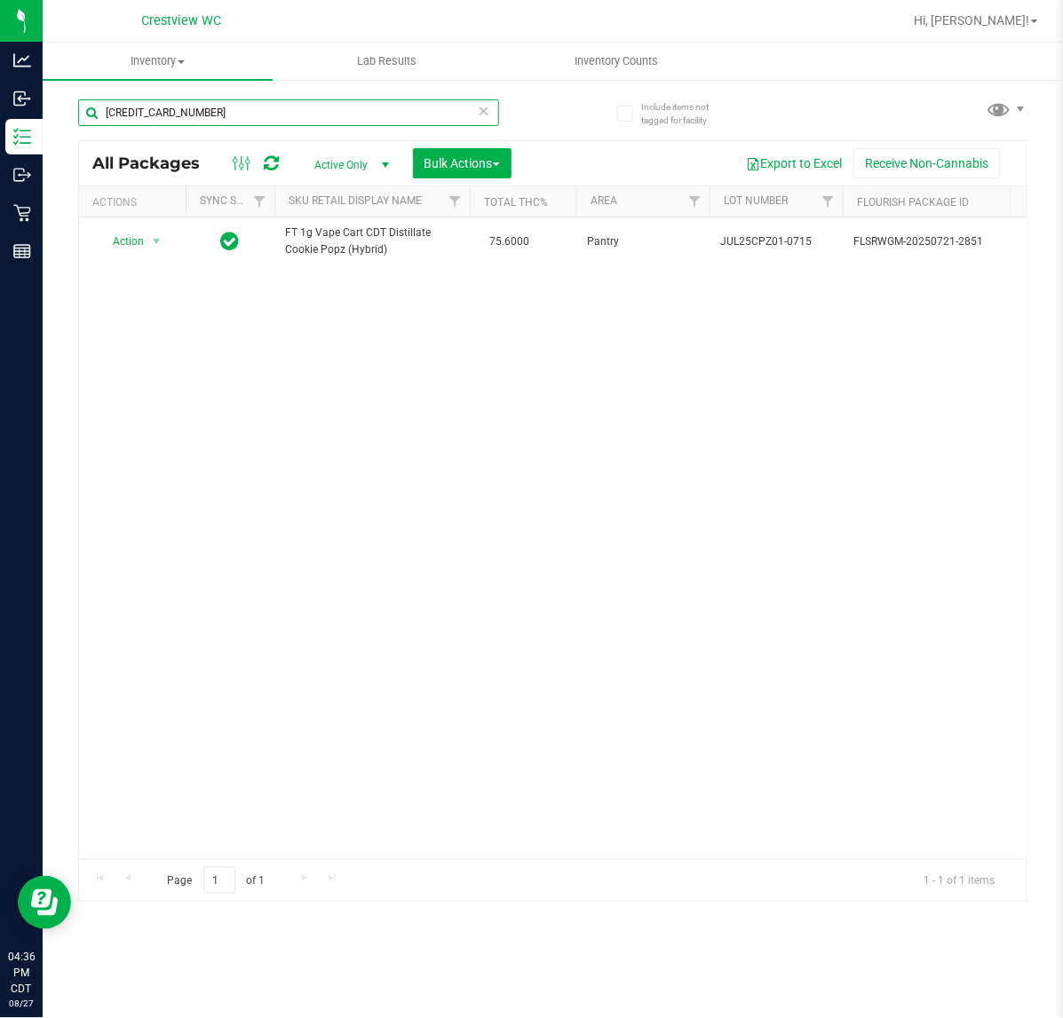
click at [237, 108] on input "[CREDIT_CARD_NUMBER]" at bounding box center [288, 112] width 421 height 27
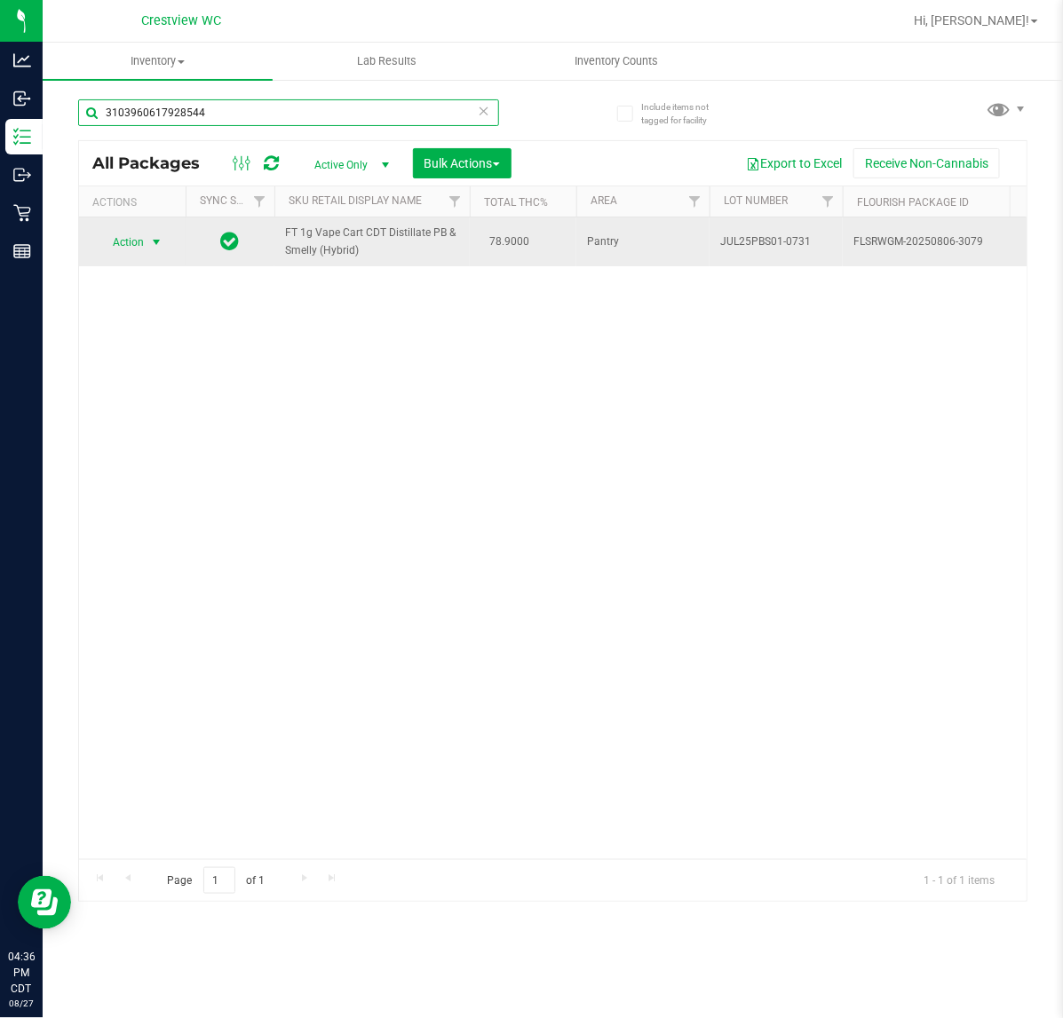
type input "3103960617928544"
click at [151, 241] on span "select" at bounding box center [156, 242] width 14 height 14
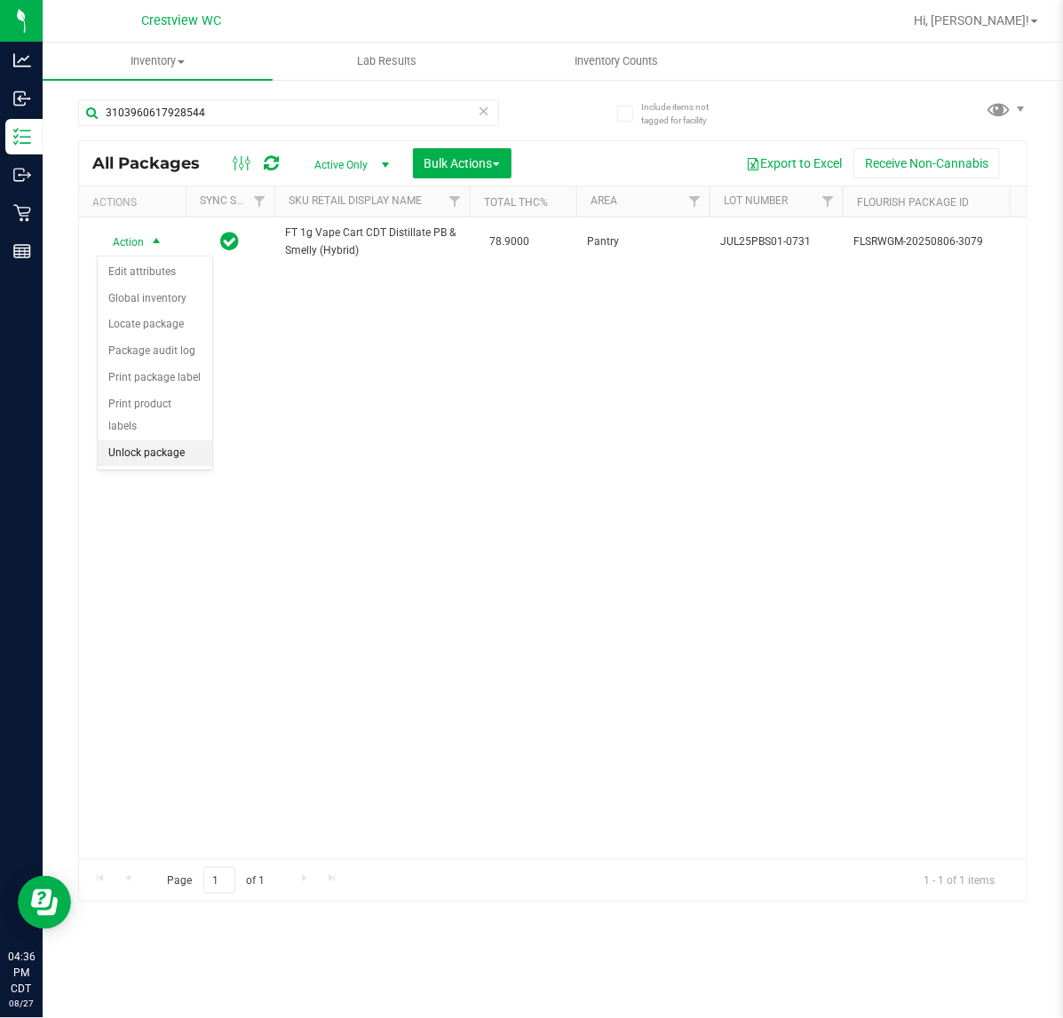
click at [157, 440] on li "Unlock package" at bounding box center [155, 453] width 115 height 27
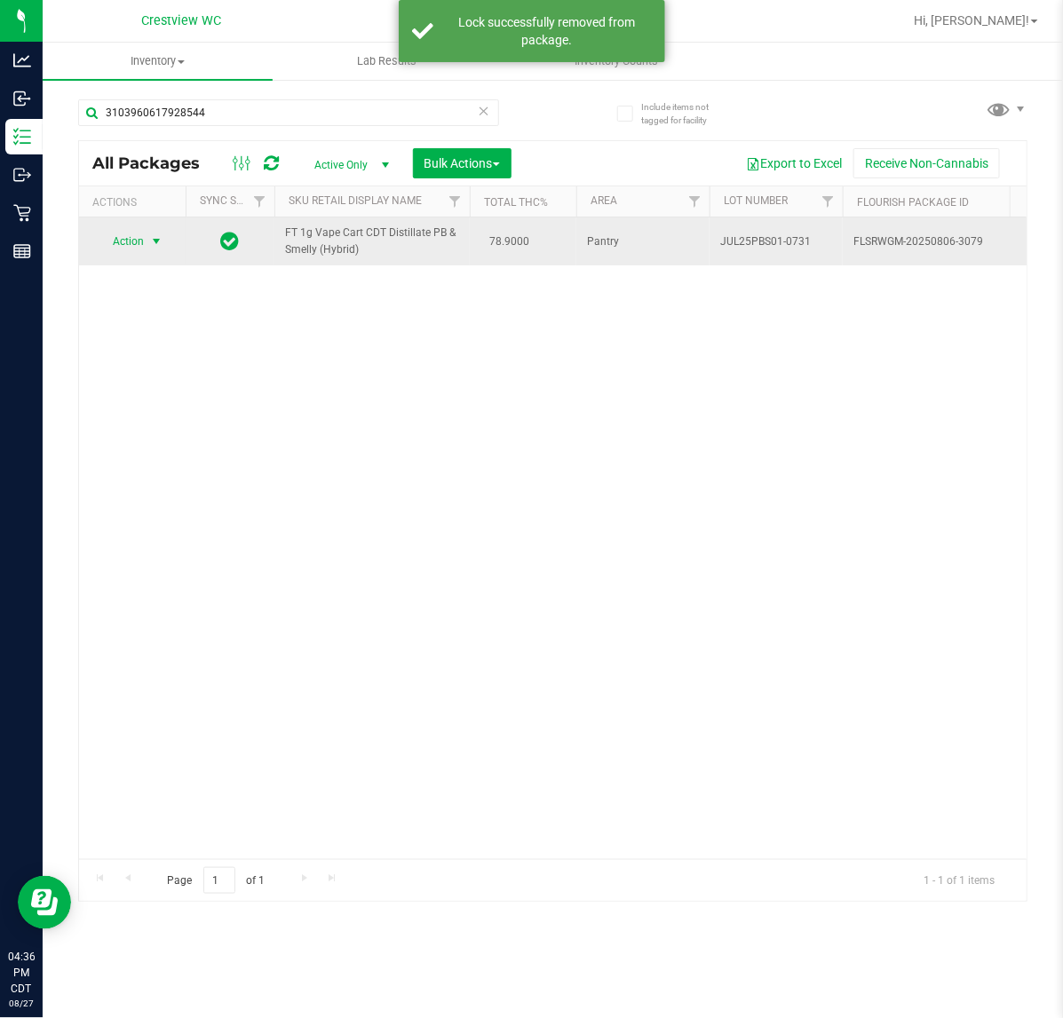
click at [143, 245] on span "Action" at bounding box center [121, 241] width 48 height 25
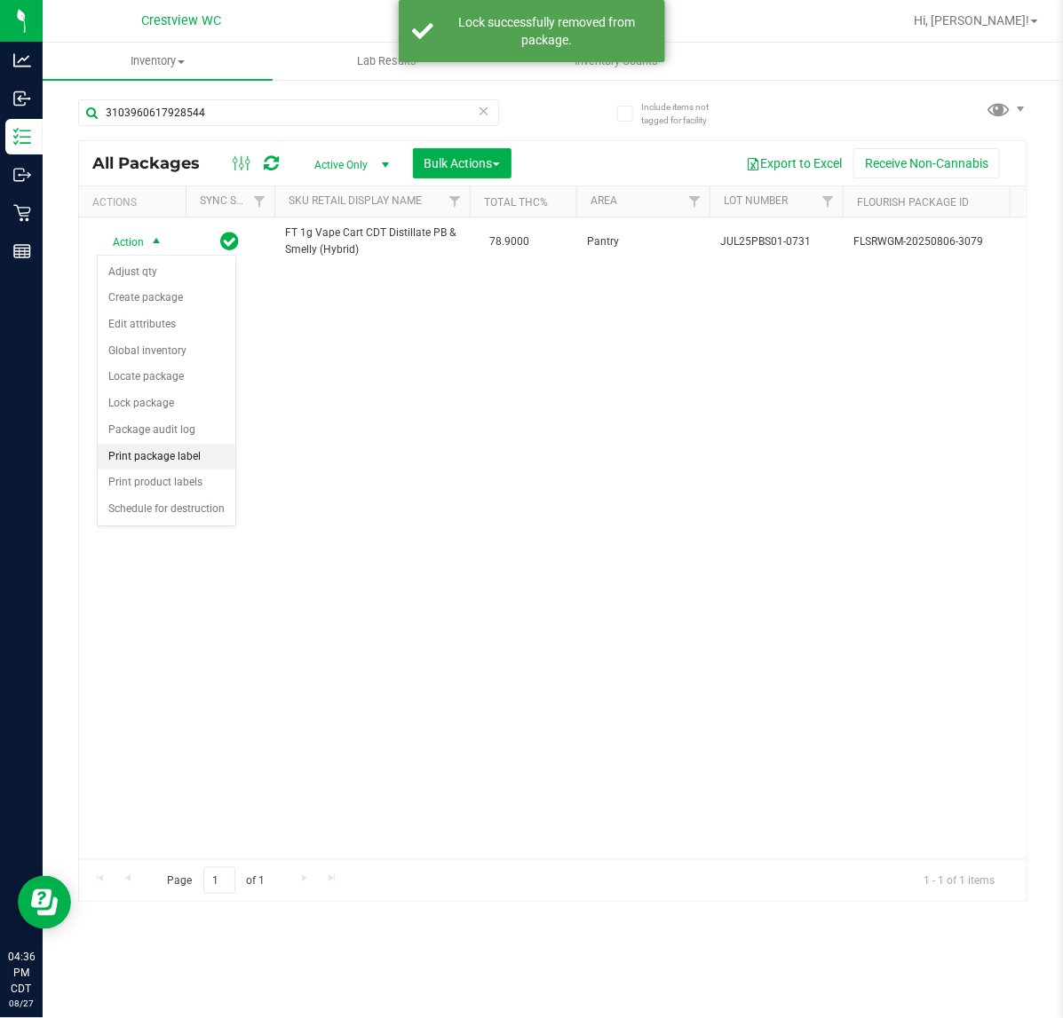
click at [191, 450] on li "Print package label" at bounding box center [167, 457] width 138 height 27
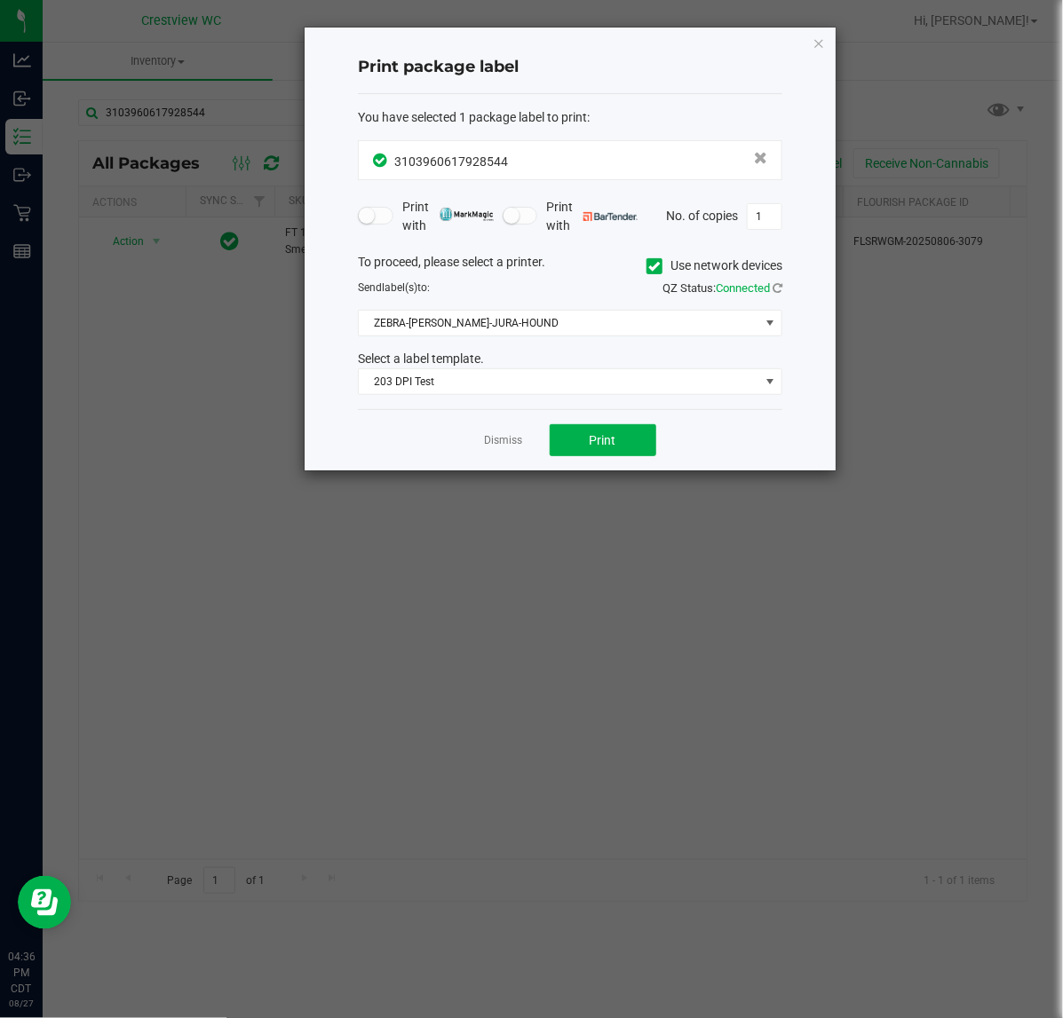
drag, startPoint x: 512, startPoint y: 449, endPoint x: 502, endPoint y: 451, distance: 10.8
click at [509, 448] on link "Dismiss" at bounding box center [504, 440] width 38 height 15
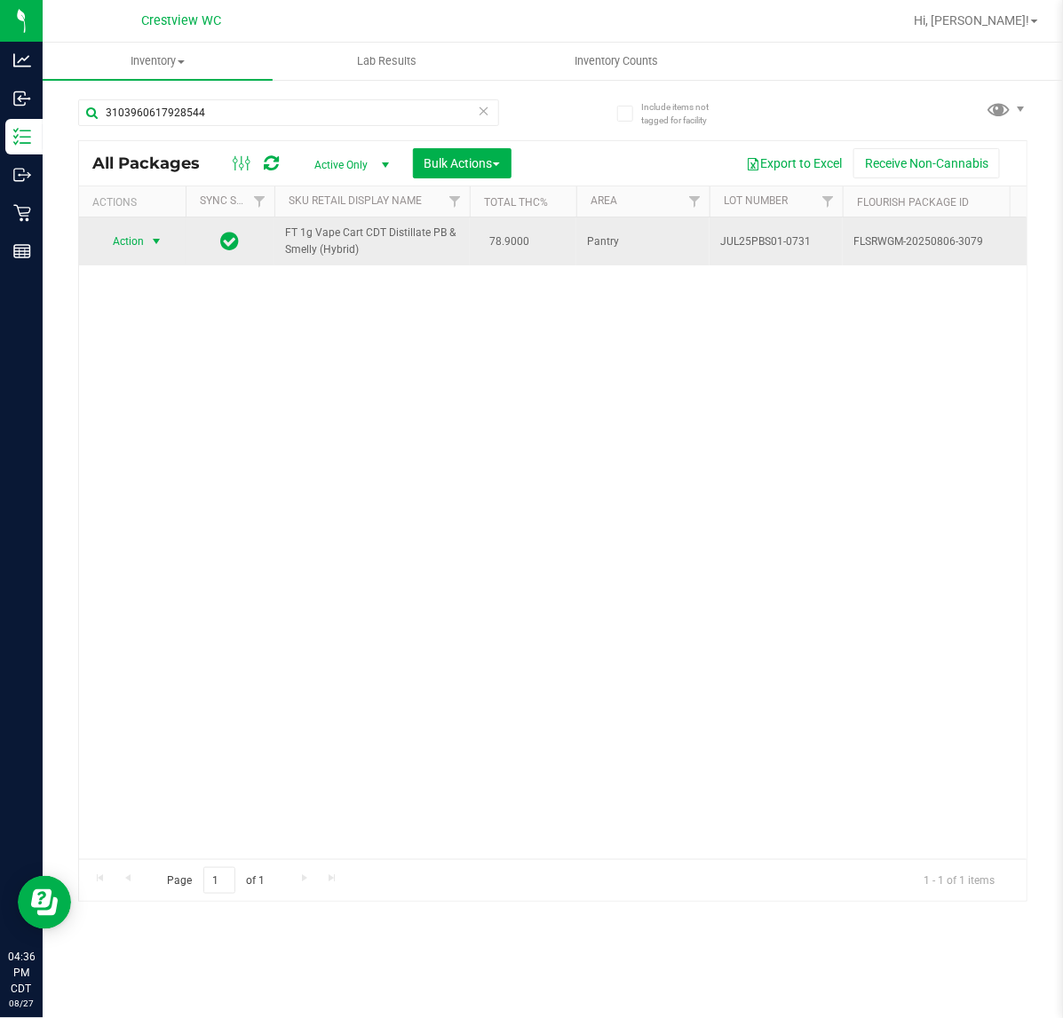
click at [99, 242] on span "Action" at bounding box center [121, 241] width 48 height 25
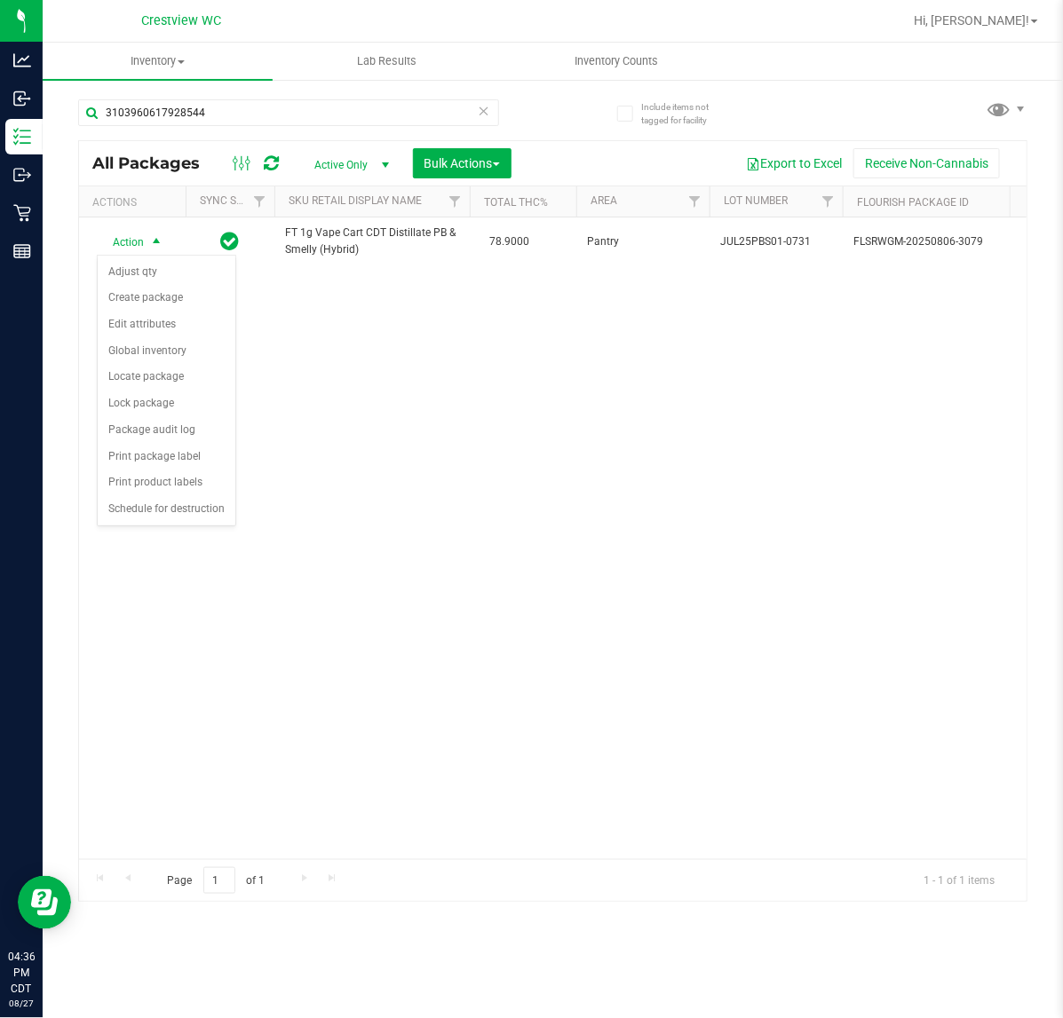
click at [462, 650] on div "Action Action Adjust qty Create package Edit attributes Global inventory Locate…" at bounding box center [552, 538] width 947 height 642
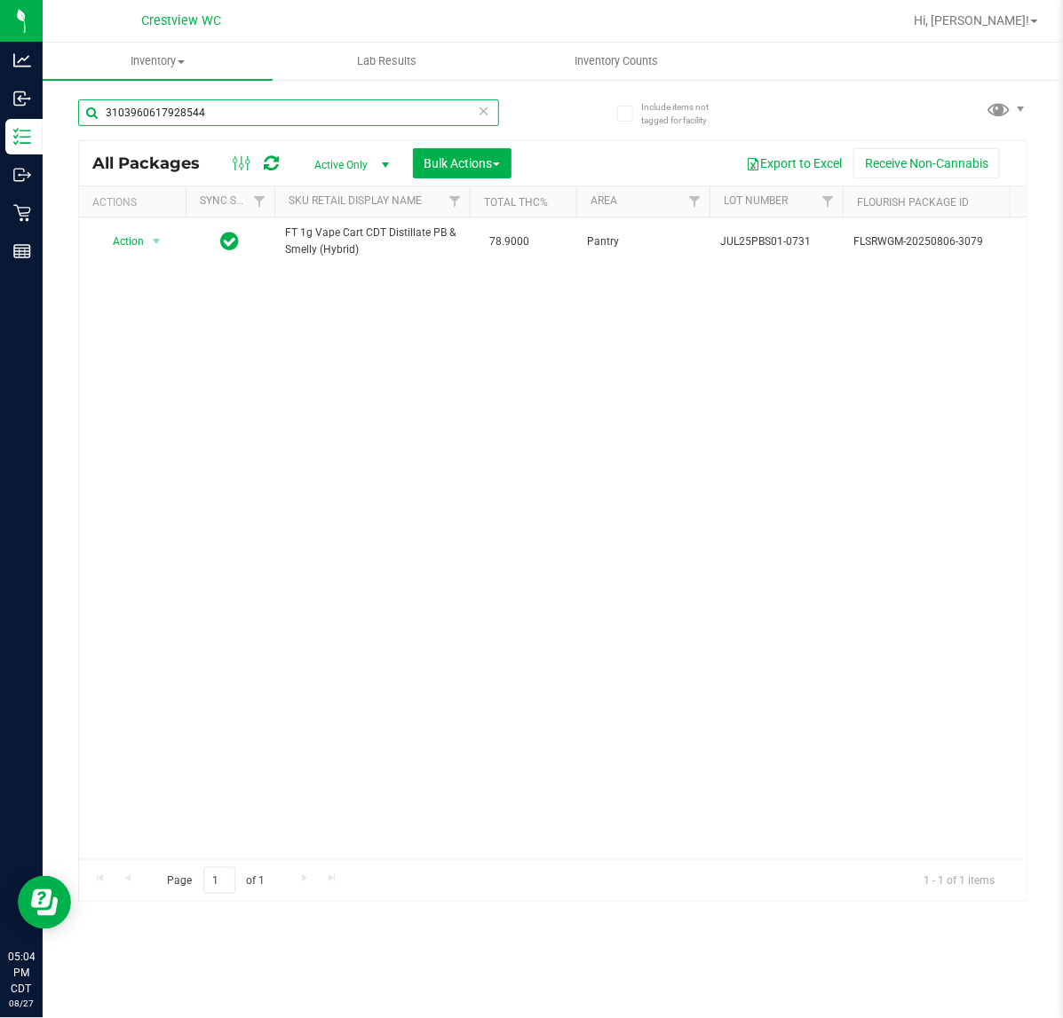
click at [229, 111] on input "3103960617928544" at bounding box center [288, 112] width 421 height 27
type input "srh"
click at [297, 111] on input "srh" at bounding box center [288, 112] width 421 height 27
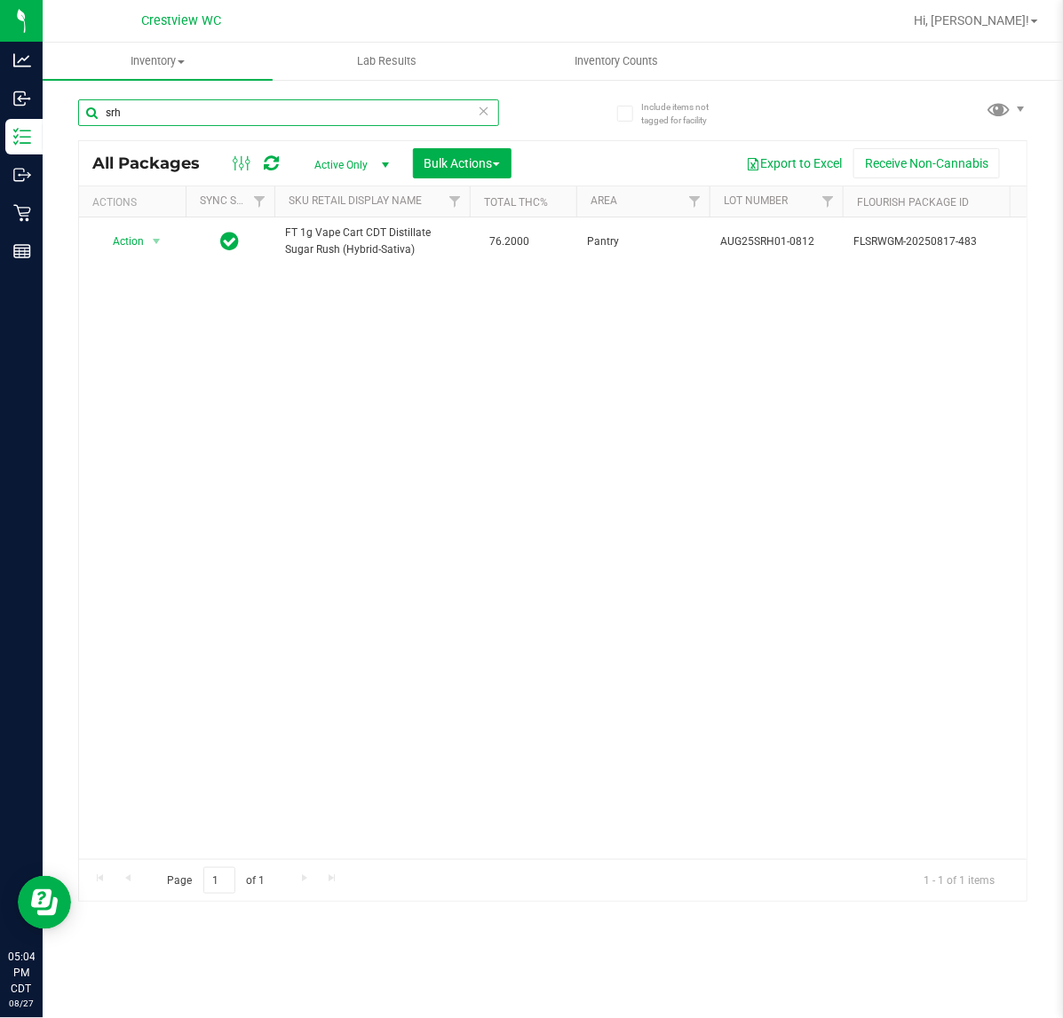
click at [297, 111] on input "srh" at bounding box center [288, 112] width 421 height 27
type input "2689608557949457"
click at [127, 240] on span "Action" at bounding box center [121, 242] width 48 height 25
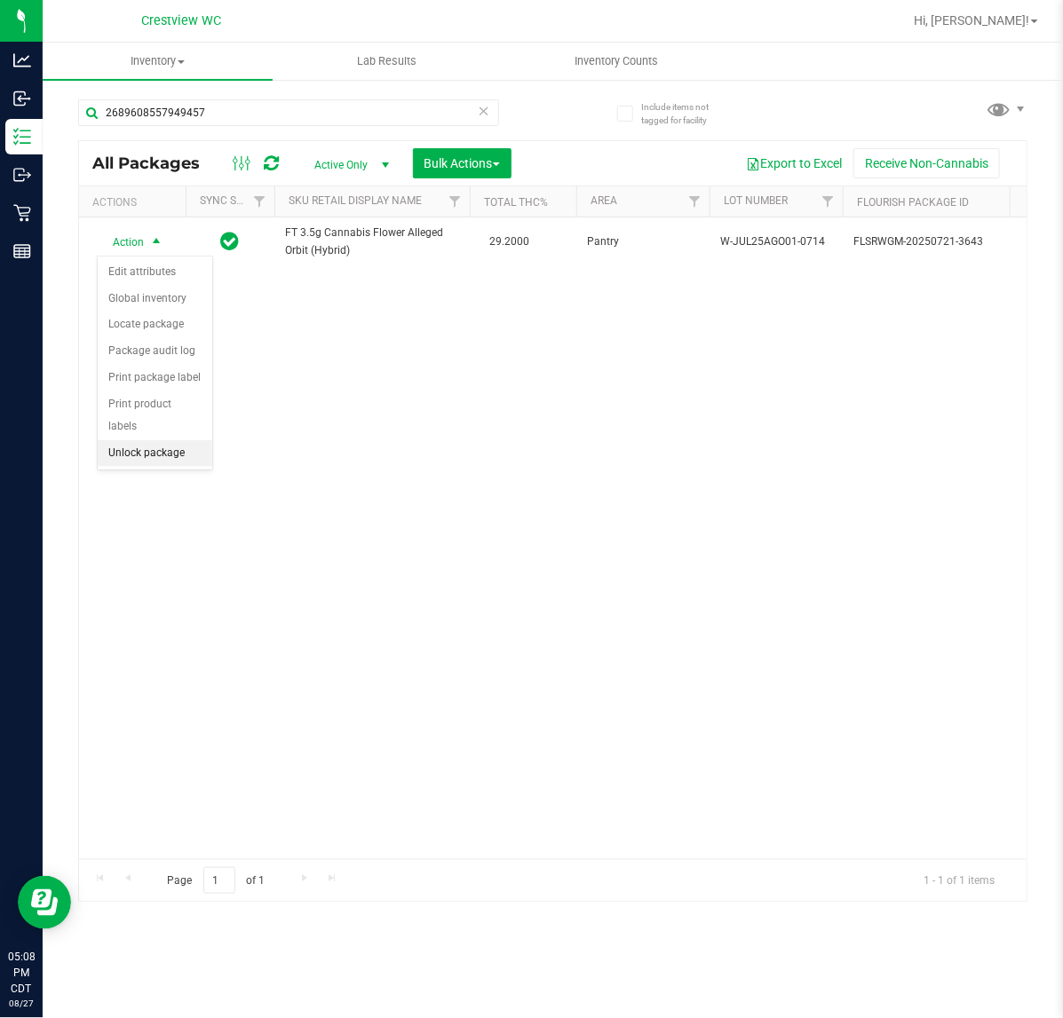
click at [171, 442] on li "Unlock package" at bounding box center [155, 453] width 115 height 27
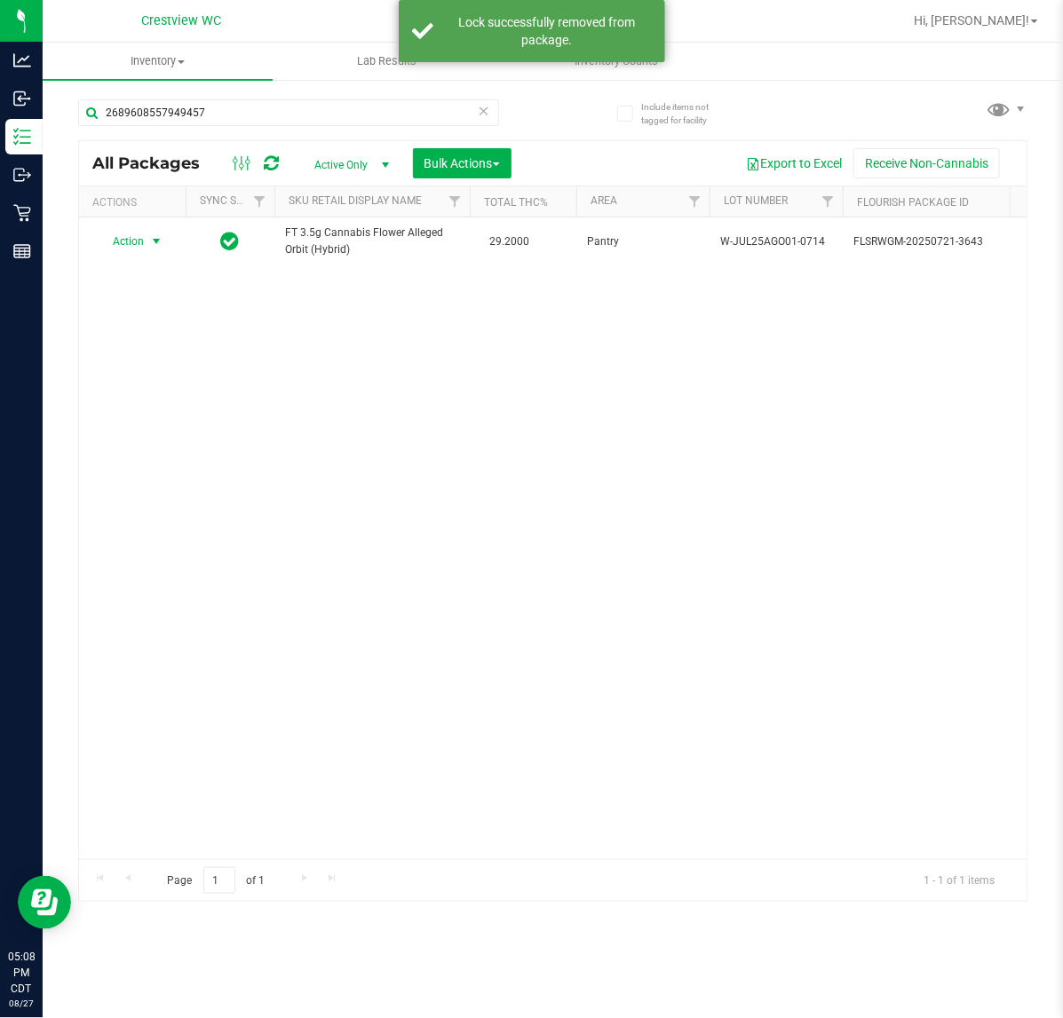
click at [127, 249] on span "Action" at bounding box center [121, 241] width 48 height 25
drag, startPoint x: 152, startPoint y: 464, endPoint x: 194, endPoint y: 441, distance: 47.7
click at [153, 463] on li "Print package label" at bounding box center [167, 457] width 138 height 27
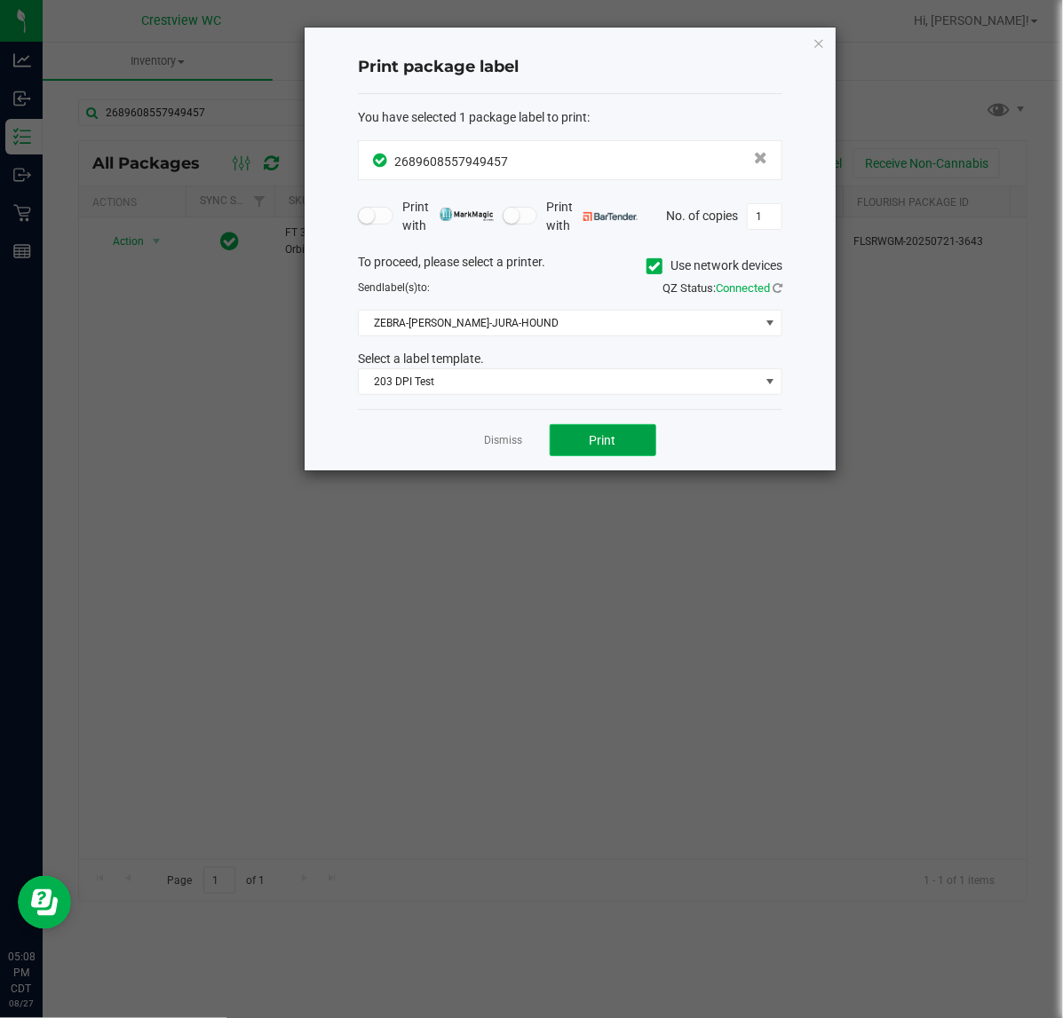
click at [581, 454] on button "Print" at bounding box center [602, 440] width 107 height 32
